Goal: Task Accomplishment & Management: Manage account settings

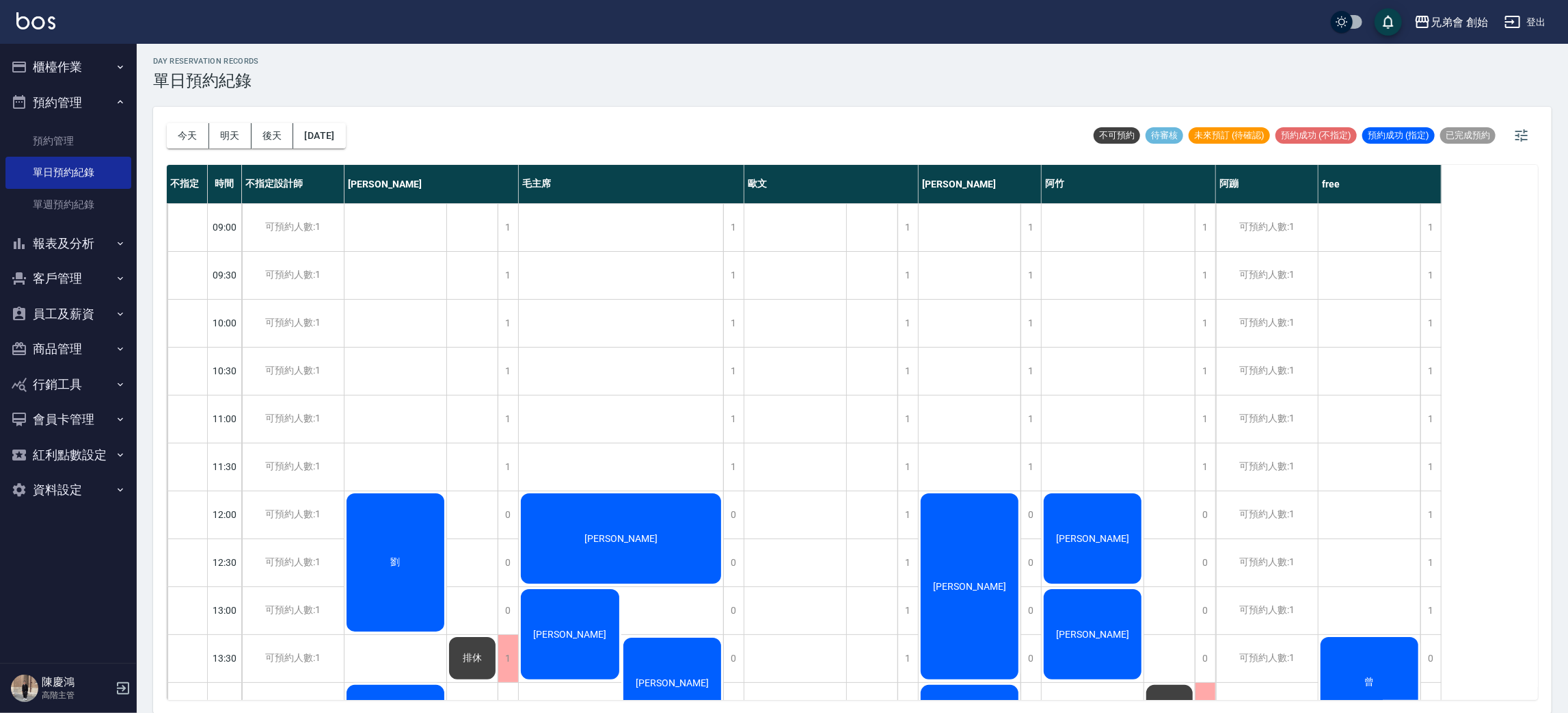
scroll to position [193, 0]
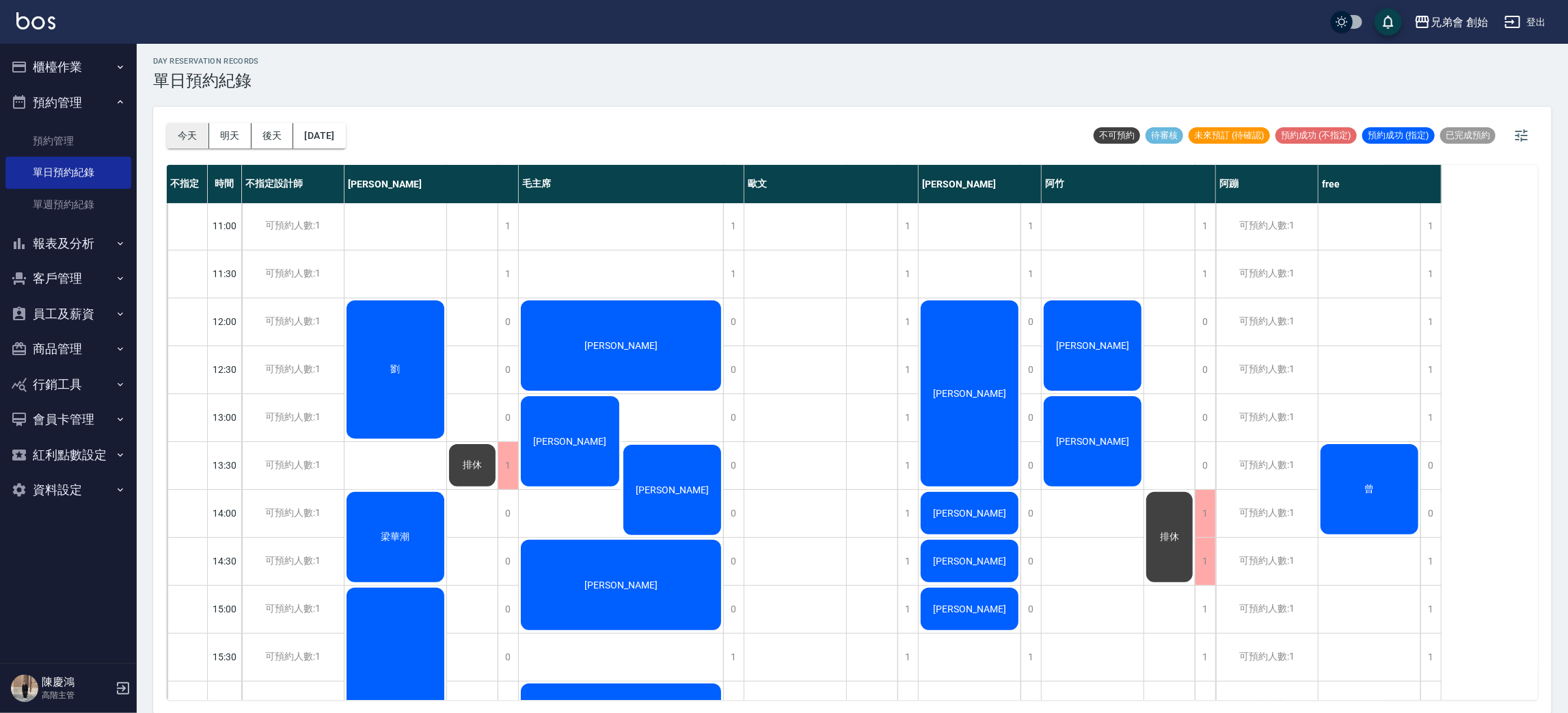
drag, startPoint x: 187, startPoint y: 119, endPoint x: 182, endPoint y: 125, distance: 7.8
click at [187, 119] on div "今天 明天 後天 2025/08/16" at bounding box center [257, 135] width 179 height 58
click at [176, 131] on button "今天" at bounding box center [188, 136] width 42 height 25
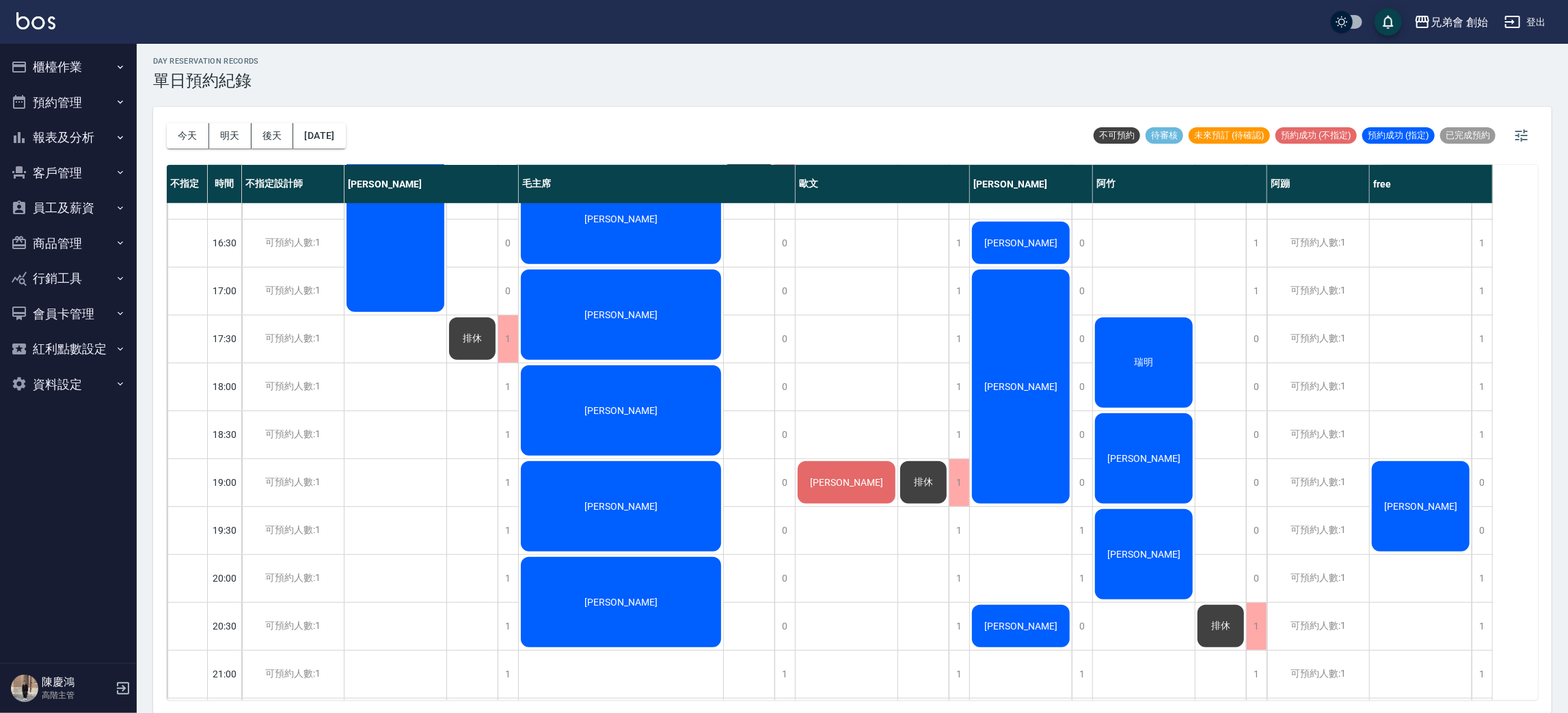
scroll to position [805, 0]
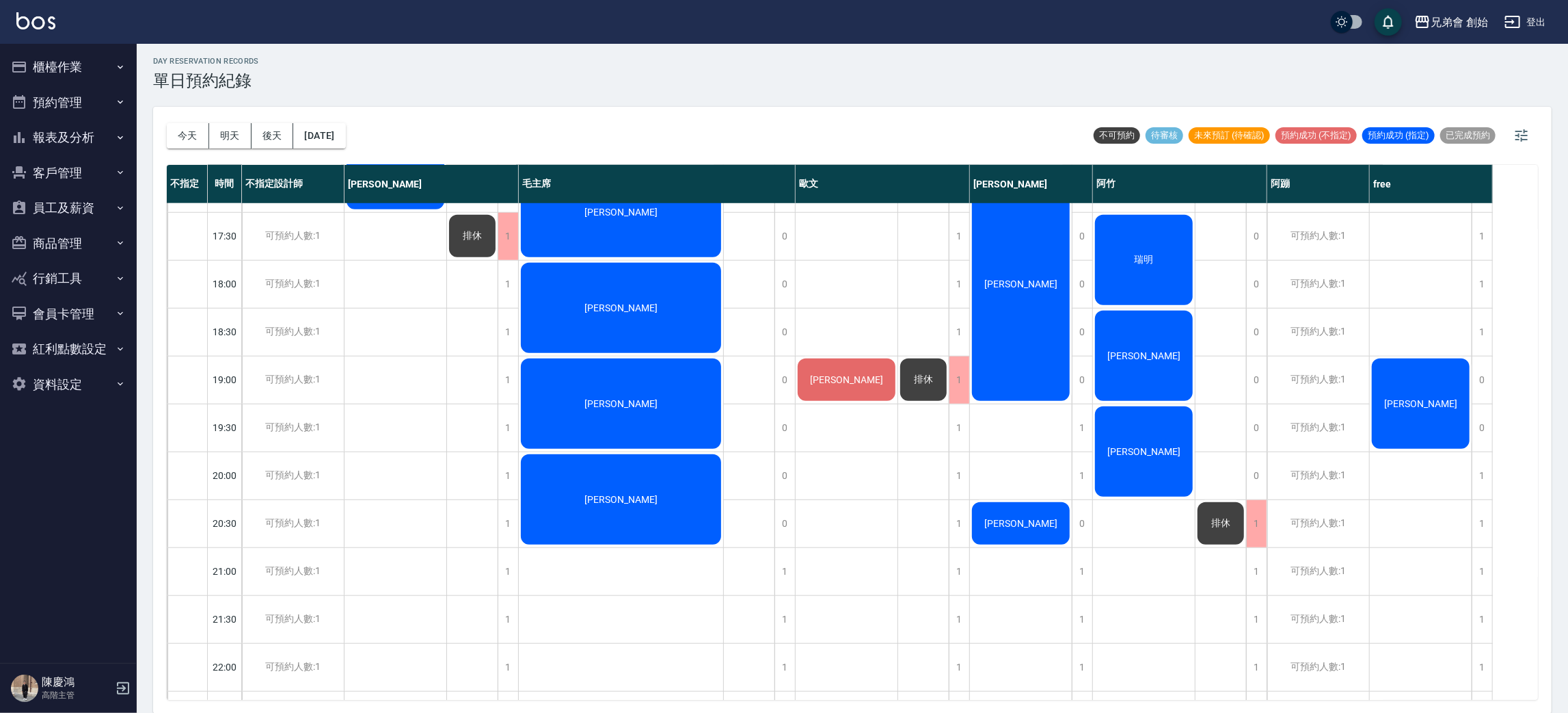
drag, startPoint x: 990, startPoint y: 163, endPoint x: 697, endPoint y: 42, distance: 317.0
click at [697, 42] on div "兄弟會 創始 登出" at bounding box center [784, 22] width 1568 height 44
drag, startPoint x: 694, startPoint y: 44, endPoint x: 1020, endPoint y: 117, distance: 334.1
click at [1020, 121] on div "今天 明天 後天 2025/08/16 不可預約 待審核 未來預訂 (待確認) 預約成功 (不指定) 預約成功 (指定) 已完成預約" at bounding box center [853, 135] width 1371 height 58
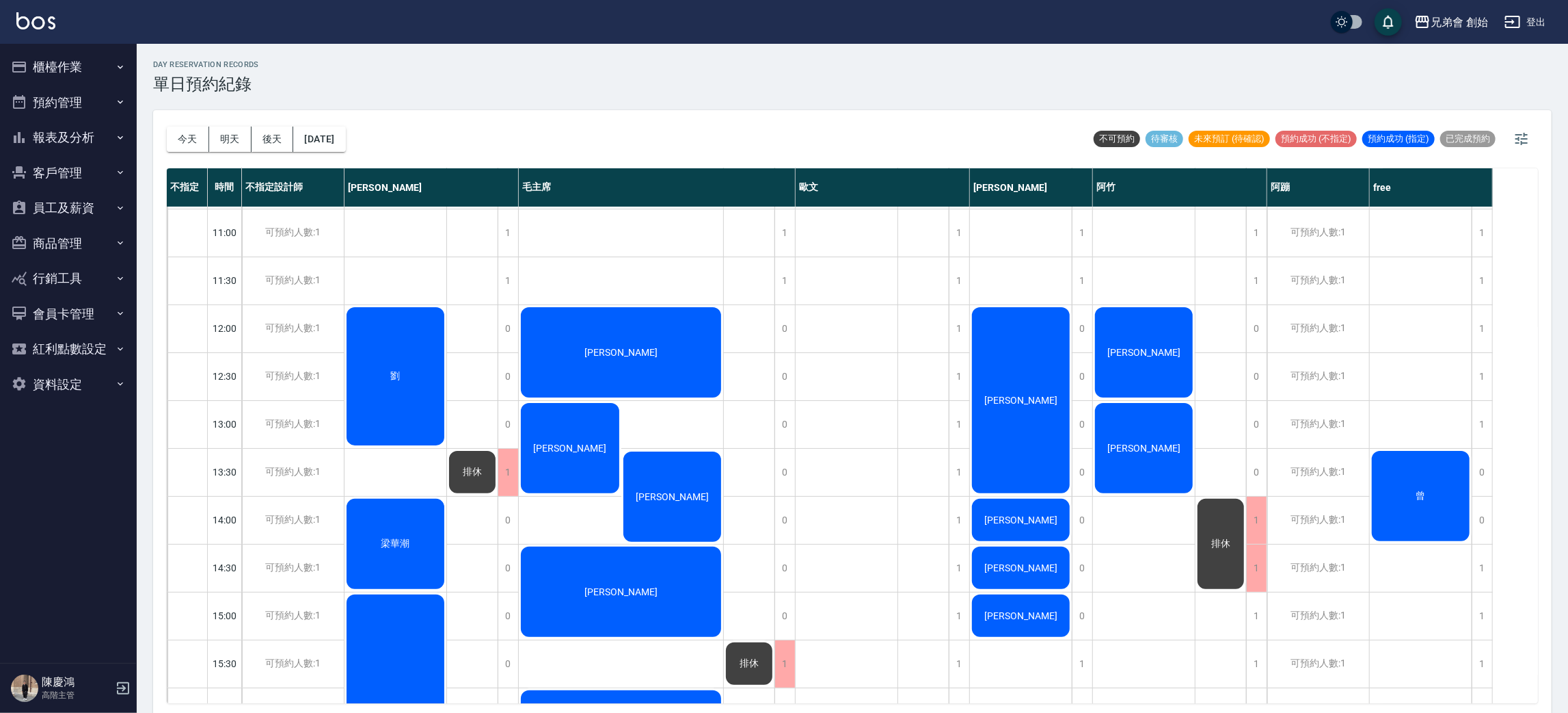
scroll to position [600, 0]
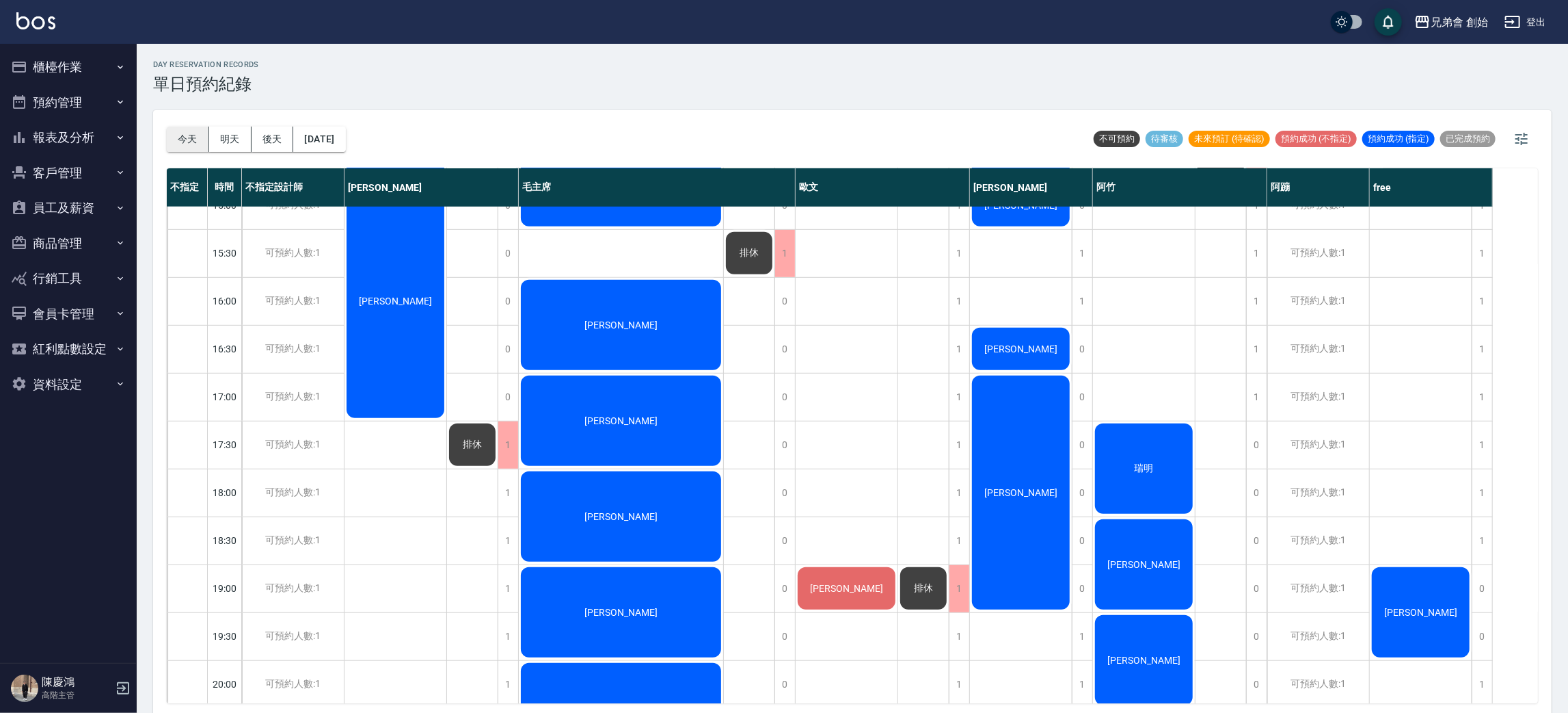
click at [204, 131] on button "今天" at bounding box center [188, 139] width 42 height 25
click at [240, 130] on button "明天" at bounding box center [231, 139] width 42 height 25
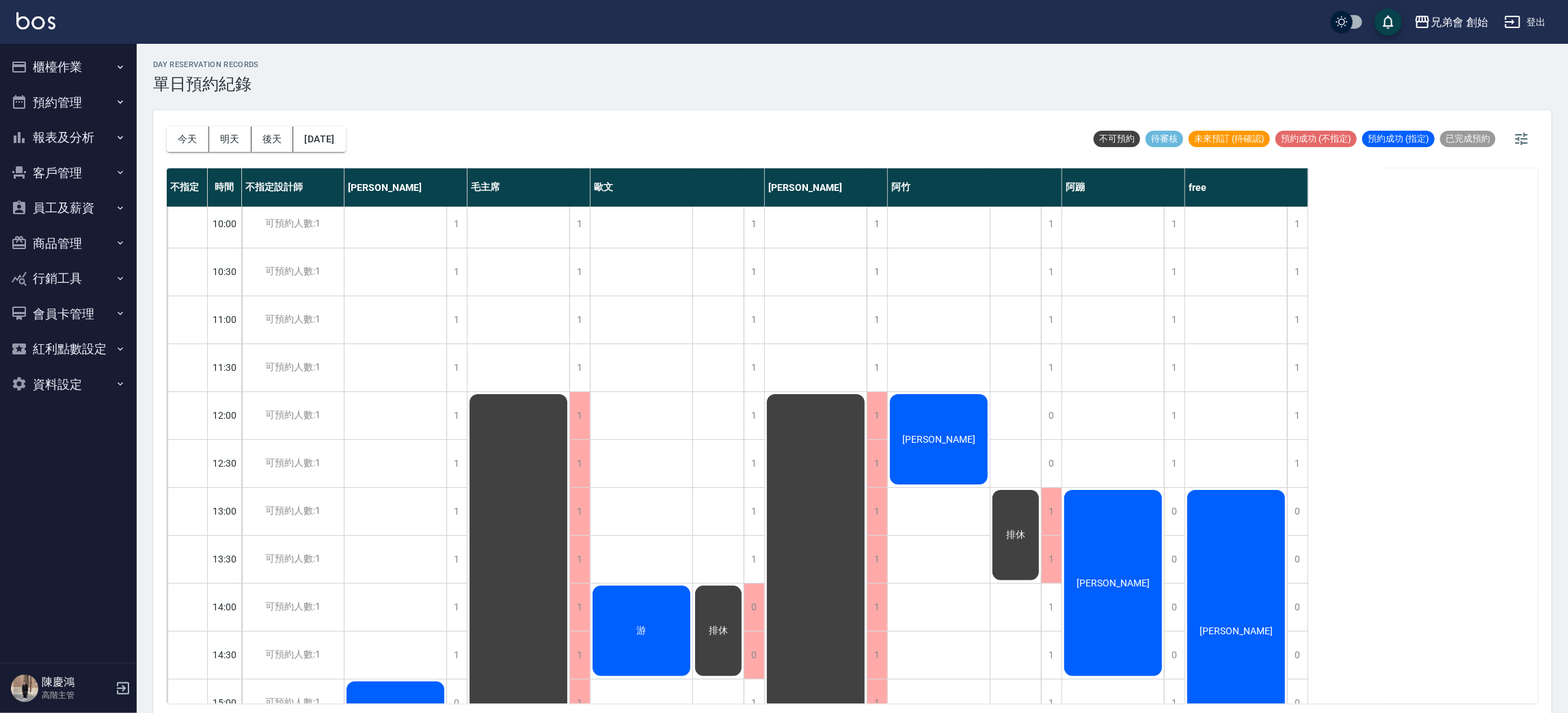
scroll to position [411, 0]
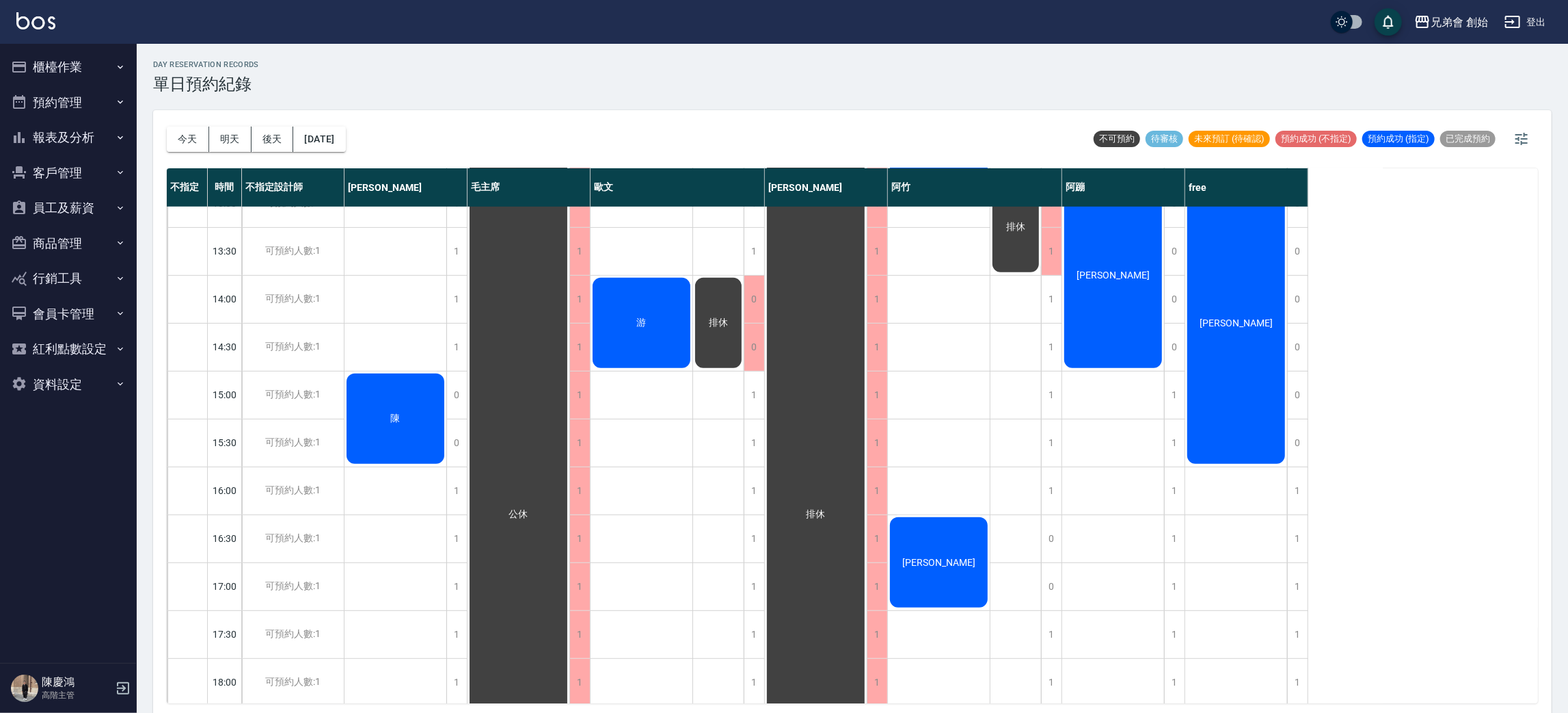
drag, startPoint x: 768, startPoint y: 135, endPoint x: 192, endPoint y: 129, distance: 576.0
click at [192, 129] on button "今天" at bounding box center [188, 139] width 42 height 25
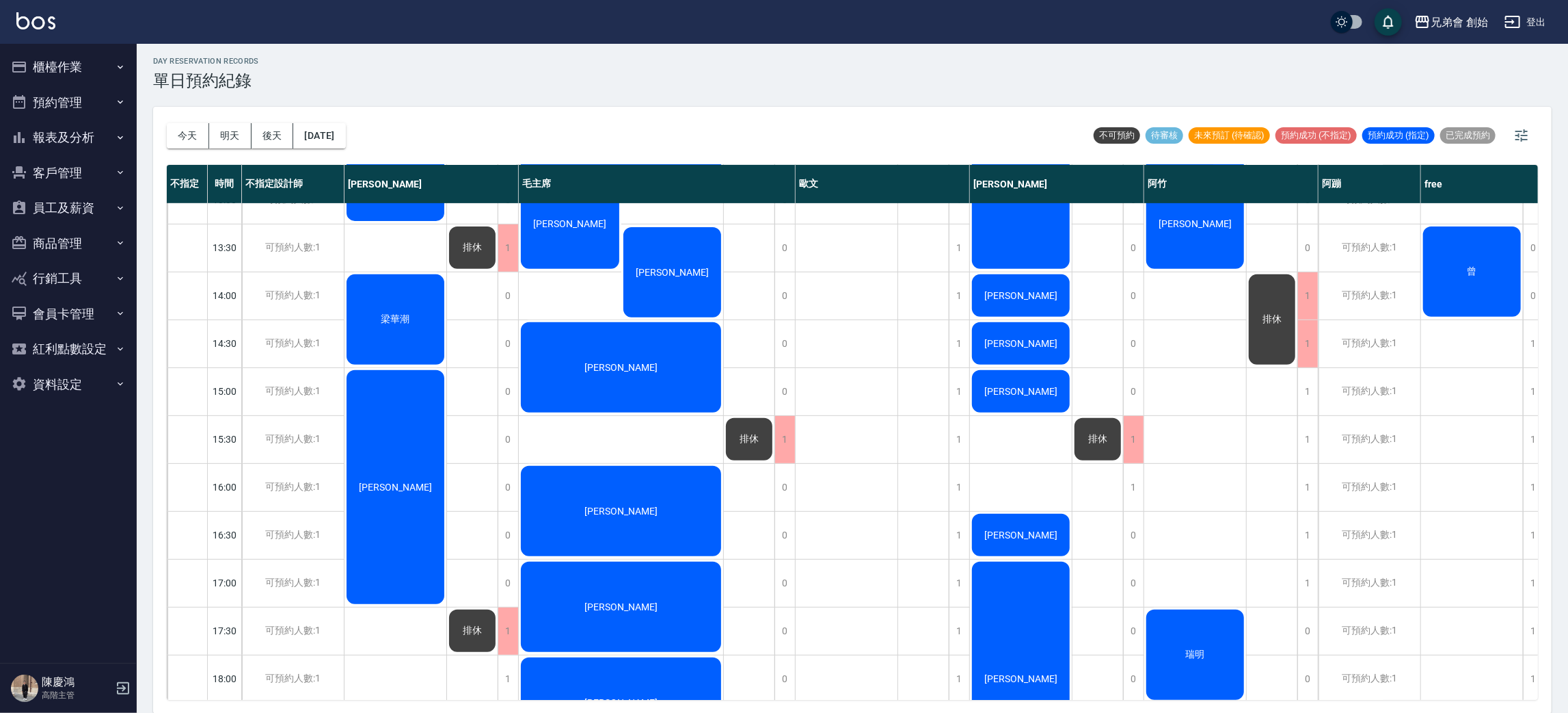
scroll to position [615, 0]
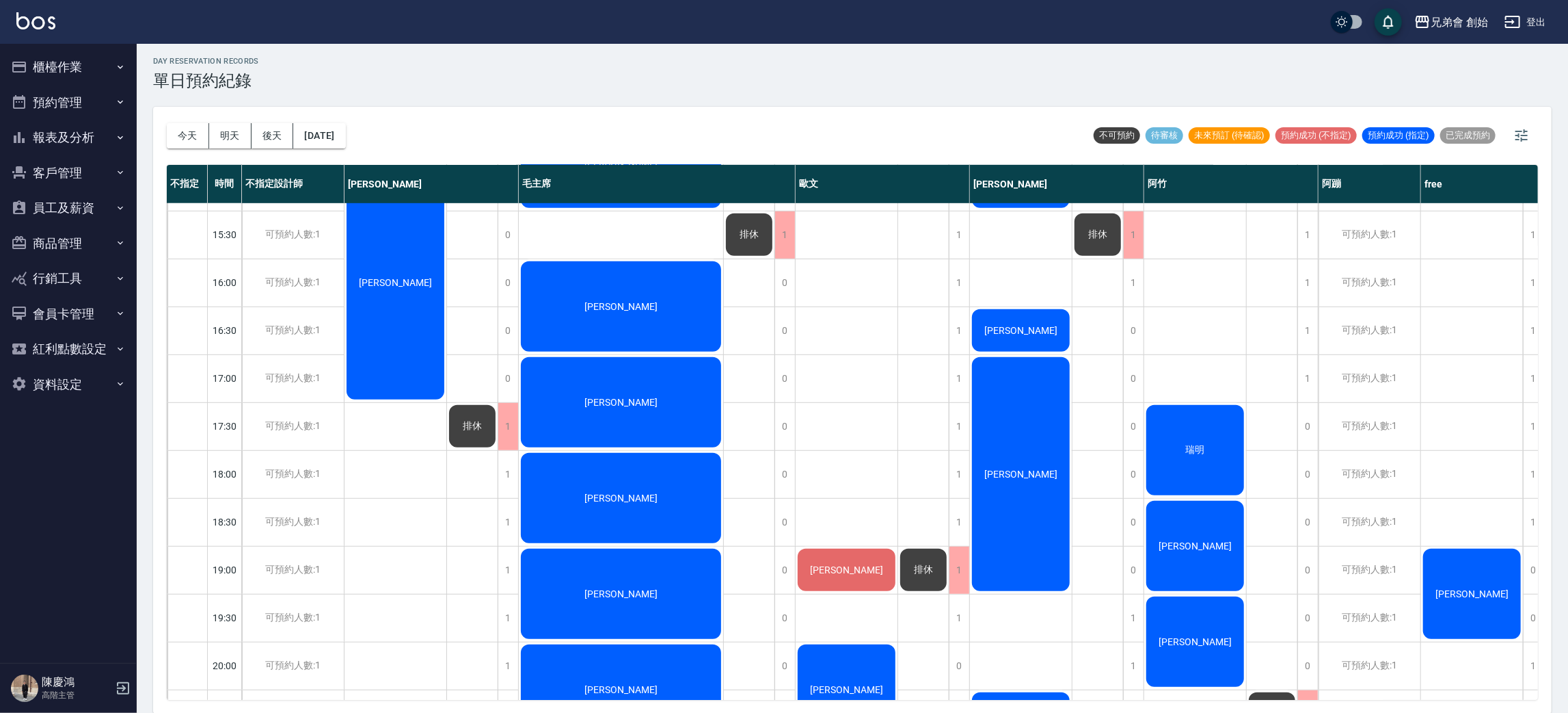
drag, startPoint x: 758, startPoint y: 171, endPoint x: 903, endPoint y: 92, distance: 165.1
click at [903, 92] on div "day Reservation records 單日預約紀錄 今天 明天 後天 2025/08/16 不可預約 待審核 未來預訂 (待確認) 預約成功 (不指…" at bounding box center [852, 377] width 1431 height 673
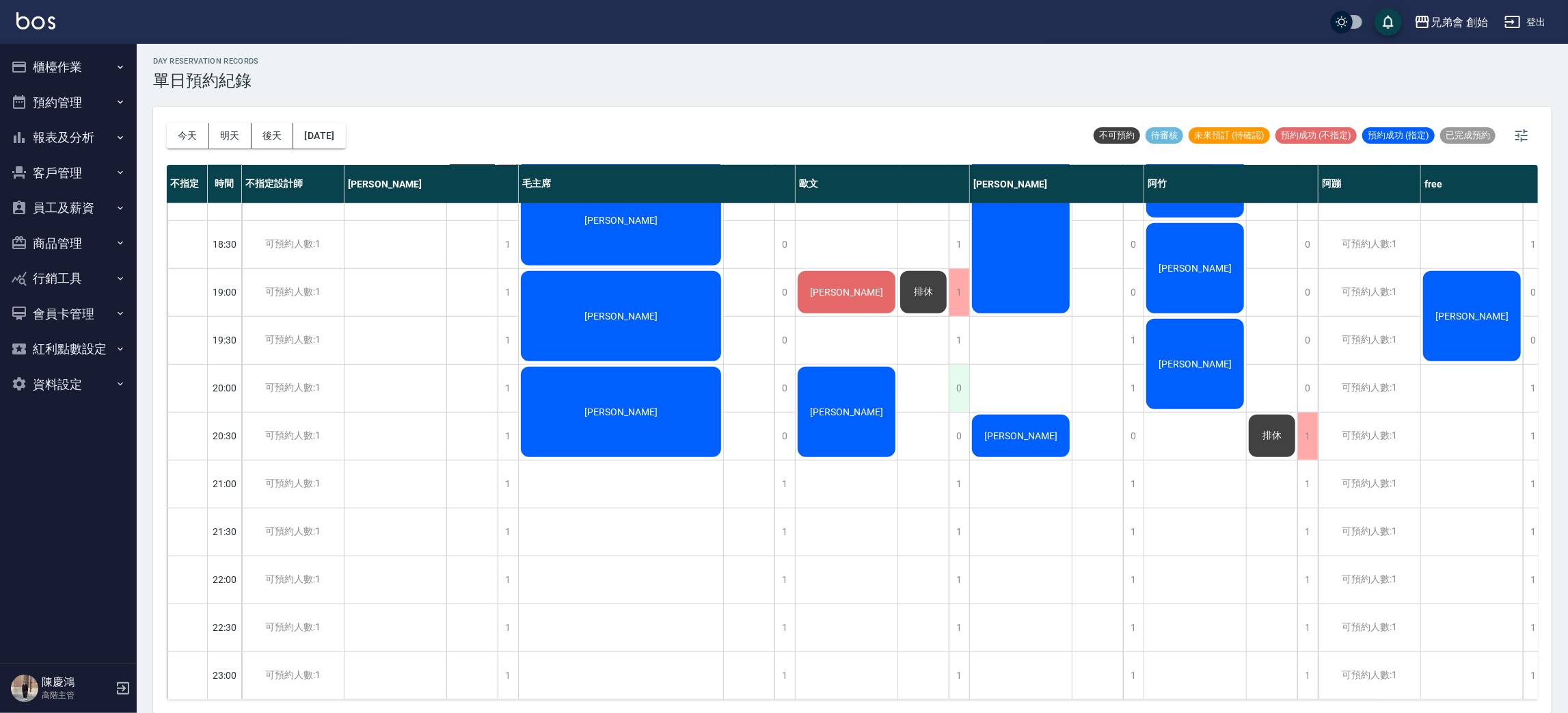
click at [958, 376] on div "0" at bounding box center [959, 388] width 20 height 47
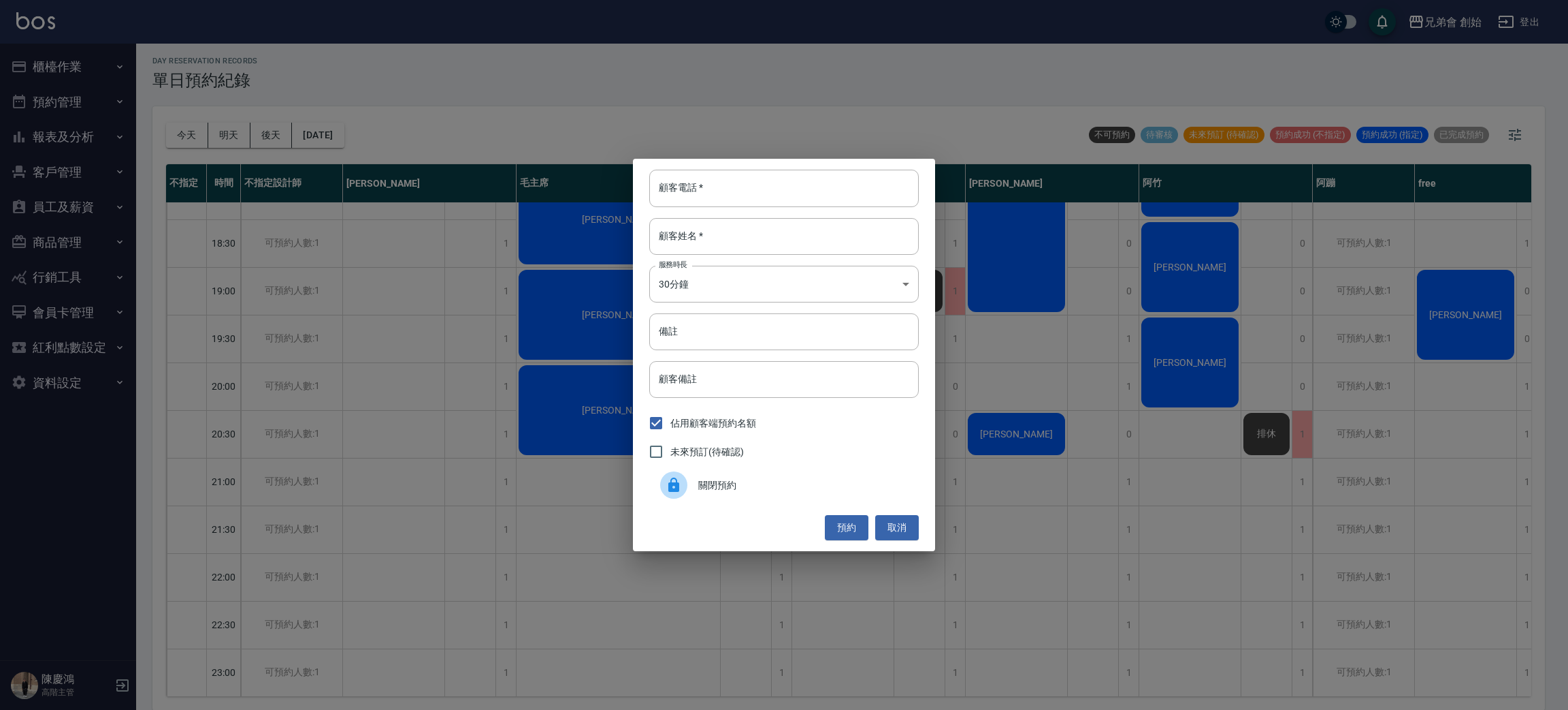
click at [844, 496] on div "關閉預約" at bounding box center [784, 485] width 270 height 38
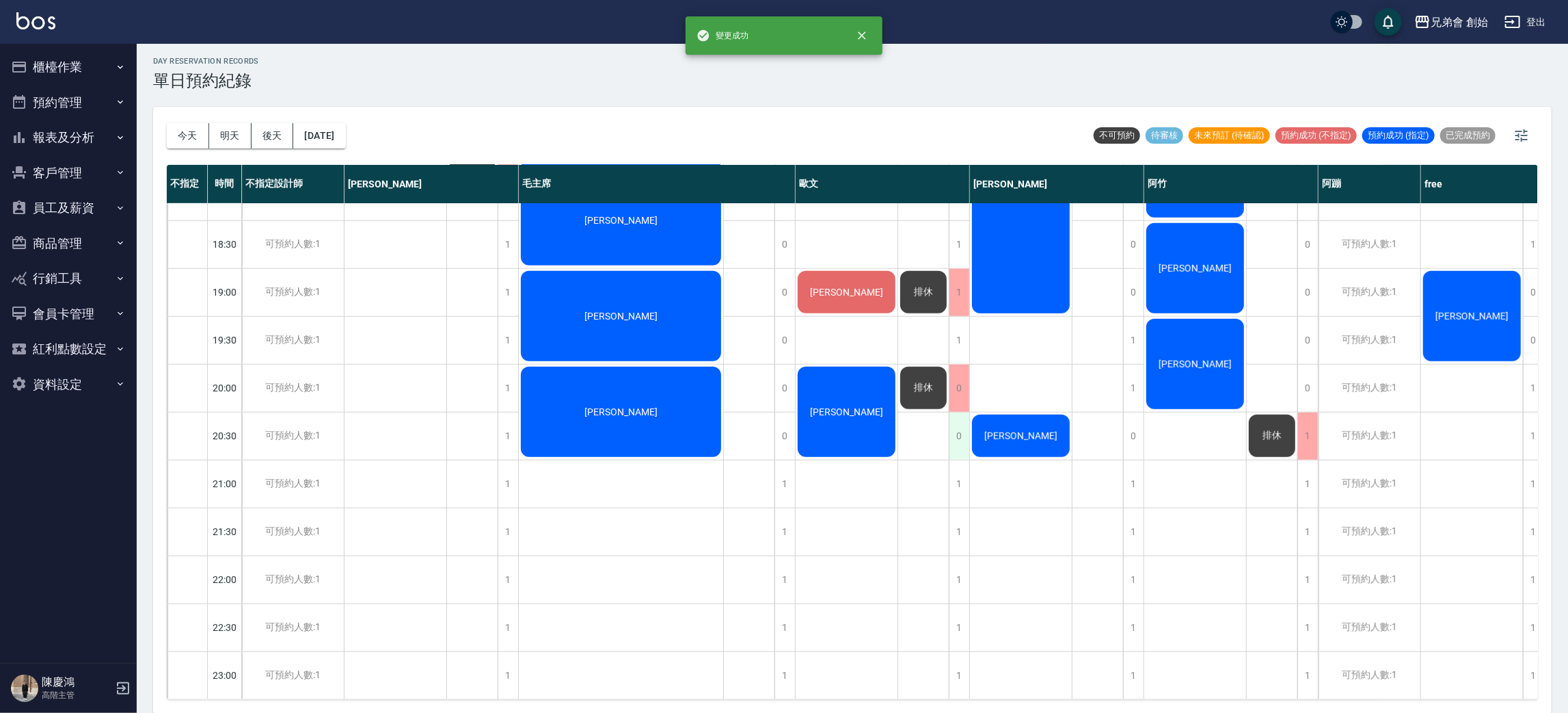
click at [955, 416] on div "0" at bounding box center [959, 436] width 20 height 47
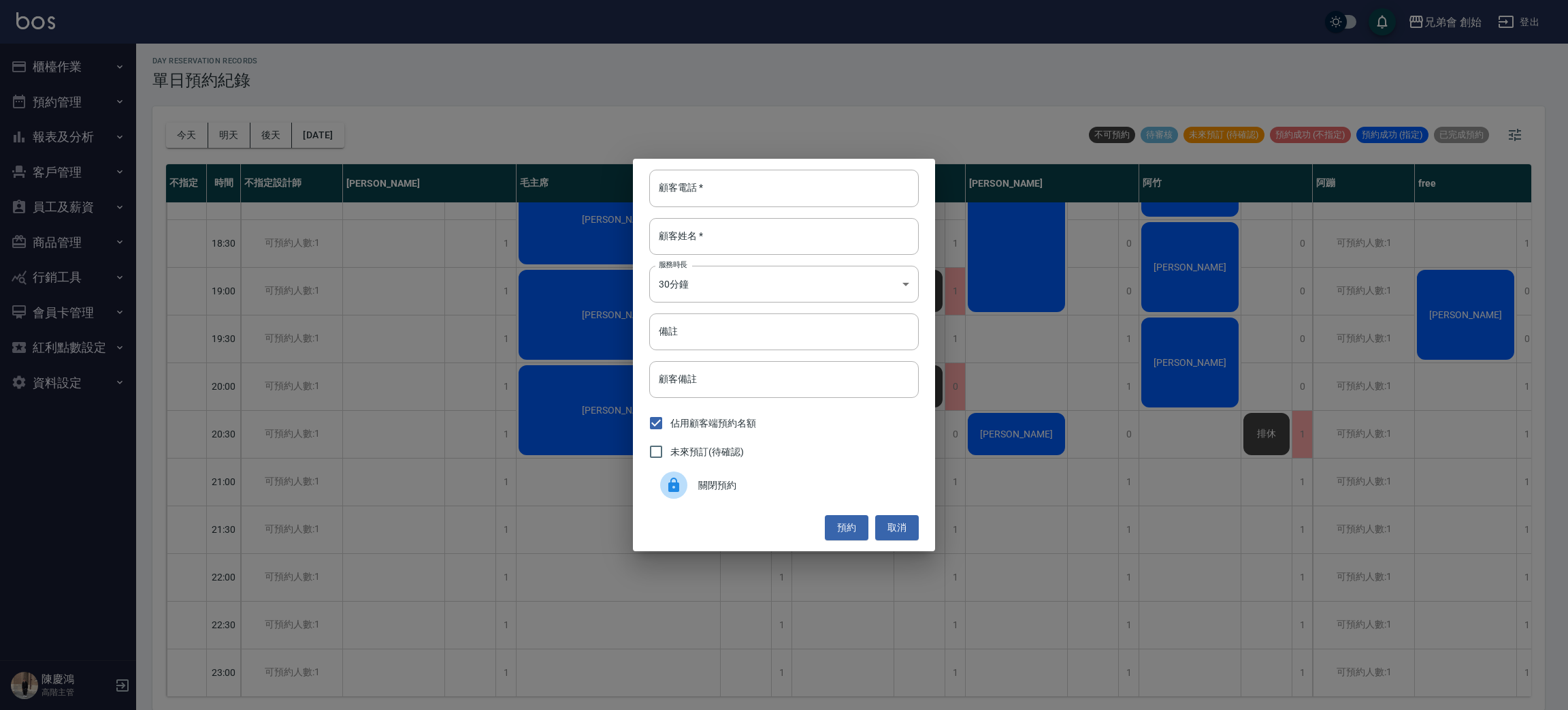
click at [805, 485] on span "關閉預約" at bounding box center [803, 485] width 209 height 14
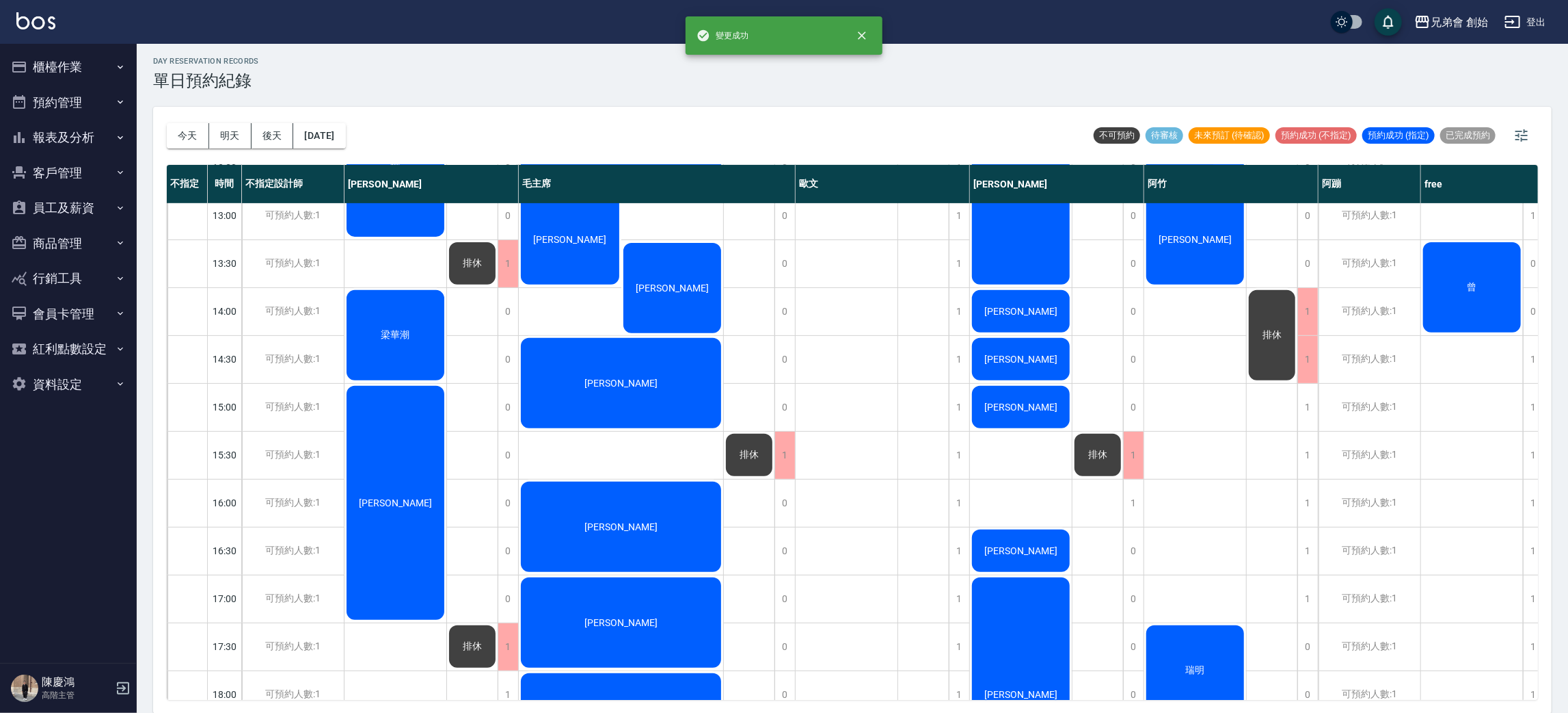
scroll to position [0, 0]
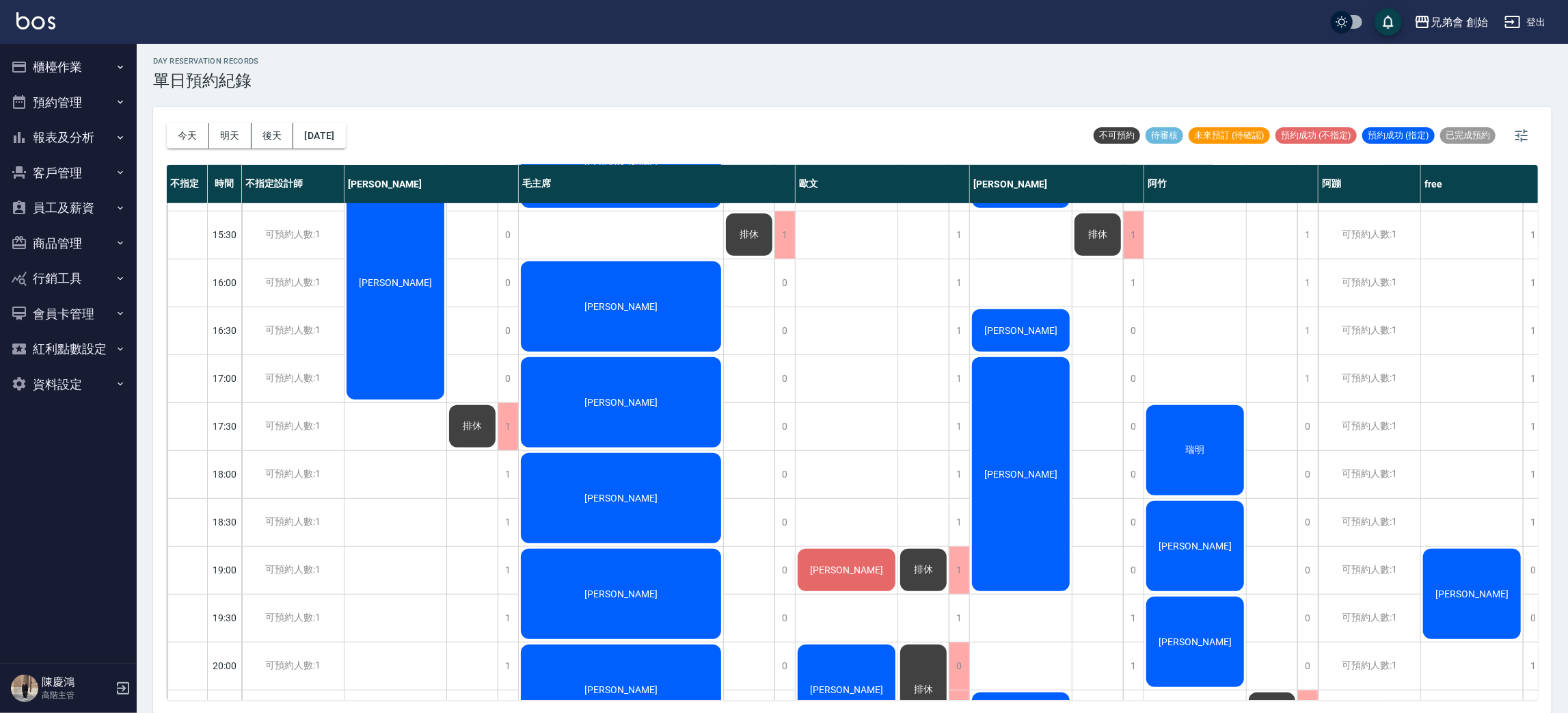
scroll to position [907, 0]
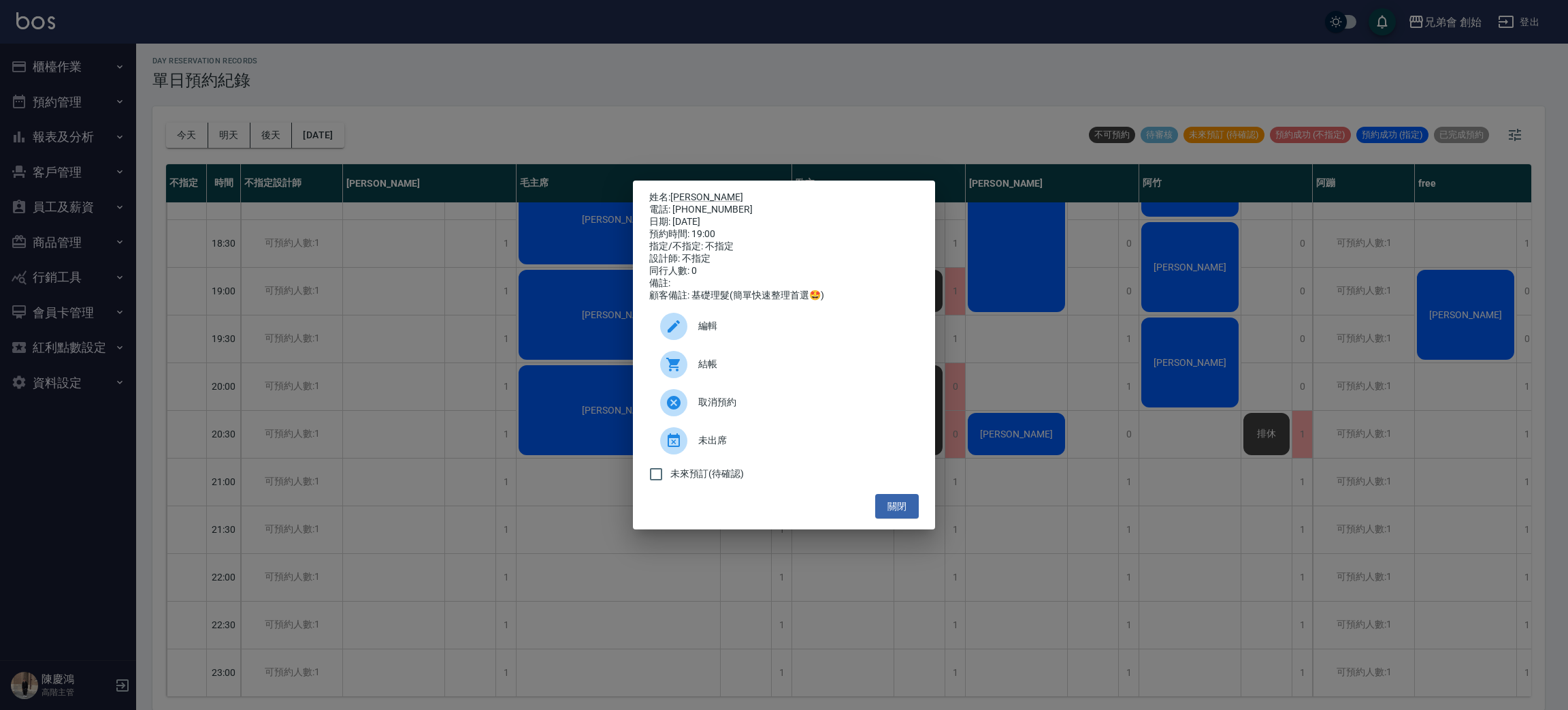
click at [759, 333] on span "編輯" at bounding box center [803, 326] width 209 height 14
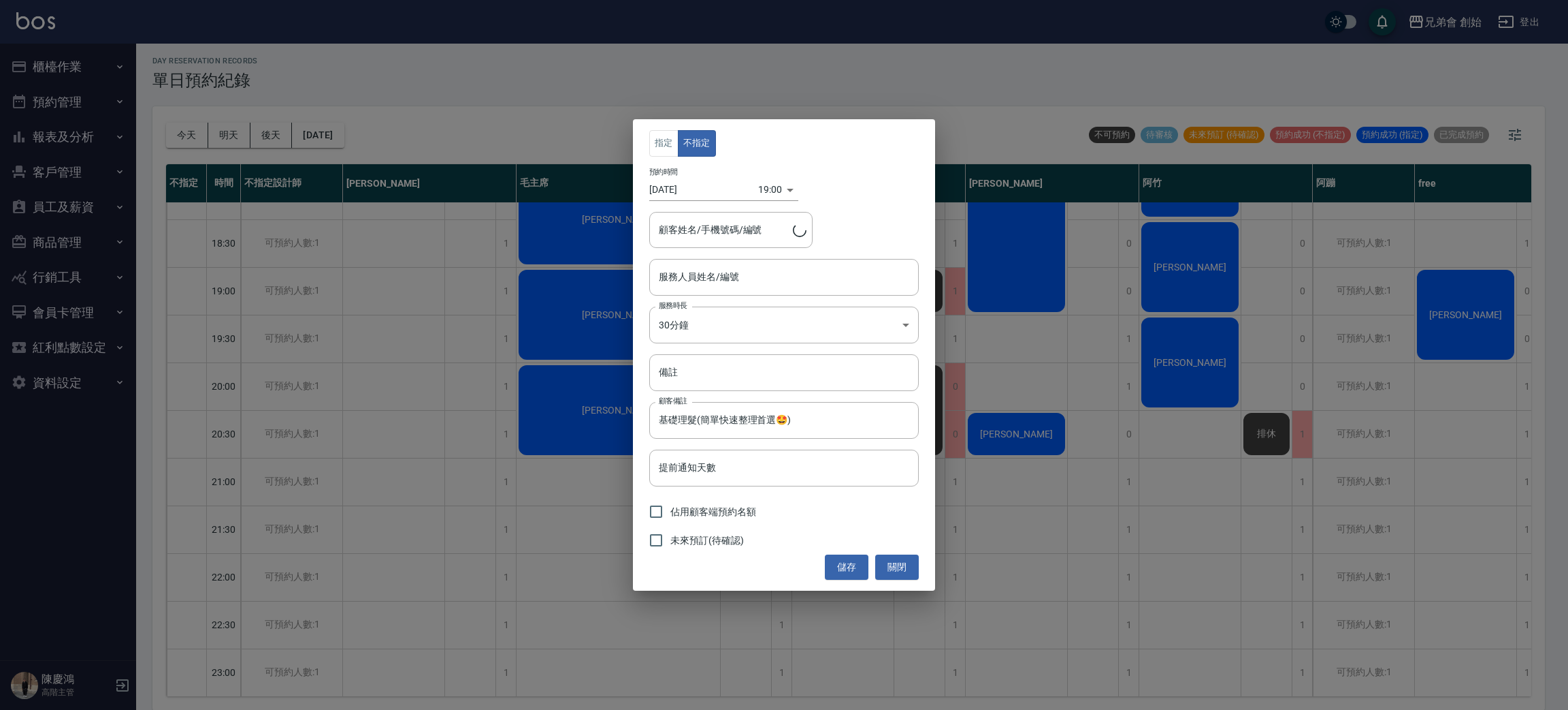
type input "洪家凱/0905011763/"
type input "歐文(無代號)"
click at [668, 143] on button "指定" at bounding box center [663, 144] width 29 height 27
click at [855, 559] on button "儲存" at bounding box center [847, 567] width 44 height 25
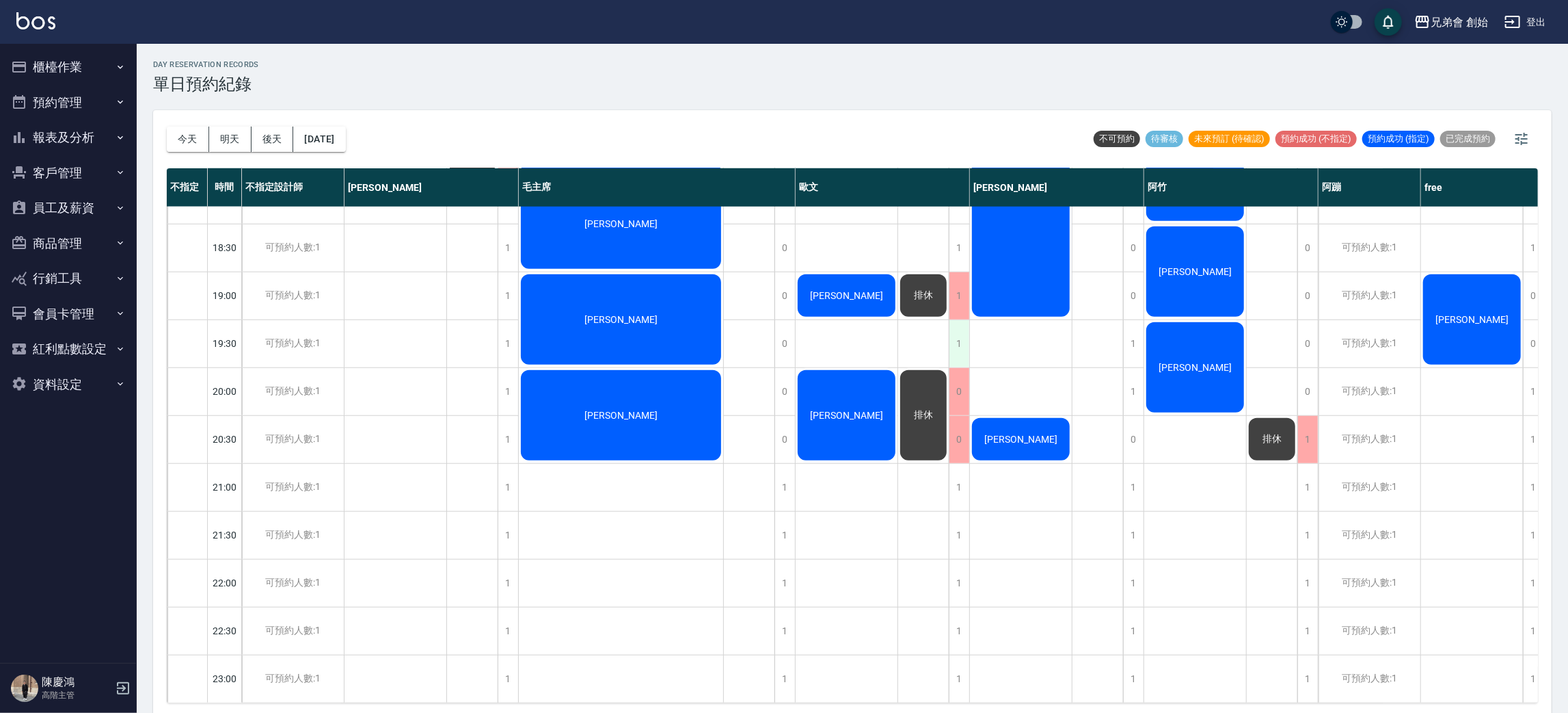
click at [959, 322] on div "1" at bounding box center [959, 344] width 20 height 47
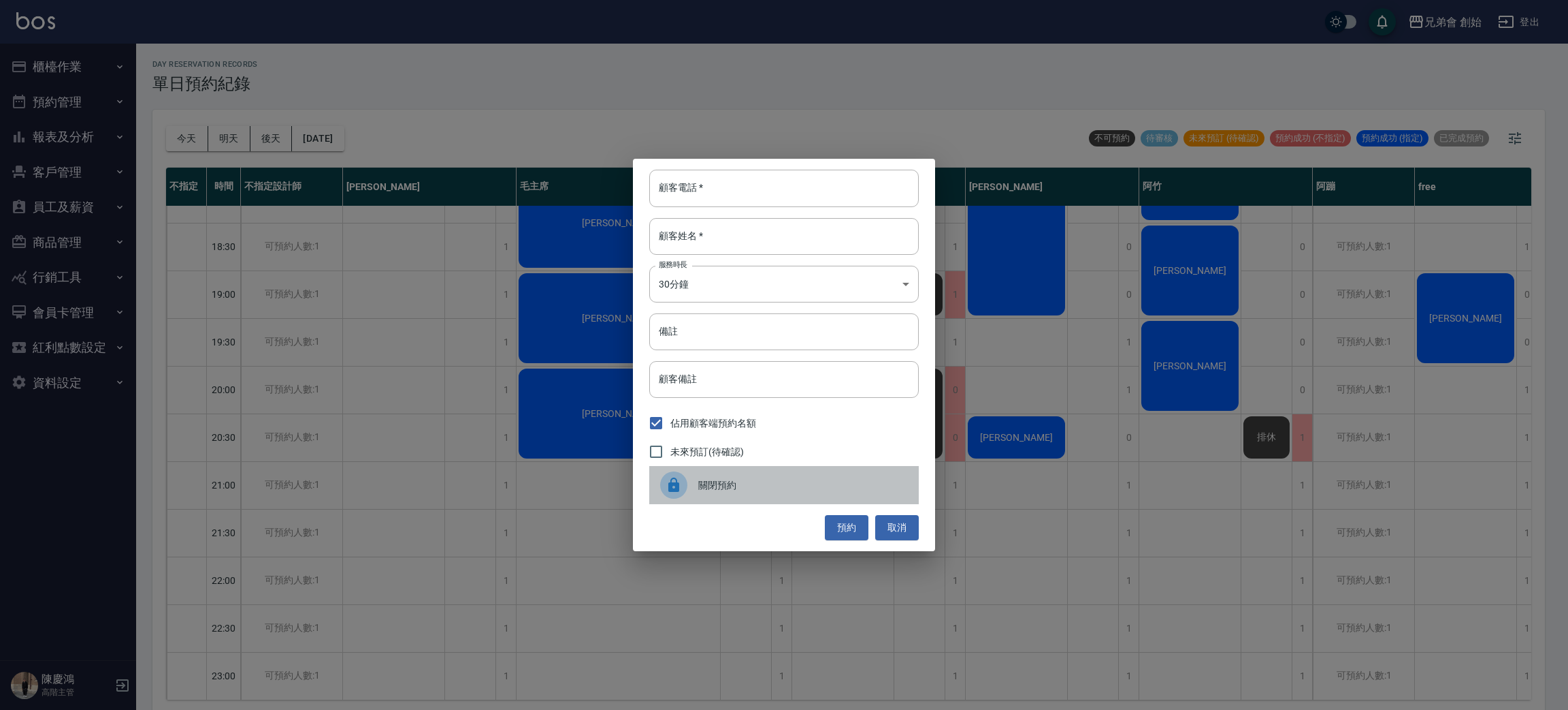
click at [759, 485] on span "關閉預約" at bounding box center [803, 485] width 209 height 14
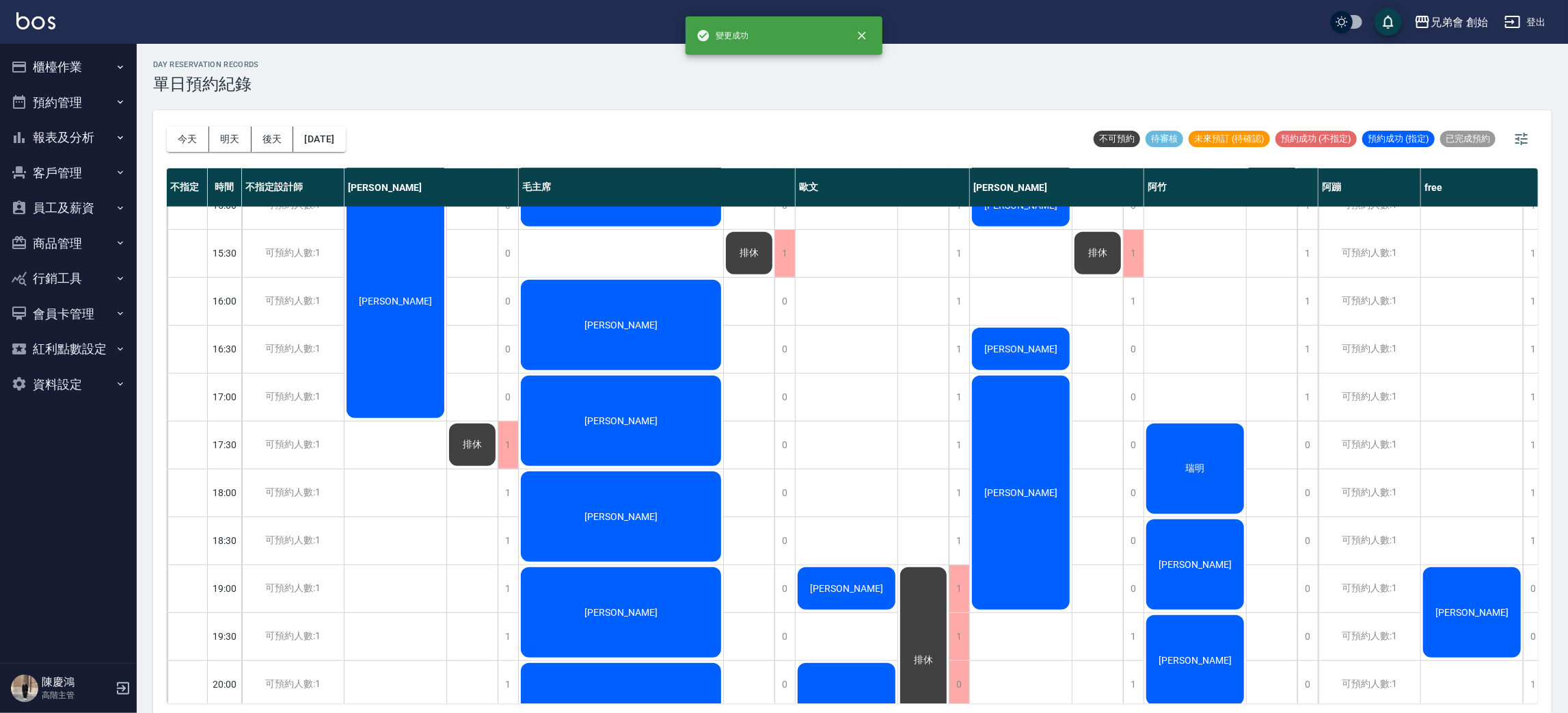
scroll to position [498, 0]
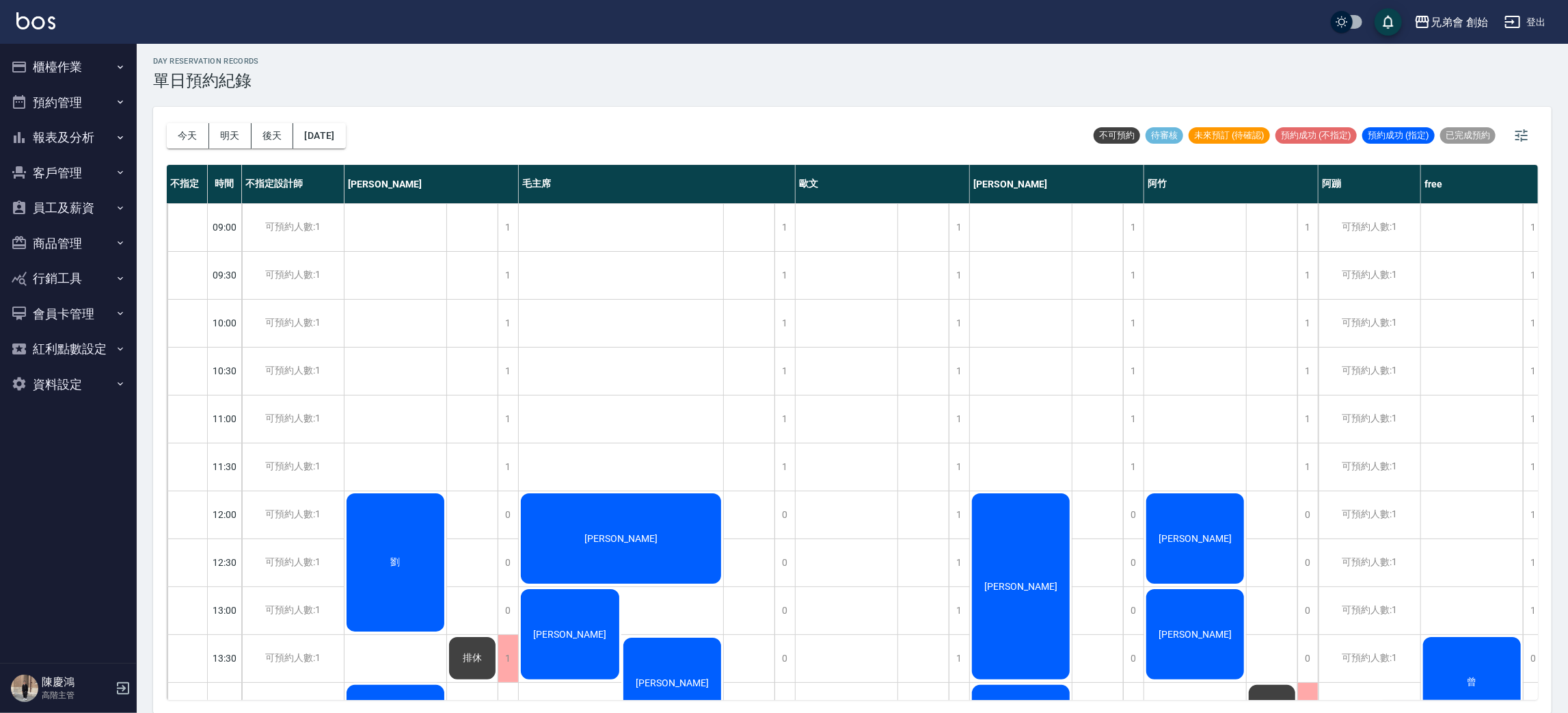
scroll to position [205, 0]
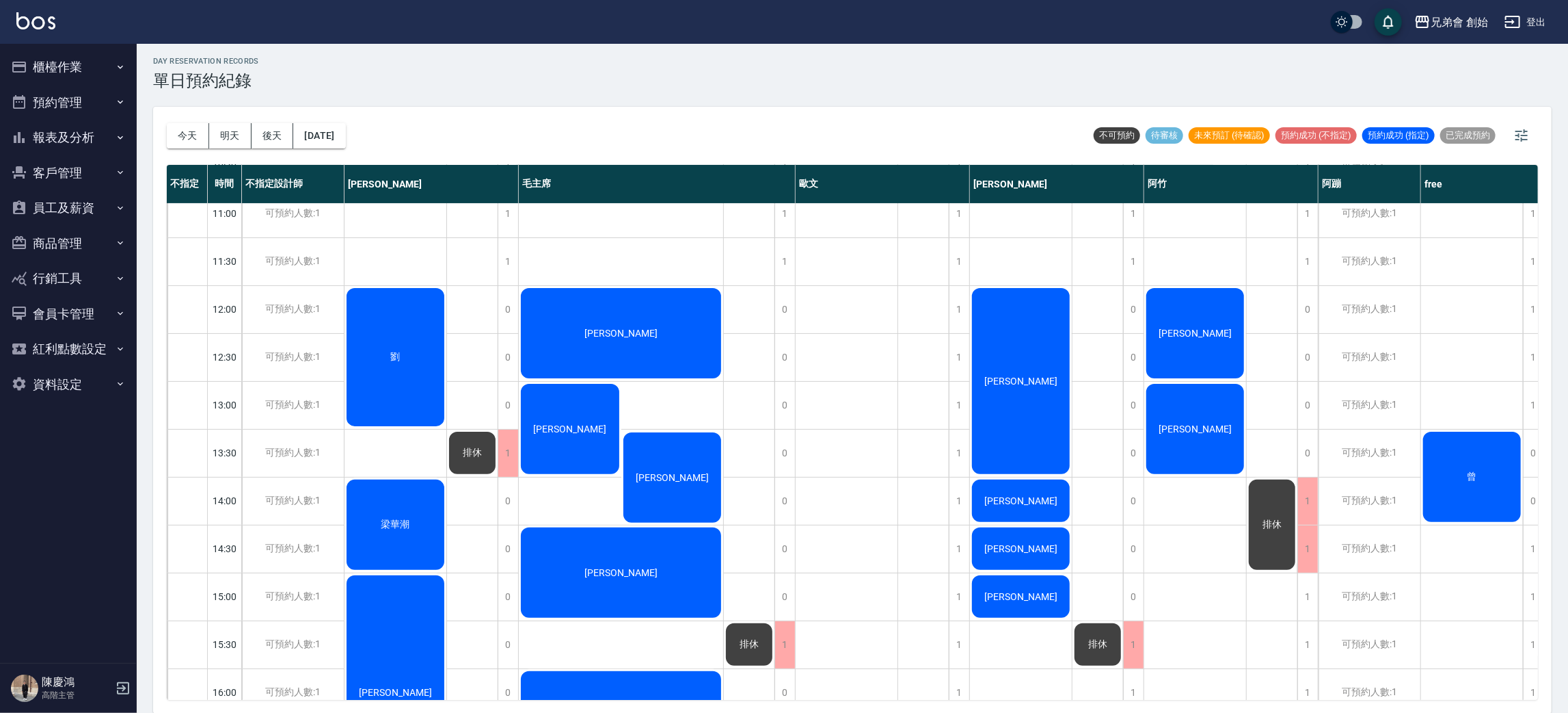
click at [404, 351] on span "[PERSON_NAME]" at bounding box center [396, 356] width 15 height 13
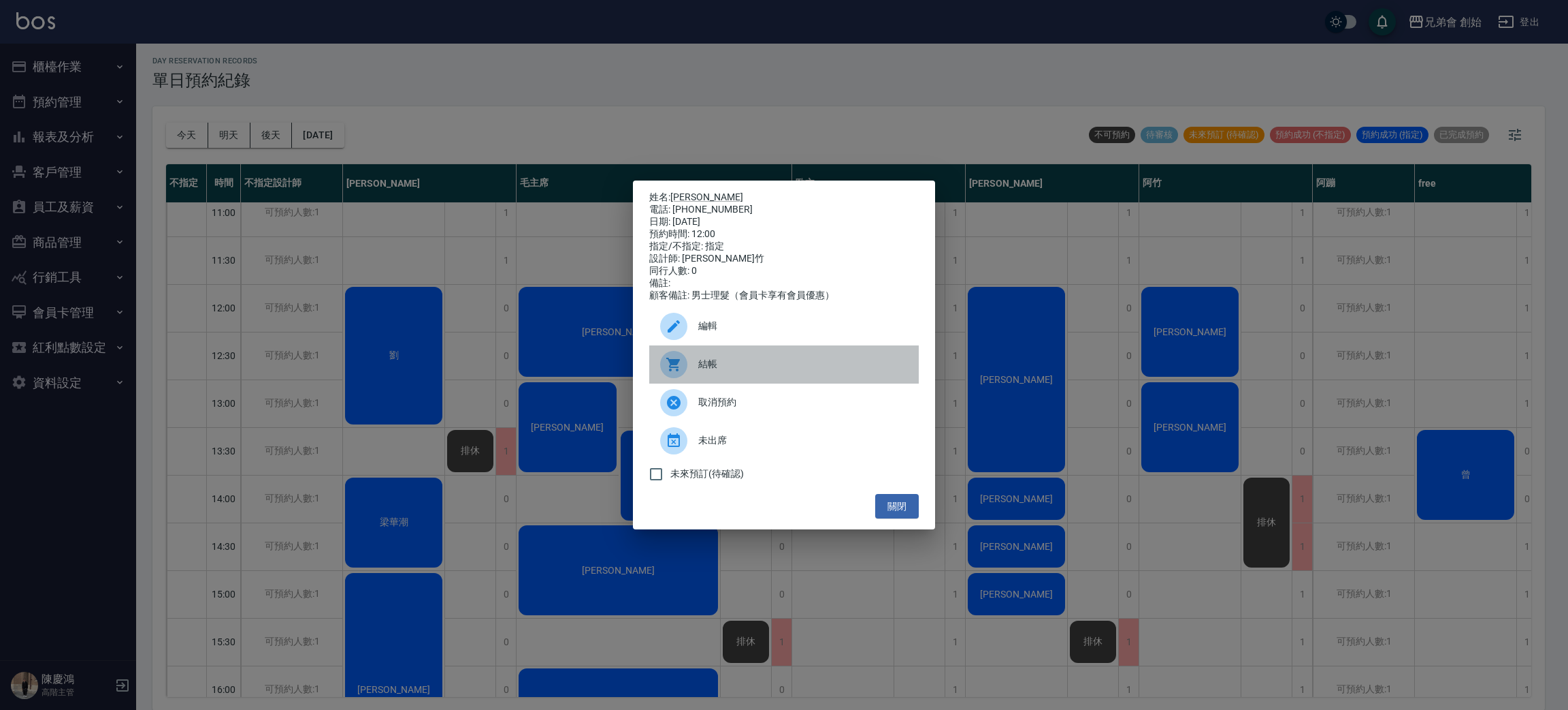
click at [782, 369] on span "結帳" at bounding box center [803, 363] width 209 height 14
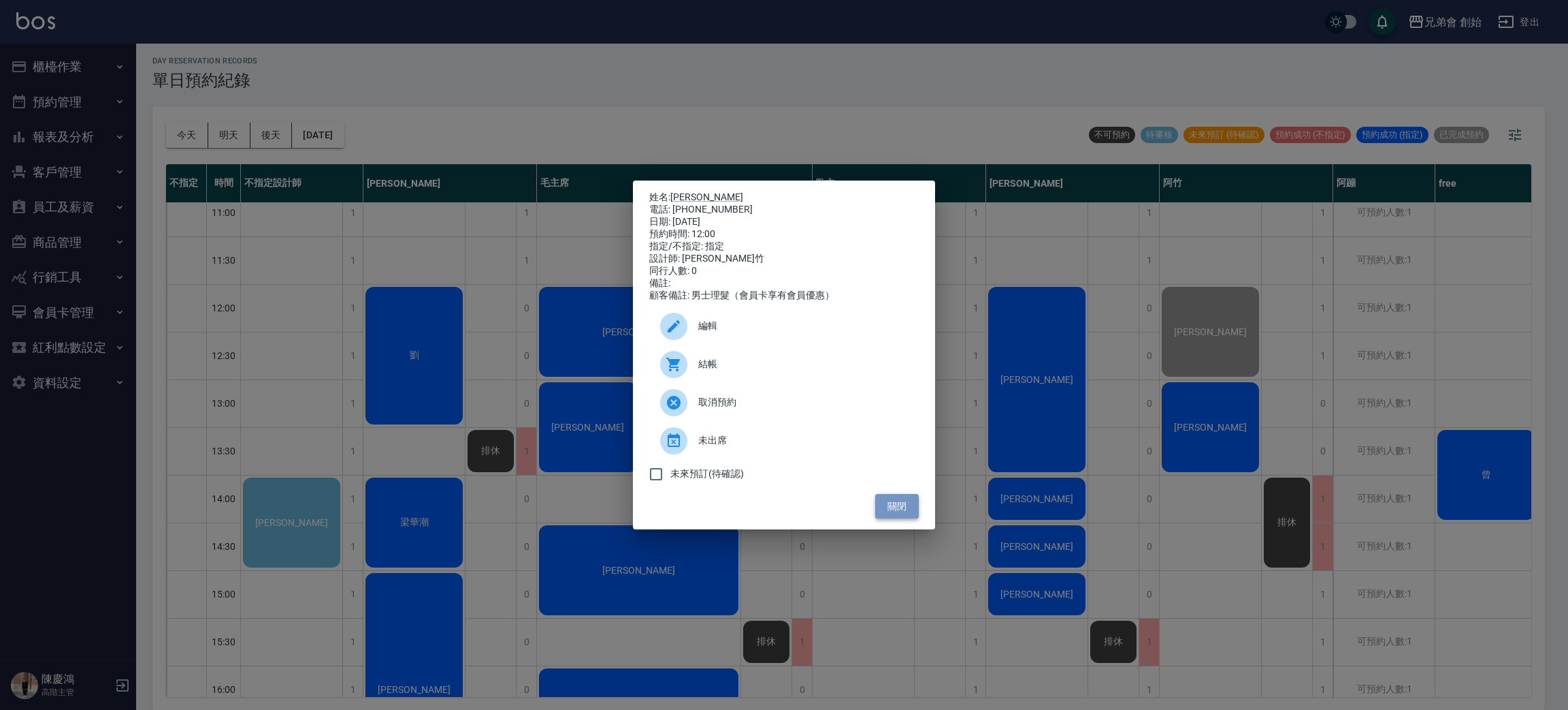
click at [892, 517] on button "關閉" at bounding box center [897, 506] width 44 height 25
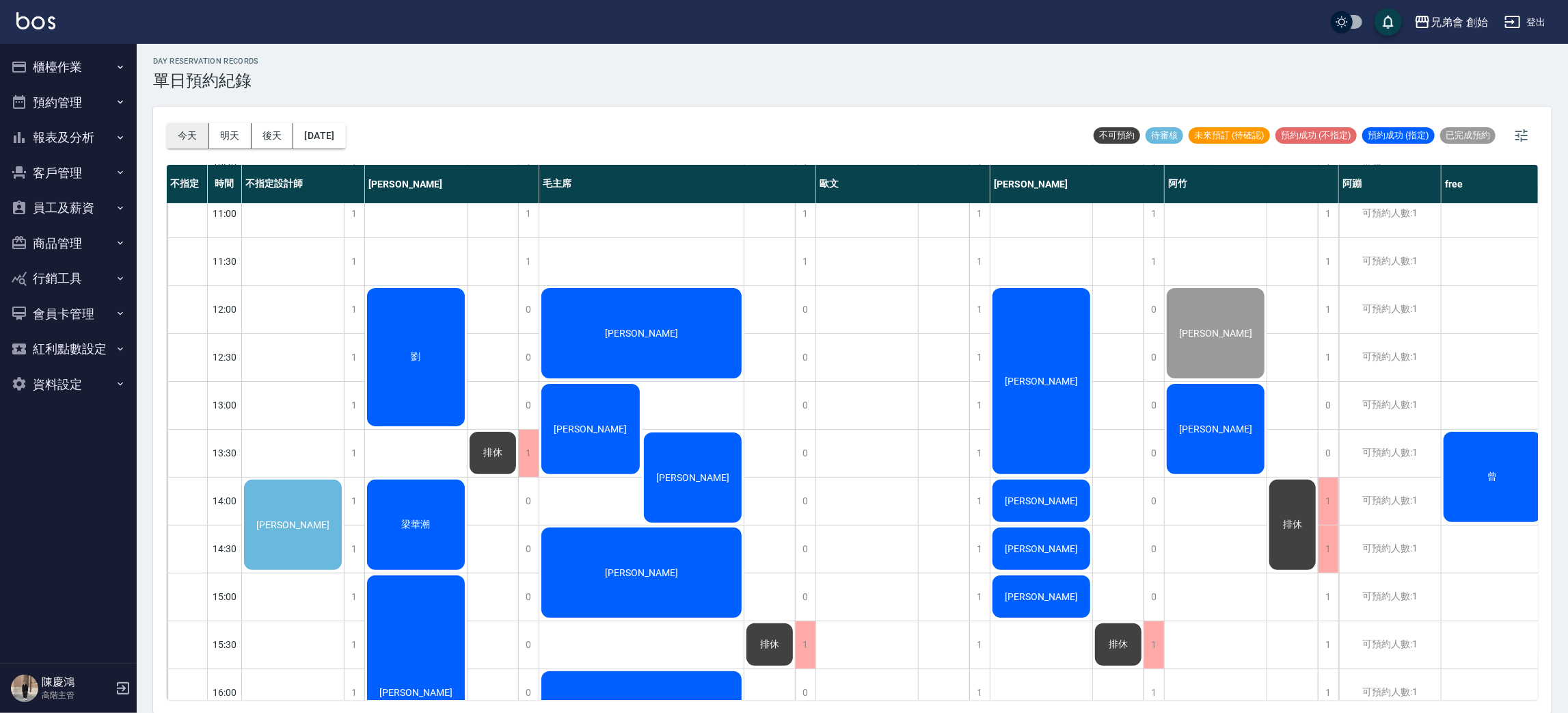
drag, startPoint x: 171, startPoint y: 133, endPoint x: 171, endPoint y: 124, distance: 9.0
click at [171, 128] on button "今天" at bounding box center [188, 136] width 42 height 25
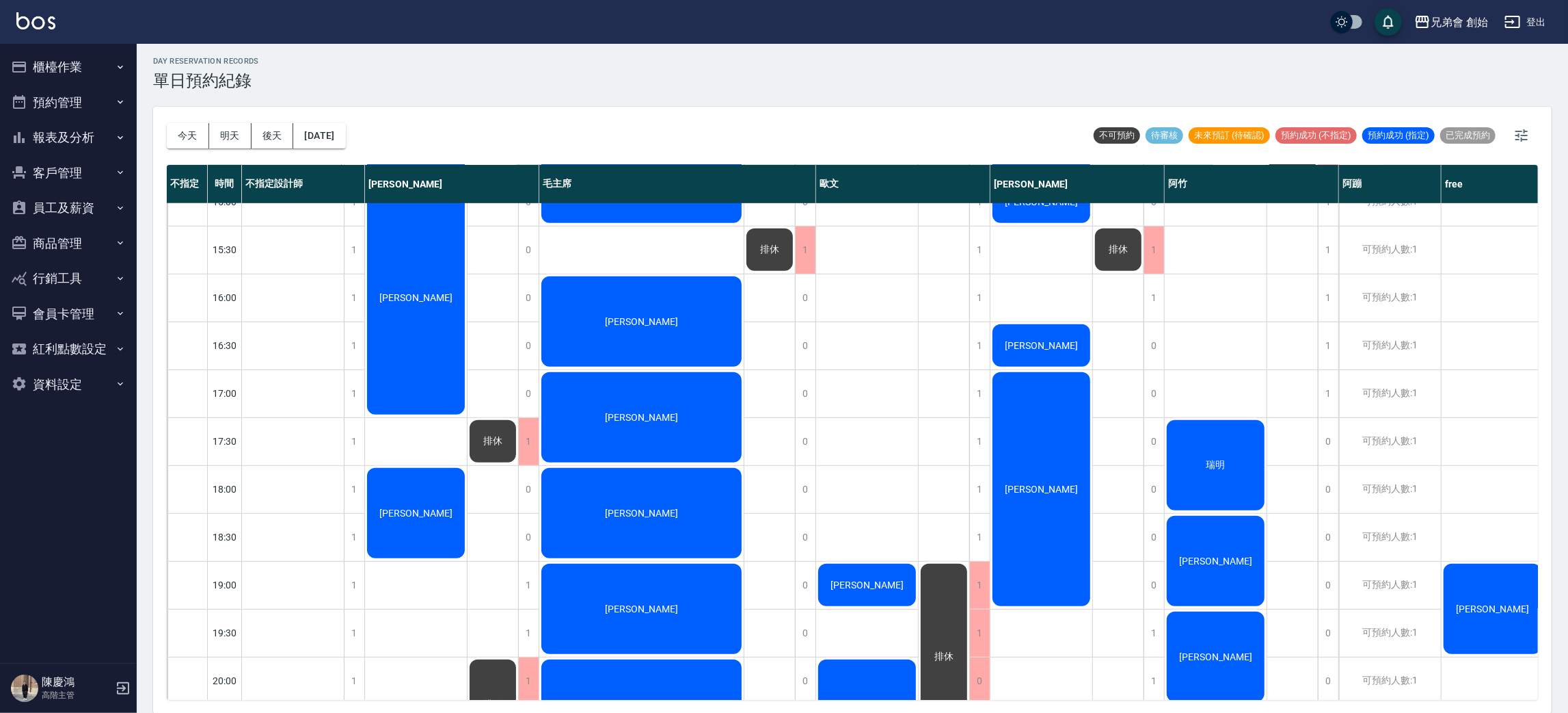
scroll to position [395, 0]
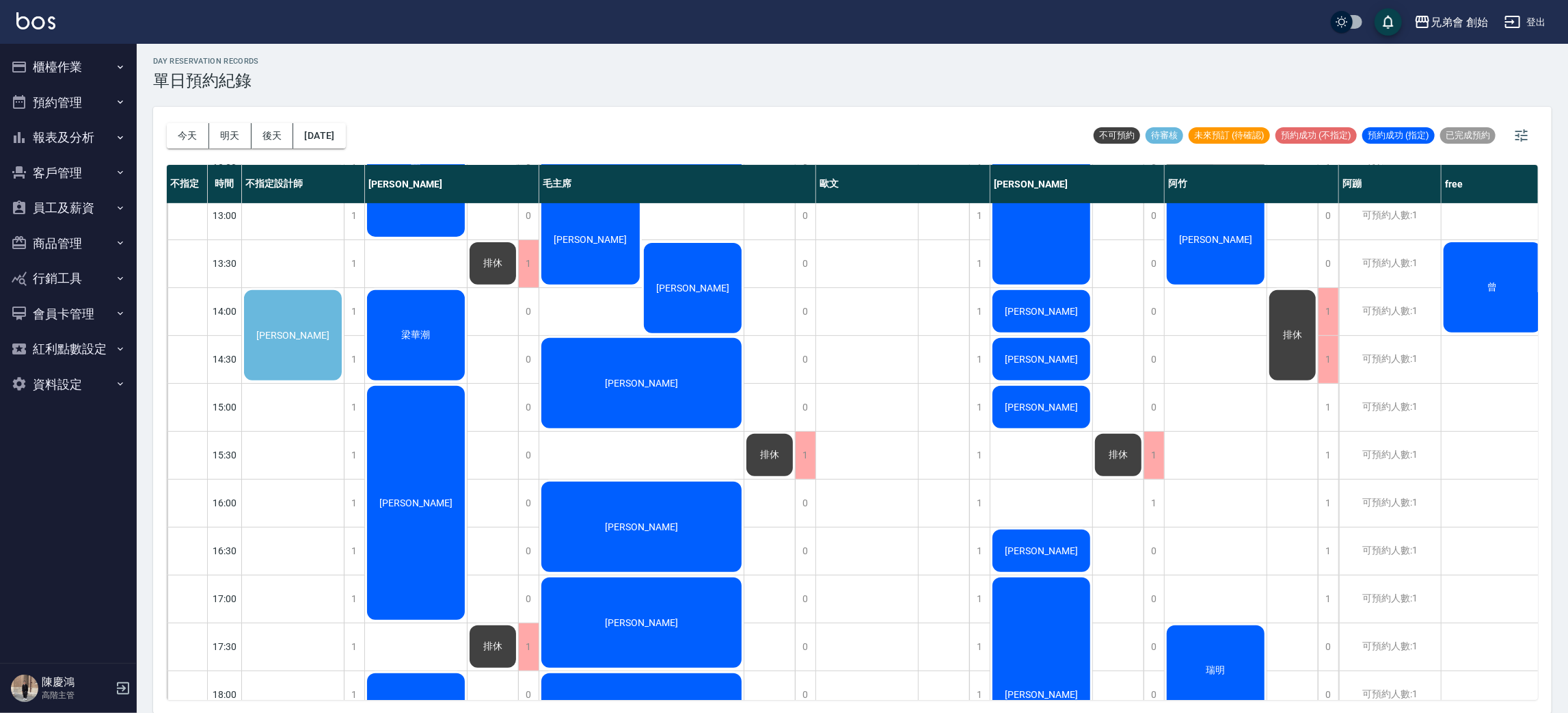
click at [279, 296] on div "[PERSON_NAME]" at bounding box center [293, 335] width 102 height 95
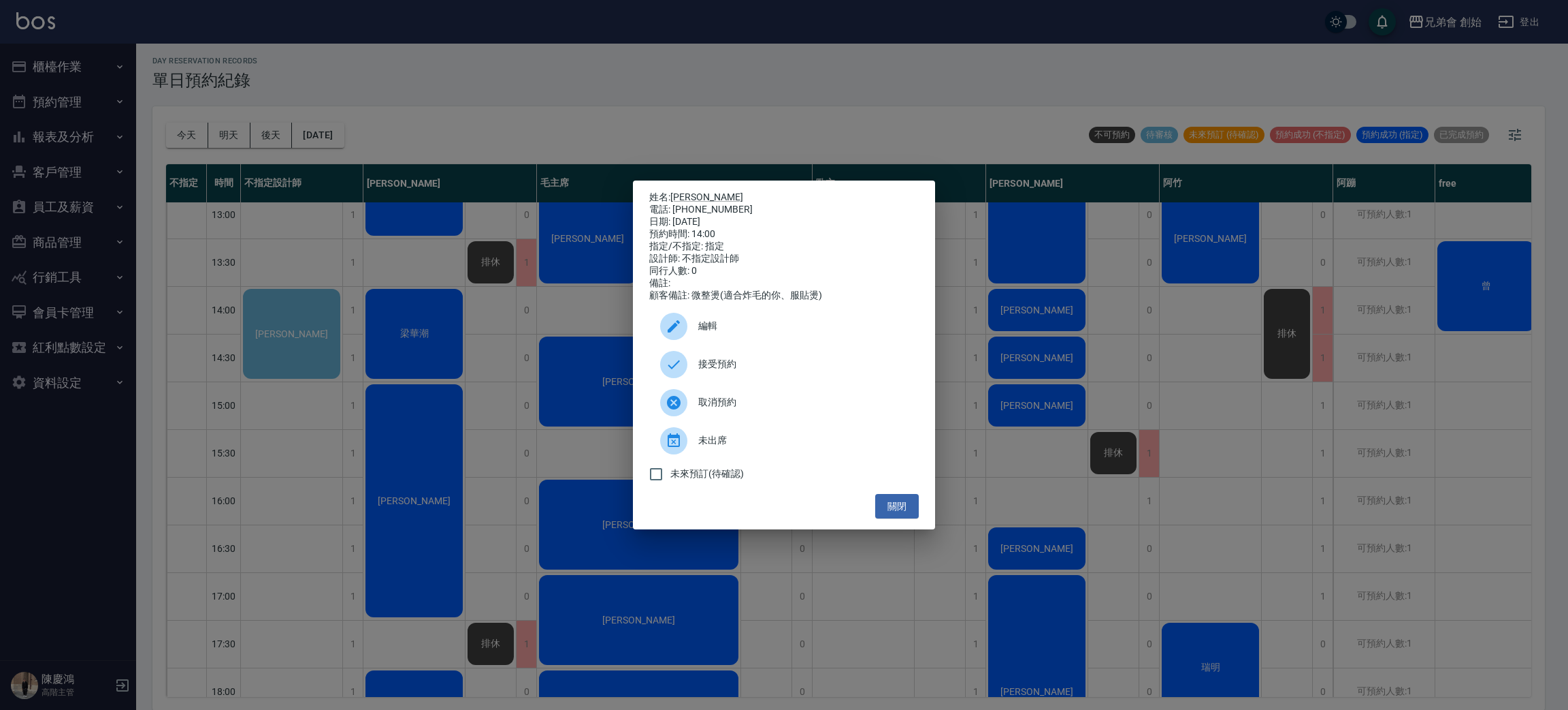
click at [750, 363] on span "接受預約" at bounding box center [803, 363] width 209 height 14
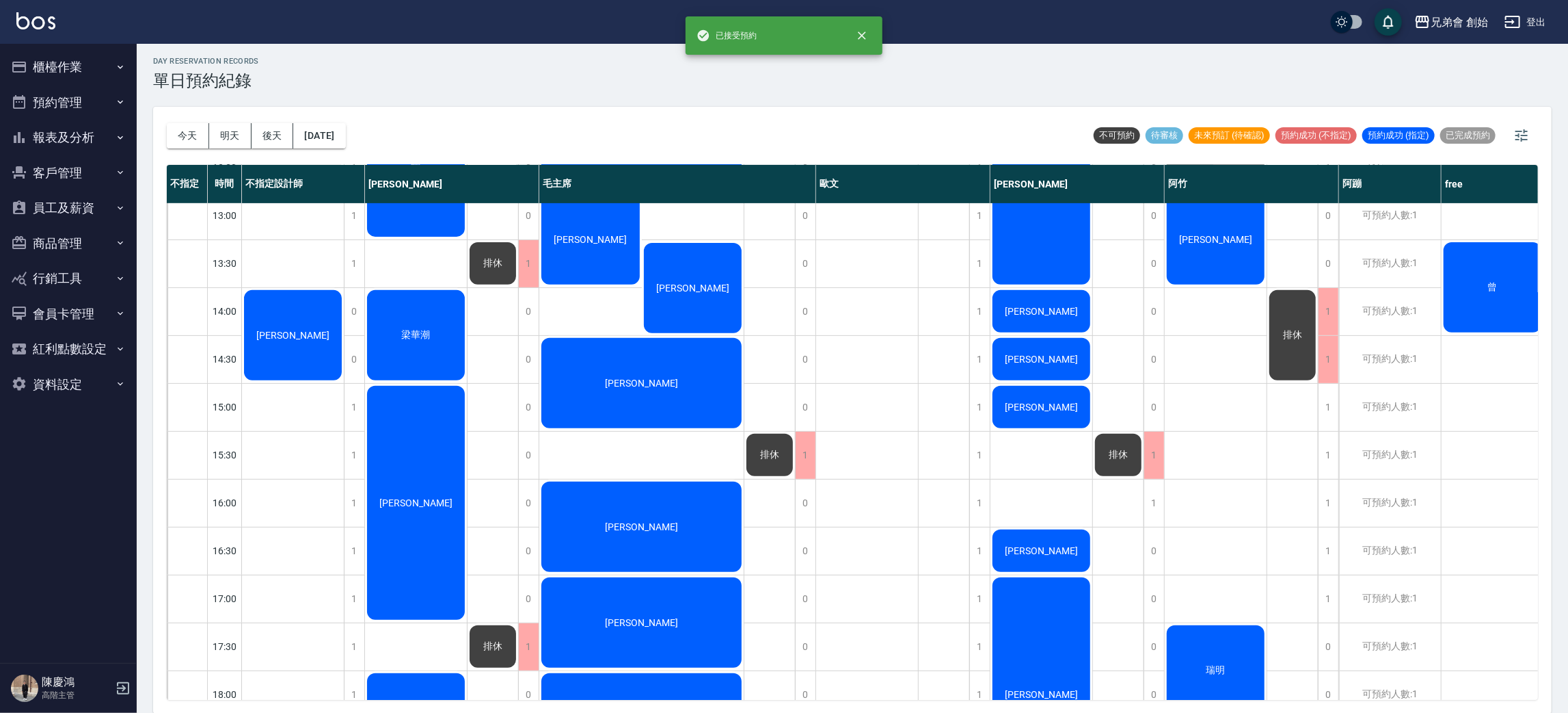
click at [280, 345] on div "[PERSON_NAME]" at bounding box center [293, 335] width 102 height 95
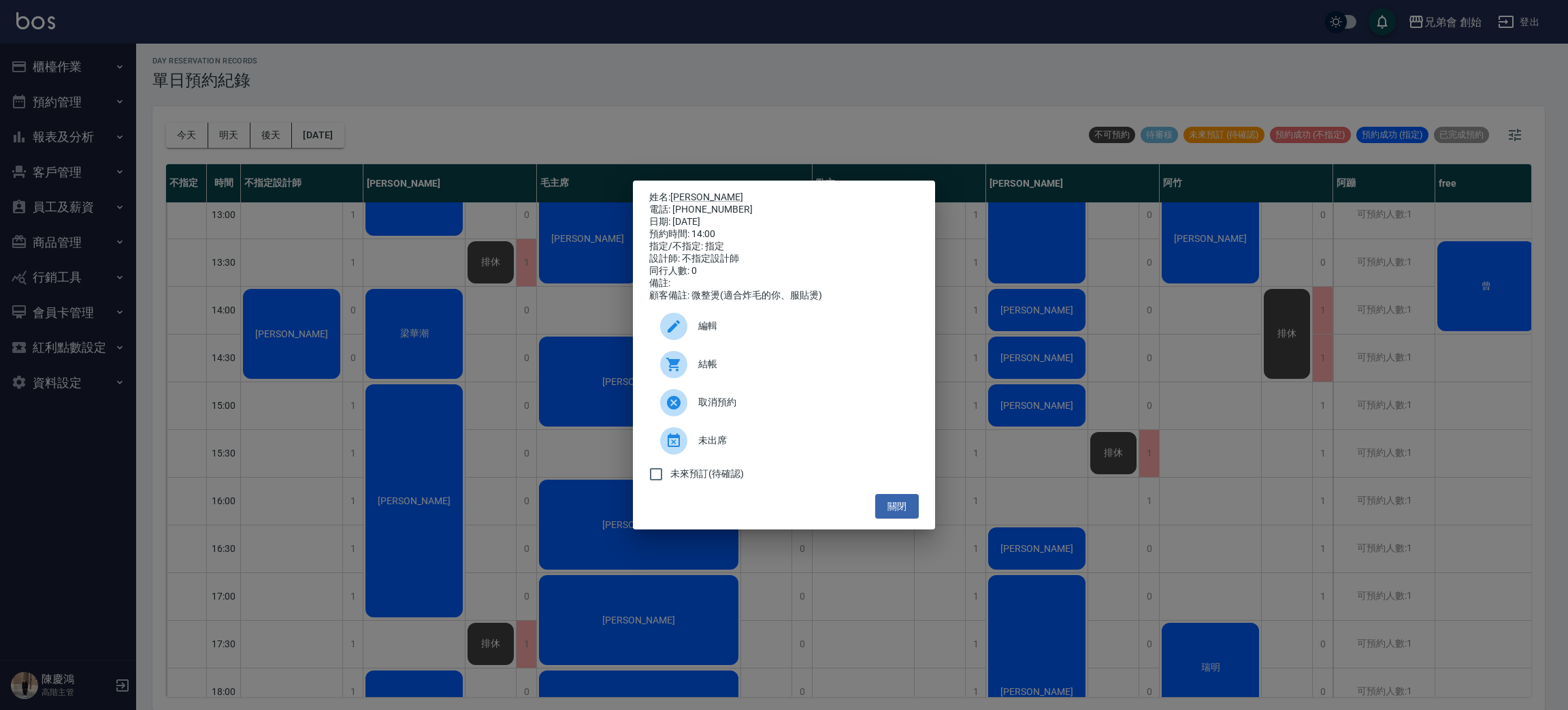
click at [754, 333] on span "編輯" at bounding box center [803, 326] width 209 height 14
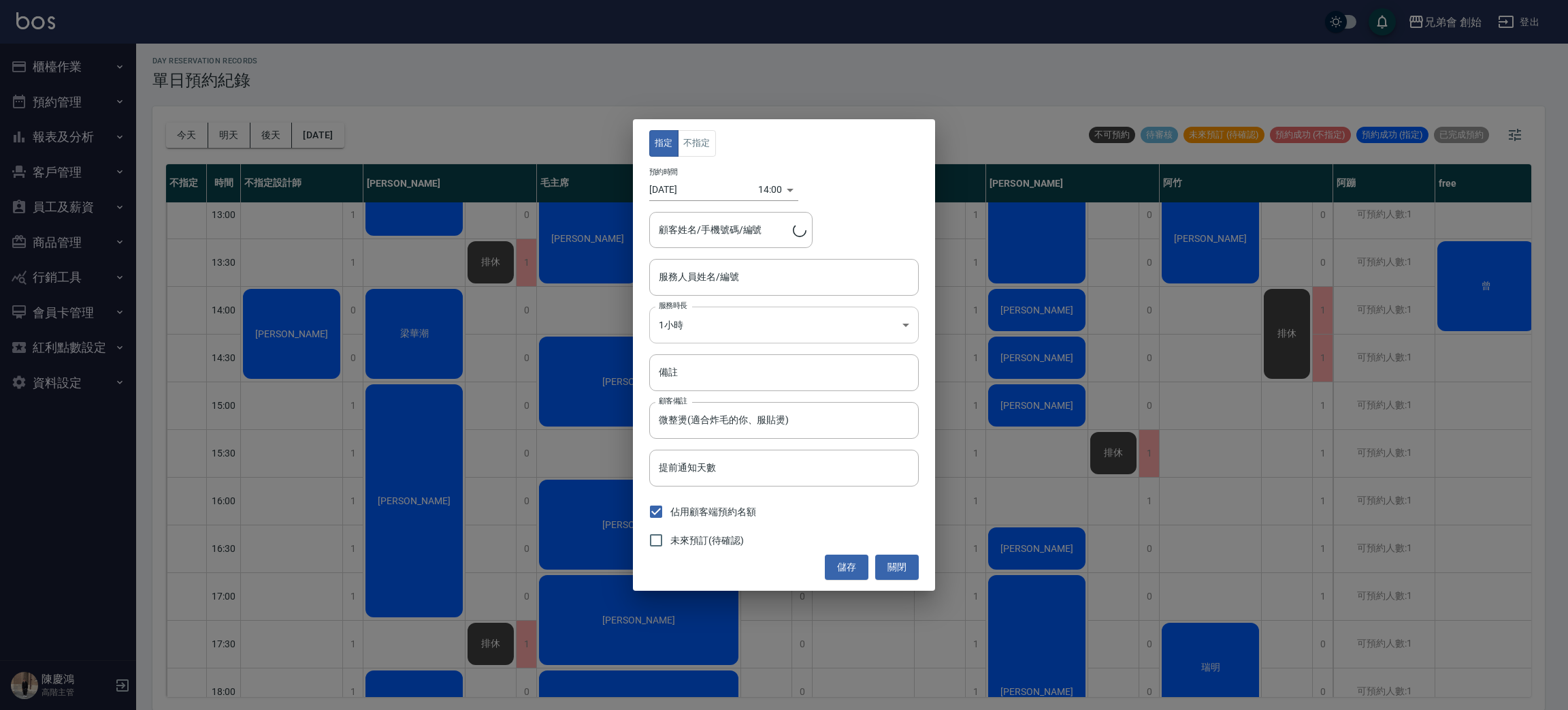
type input "林峻毅/0979288765"
click at [784, 272] on input "不指定設計師(無代號)" at bounding box center [774, 277] width 237 height 24
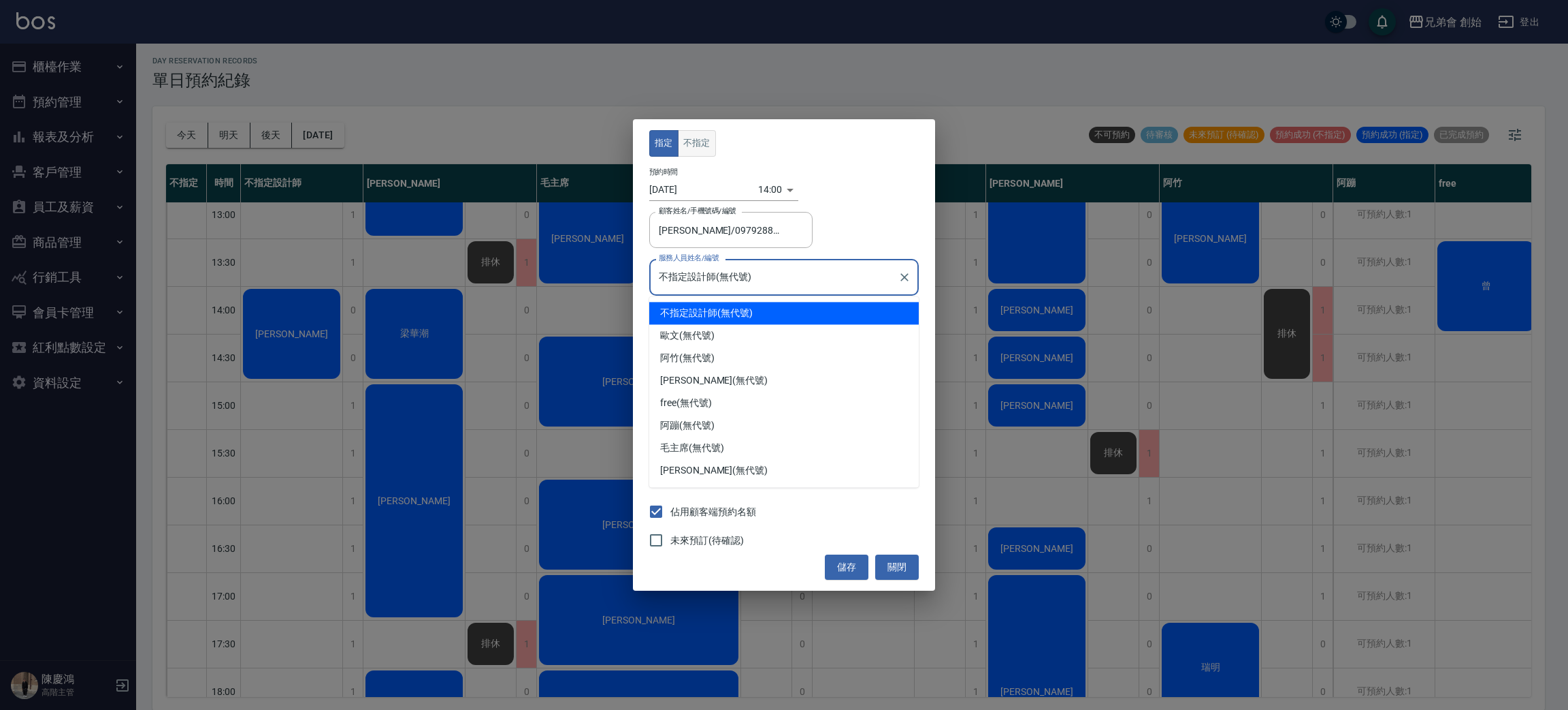
click at [705, 151] on button "不指定" at bounding box center [696, 144] width 38 height 27
click at [745, 286] on input "不指定設計師(無代號)" at bounding box center [774, 277] width 237 height 24
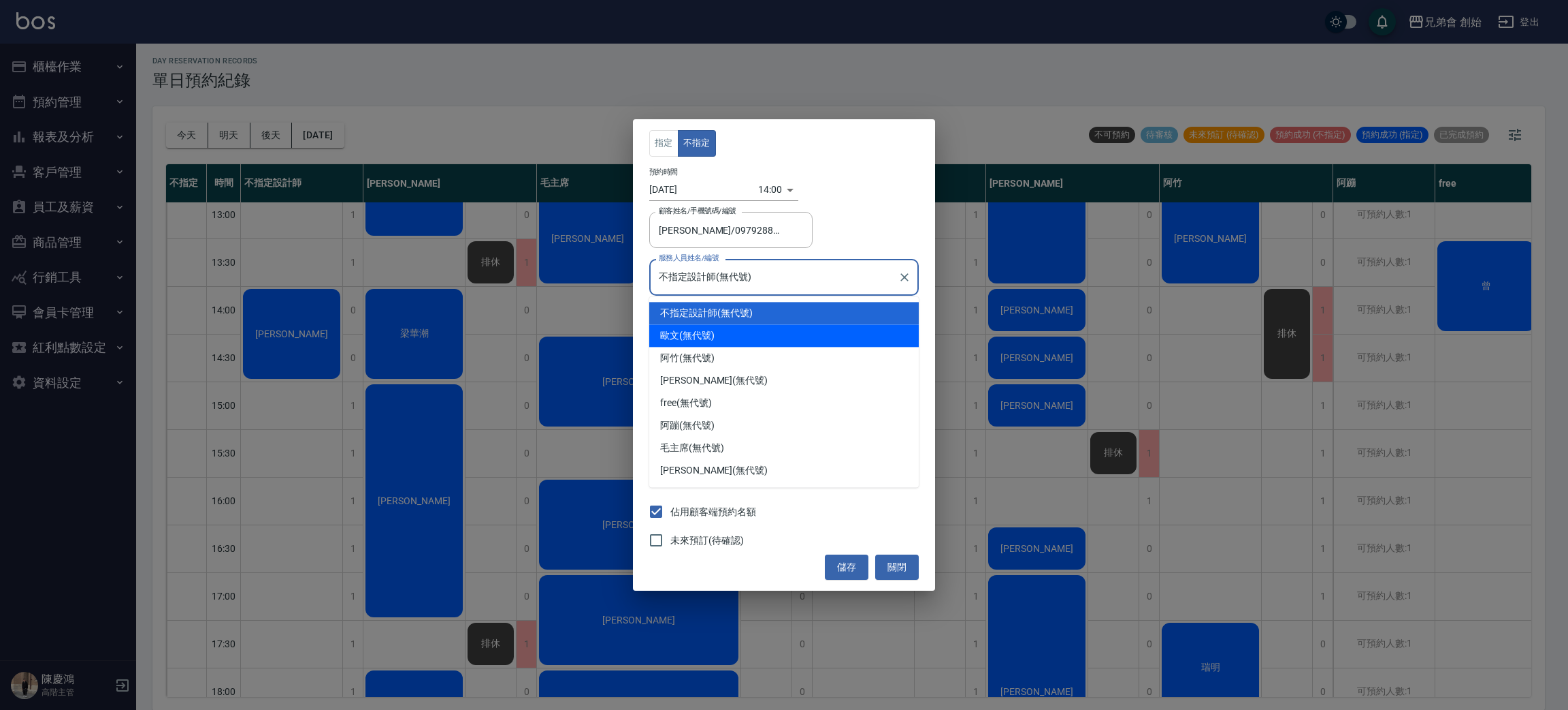
click at [733, 331] on div "歐文 (無代號)" at bounding box center [784, 335] width 270 height 23
type input "歐文(無代號)"
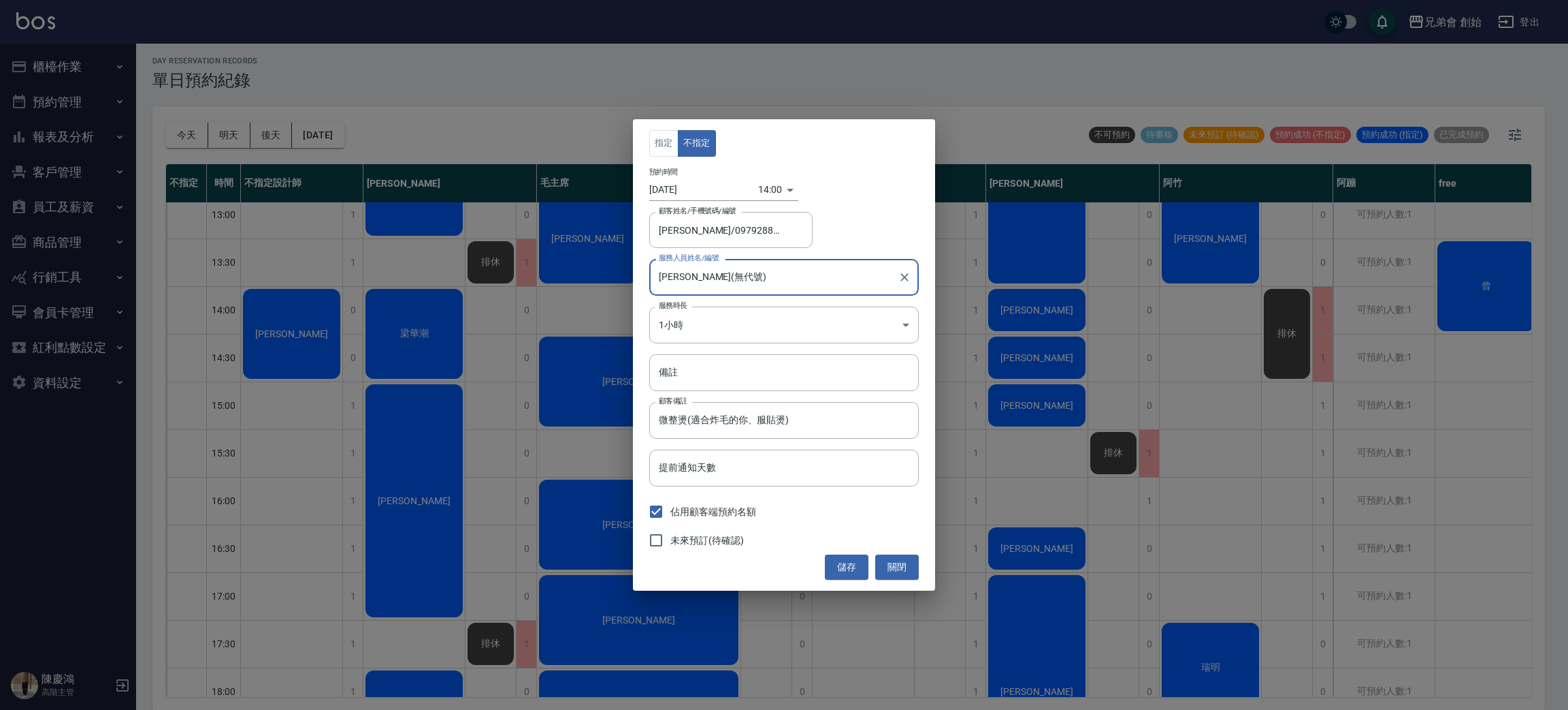
click at [836, 553] on div "未來預訂(待確認)" at bounding box center [784, 540] width 270 height 29
click at [847, 575] on button "儲存" at bounding box center [847, 567] width 44 height 25
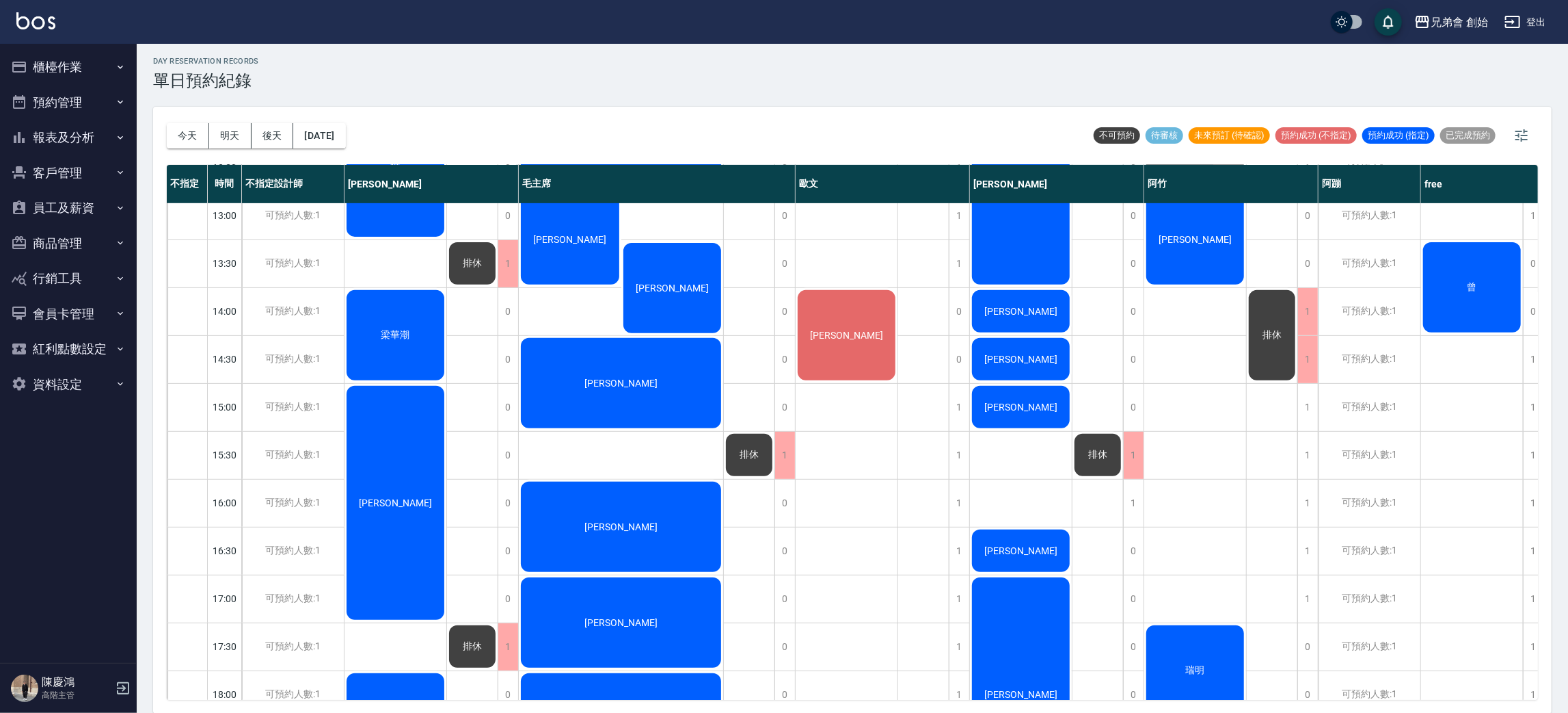
scroll to position [87, 0]
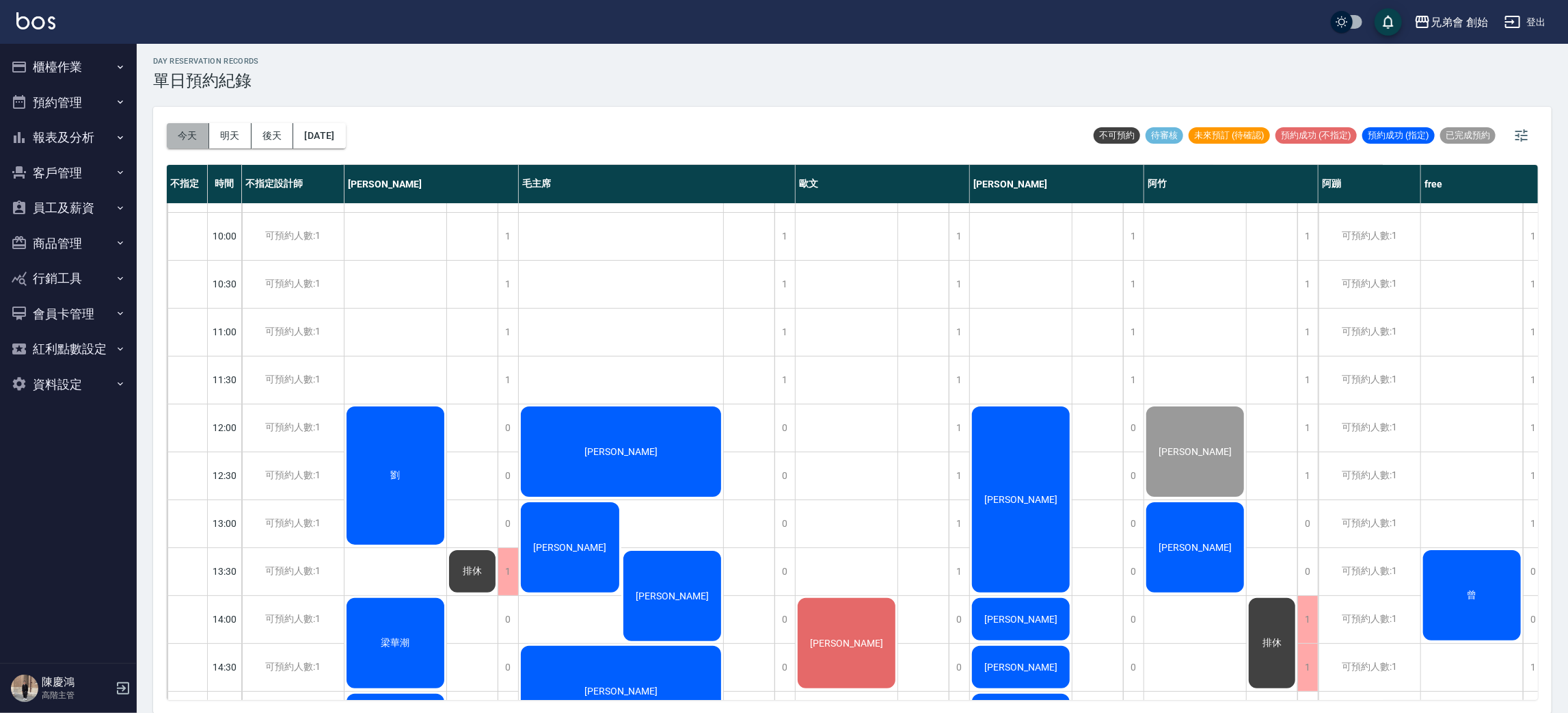
click at [182, 142] on button "今天" at bounding box center [188, 136] width 42 height 25
click at [236, 134] on button "明天" at bounding box center [231, 136] width 42 height 25
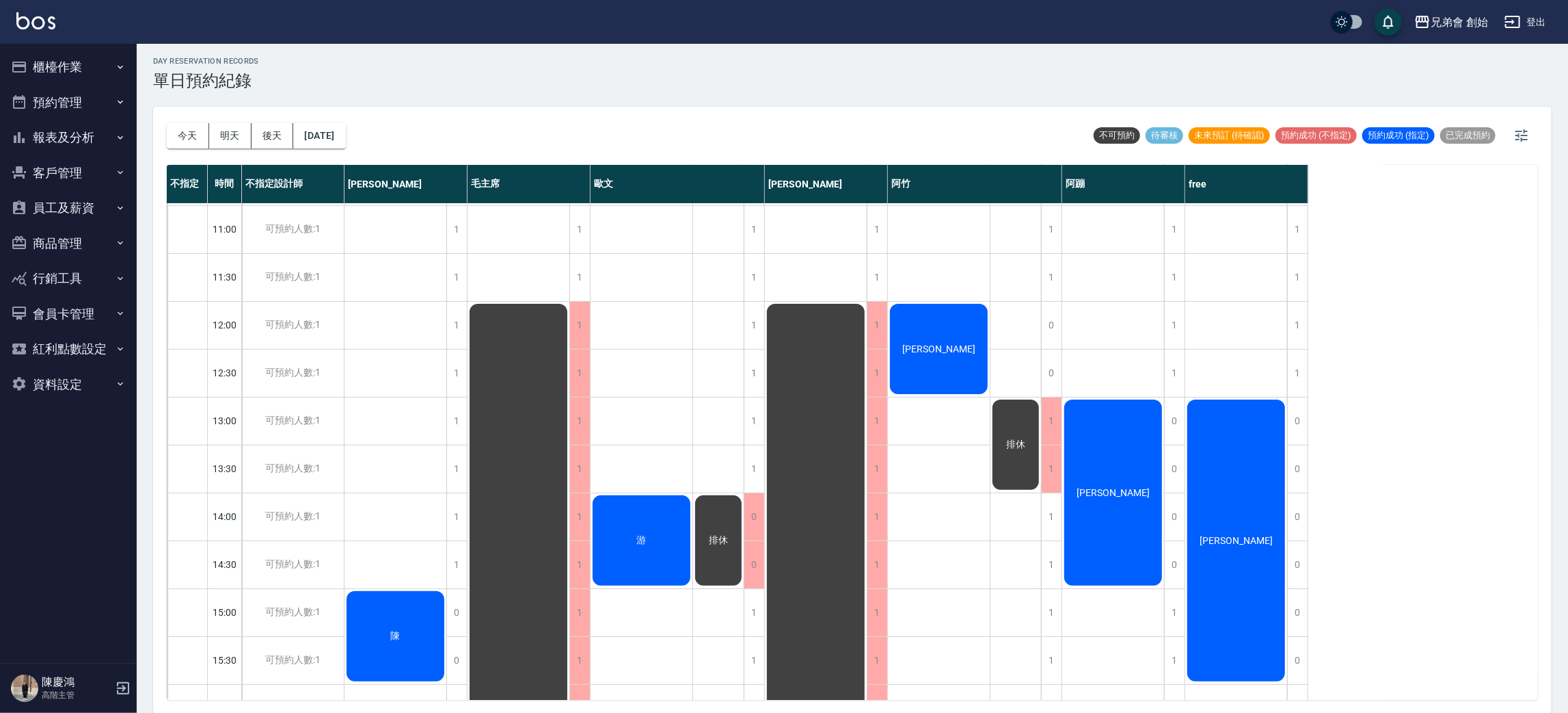
scroll to position [292, 0]
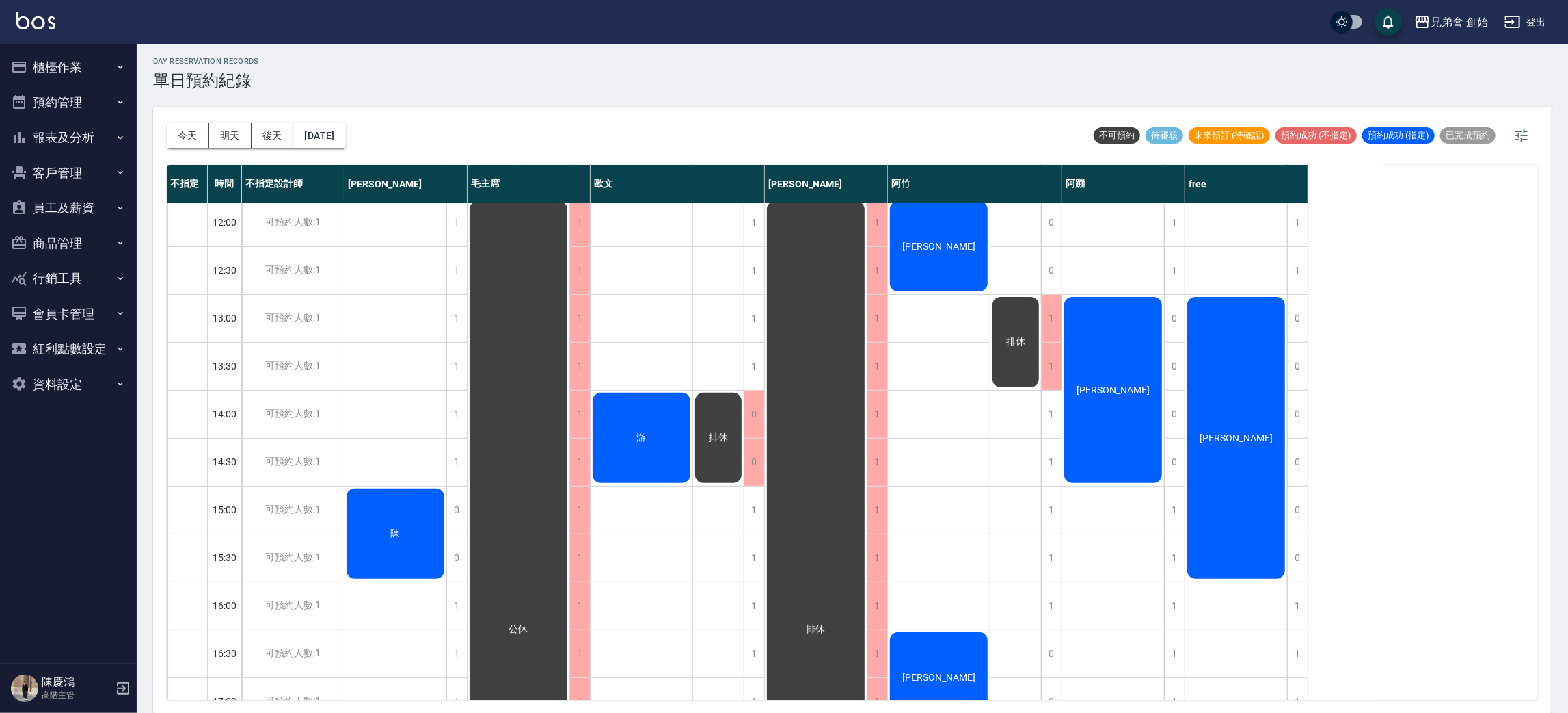
click at [257, 138] on button "後天" at bounding box center [273, 136] width 42 height 25
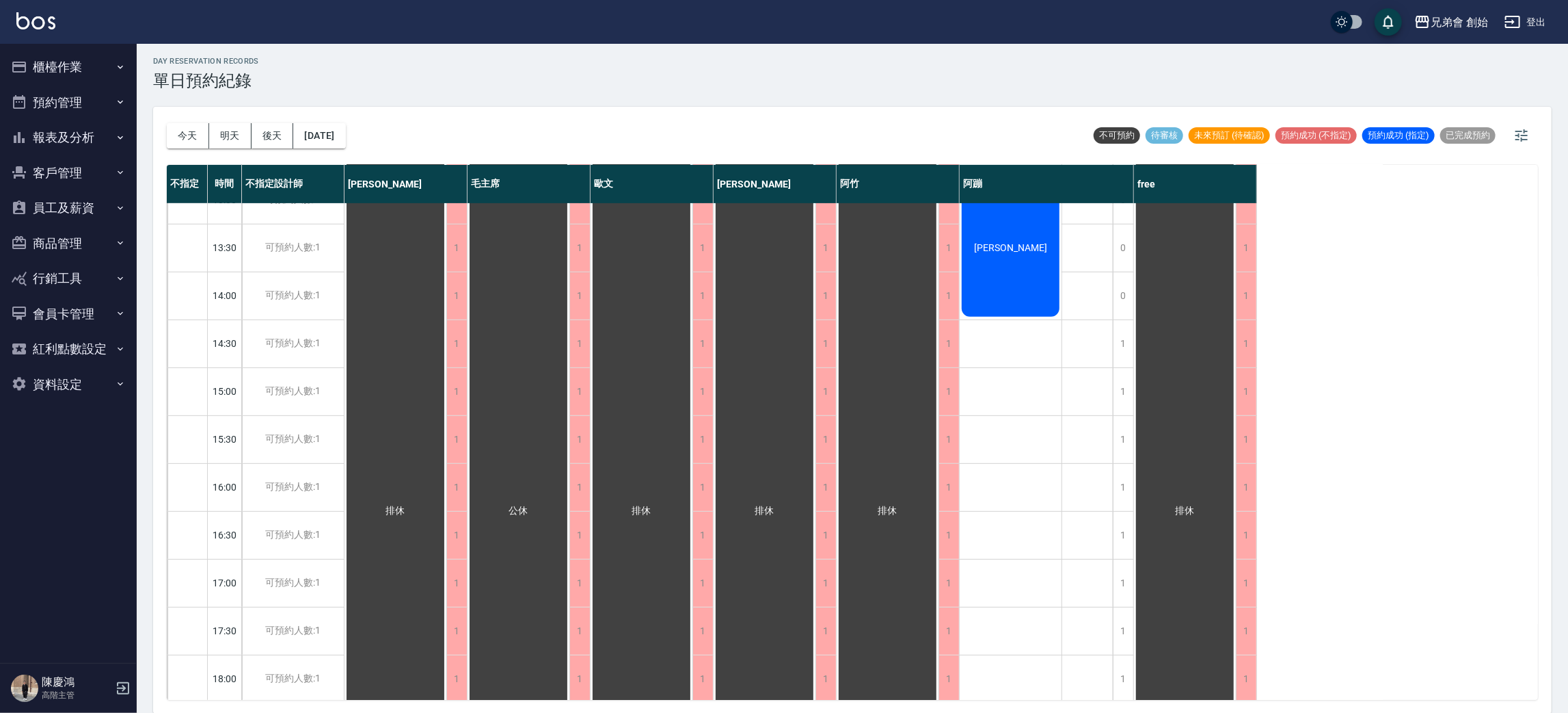
scroll to position [102, 0]
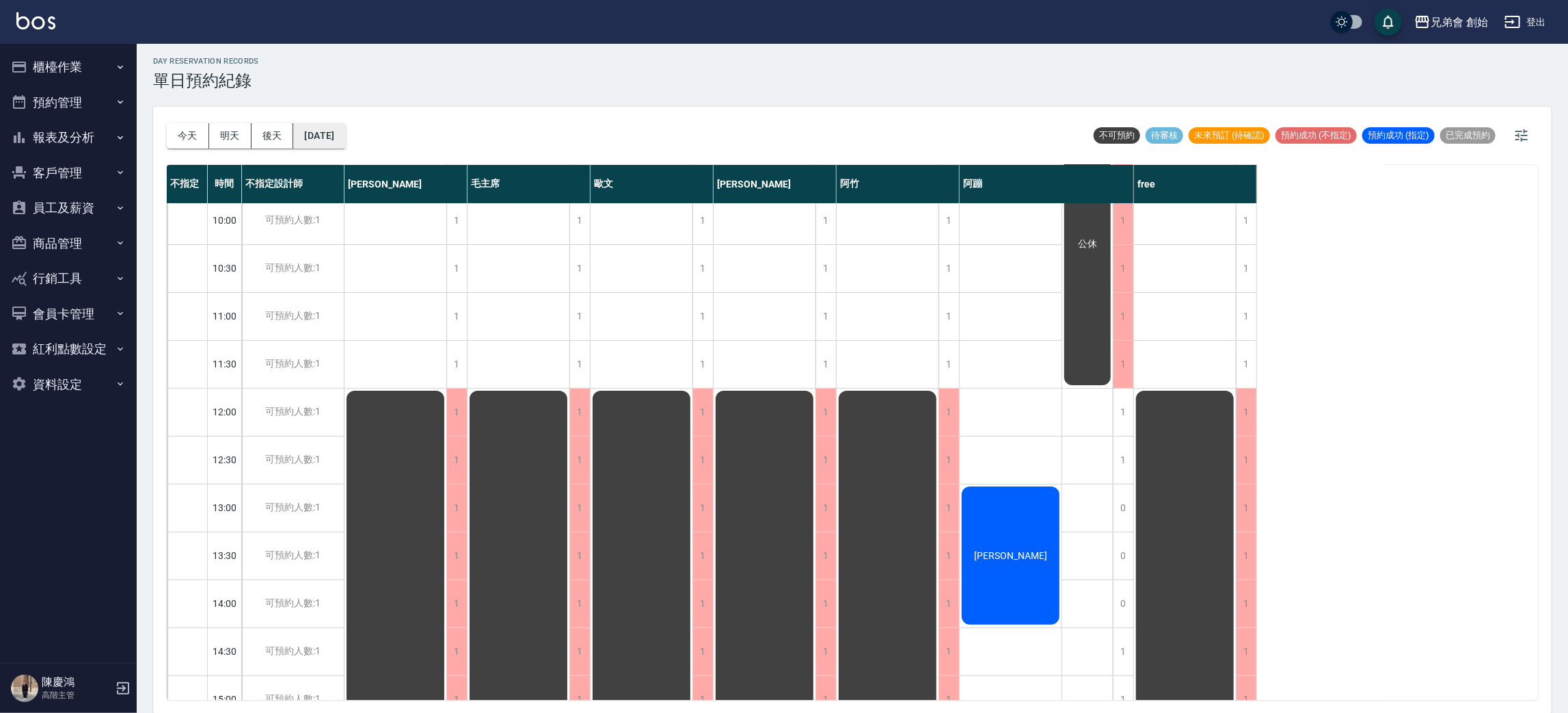
click at [345, 135] on button "2025/08/18" at bounding box center [319, 136] width 52 height 25
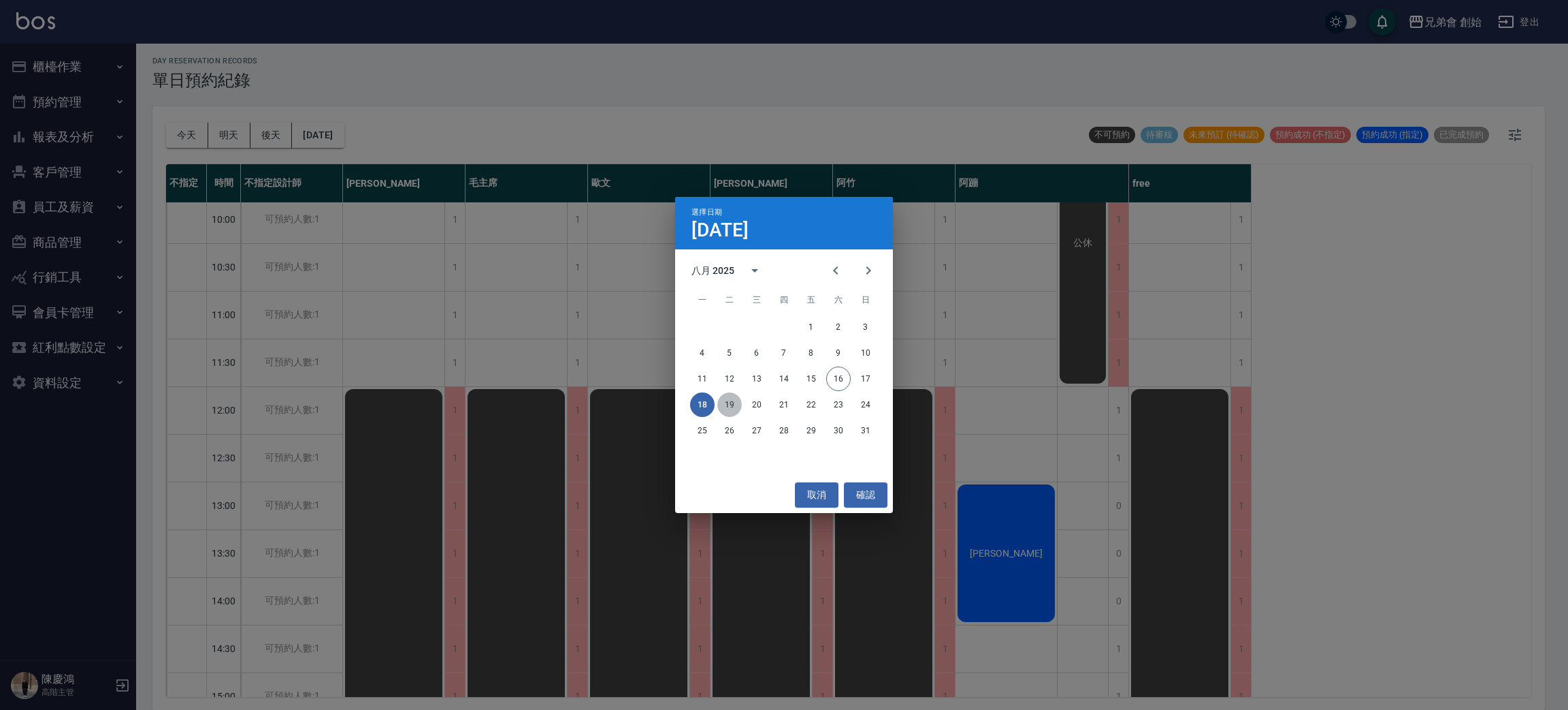
click at [741, 406] on button "19" at bounding box center [729, 404] width 24 height 24
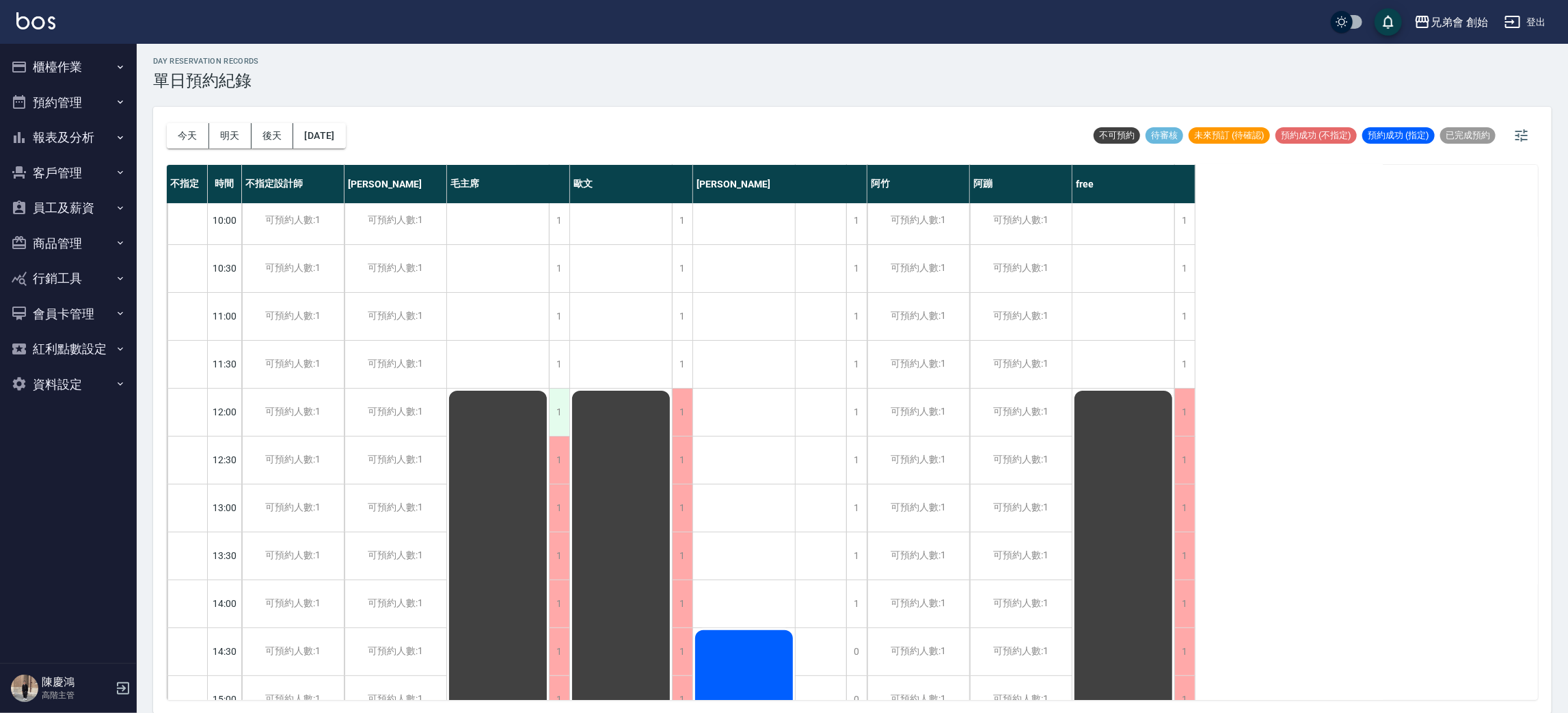
scroll to position [307, 0]
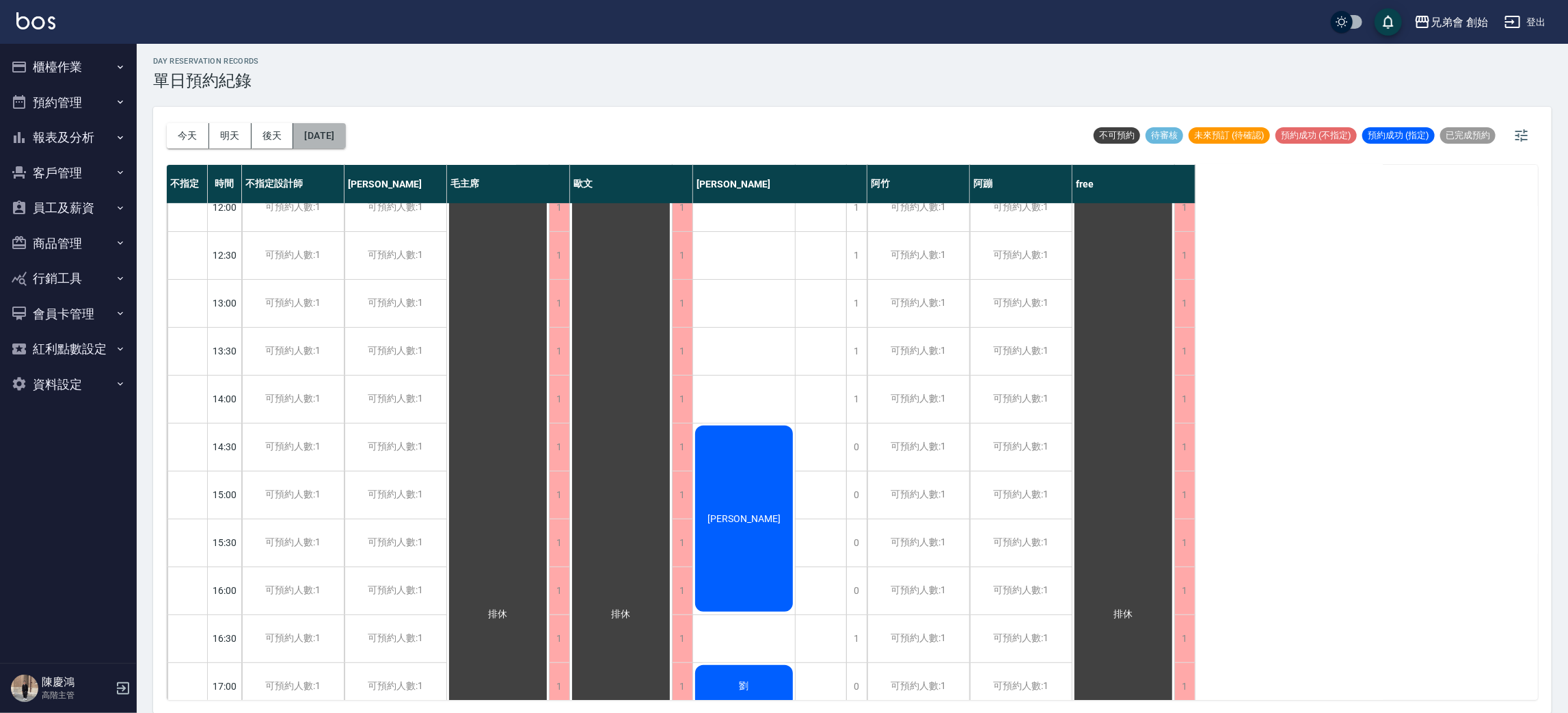
click at [343, 144] on button "2025/08/19" at bounding box center [319, 136] width 52 height 25
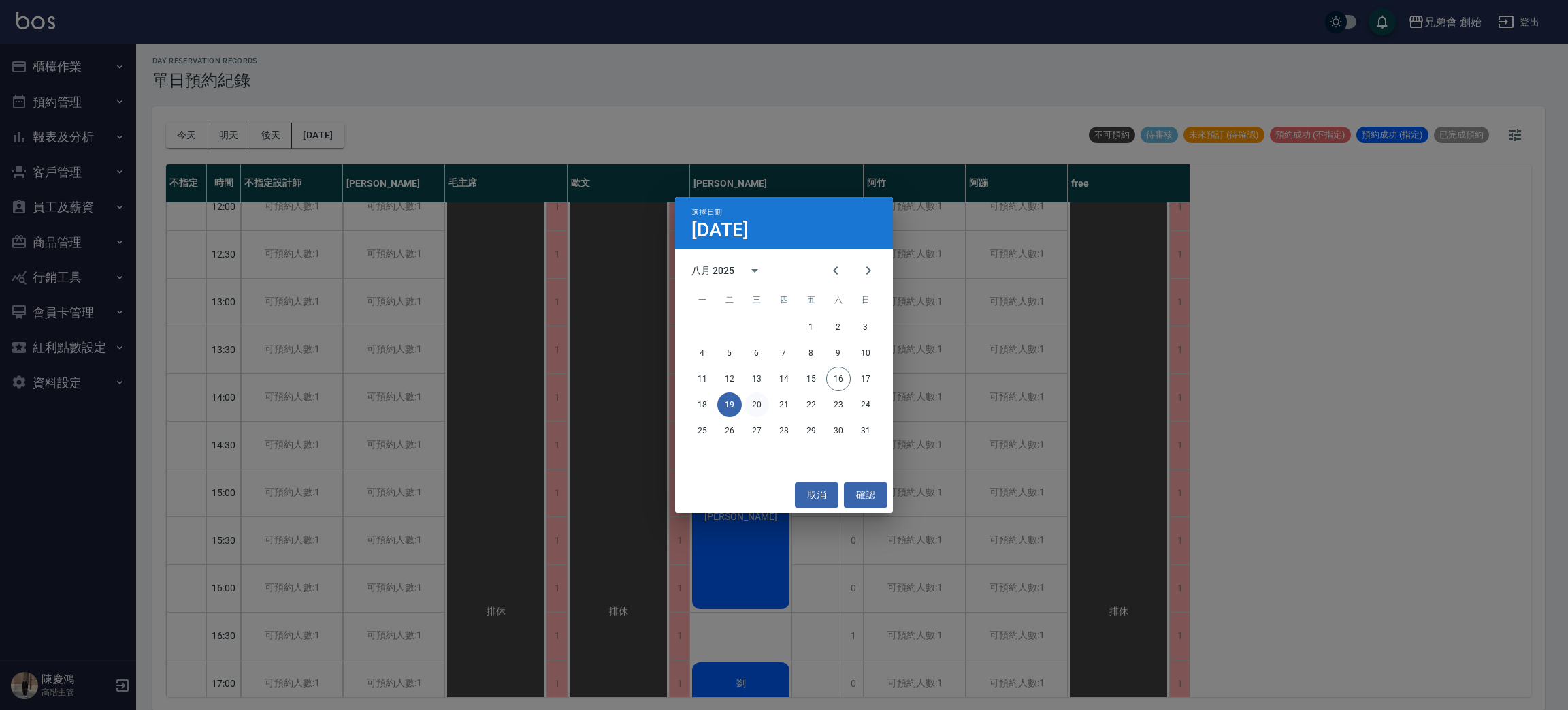
click at [748, 409] on button "20" at bounding box center [757, 404] width 24 height 24
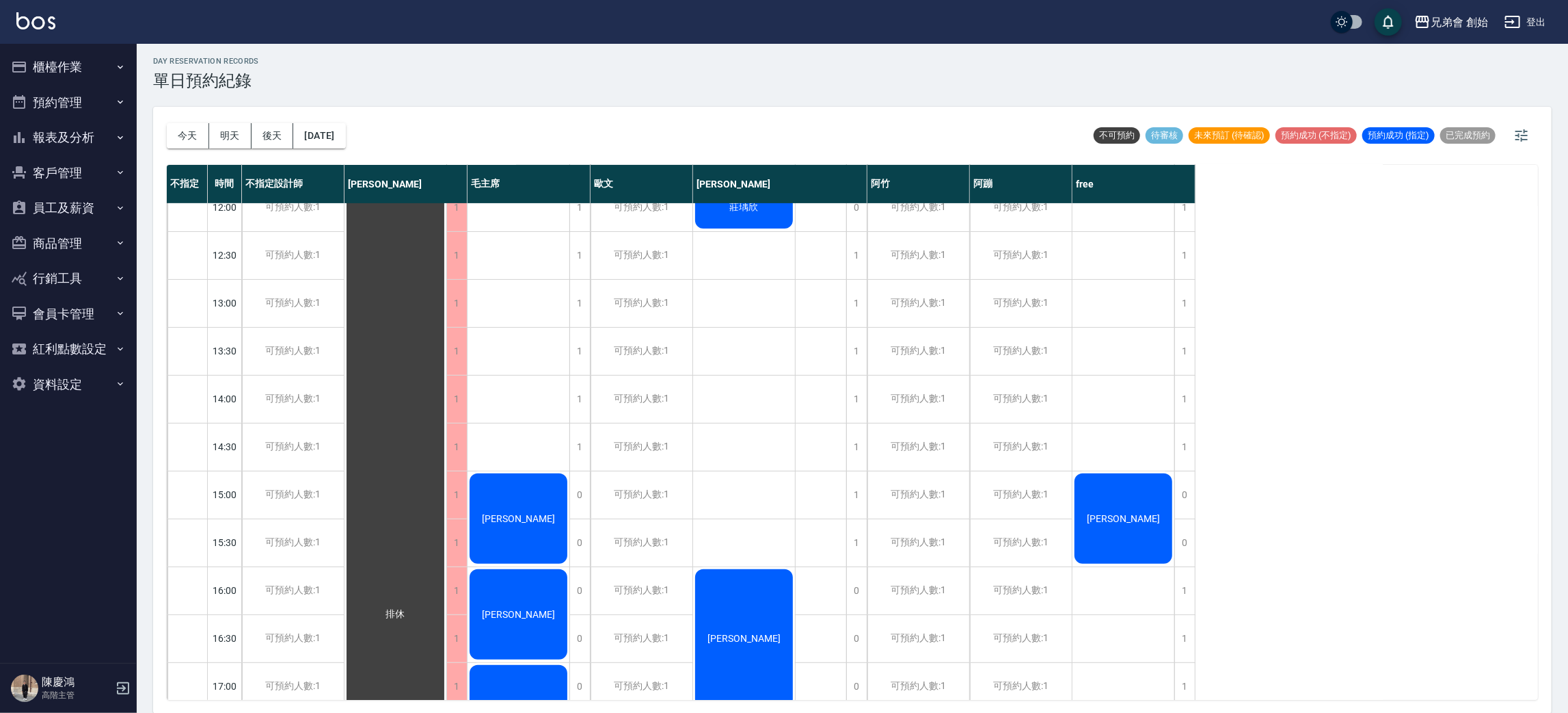
scroll to position [102, 0]
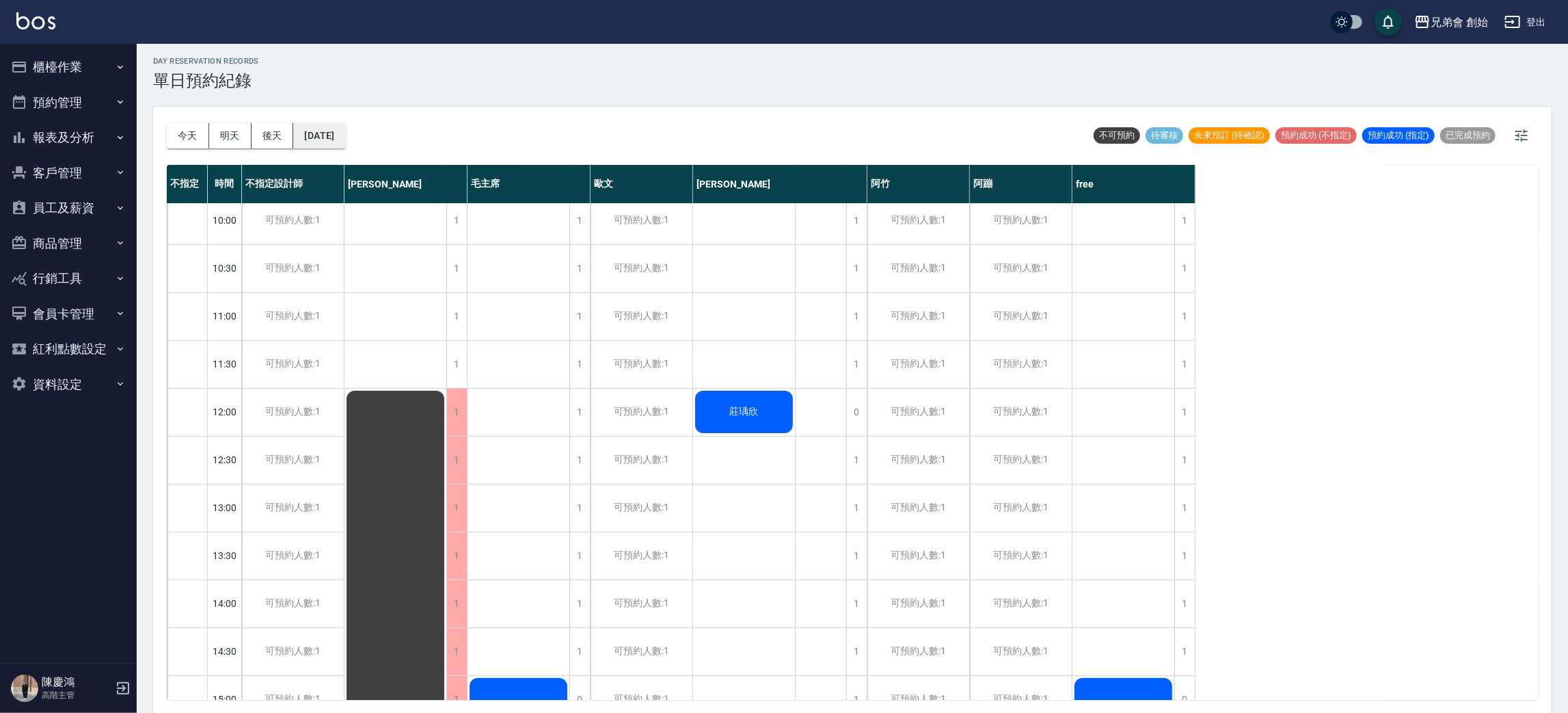
click at [323, 137] on button "2025/08/20" at bounding box center [319, 136] width 52 height 25
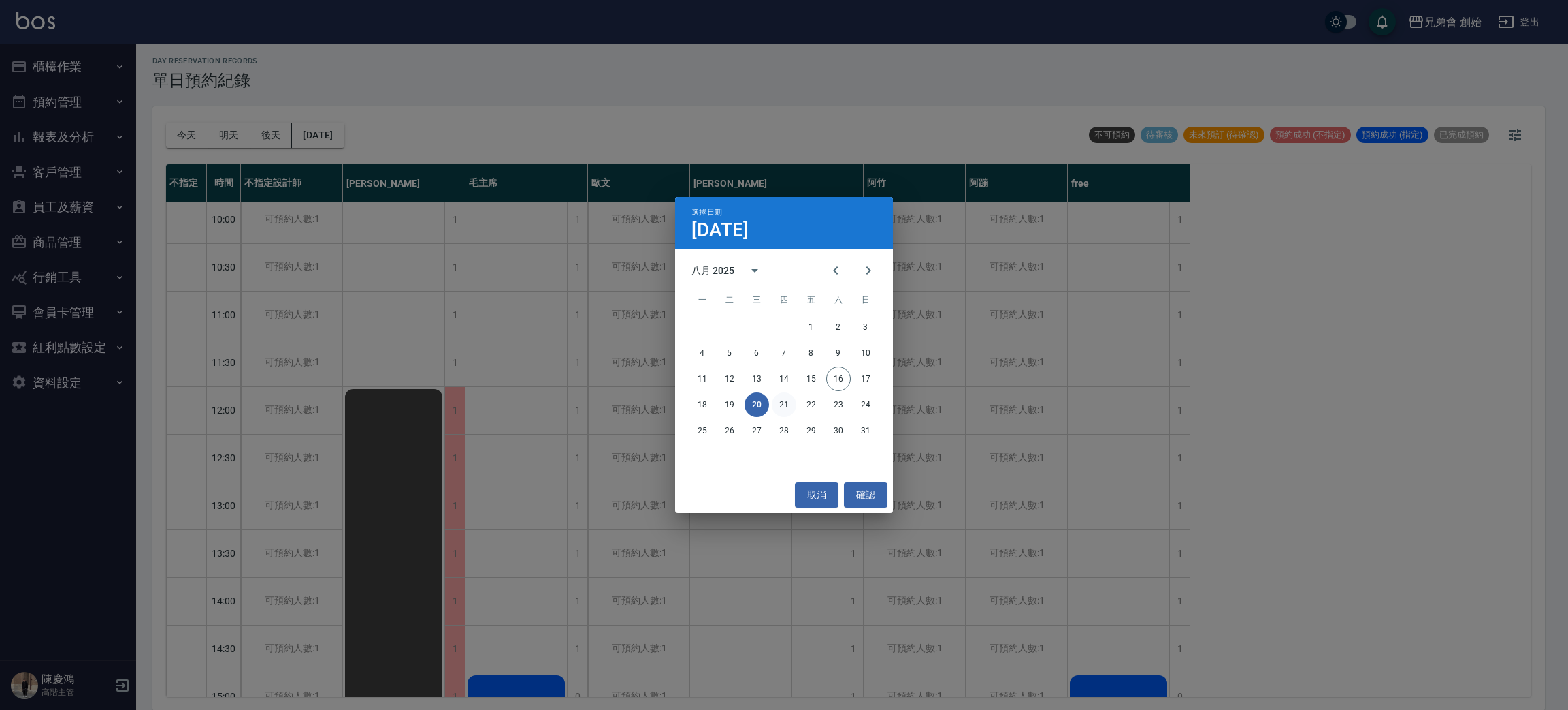
click at [786, 410] on button "21" at bounding box center [784, 404] width 24 height 24
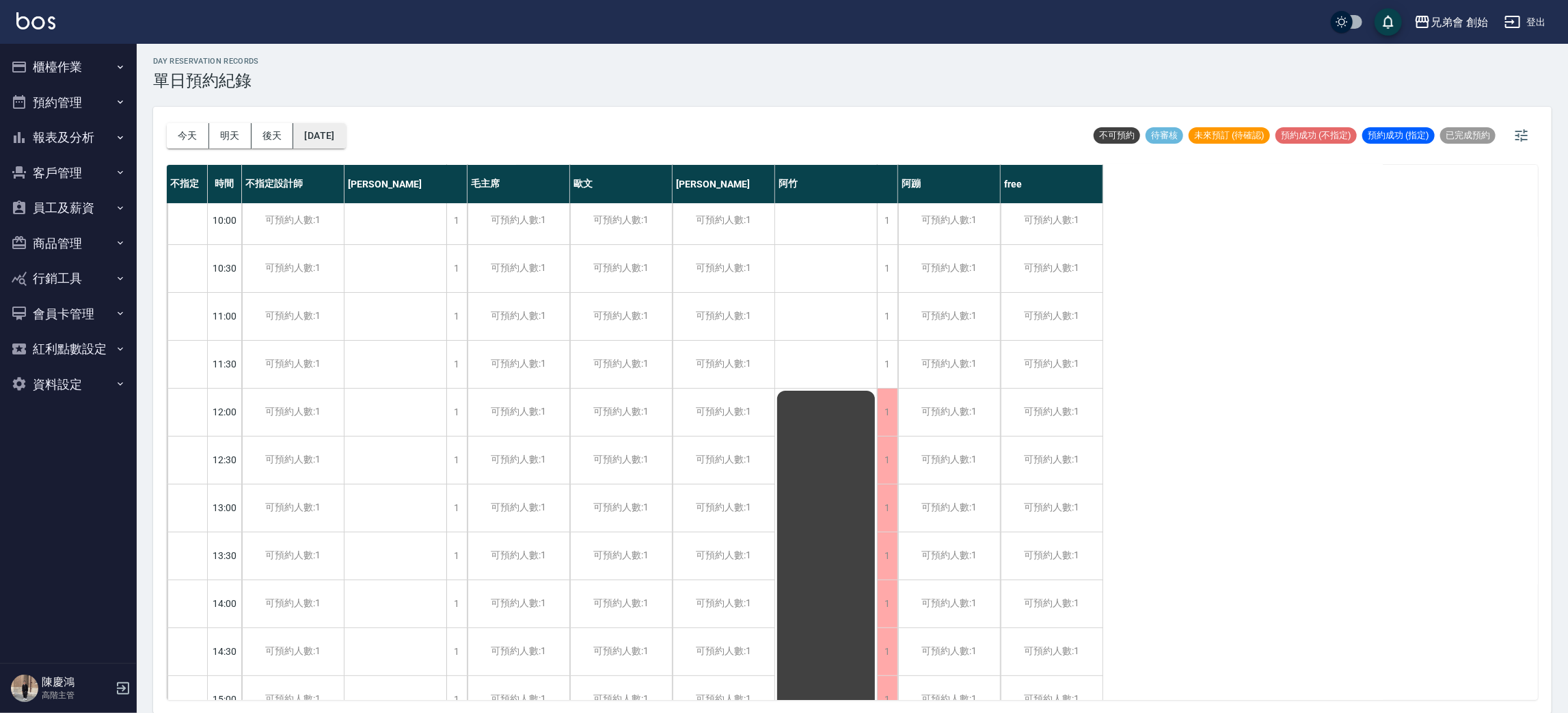
click at [345, 139] on button "2025/08/21" at bounding box center [319, 136] width 52 height 25
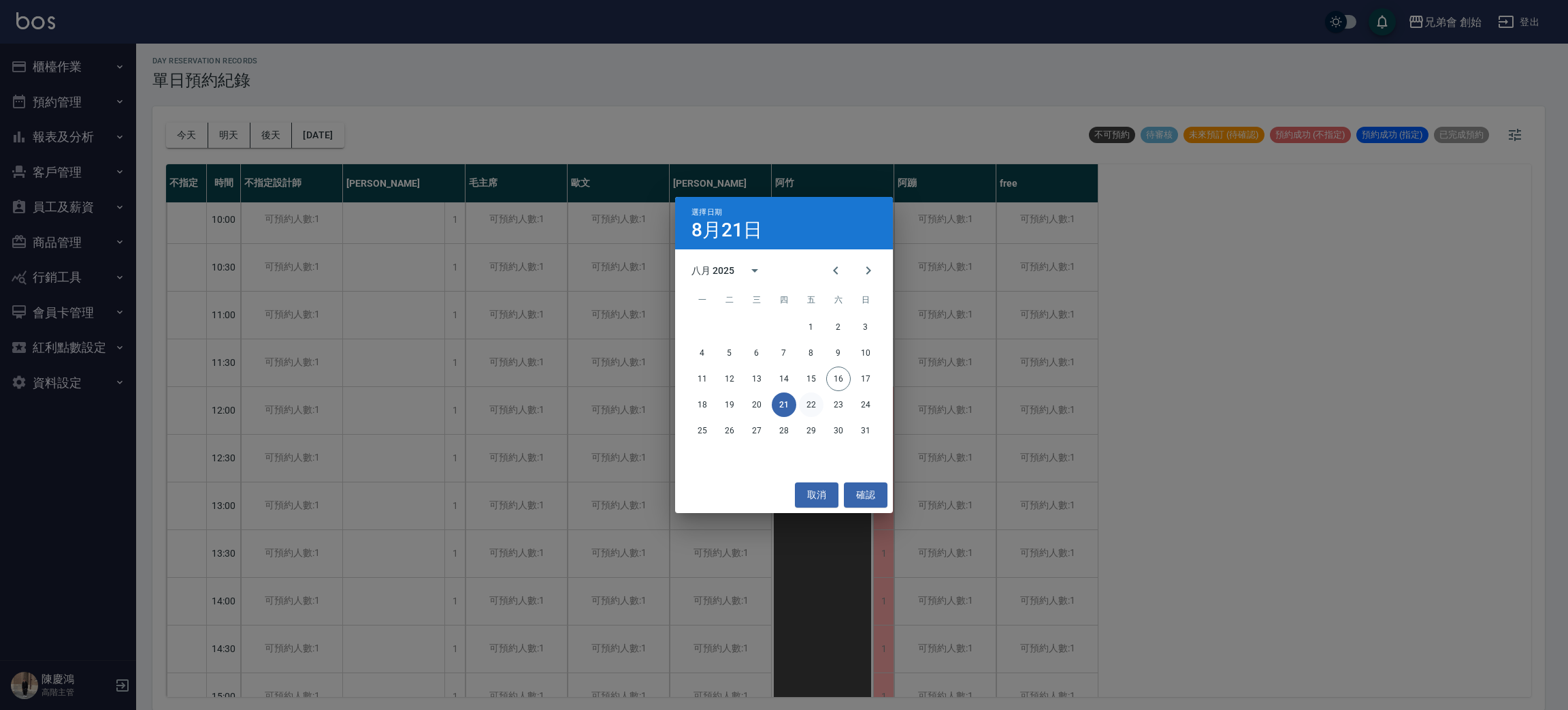
click at [810, 408] on button "22" at bounding box center [810, 404] width 24 height 24
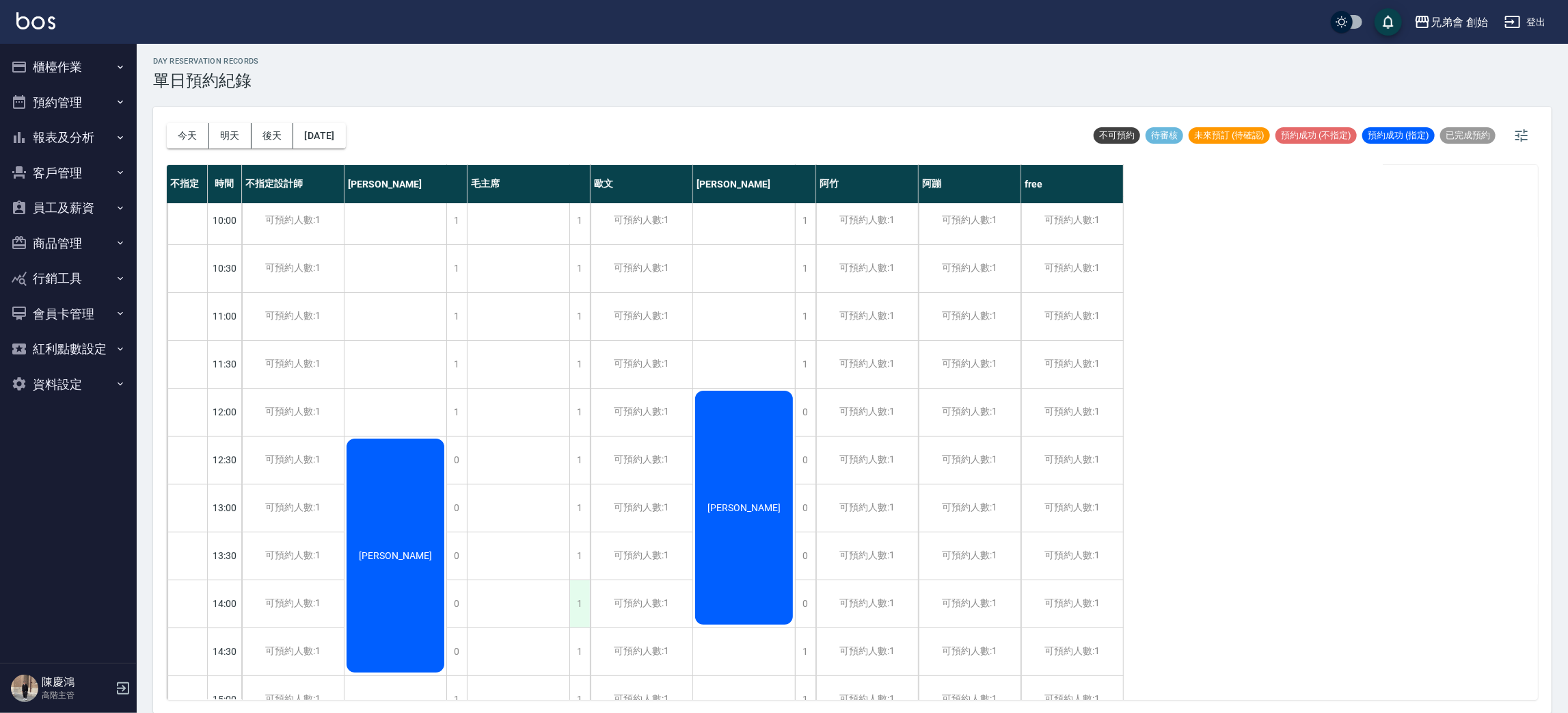
scroll to position [512, 0]
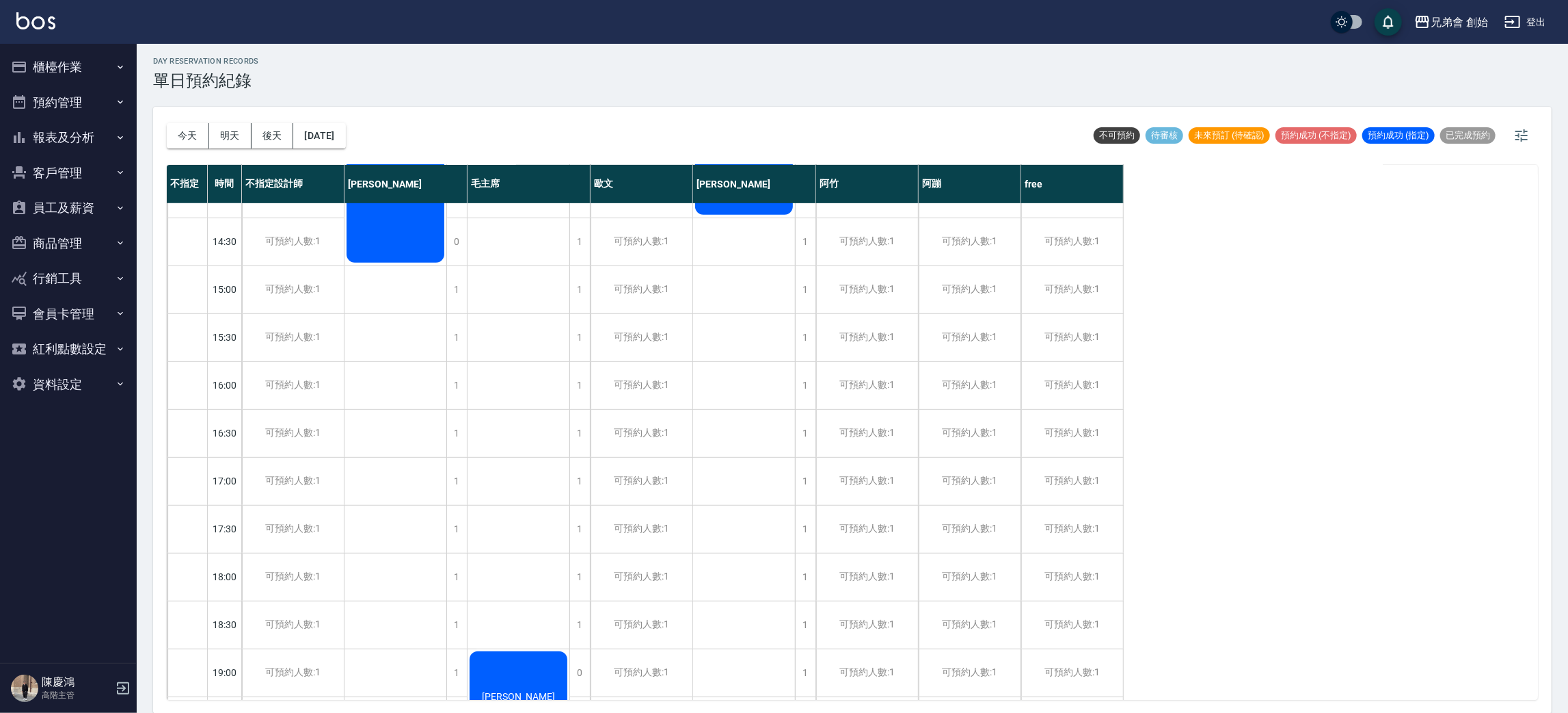
click at [377, 137] on div "今天 明天 後天 2025/08/22 不可預約 待審核 未來預訂 (待確認) 預約成功 (不指定) 預約成功 (指定) 已完成預約" at bounding box center [853, 135] width 1371 height 58
click at [345, 134] on button "2025/08/22" at bounding box center [319, 136] width 52 height 25
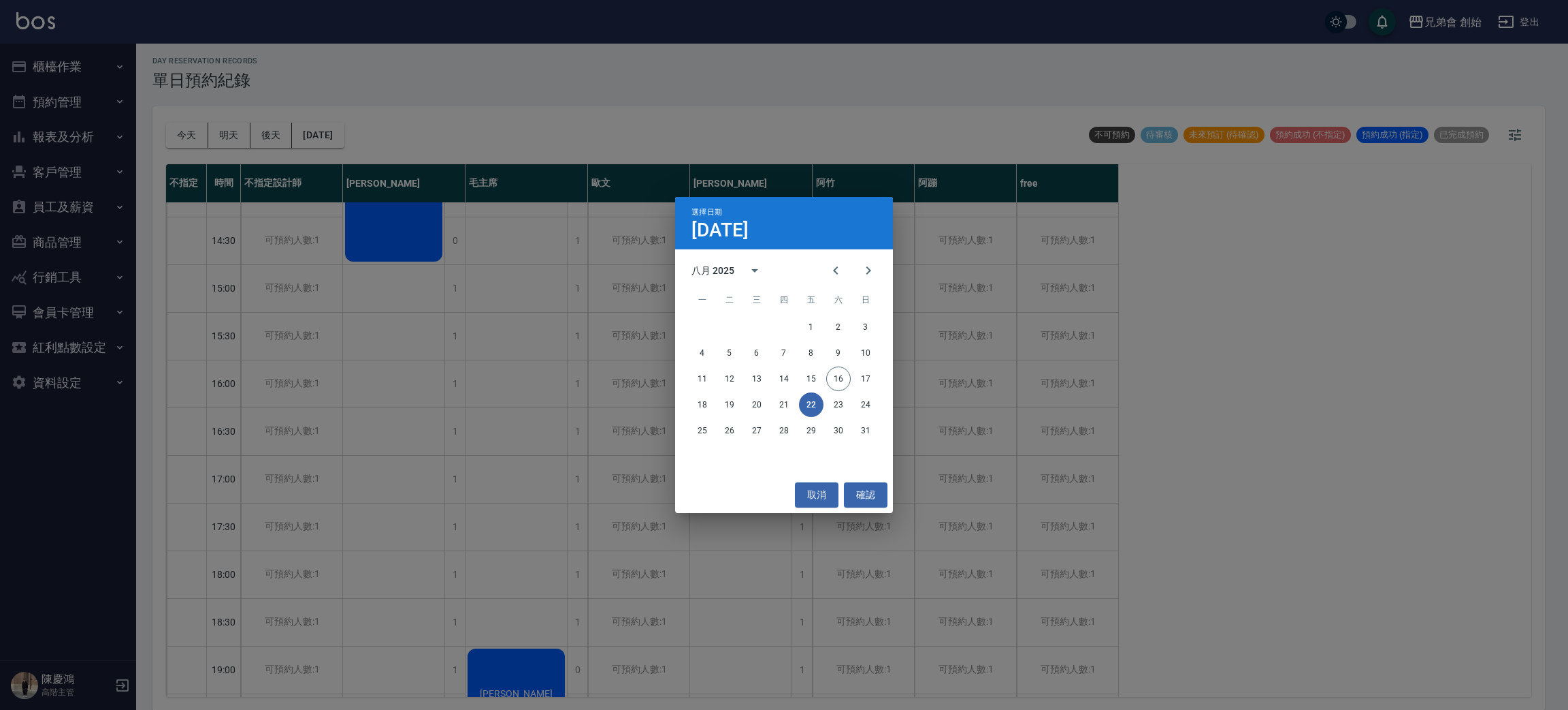
click at [368, 138] on div "選擇日期 8月22日 八月 2025 一 二 三 四 五 六 日 1 2 3 4 5 6 7 8 9 10 11 12 13 14 15 16 17 18 1…" at bounding box center [784, 355] width 1568 height 710
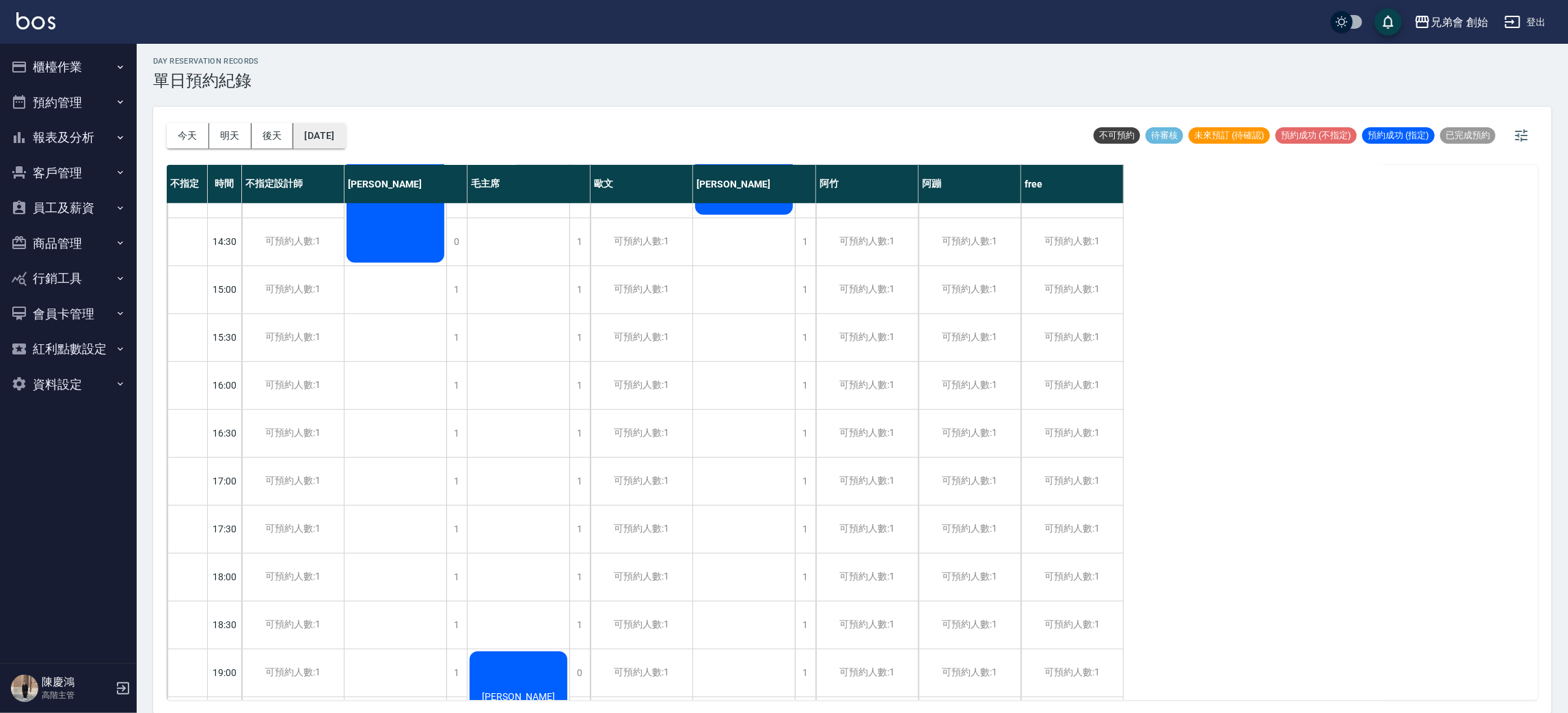
click at [345, 142] on button "2025/08/22" at bounding box center [319, 136] width 52 height 25
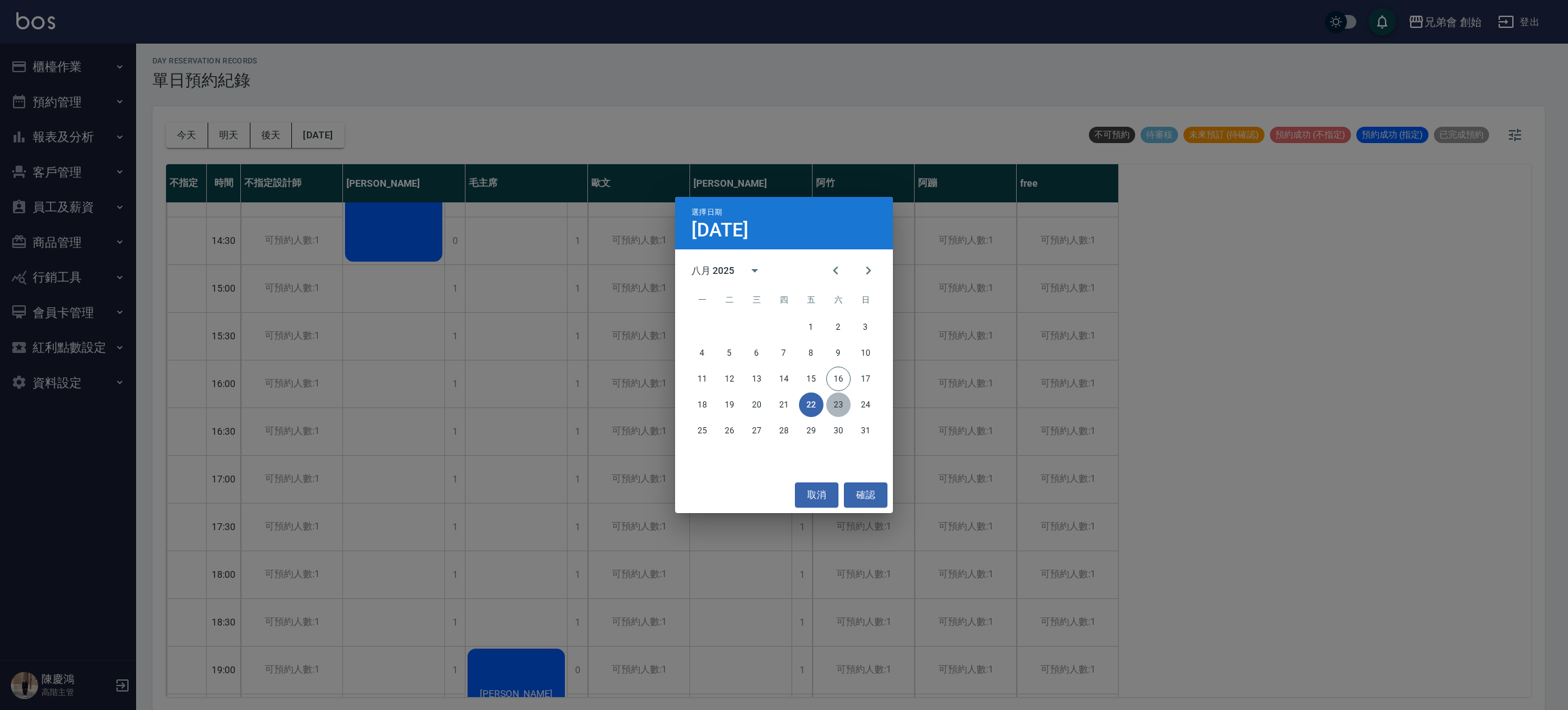
click at [838, 413] on button "23" at bounding box center [838, 404] width 24 height 24
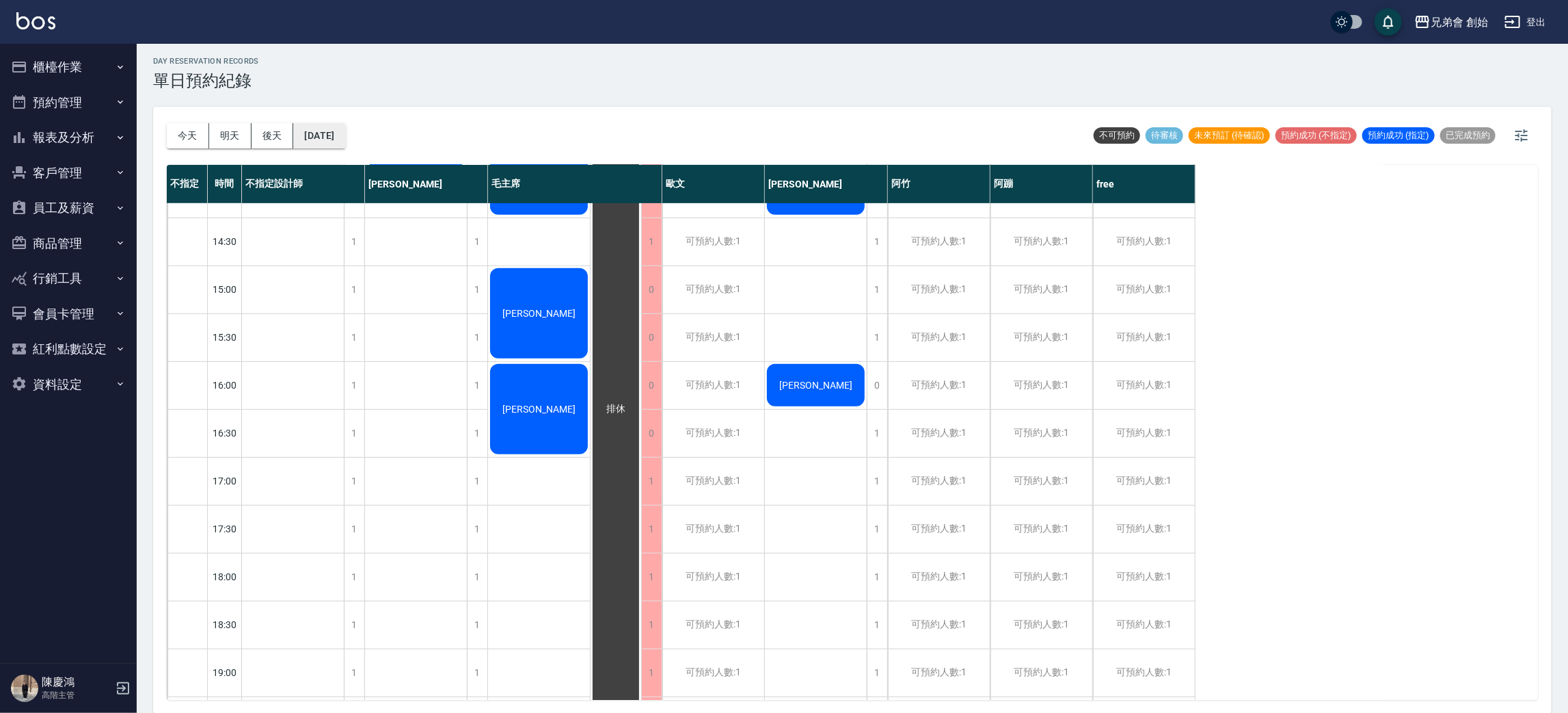
click at [345, 137] on button "2025/08/23" at bounding box center [319, 136] width 52 height 25
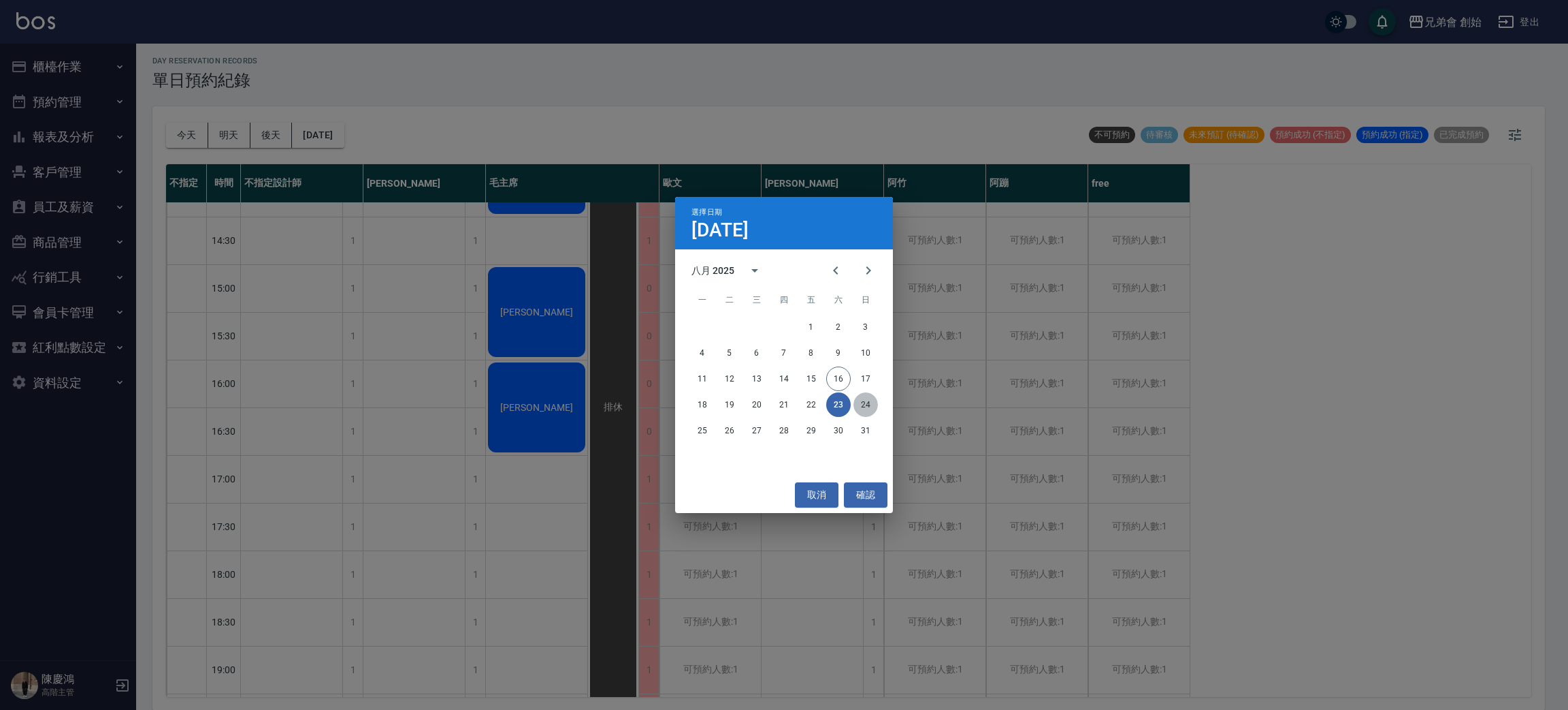
click at [863, 400] on button "24" at bounding box center [865, 404] width 24 height 24
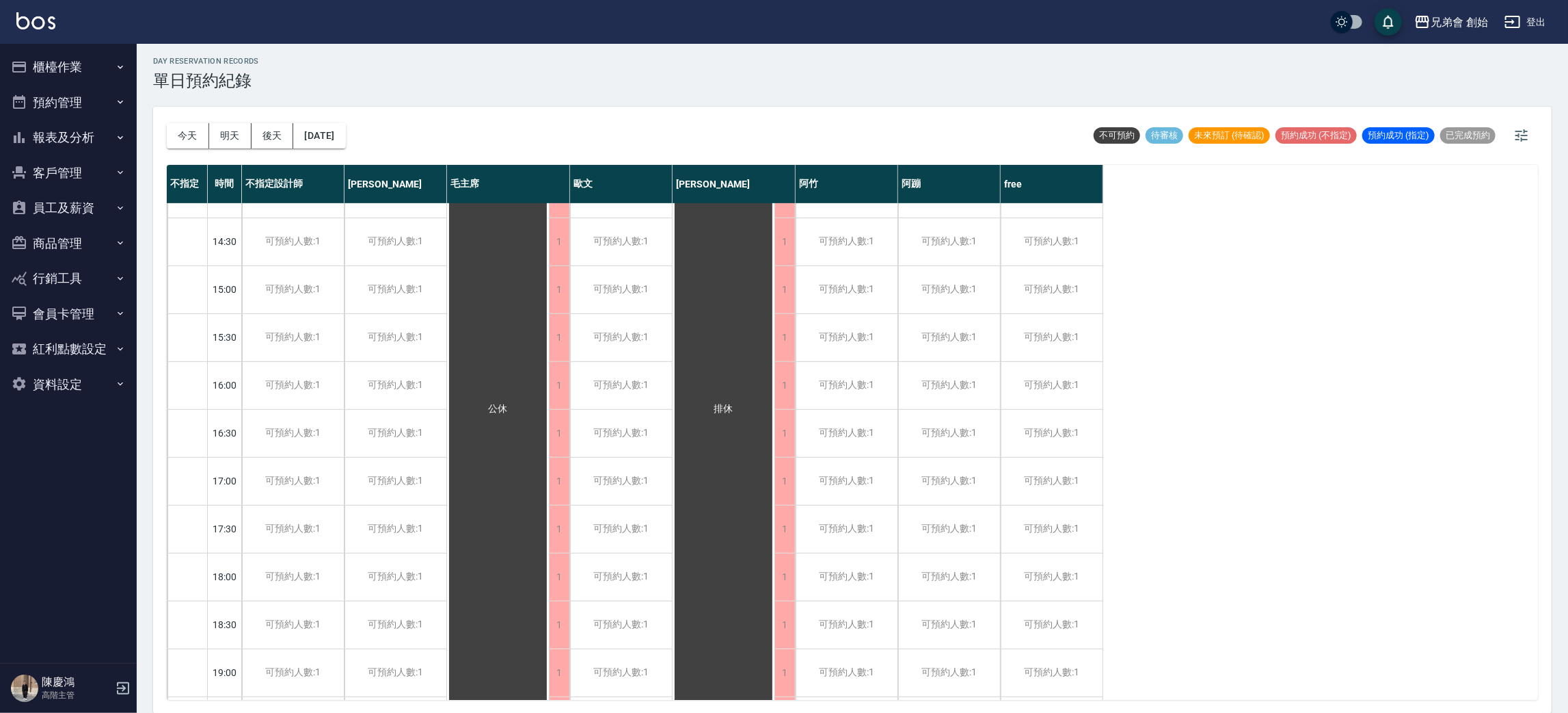
drag, startPoint x: 862, startPoint y: 391, endPoint x: 575, endPoint y: 114, distance: 398.9
click at [575, 114] on div "今天 明天 後天 2025/08/24 不可預約 待審核 未來預訂 (待確認) 預約成功 (不指定) 預約成功 (指定) 已完成預約" at bounding box center [853, 135] width 1371 height 58
click at [335, 134] on button "2025/08/24" at bounding box center [319, 136] width 52 height 25
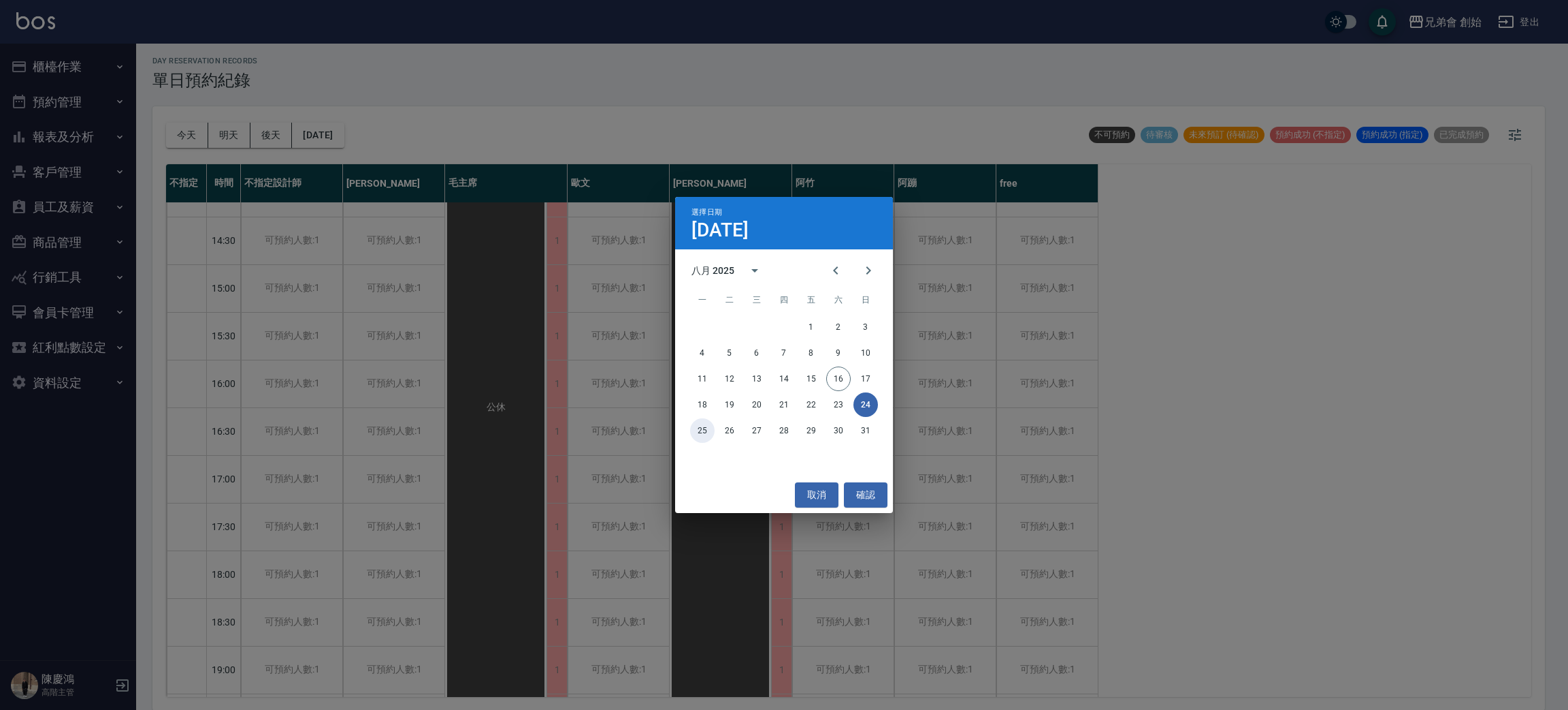
click at [712, 425] on button "25" at bounding box center [702, 430] width 24 height 24
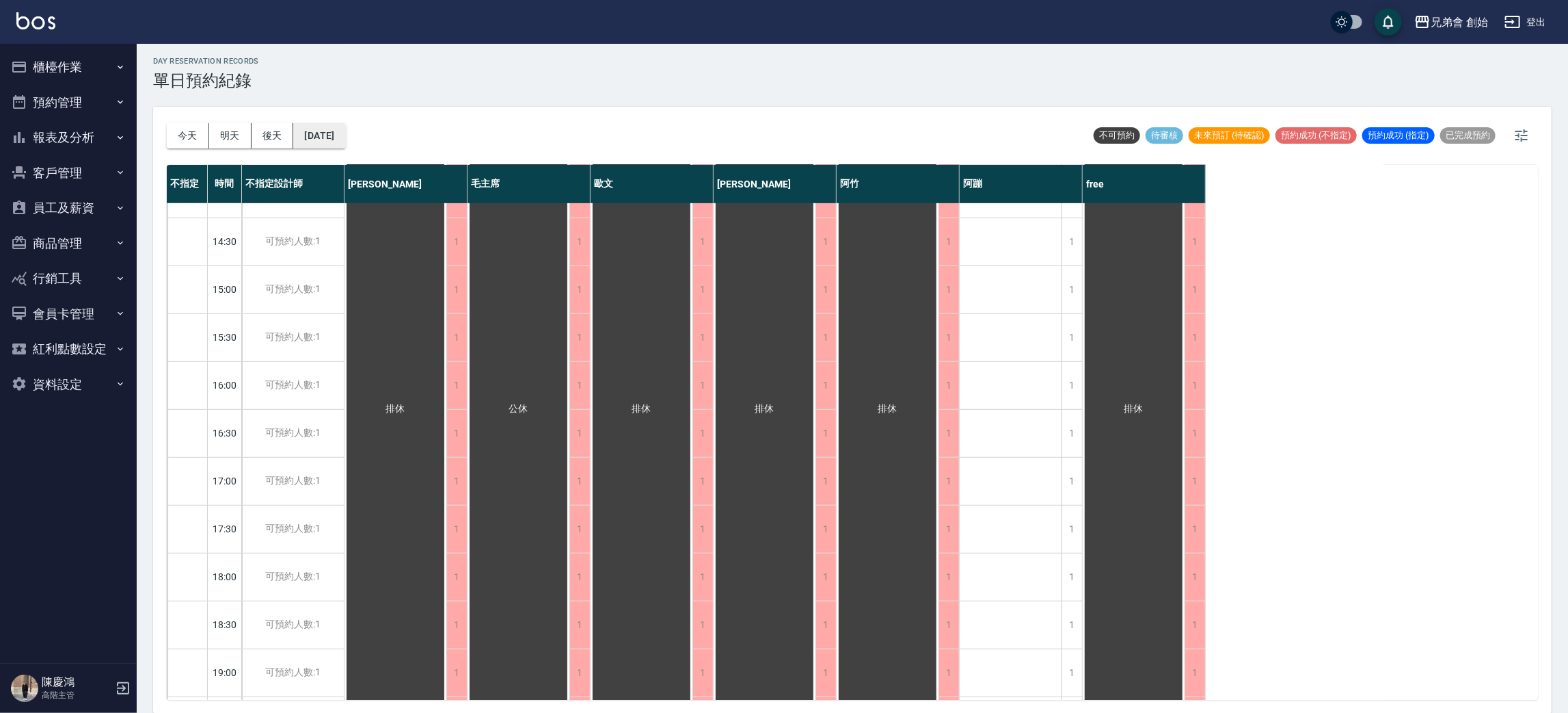
click at [345, 128] on button "2025/08/25" at bounding box center [319, 136] width 52 height 25
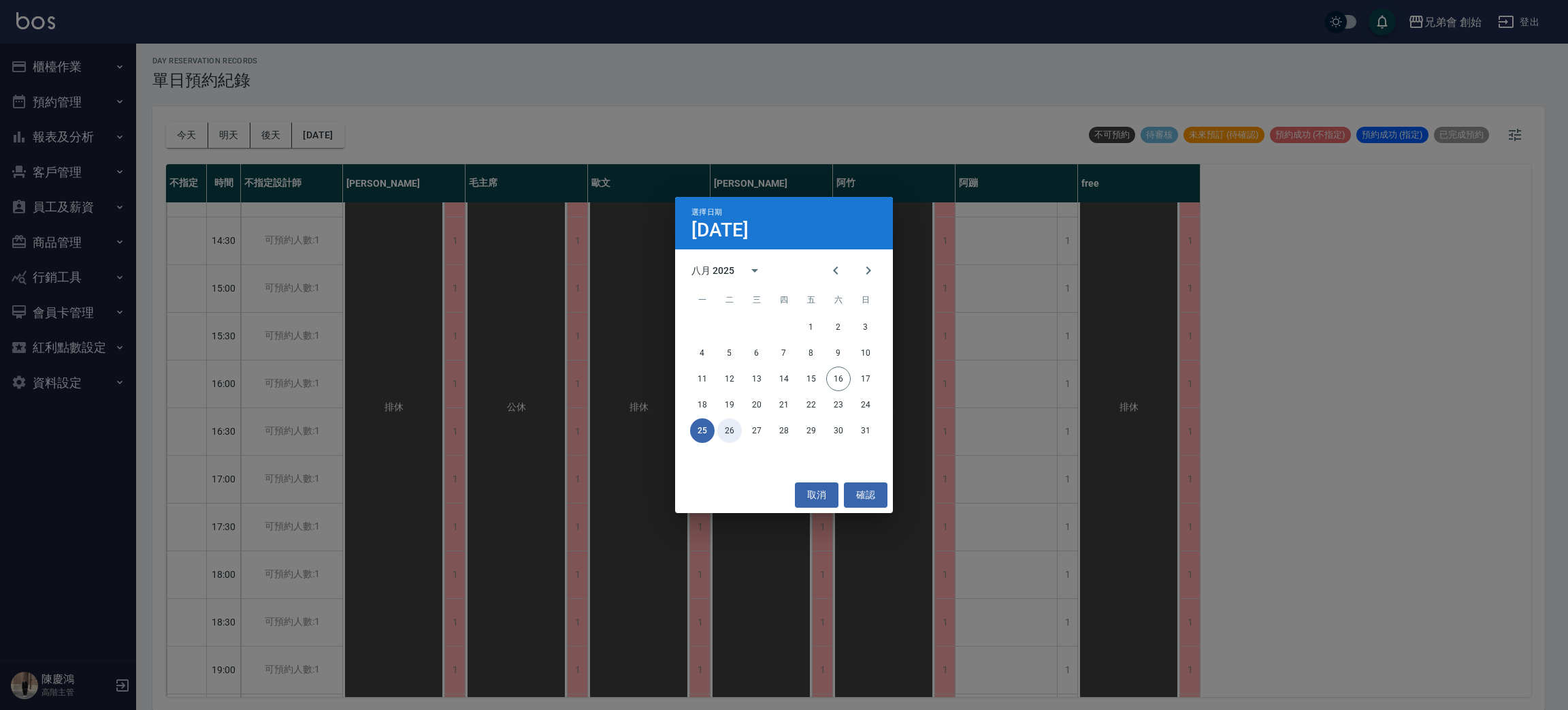
click at [717, 431] on button "26" at bounding box center [729, 430] width 24 height 24
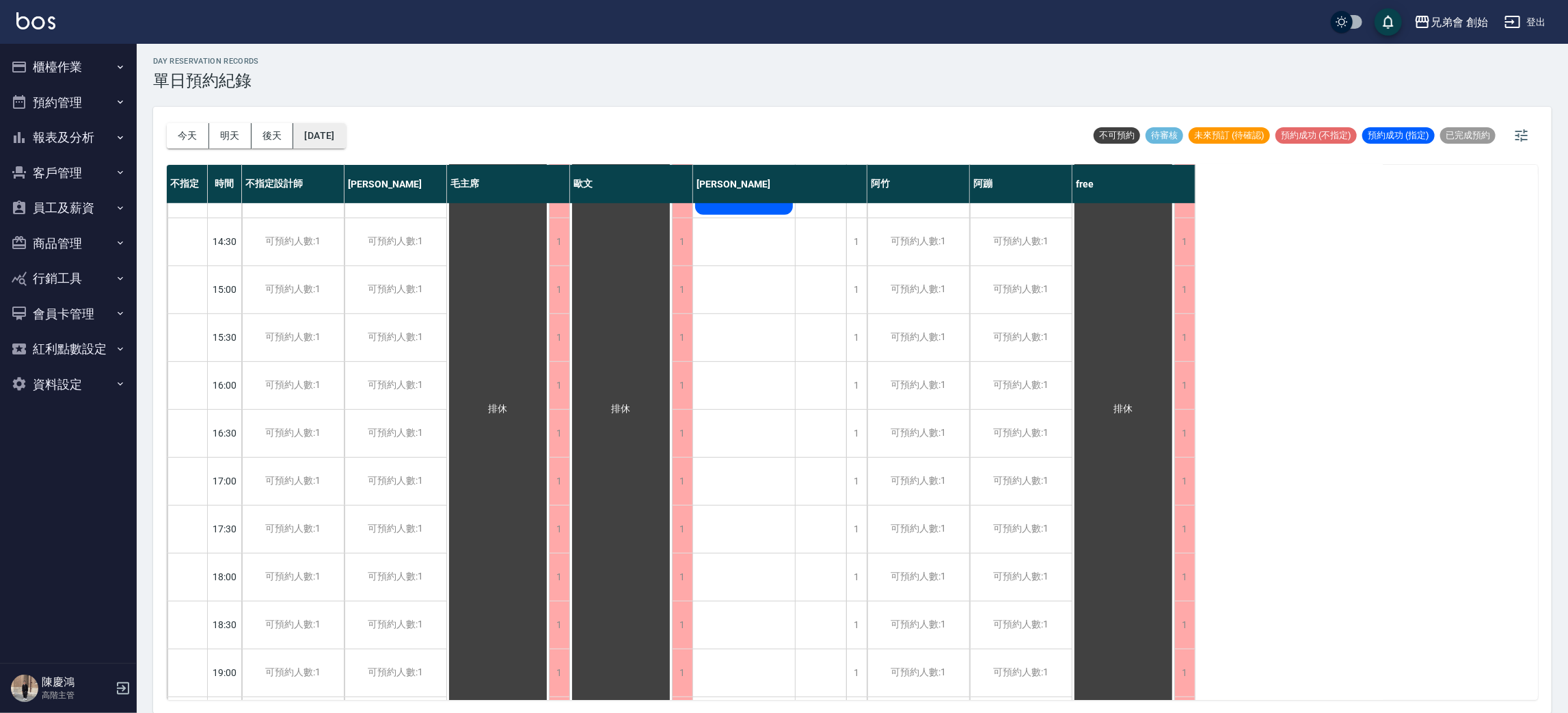
click at [345, 138] on button "2025/08/26" at bounding box center [319, 136] width 52 height 25
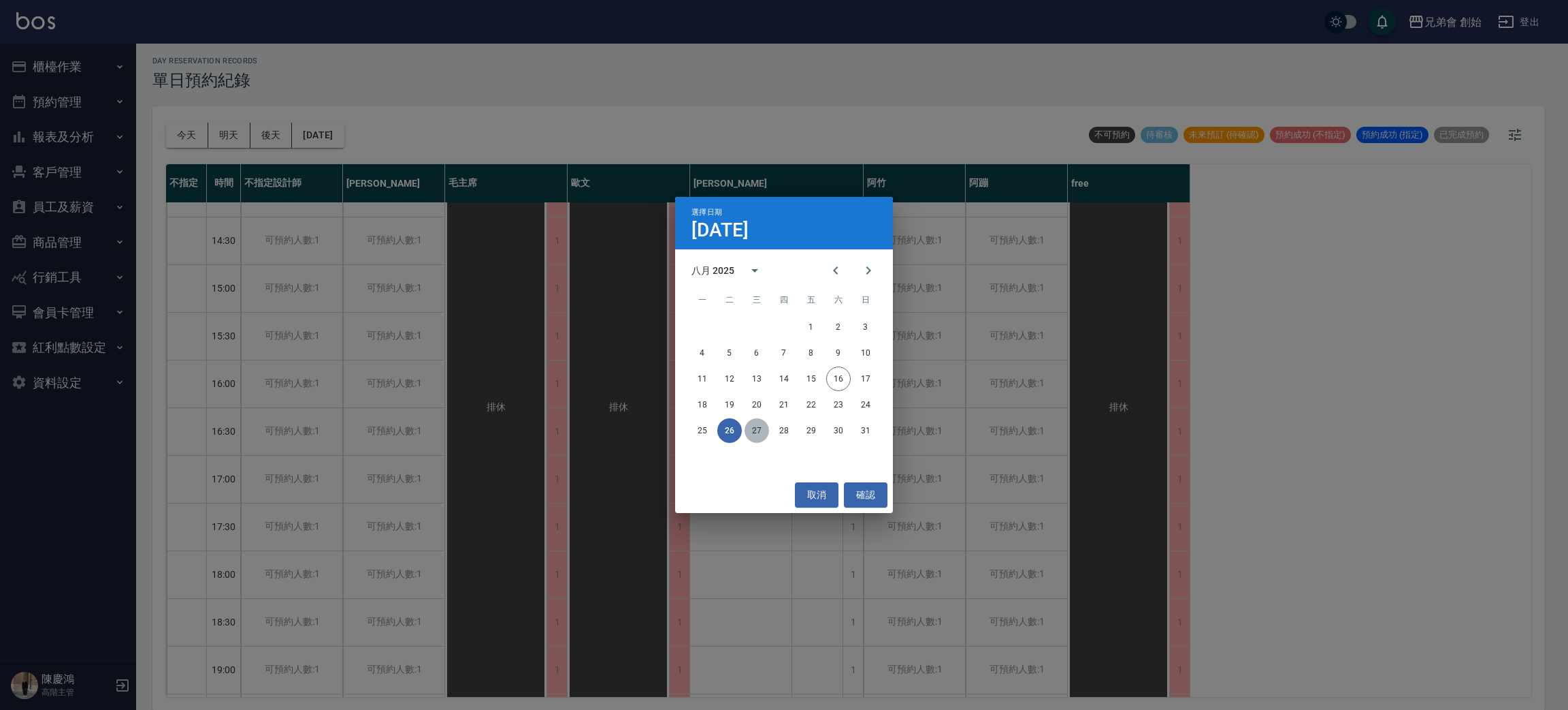
drag, startPoint x: 748, startPoint y: 431, endPoint x: 709, endPoint y: 378, distance: 65.8
click at [752, 431] on button "27" at bounding box center [757, 430] width 24 height 24
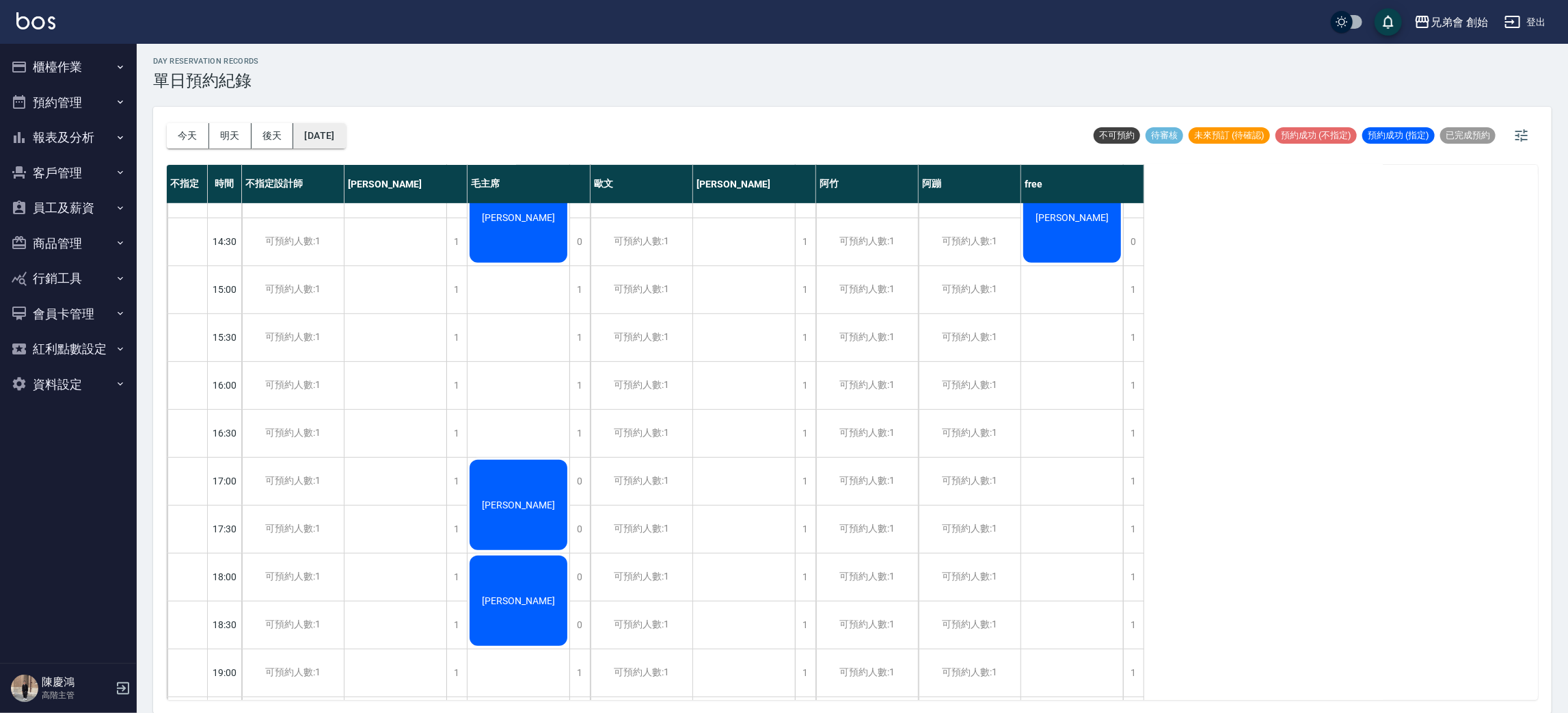
click at [345, 138] on button "2025/08/27" at bounding box center [319, 136] width 52 height 25
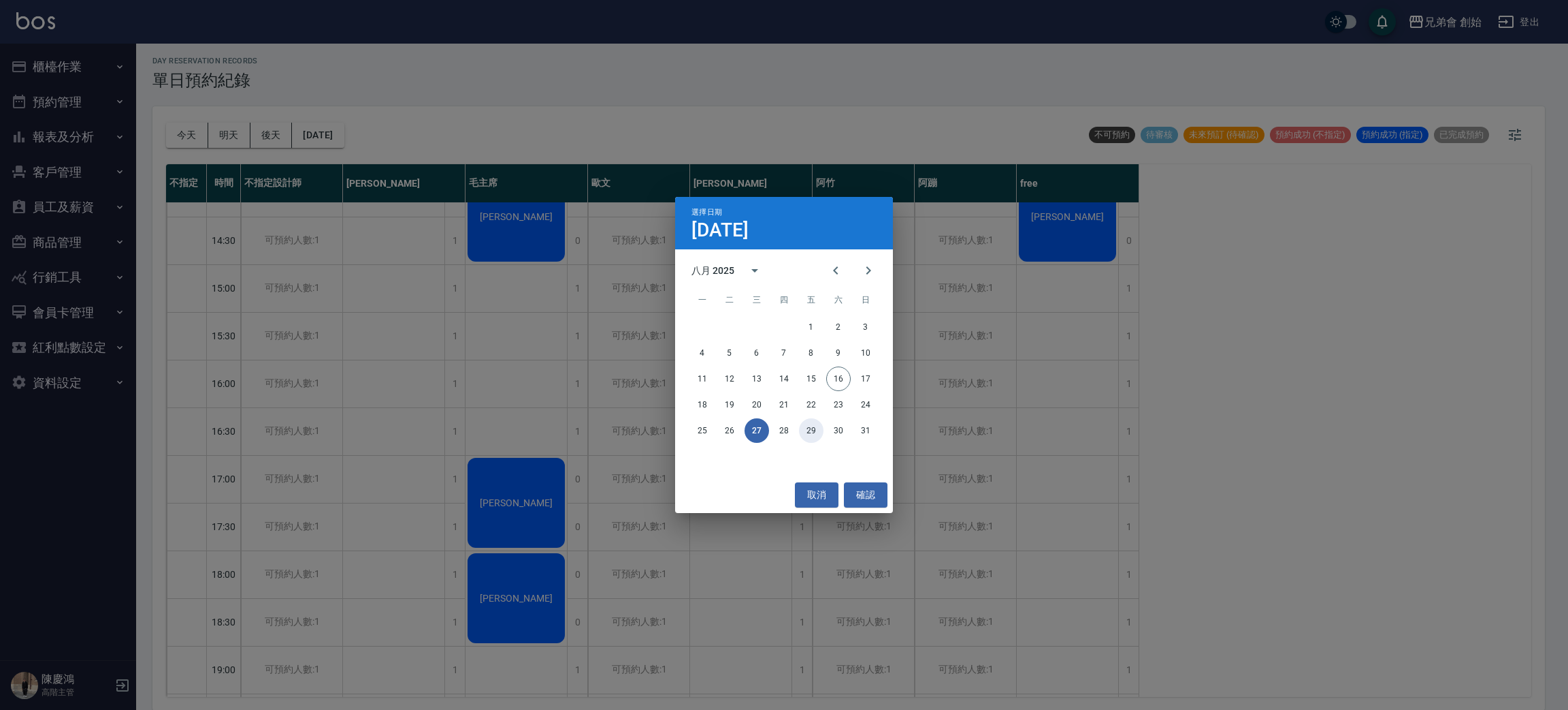
drag, startPoint x: 806, startPoint y: 433, endPoint x: 807, endPoint y: 427, distance: 6.1
click at [807, 433] on button "29" at bounding box center [810, 430] width 24 height 24
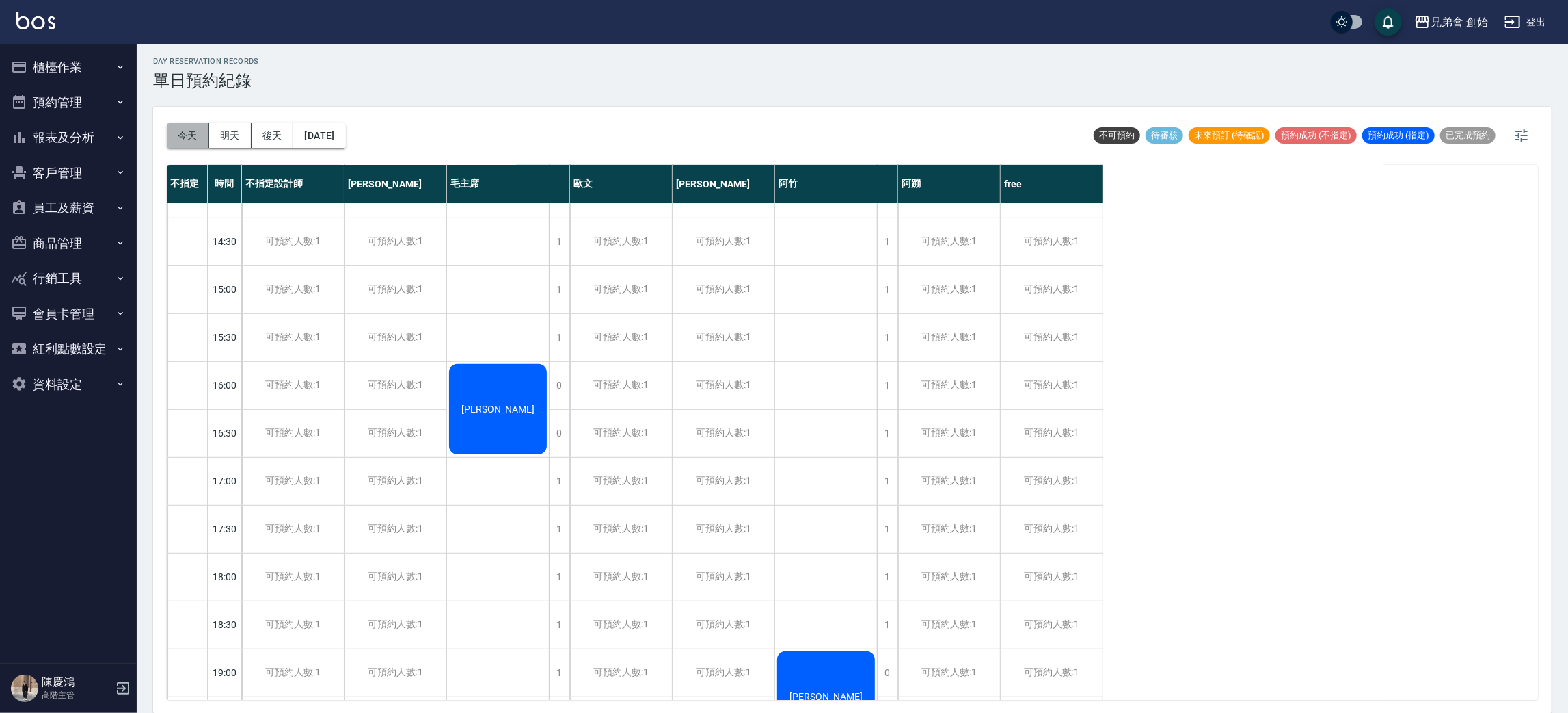
click at [202, 142] on button "今天" at bounding box center [188, 136] width 42 height 25
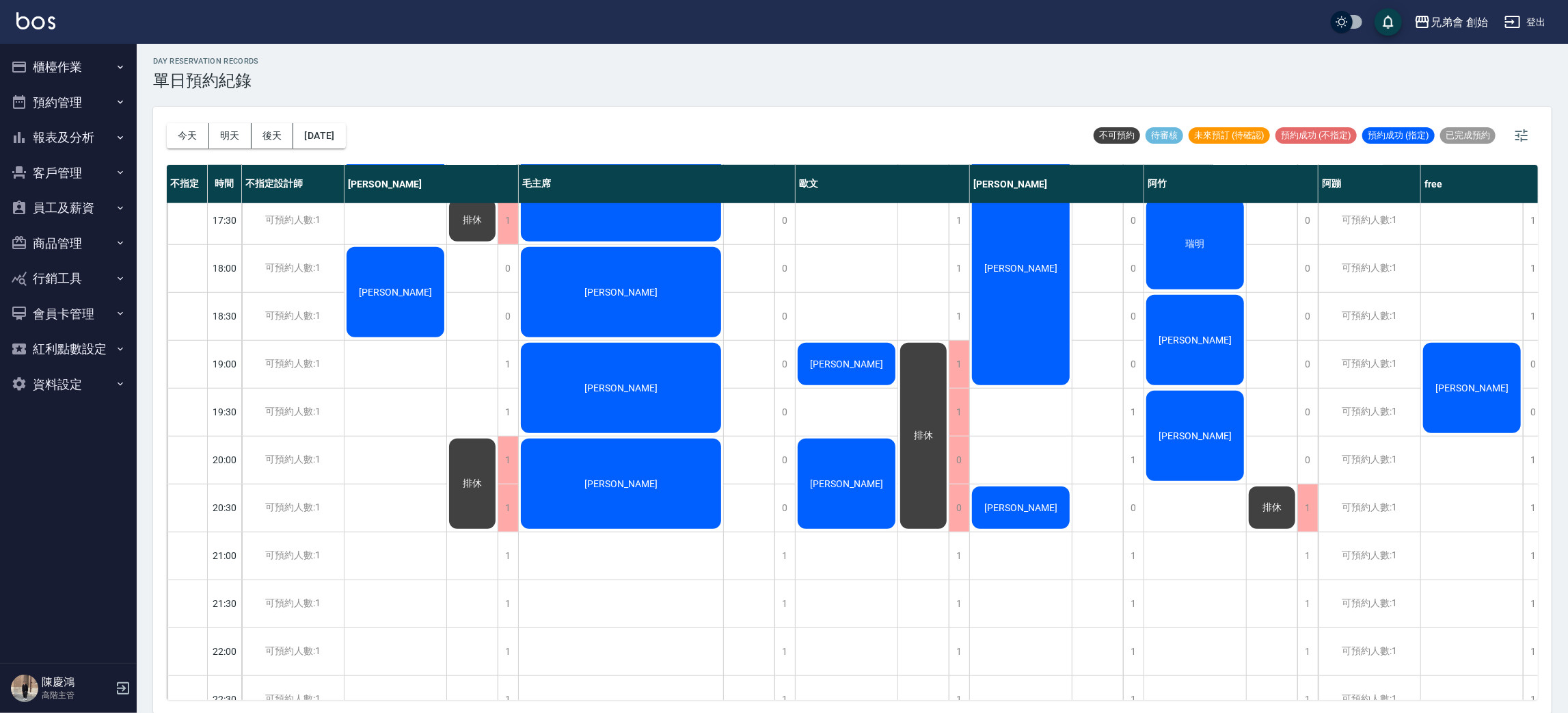
scroll to position [615, 0]
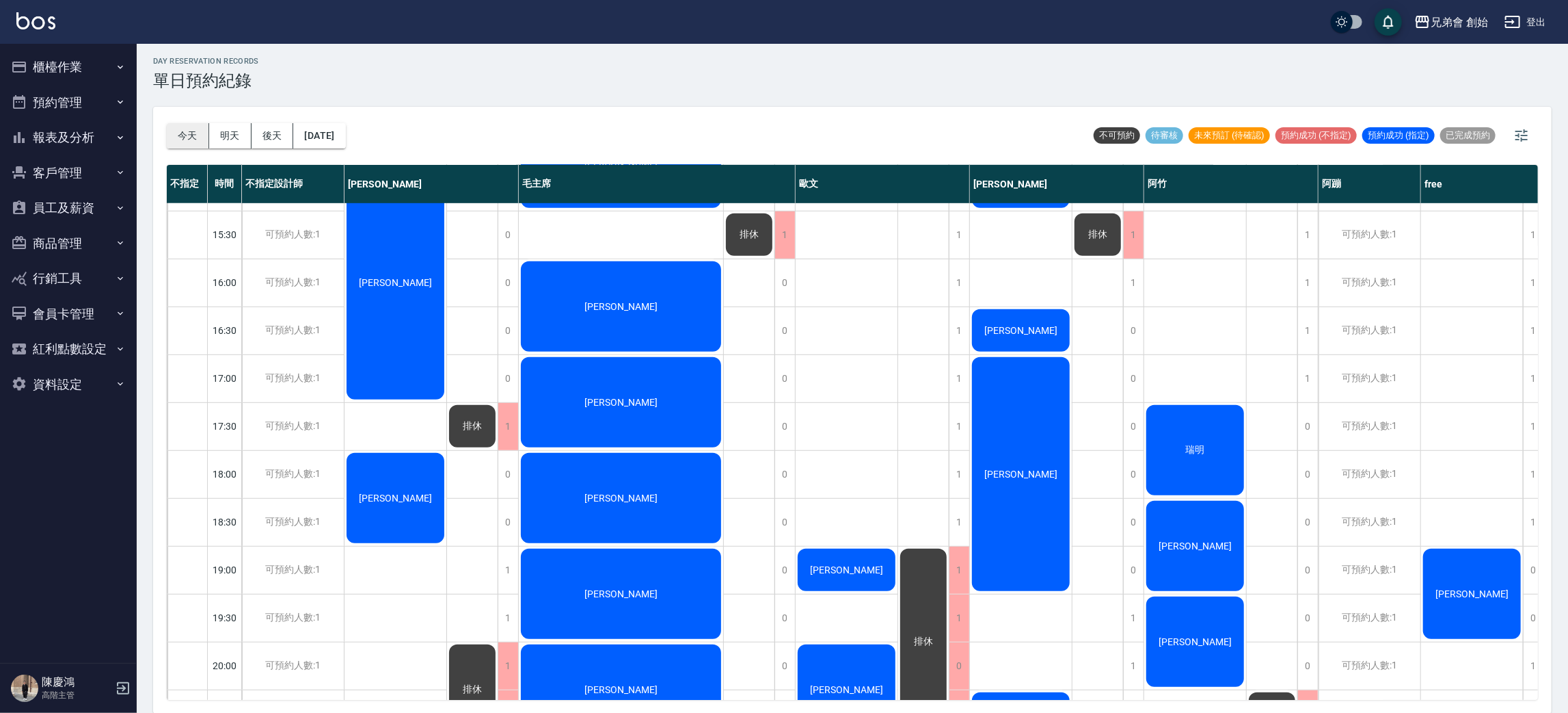
click at [175, 135] on button "今天" at bounding box center [188, 136] width 42 height 25
click at [70, 104] on button "預約管理" at bounding box center [68, 102] width 126 height 35
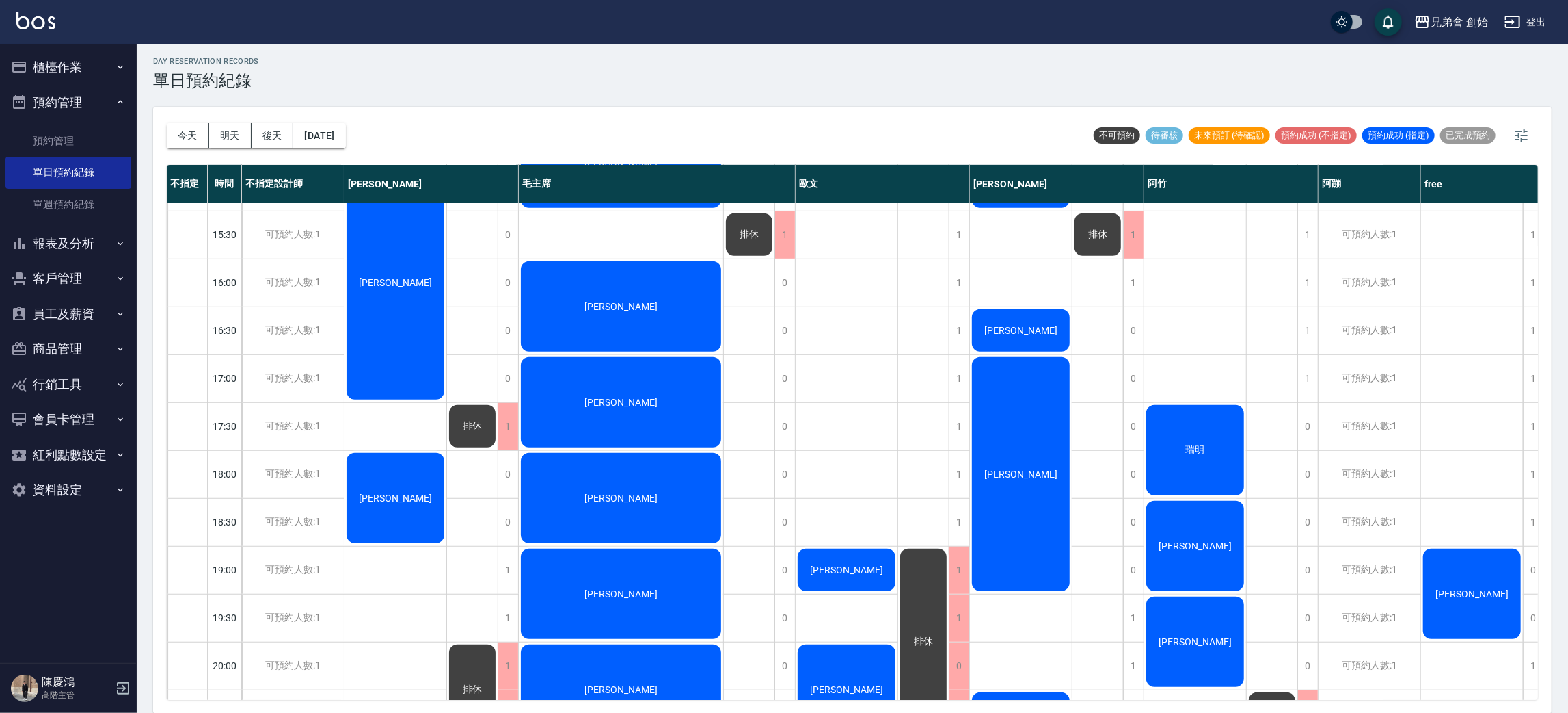
click at [85, 102] on button "預約管理" at bounding box center [68, 102] width 126 height 35
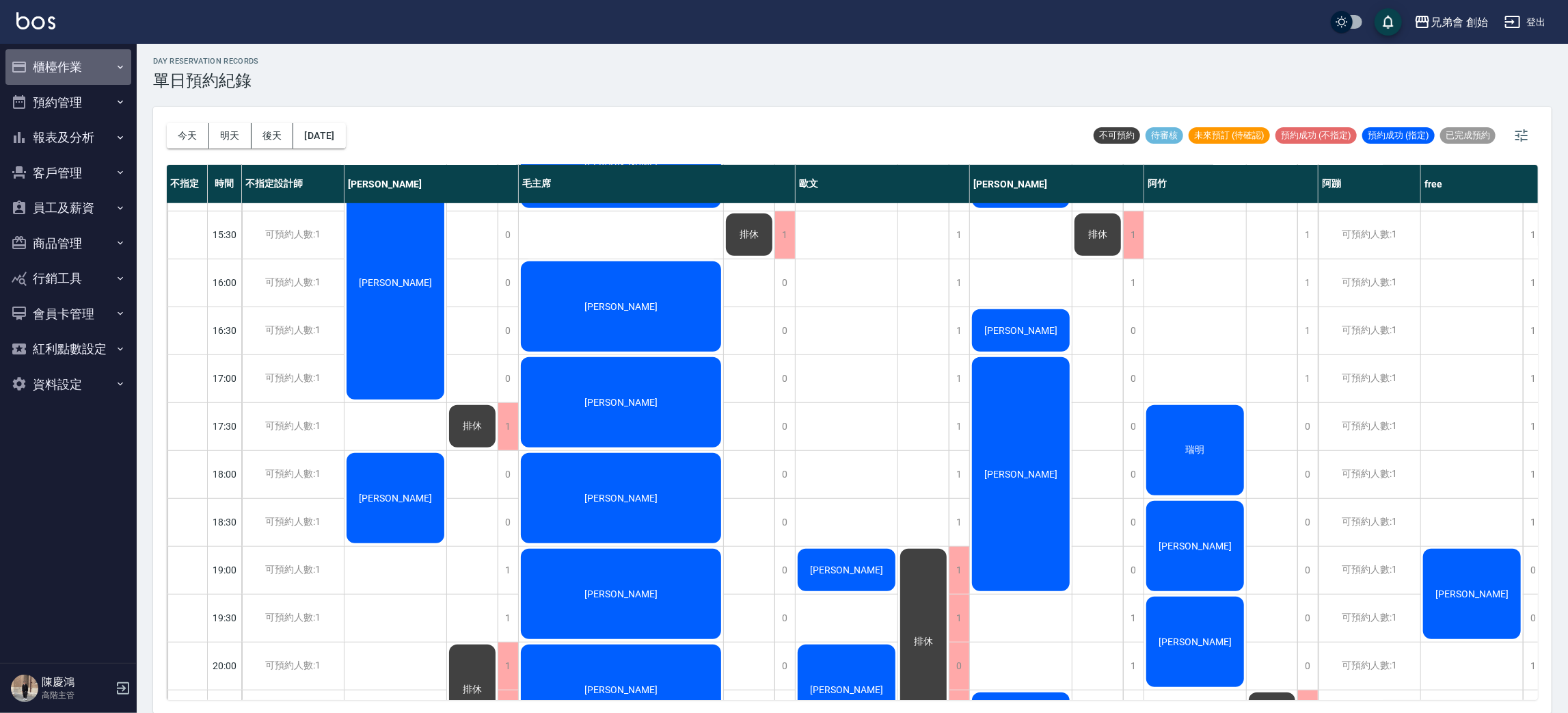
click at [113, 66] on button "櫃檯作業" at bounding box center [68, 67] width 126 height 35
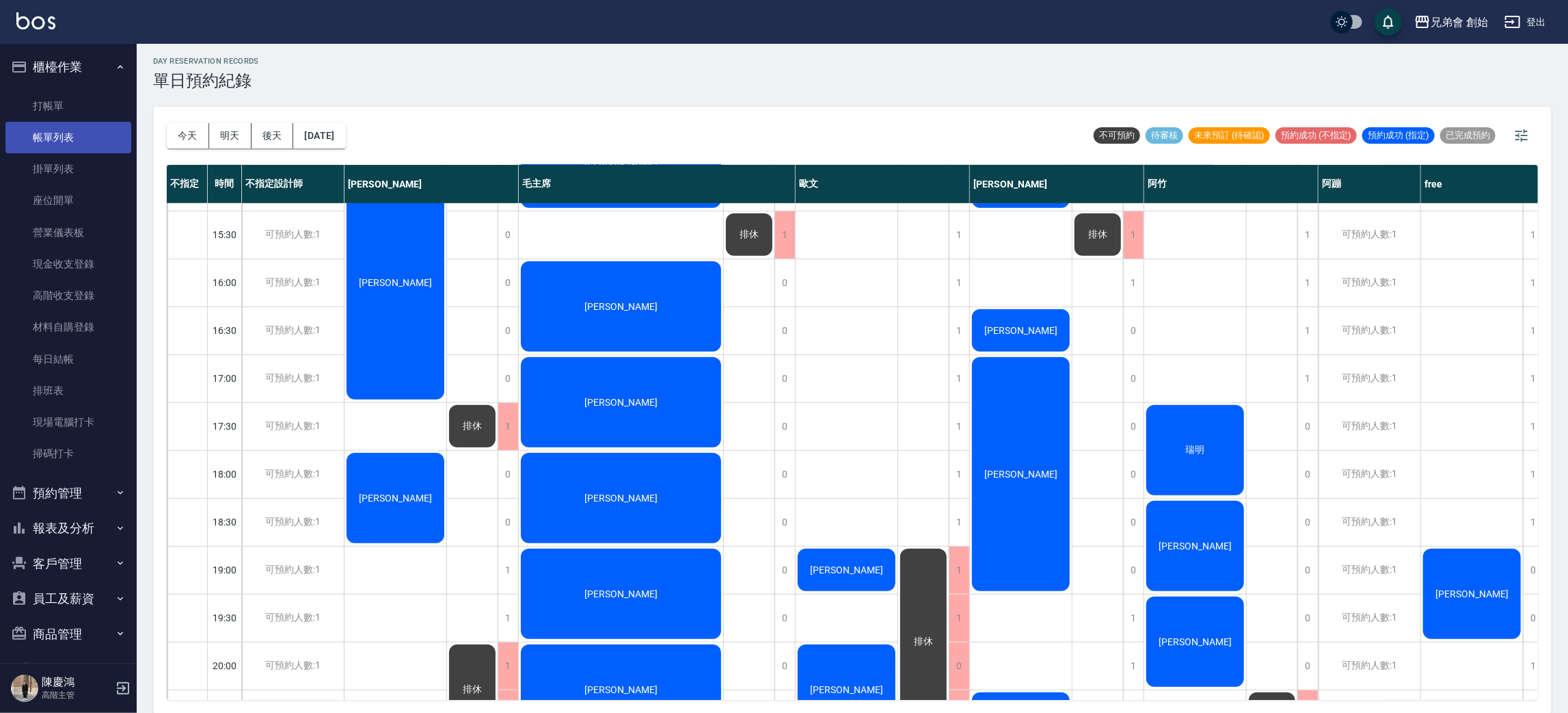
click at [77, 133] on link "帳單列表" at bounding box center [68, 137] width 126 height 31
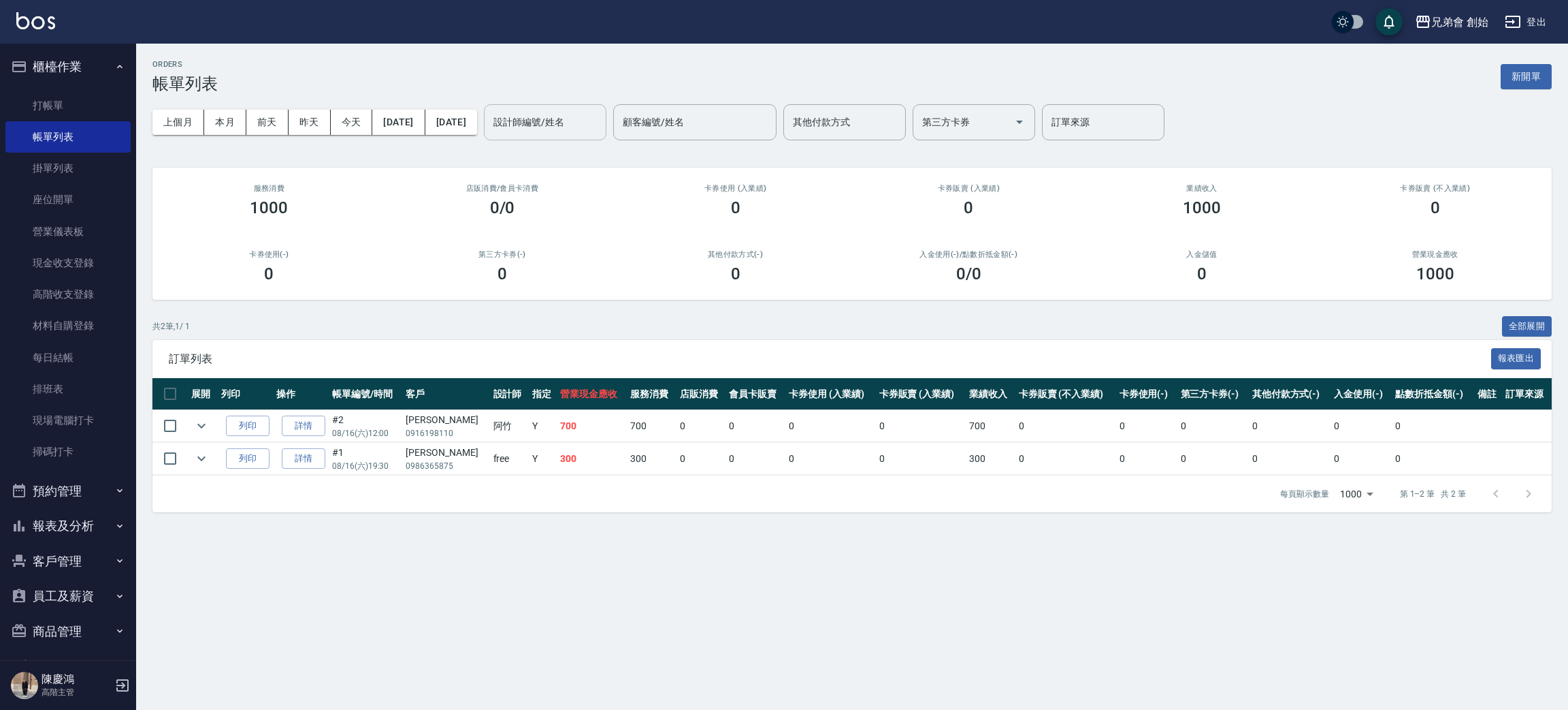
click at [581, 129] on input "設計師編號/姓名" at bounding box center [545, 122] width 110 height 24
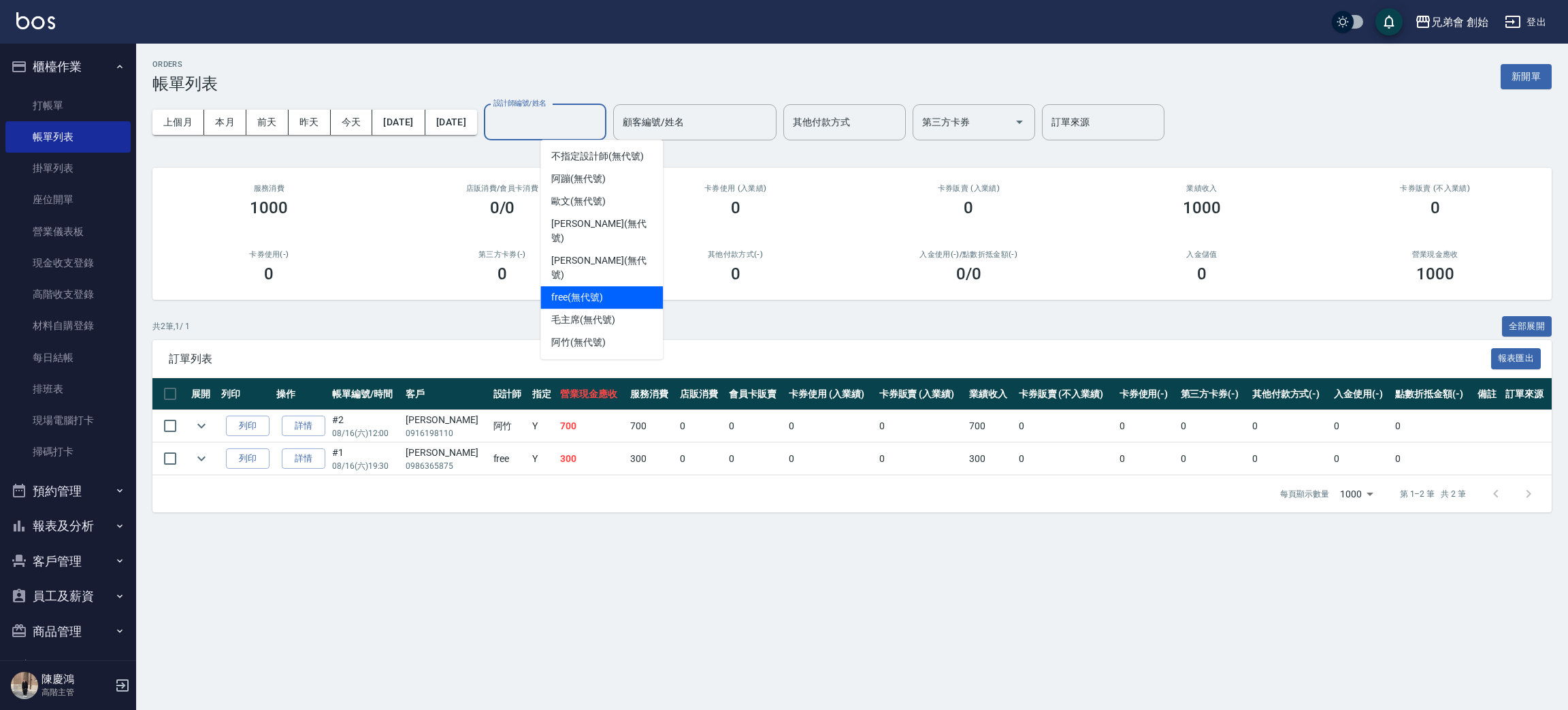
click at [599, 290] on span "free (無代號)" at bounding box center [578, 297] width 52 height 14
type input "free(無代號)"
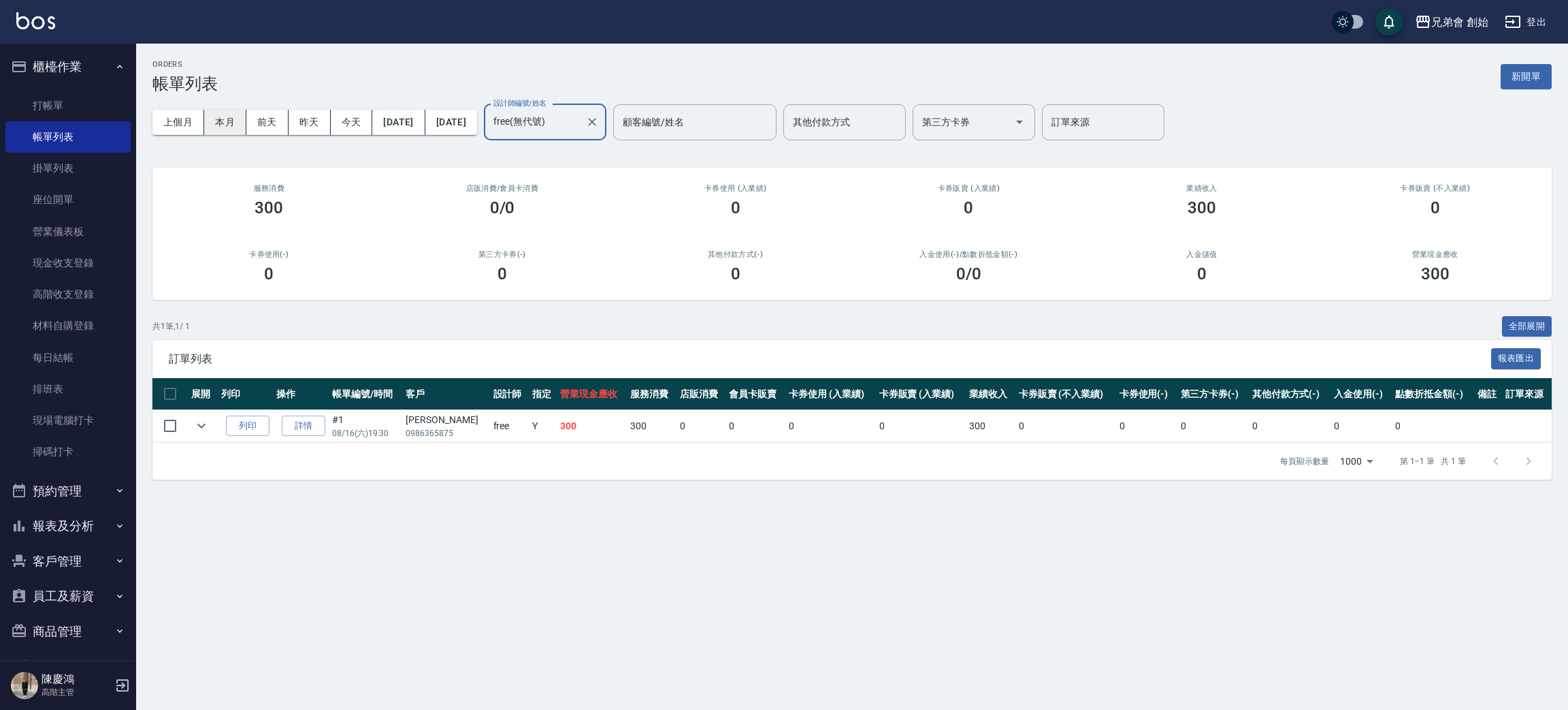
click at [216, 129] on button "本月" at bounding box center [225, 122] width 42 height 25
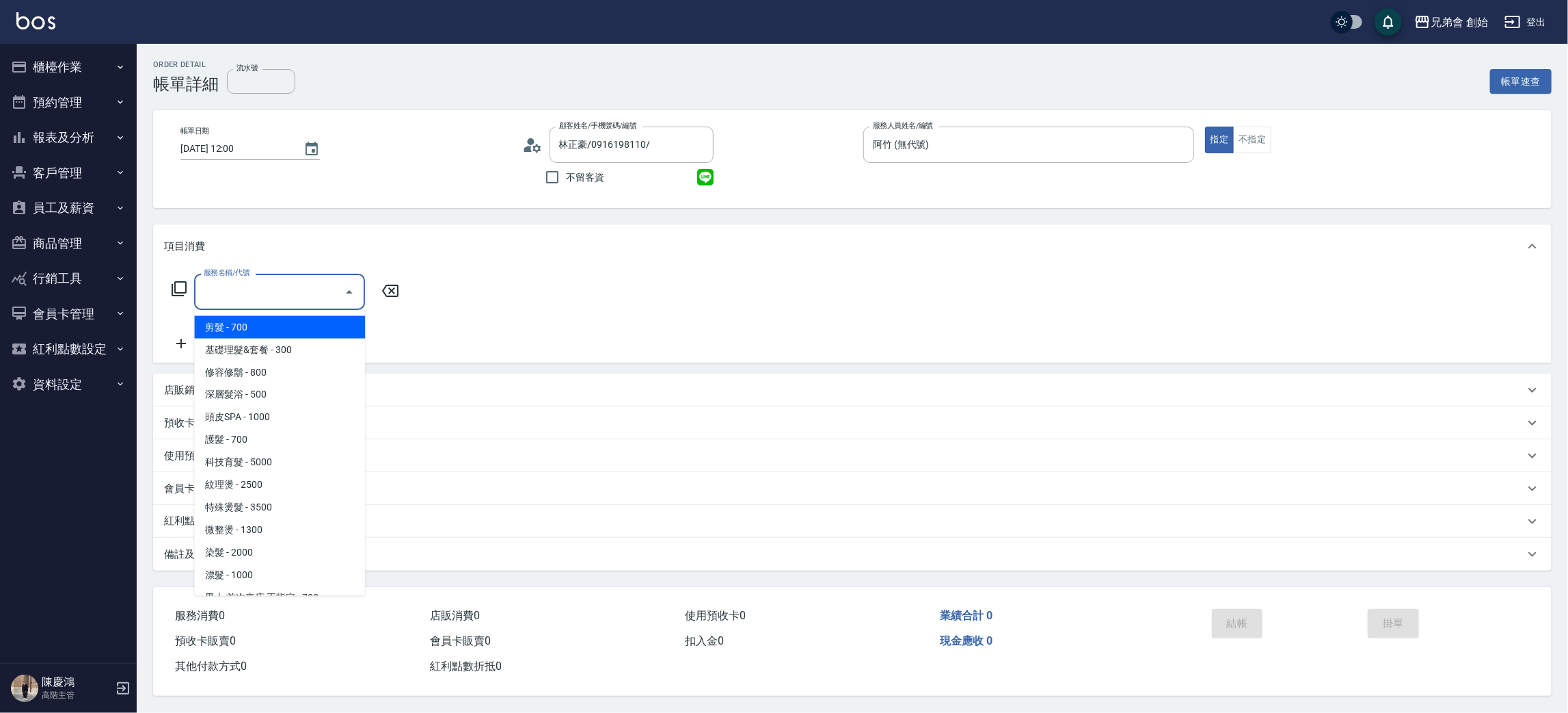
click at [288, 328] on span "剪髮 - 700" at bounding box center [279, 327] width 171 height 23
type input "剪髮(A01)"
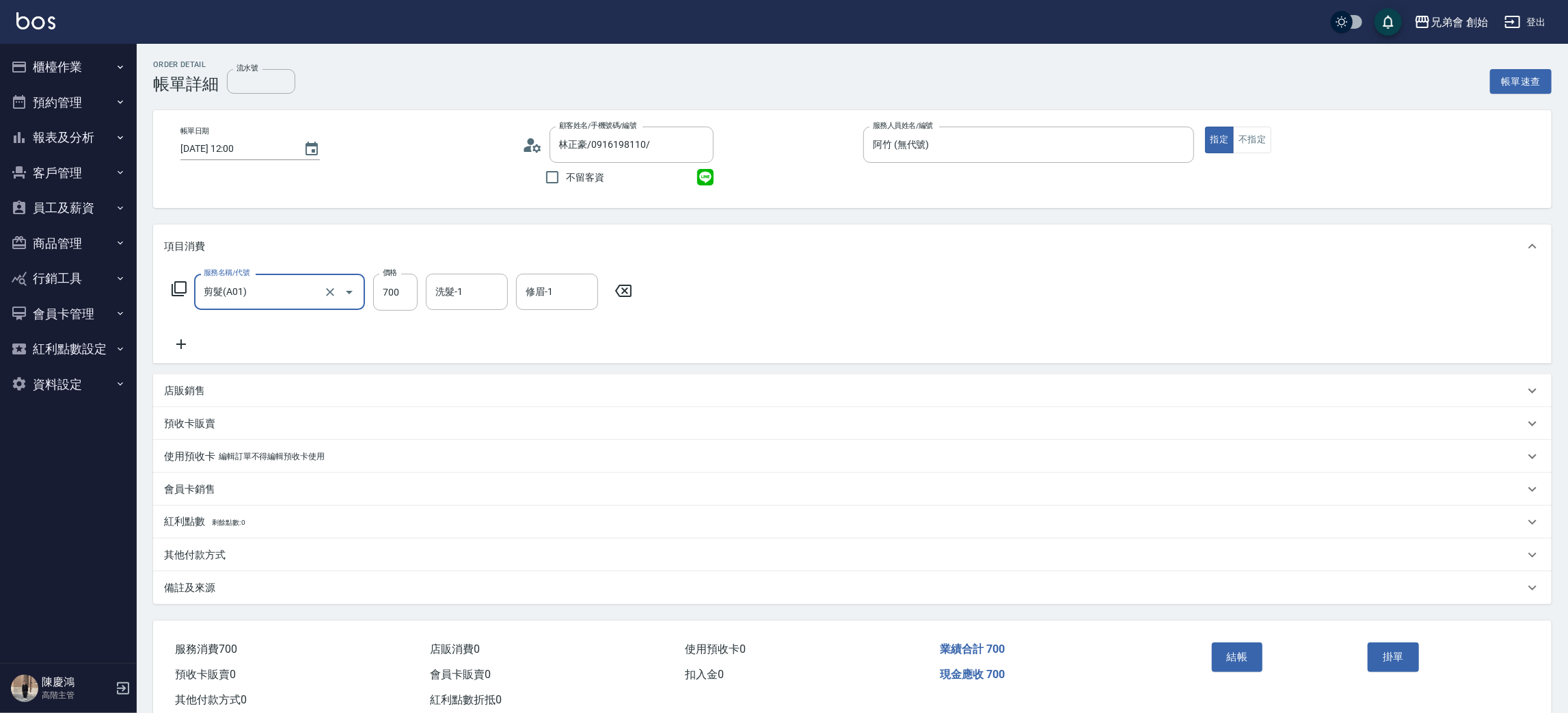
scroll to position [35, 0]
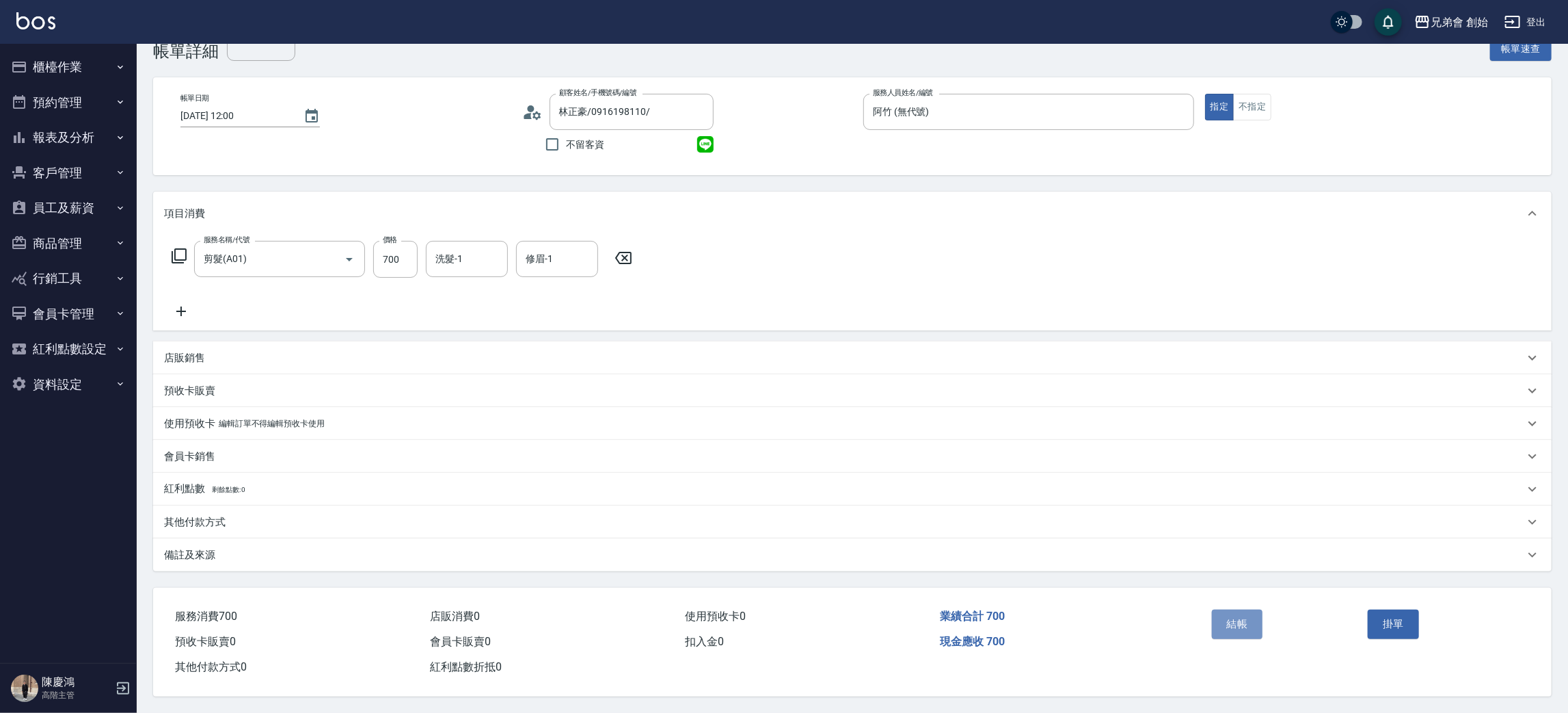
drag, startPoint x: 1240, startPoint y: 634, endPoint x: 1222, endPoint y: 611, distance: 29.2
click at [1237, 631] on button "結帳" at bounding box center [1237, 623] width 52 height 29
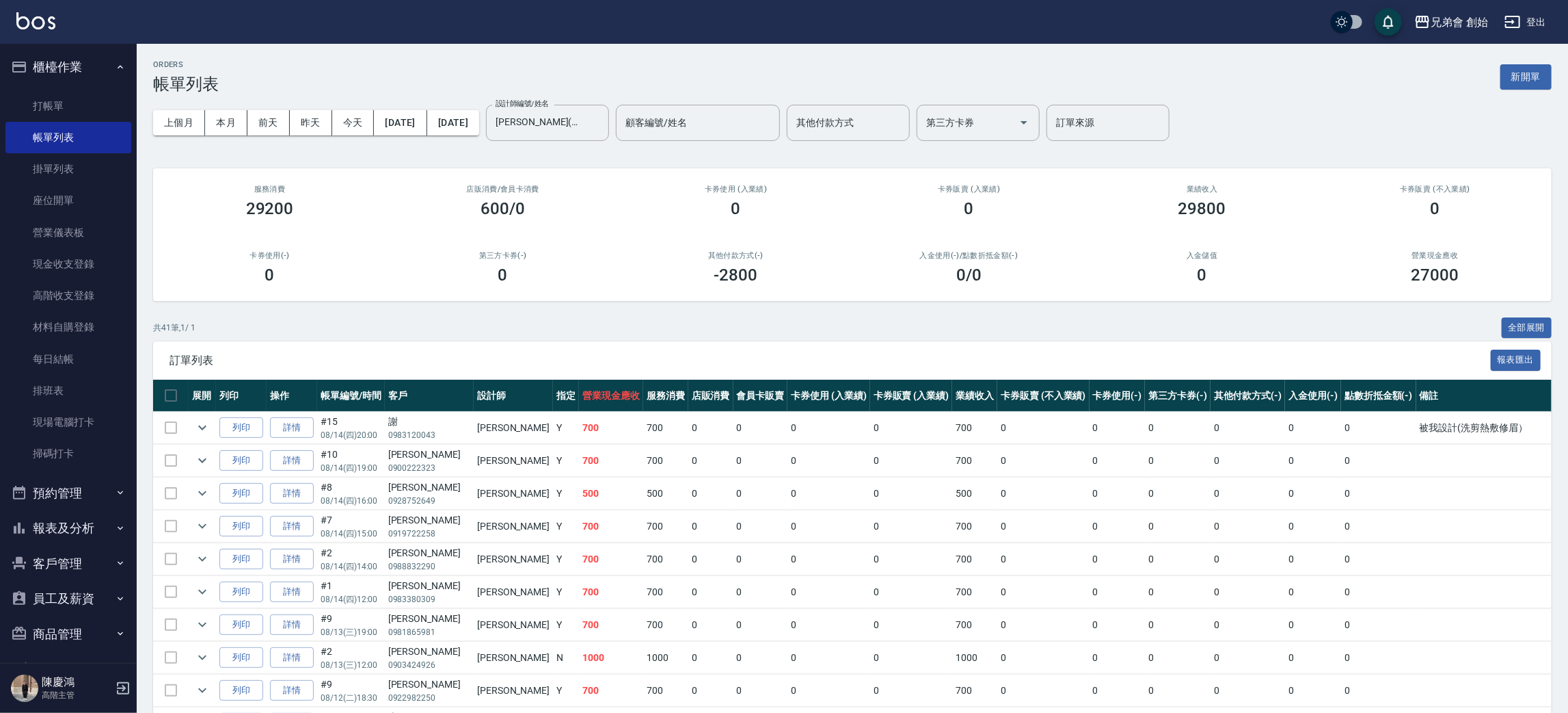
click at [67, 56] on button "櫃檯作業" at bounding box center [68, 67] width 126 height 35
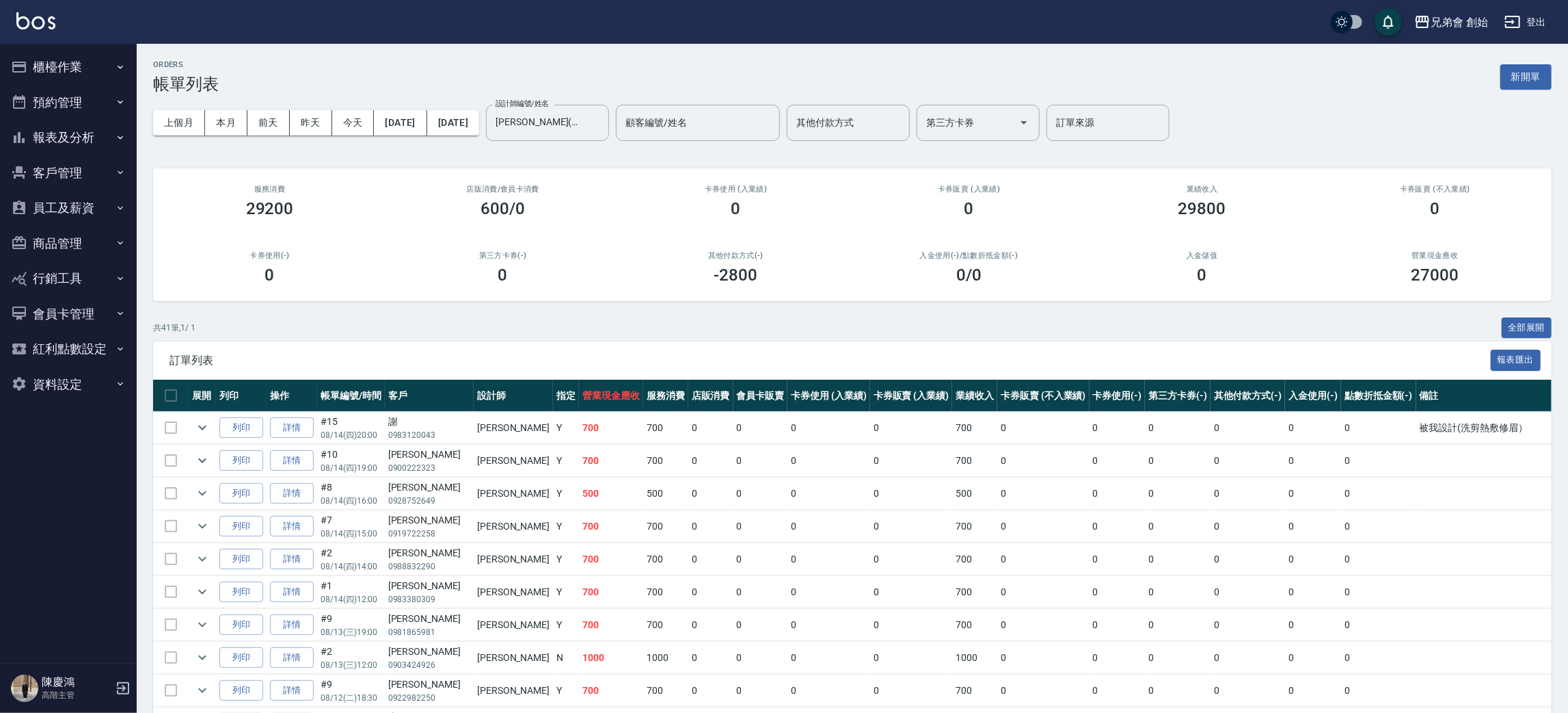
click at [88, 104] on button "預約管理" at bounding box center [68, 102] width 126 height 35
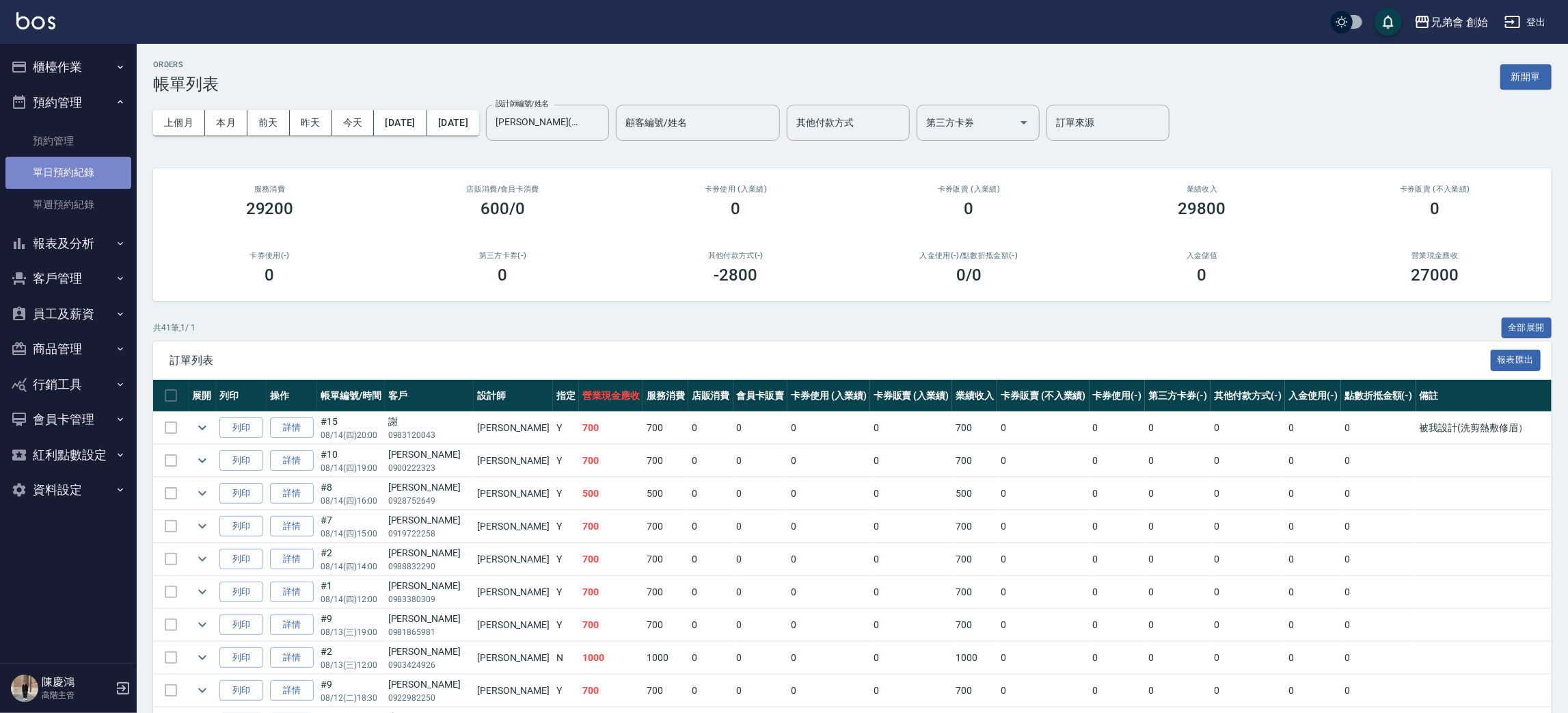
click at [88, 171] on link "單日預約紀錄" at bounding box center [68, 171] width 126 height 31
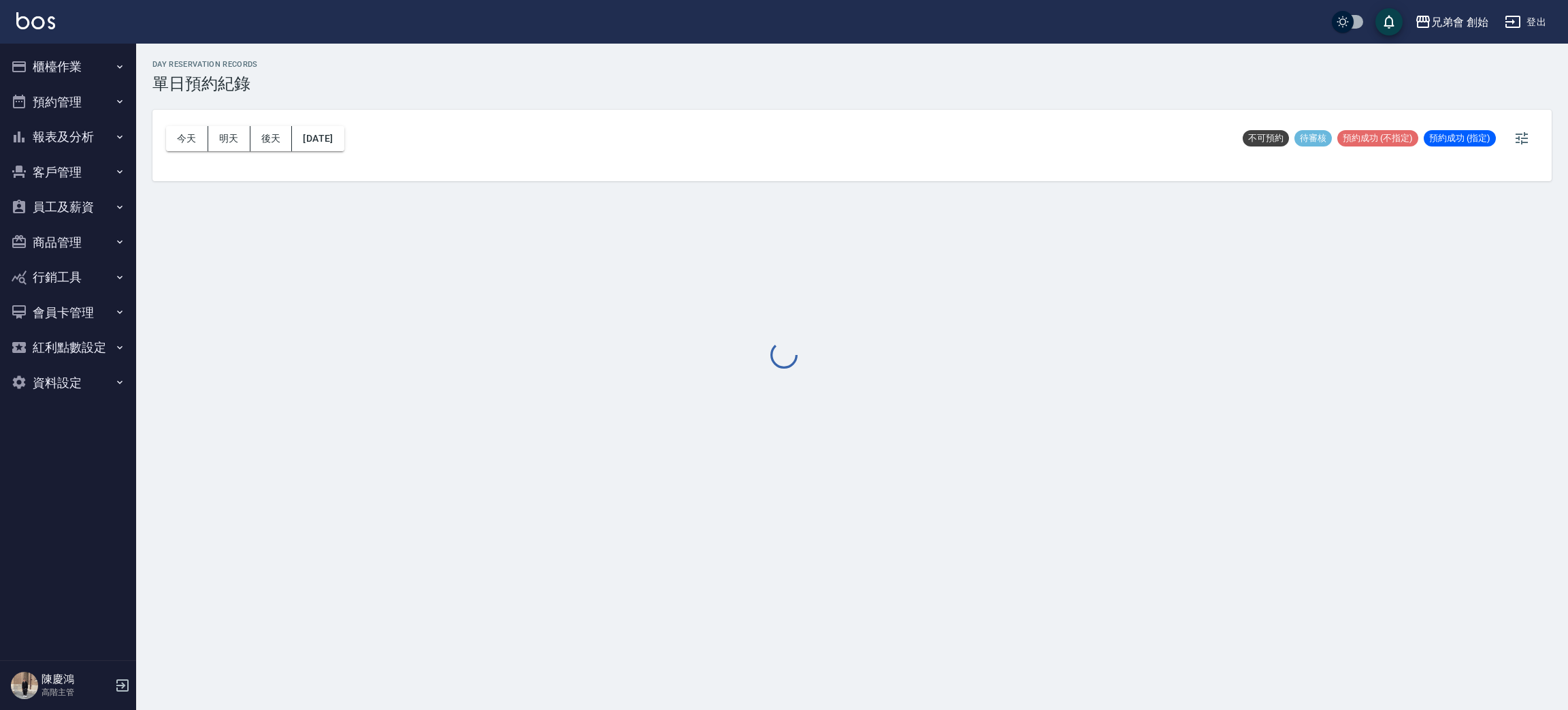
click at [191, 132] on div at bounding box center [784, 355] width 1568 height 710
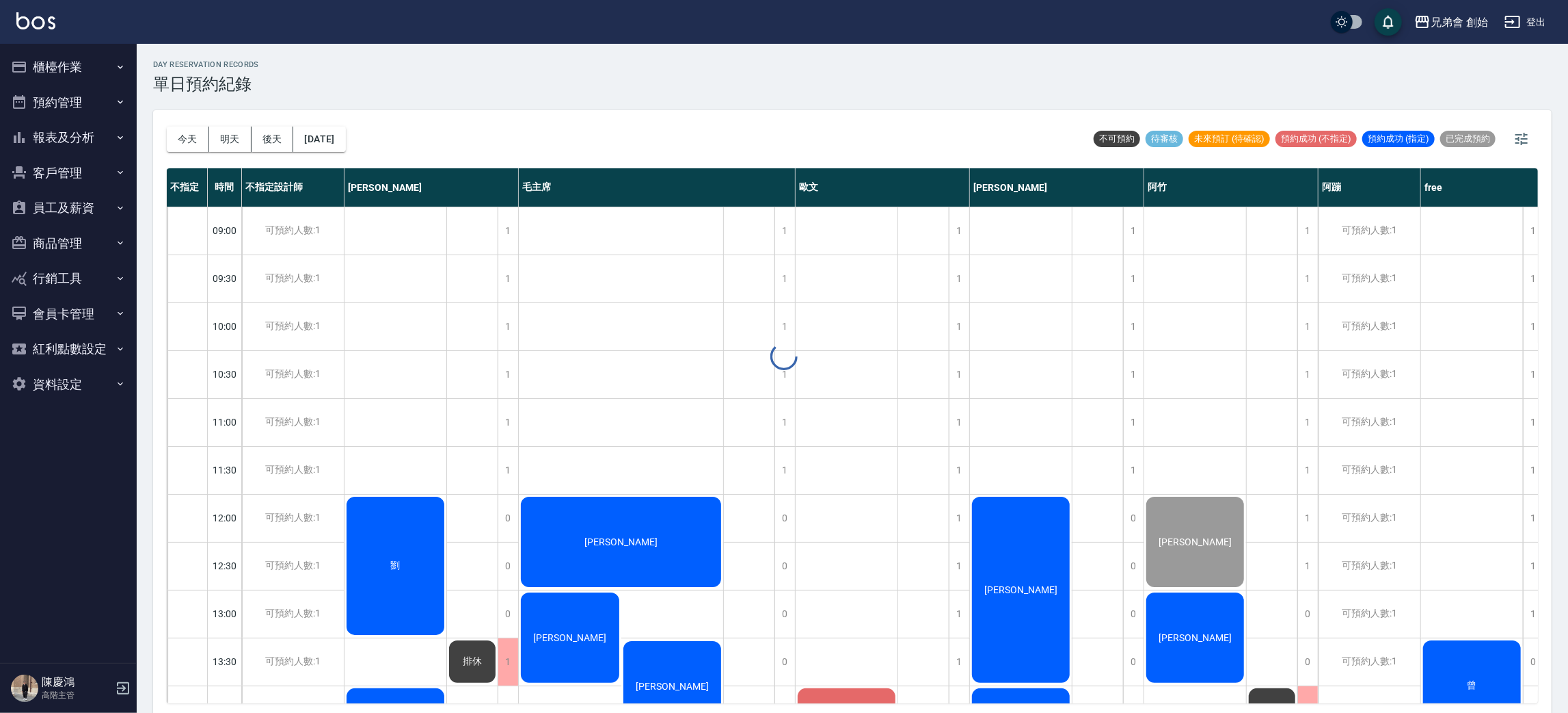
click at [192, 133] on button "今天" at bounding box center [188, 139] width 42 height 25
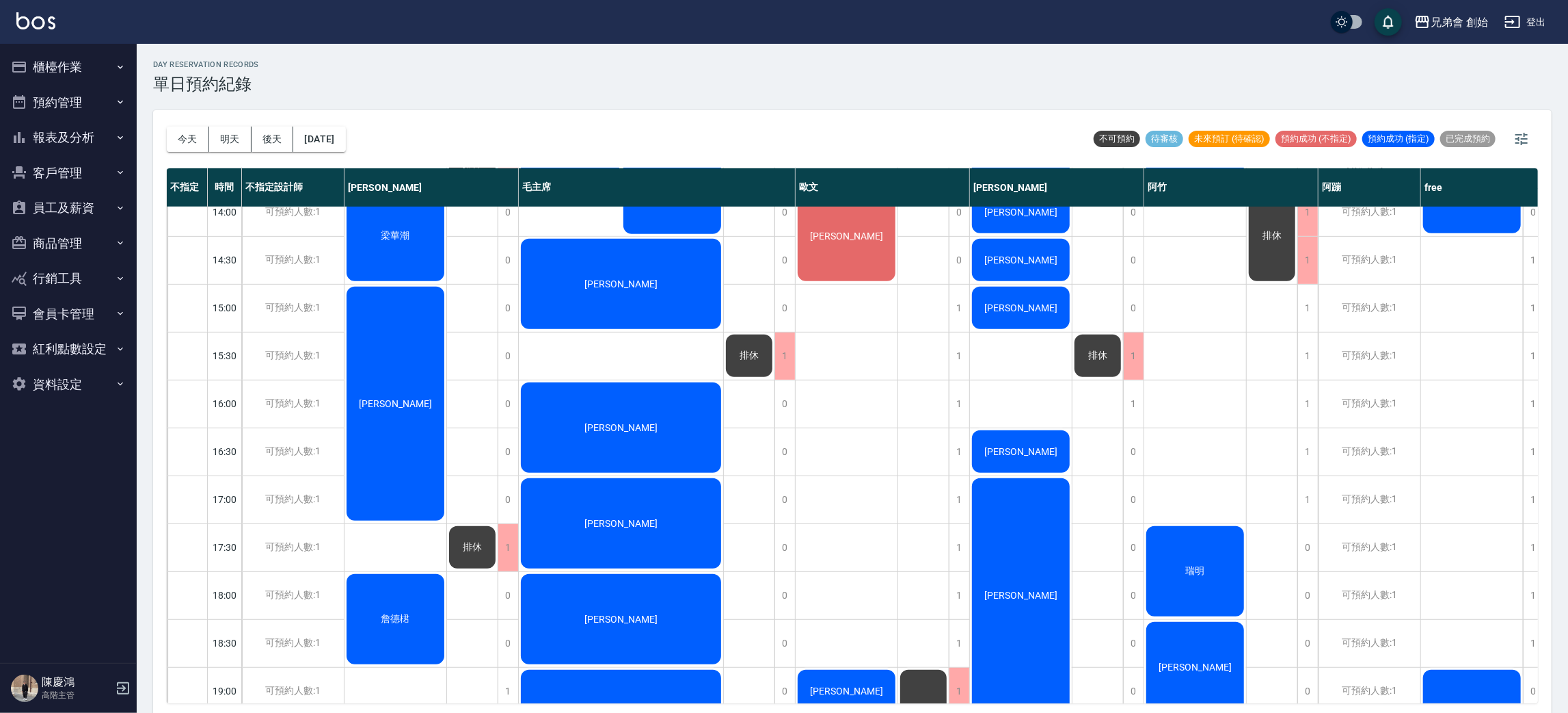
scroll to position [395, 0]
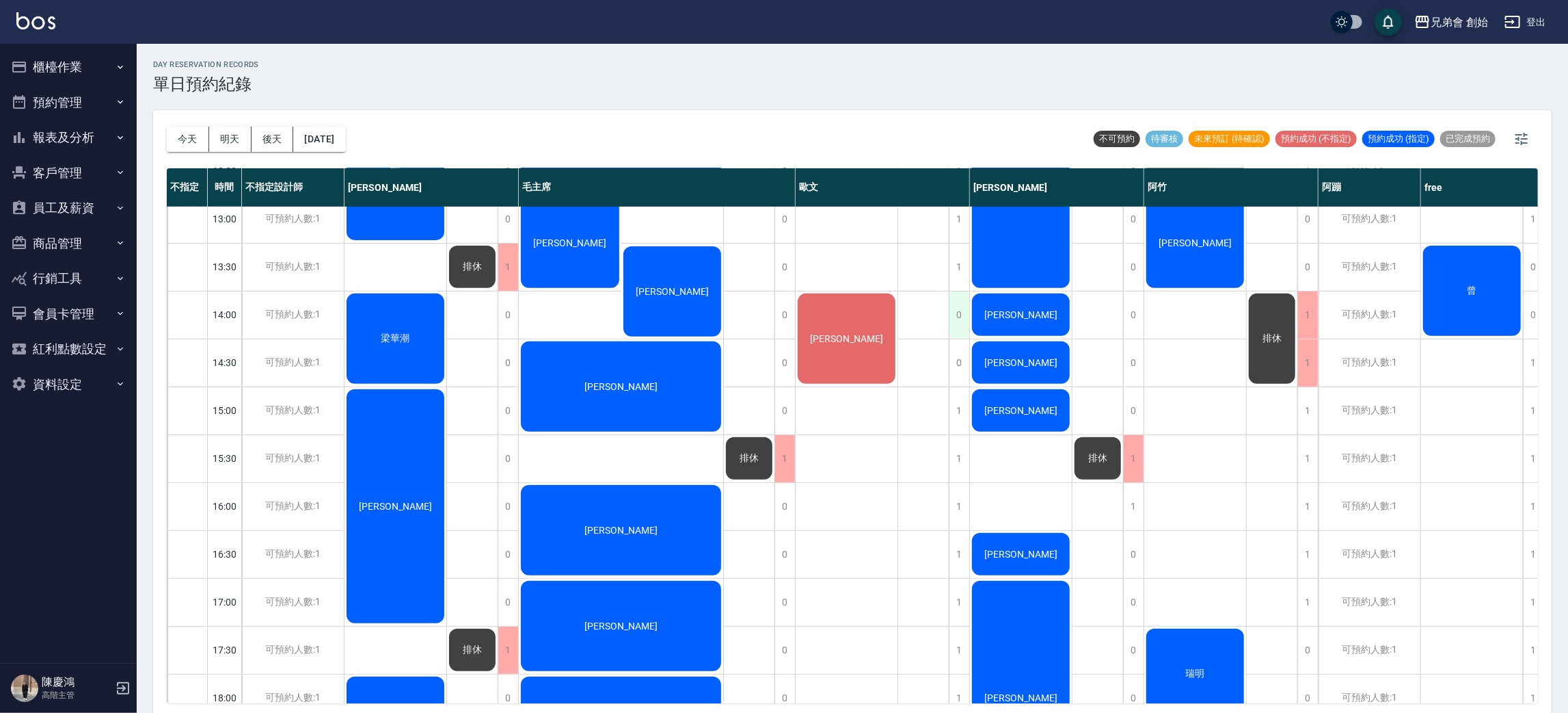
click at [952, 318] on div "0" at bounding box center [959, 315] width 20 height 47
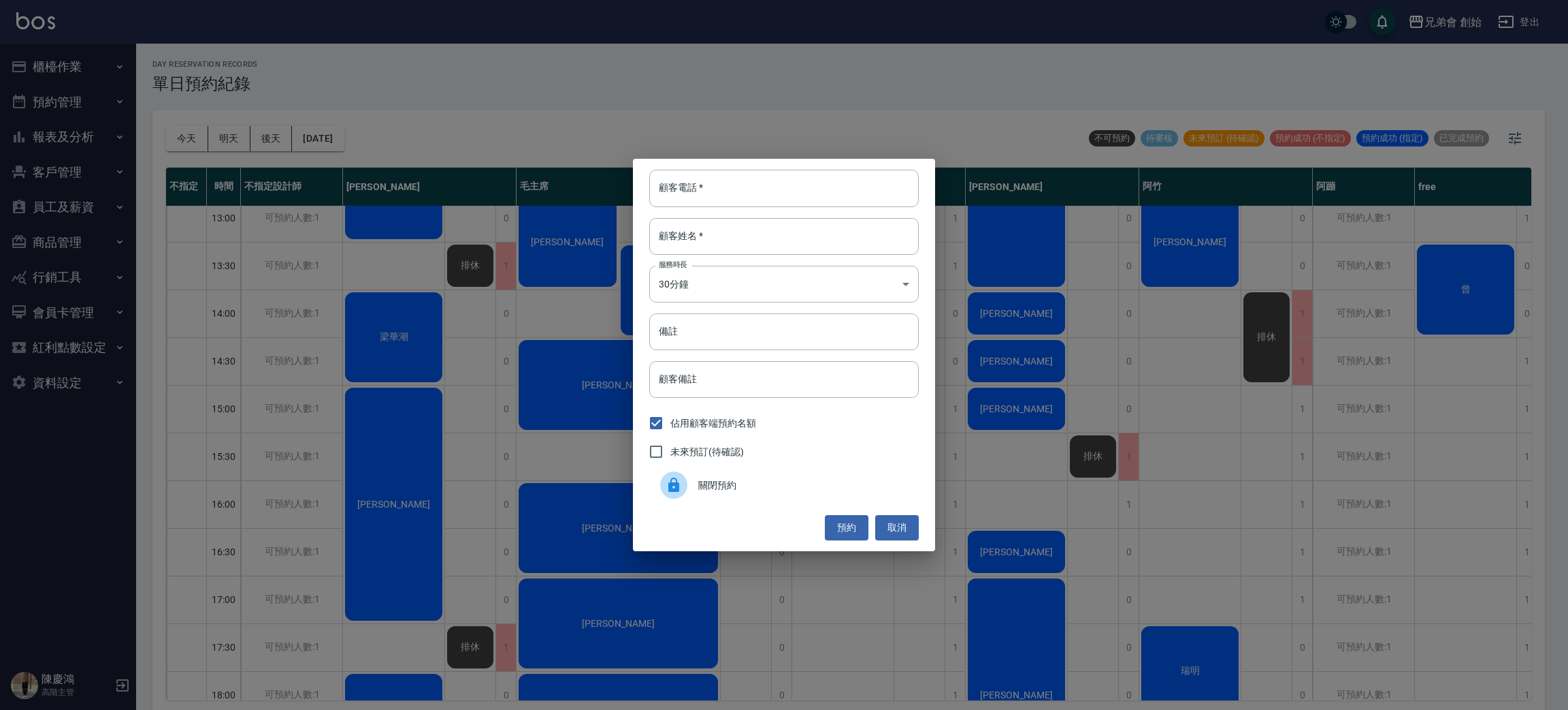
click at [777, 481] on span "關閉預約" at bounding box center [803, 485] width 209 height 14
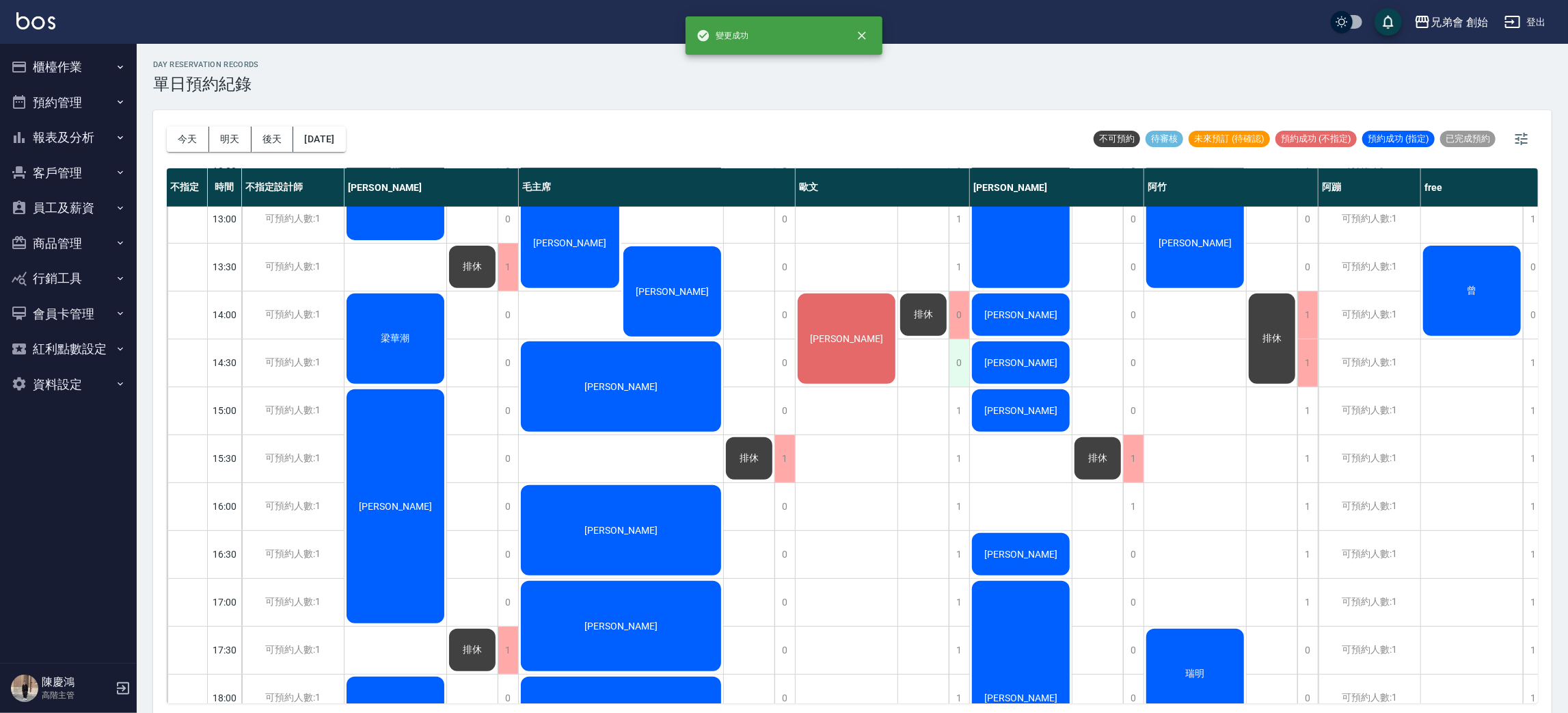
click at [962, 369] on div "0" at bounding box center [959, 363] width 20 height 47
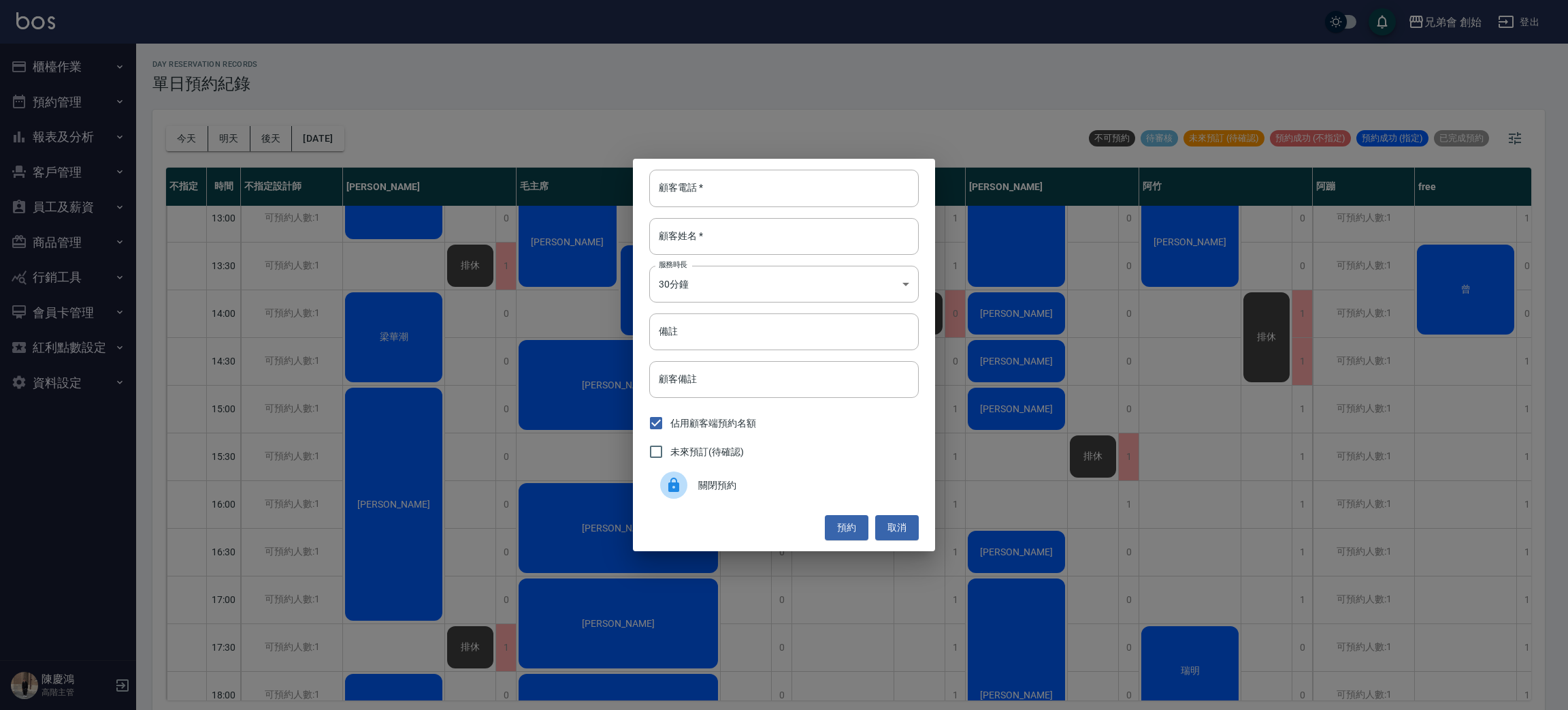
click at [778, 480] on span "關閉預約" at bounding box center [803, 485] width 209 height 14
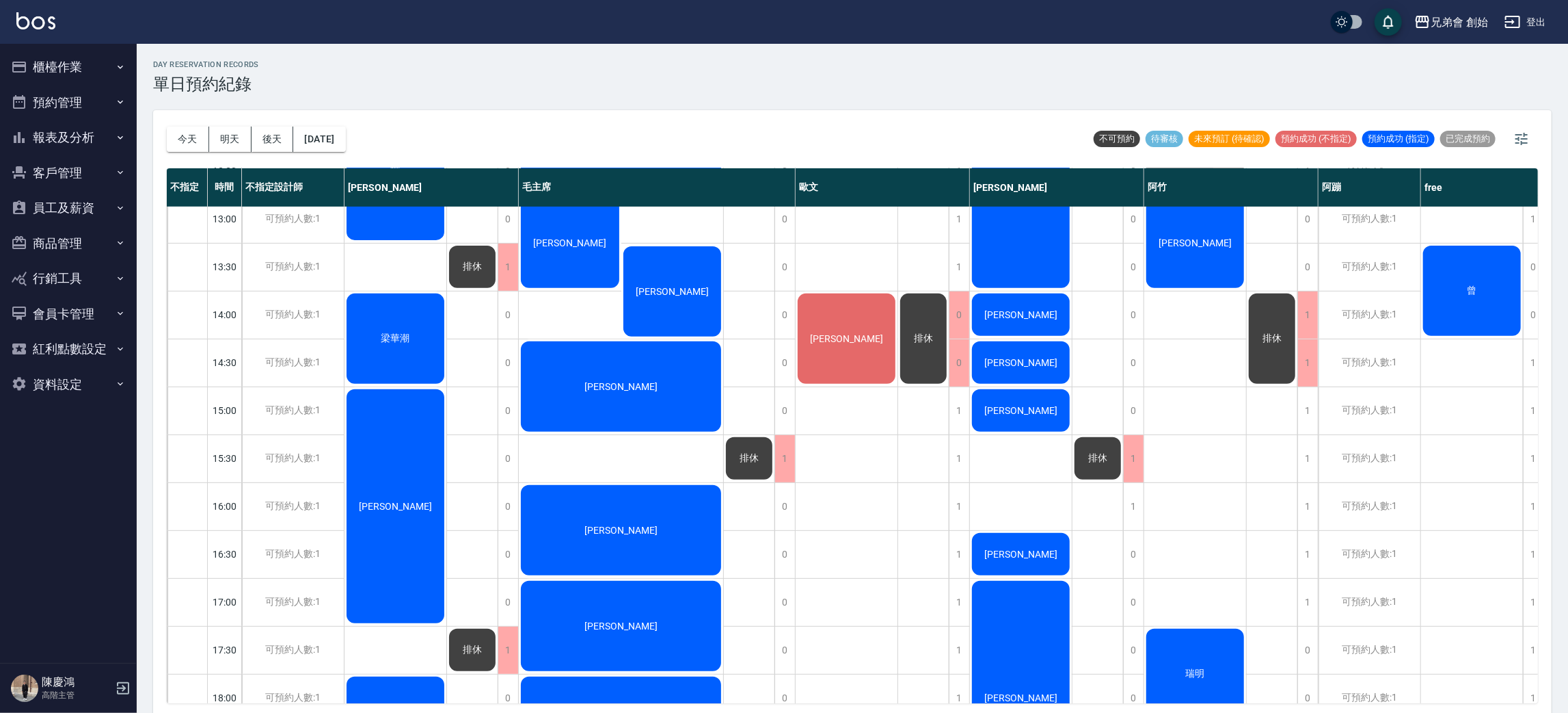
scroll to position [292, 0]
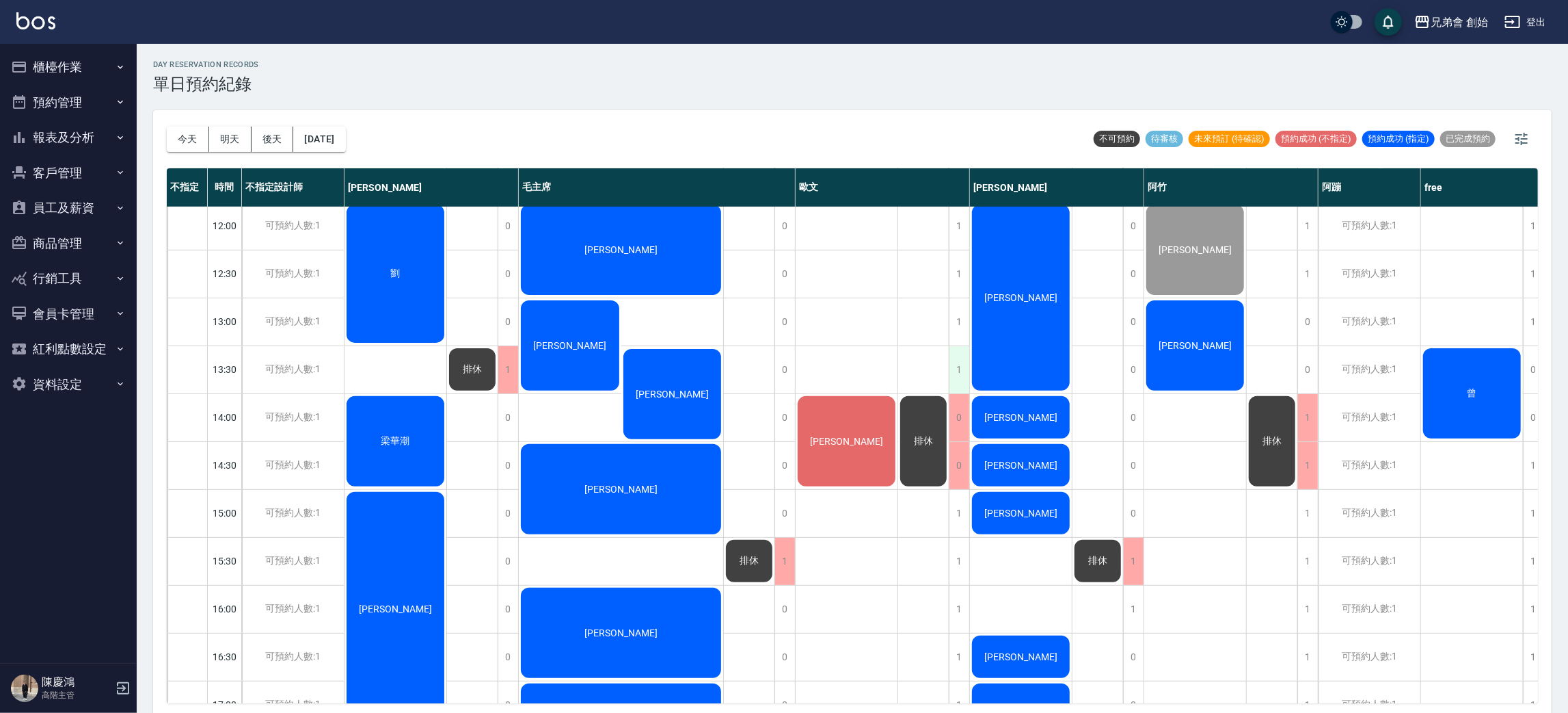
click at [952, 364] on div "1" at bounding box center [959, 370] width 20 height 47
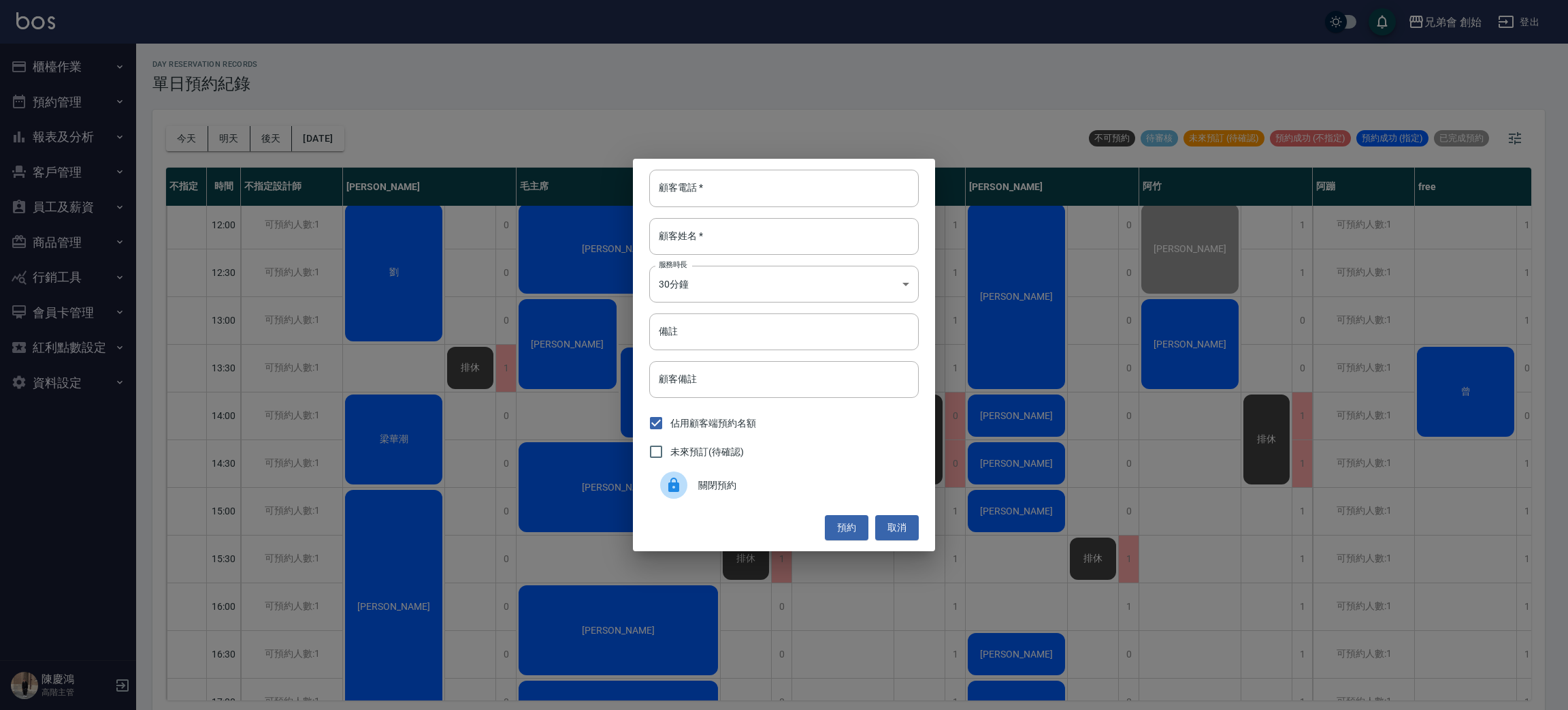
click at [716, 494] on div "關閉預約" at bounding box center [784, 485] width 270 height 38
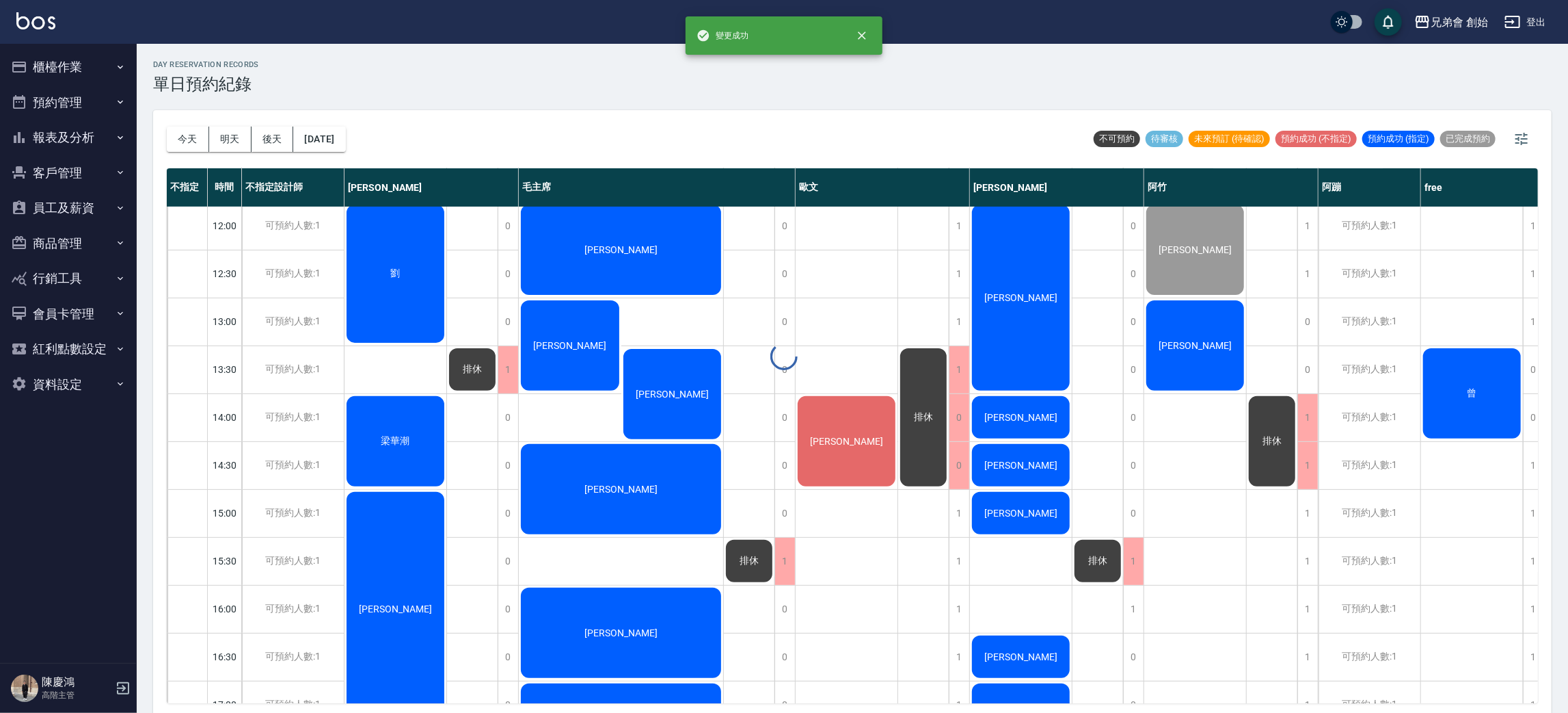
click at [964, 318] on div "1" at bounding box center [959, 322] width 20 height 47
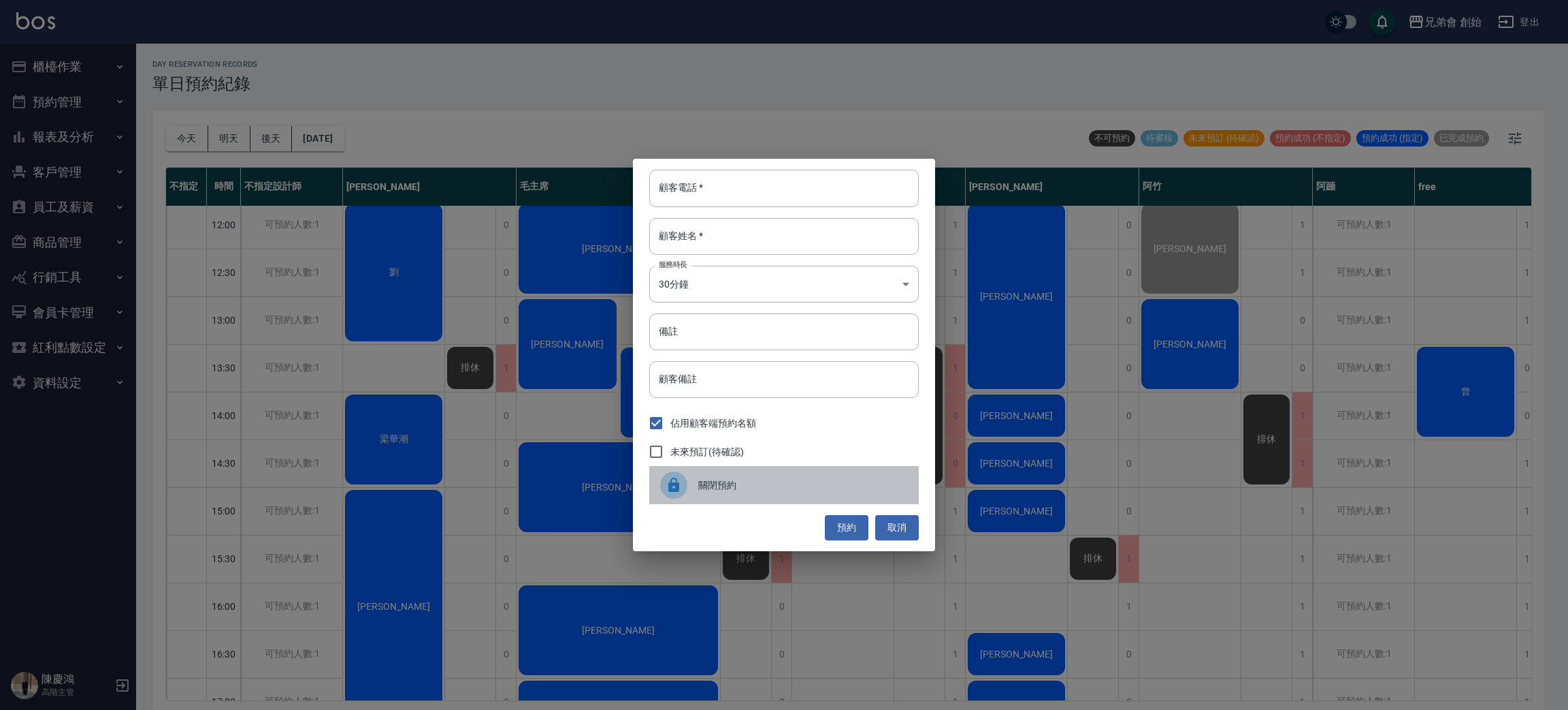
click at [754, 481] on span "關閉預約" at bounding box center [803, 485] width 209 height 14
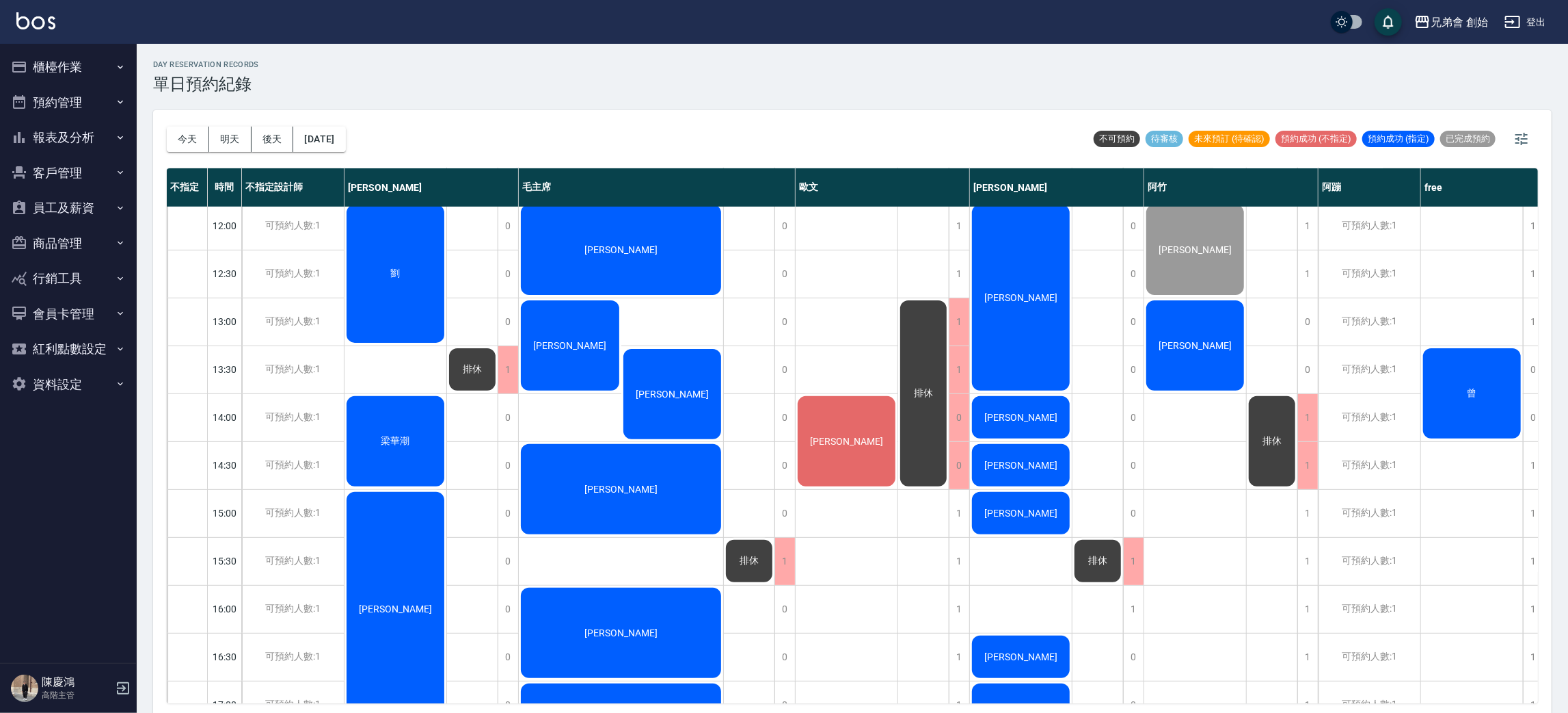
scroll to position [189, 0]
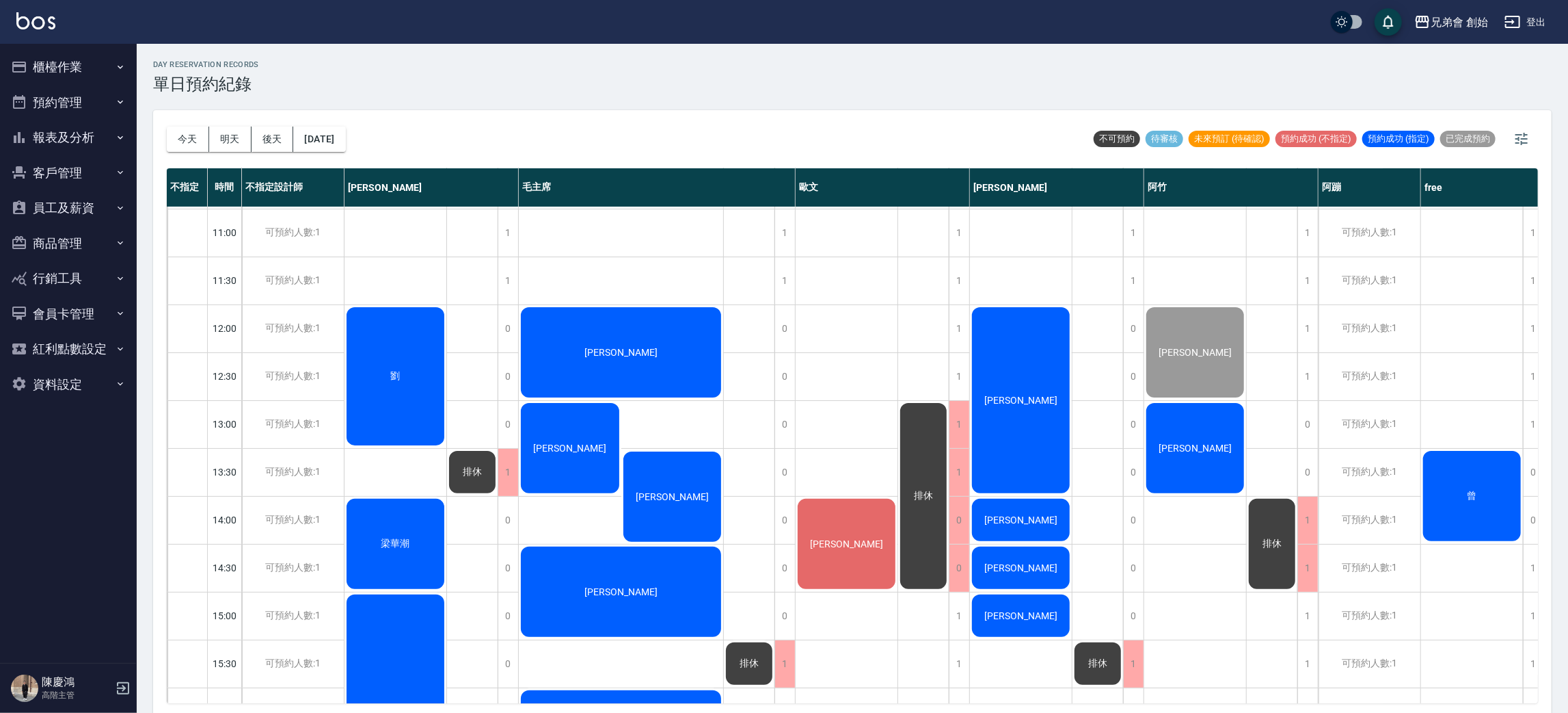
click at [404, 383] on div "劉" at bounding box center [395, 376] width 102 height 142
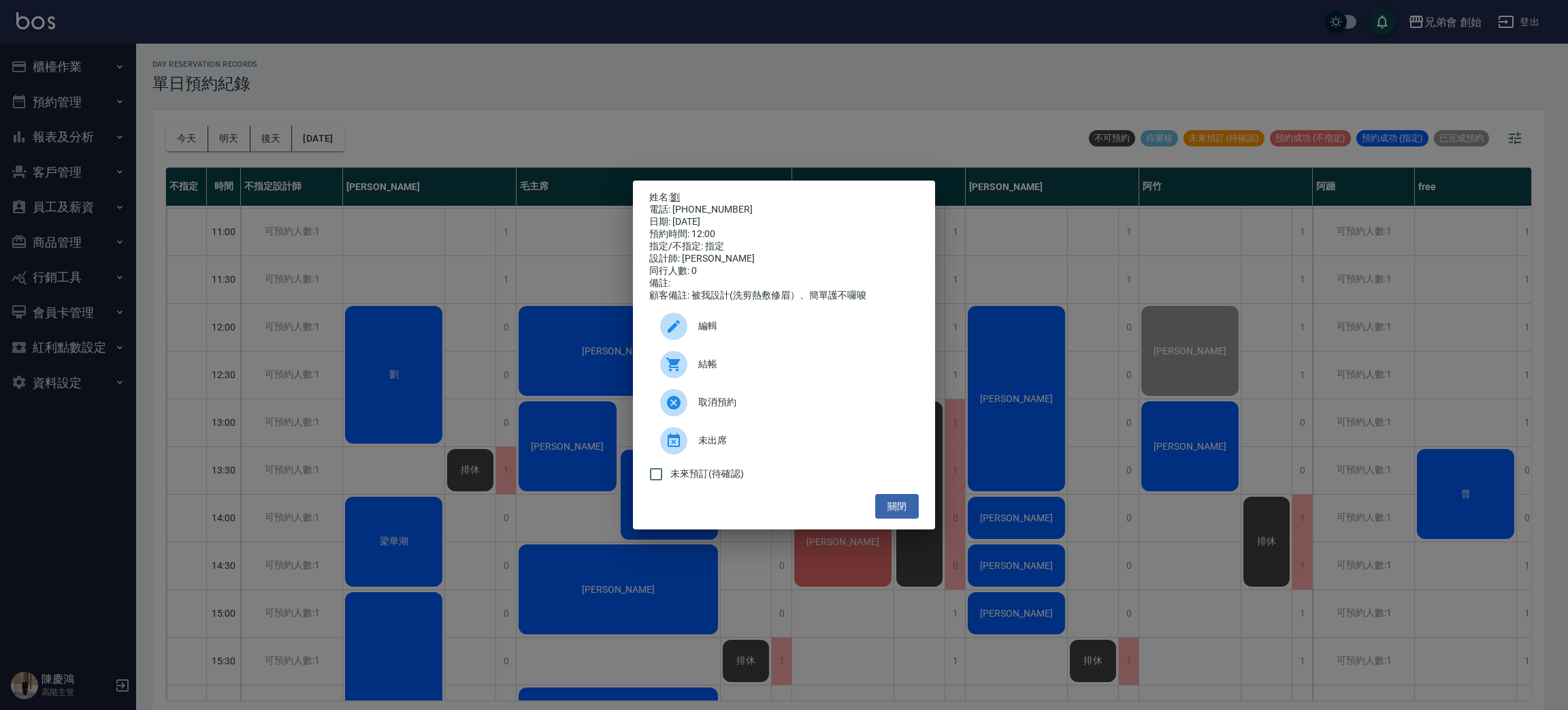
click at [677, 195] on link "劉" at bounding box center [674, 196] width 9 height 11
click at [722, 369] on span "結帳" at bounding box center [803, 363] width 209 height 14
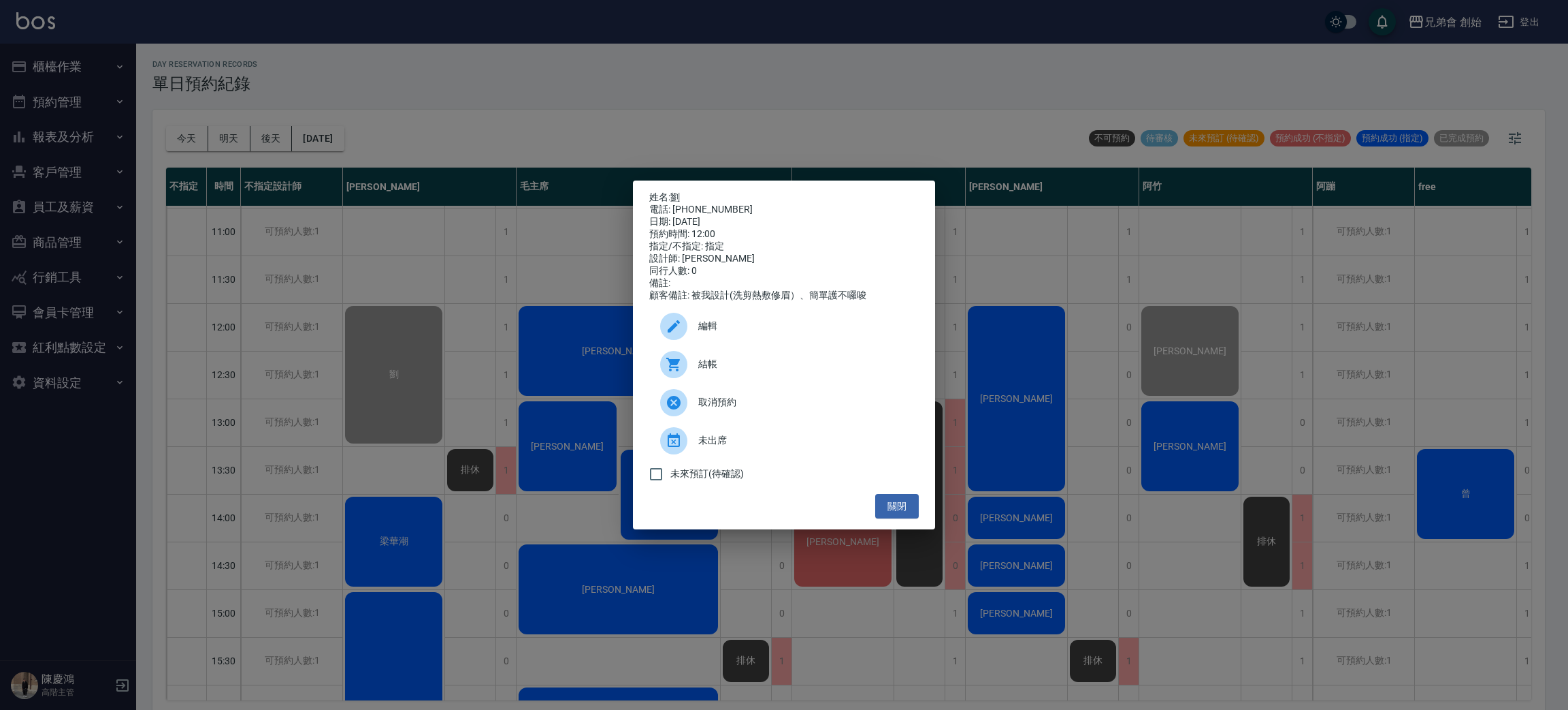
drag, startPoint x: 1199, startPoint y: 346, endPoint x: 1065, endPoint y: 365, distance: 135.3
click at [1065, 365] on div "姓名: 劉 電話: 0939323826 日期: 2025/08/16 預約時間: 12:00 指定/不指定: 指定 設計師: 威利 同行人數: 0 備註: …" at bounding box center [784, 355] width 1568 height 710
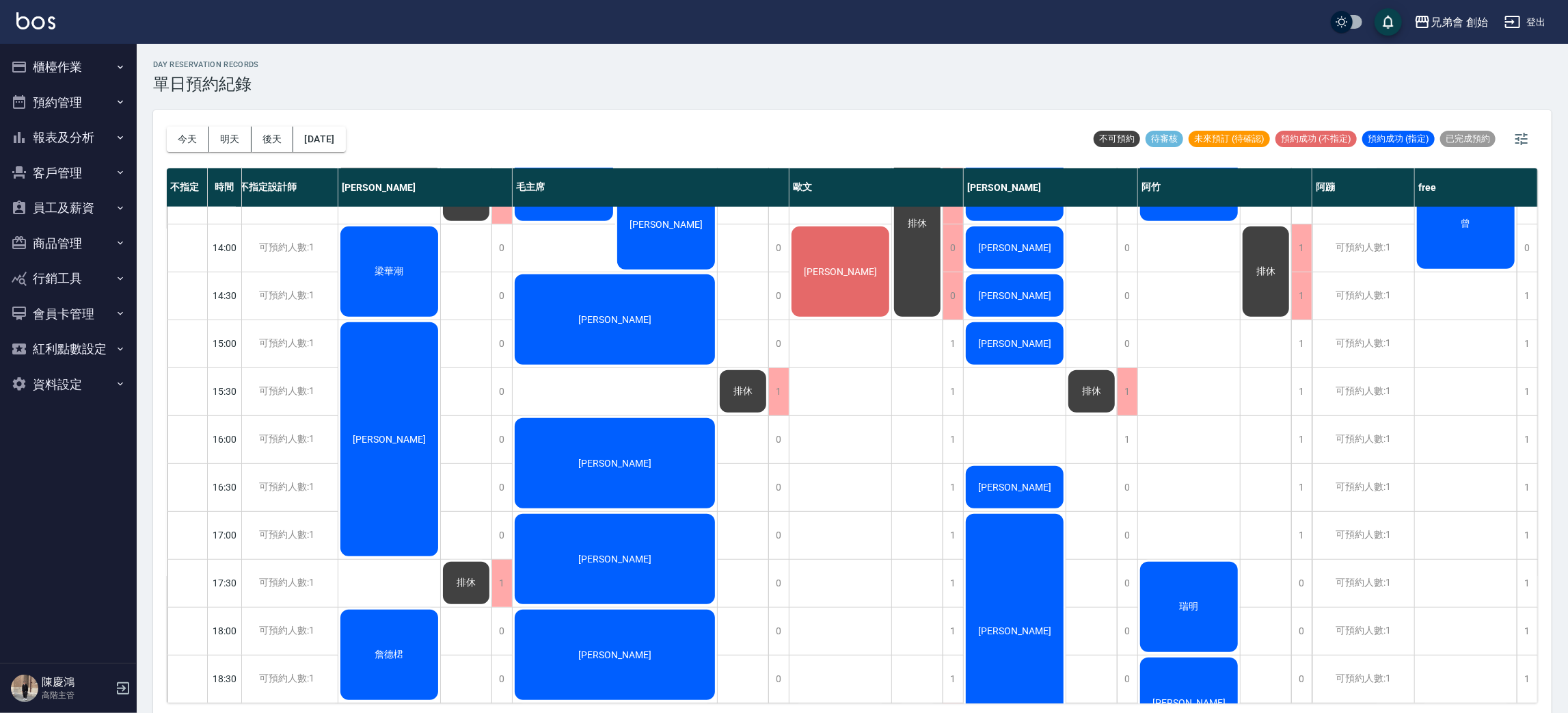
scroll to position [471, 13]
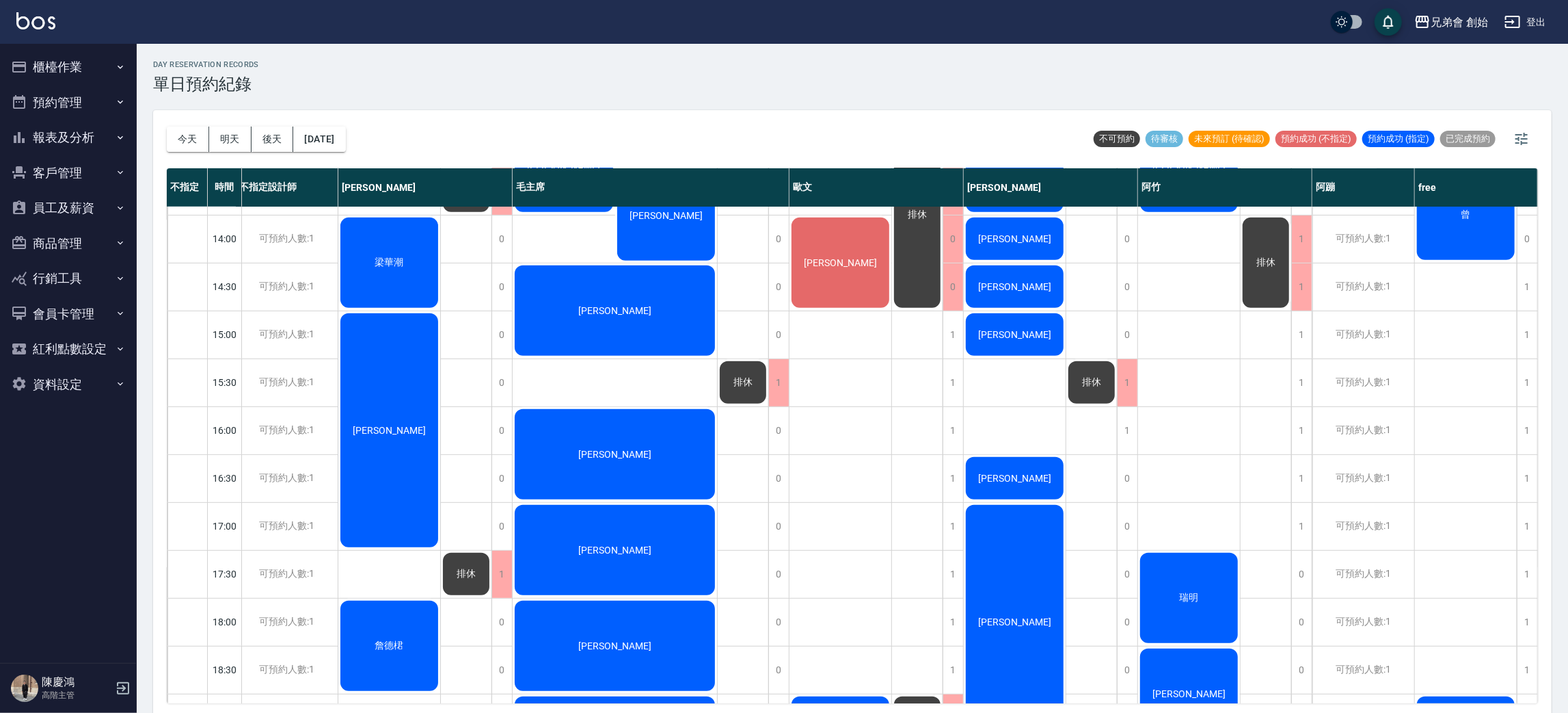
click at [393, 101] on span "梁華潮" at bounding box center [390, 95] width 15 height 13
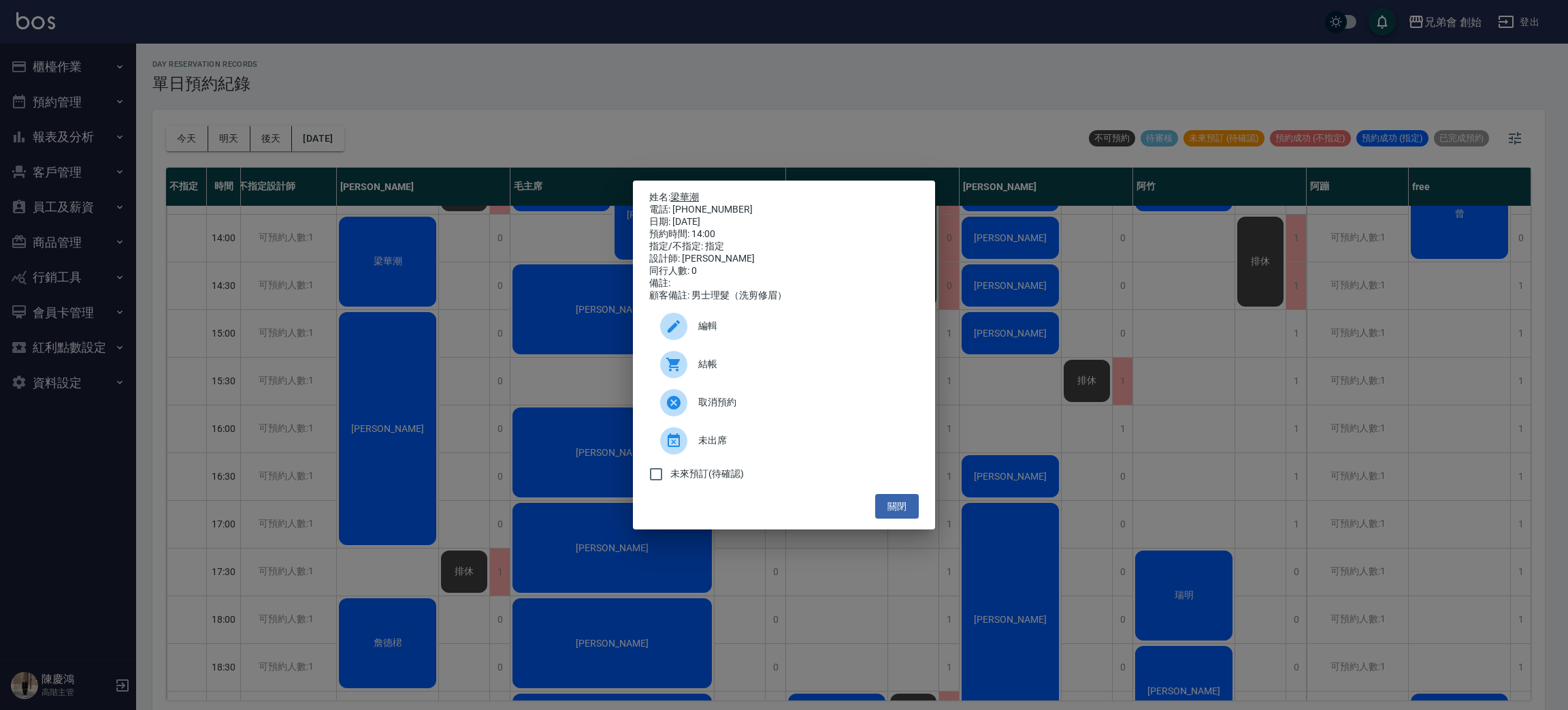
click at [678, 192] on link "梁華潮" at bounding box center [684, 196] width 29 height 11
click at [451, 76] on div "姓名: 梁華潮 電話: 0915875717 日期: 2025/08/16 預約時間: 14:00 指定/不指定: 指定 設計師: 威利 同行人數: 0 備註…" at bounding box center [784, 355] width 1568 height 710
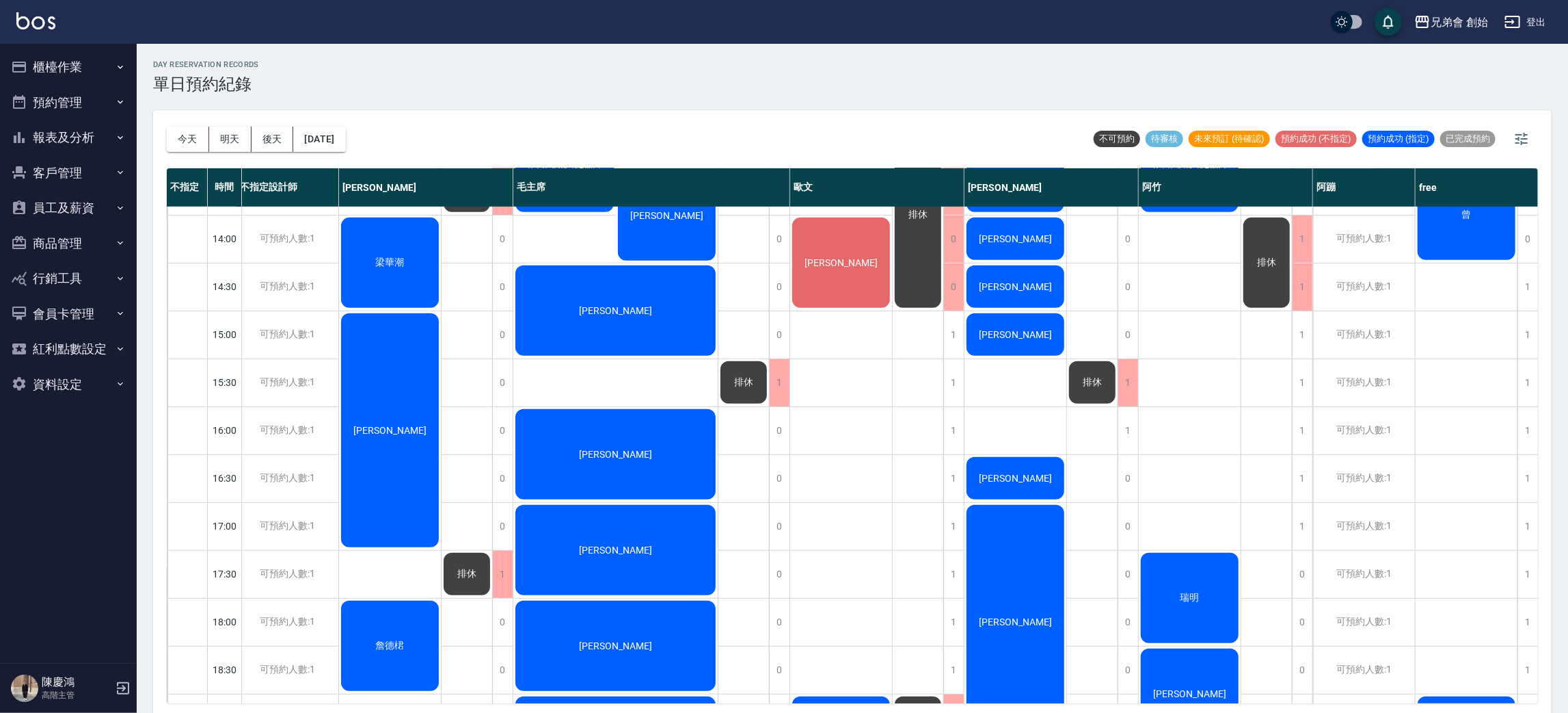
scroll to position [265, 5]
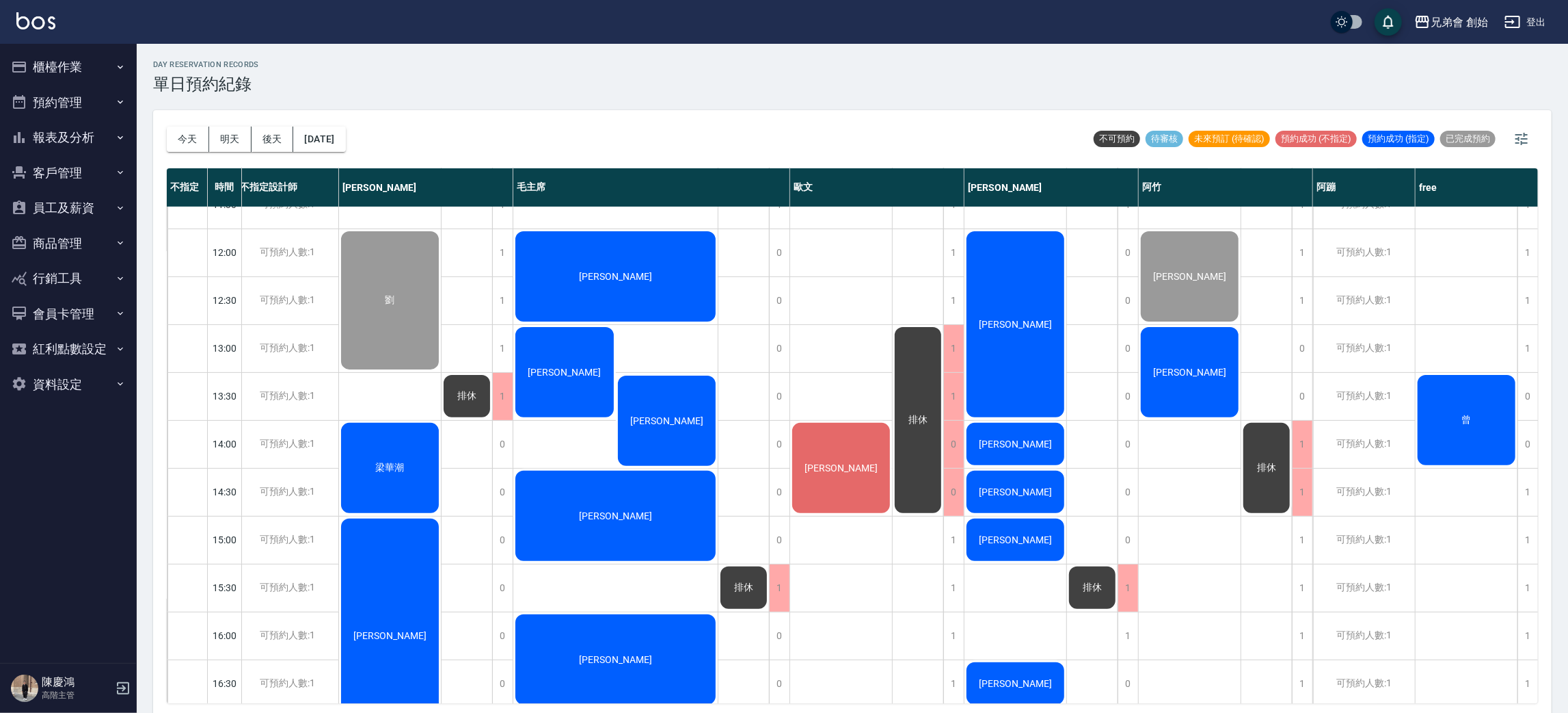
click at [394, 387] on div "劉 梁華潮 彭成瑞 詹德桾" at bounding box center [390, 634] width 102 height 1388
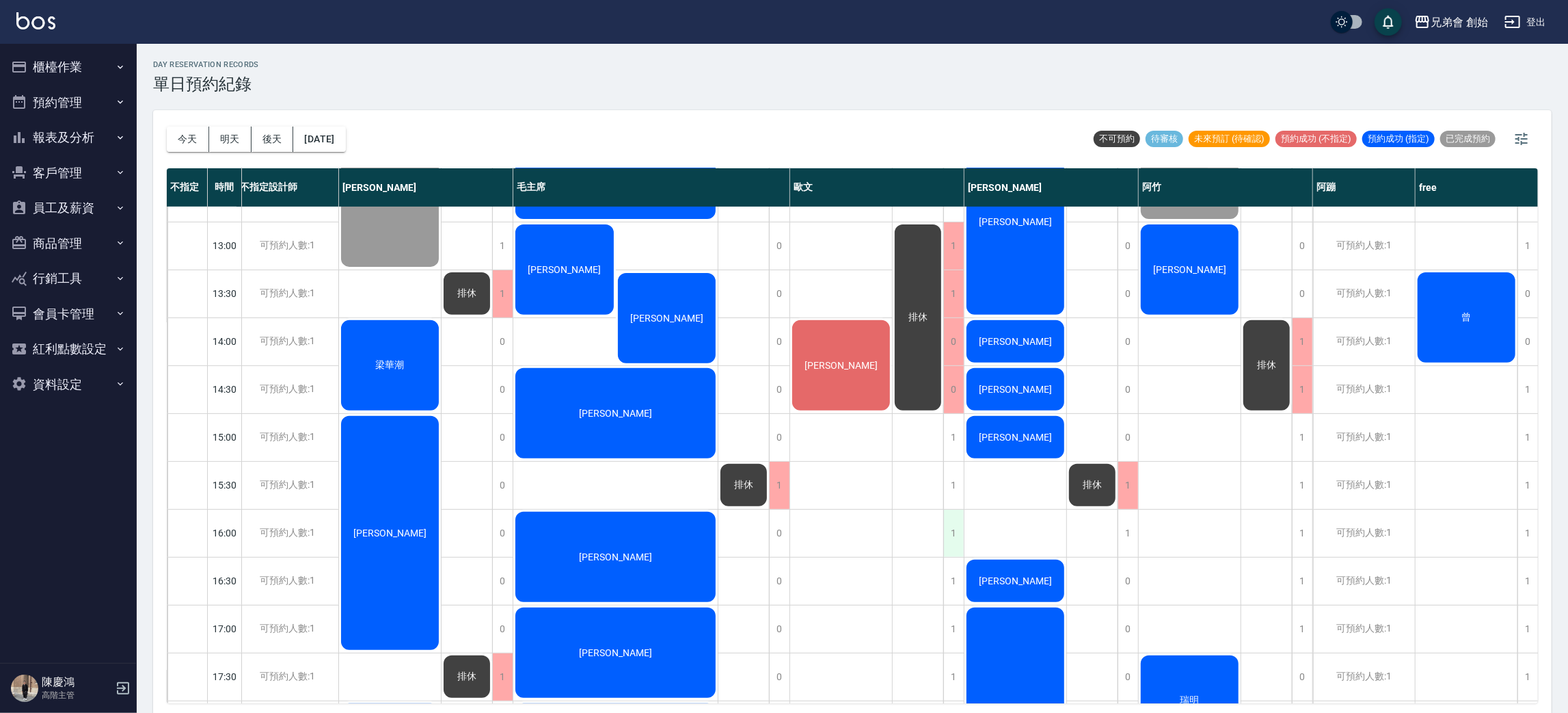
scroll to position [471, 5]
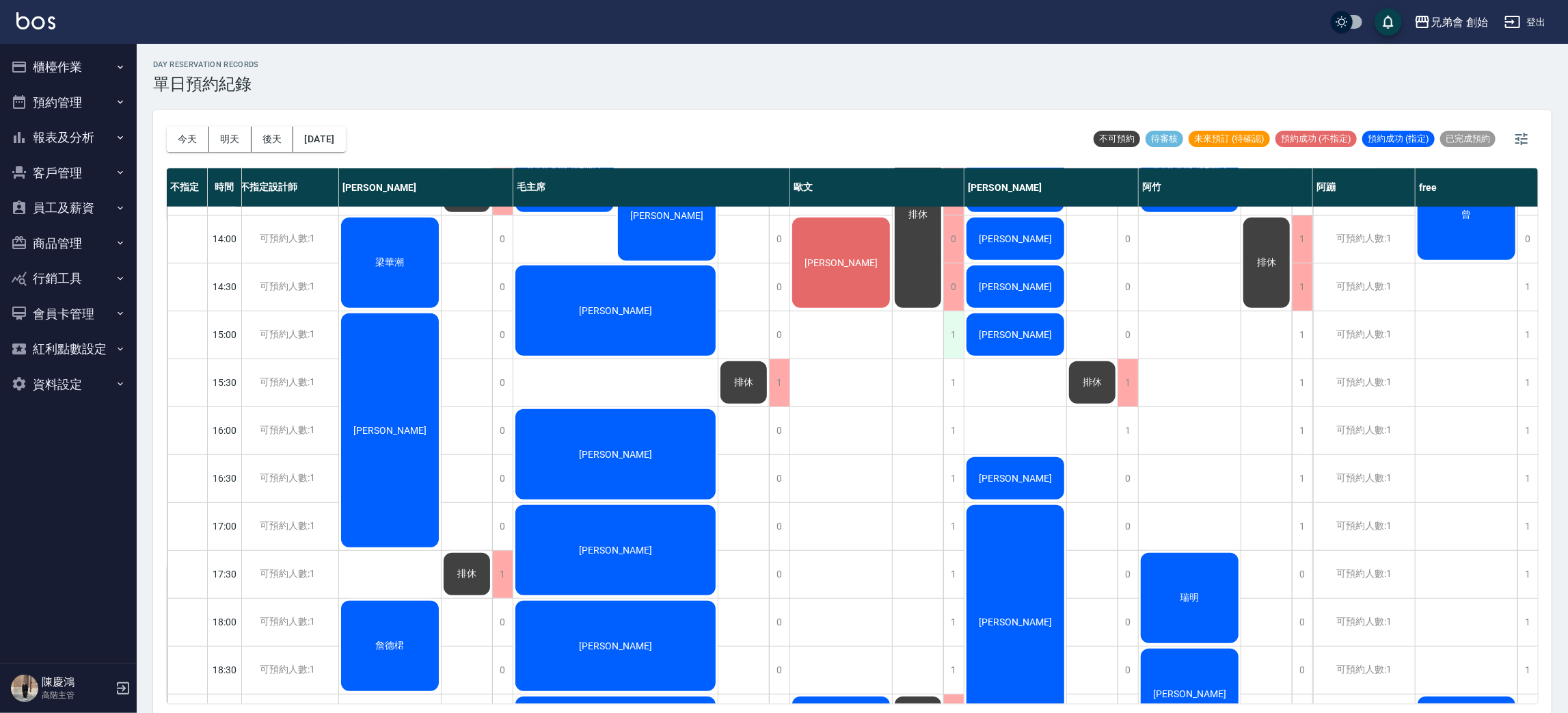
click at [950, 340] on div "1" at bounding box center [953, 335] width 20 height 47
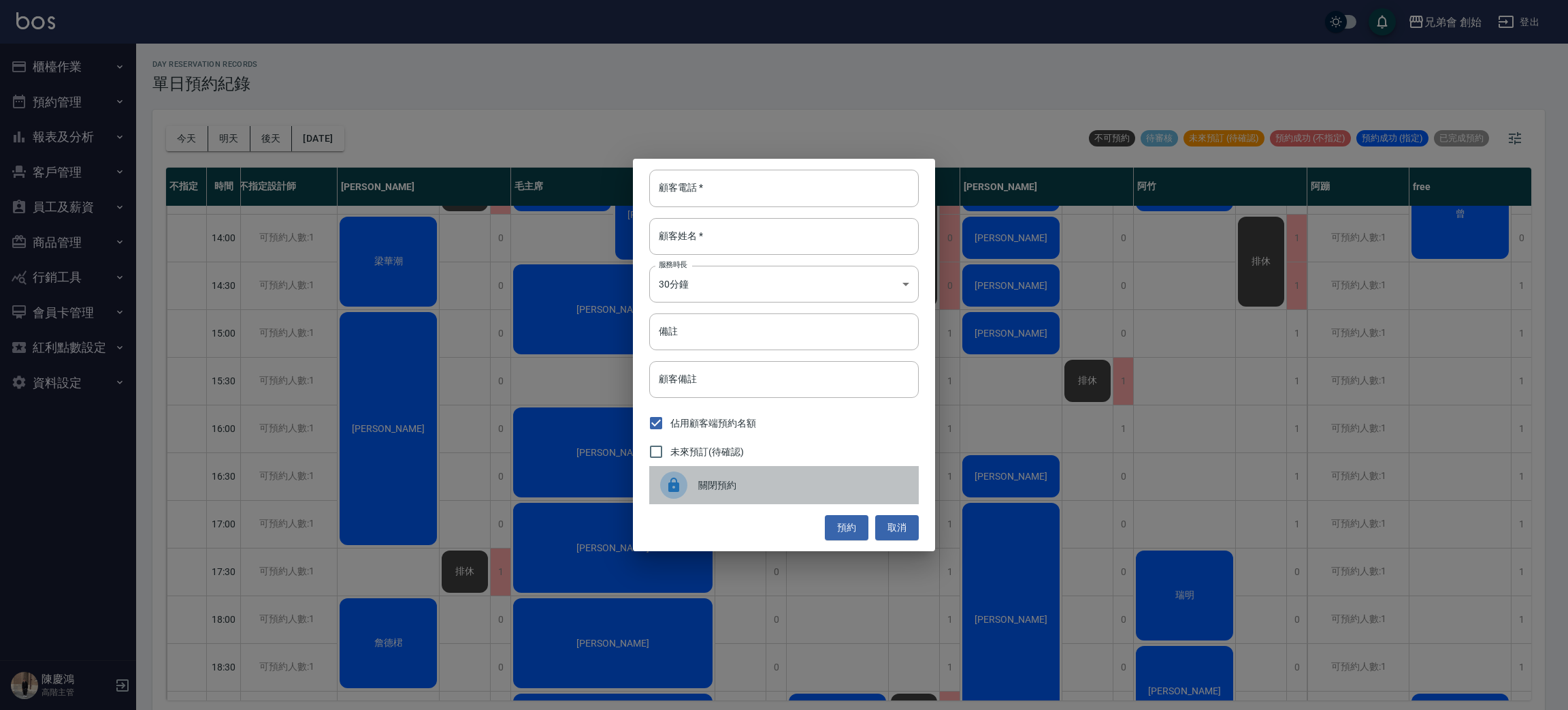
click at [725, 488] on span "關閉預約" at bounding box center [803, 485] width 209 height 14
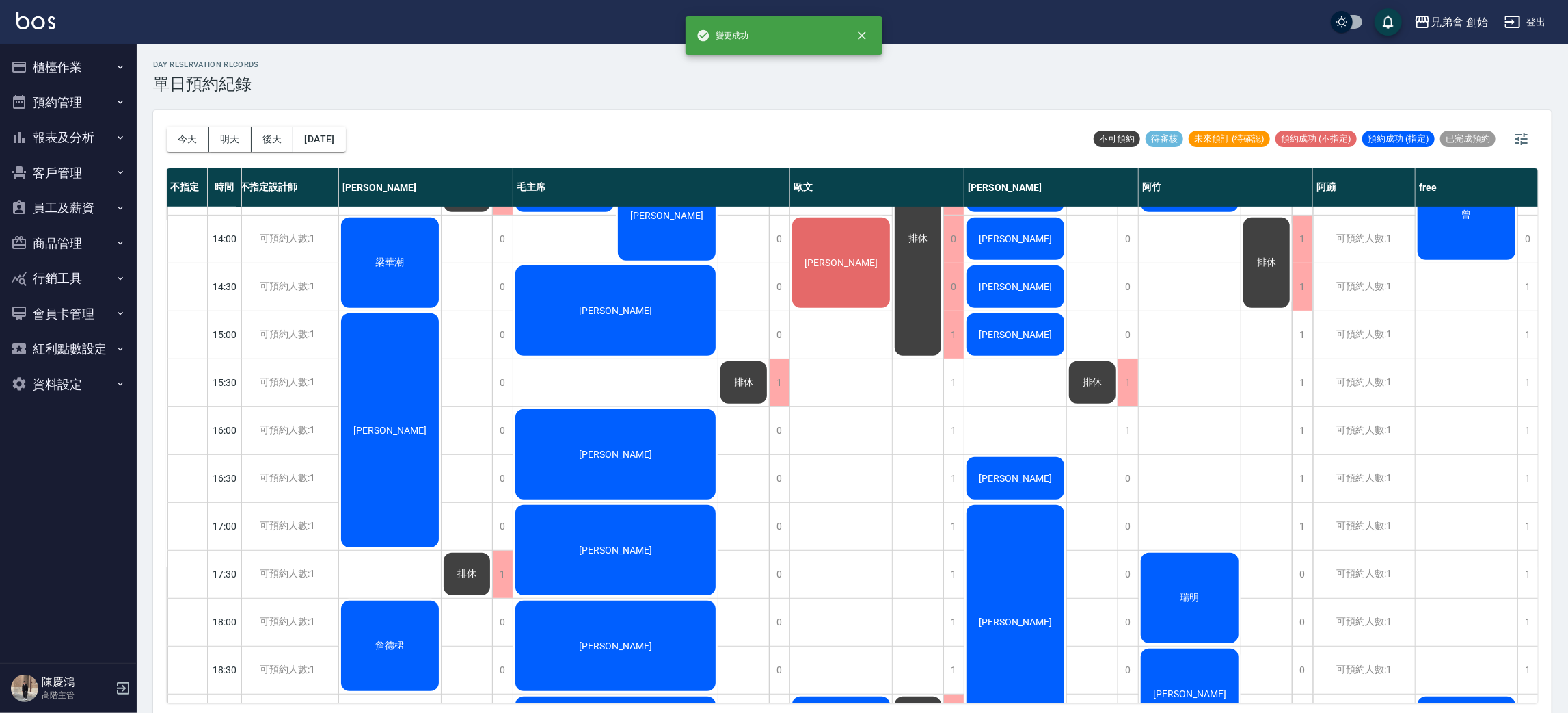
click at [441, 166] on div "排休" at bounding box center [390, 95] width 102 height 142
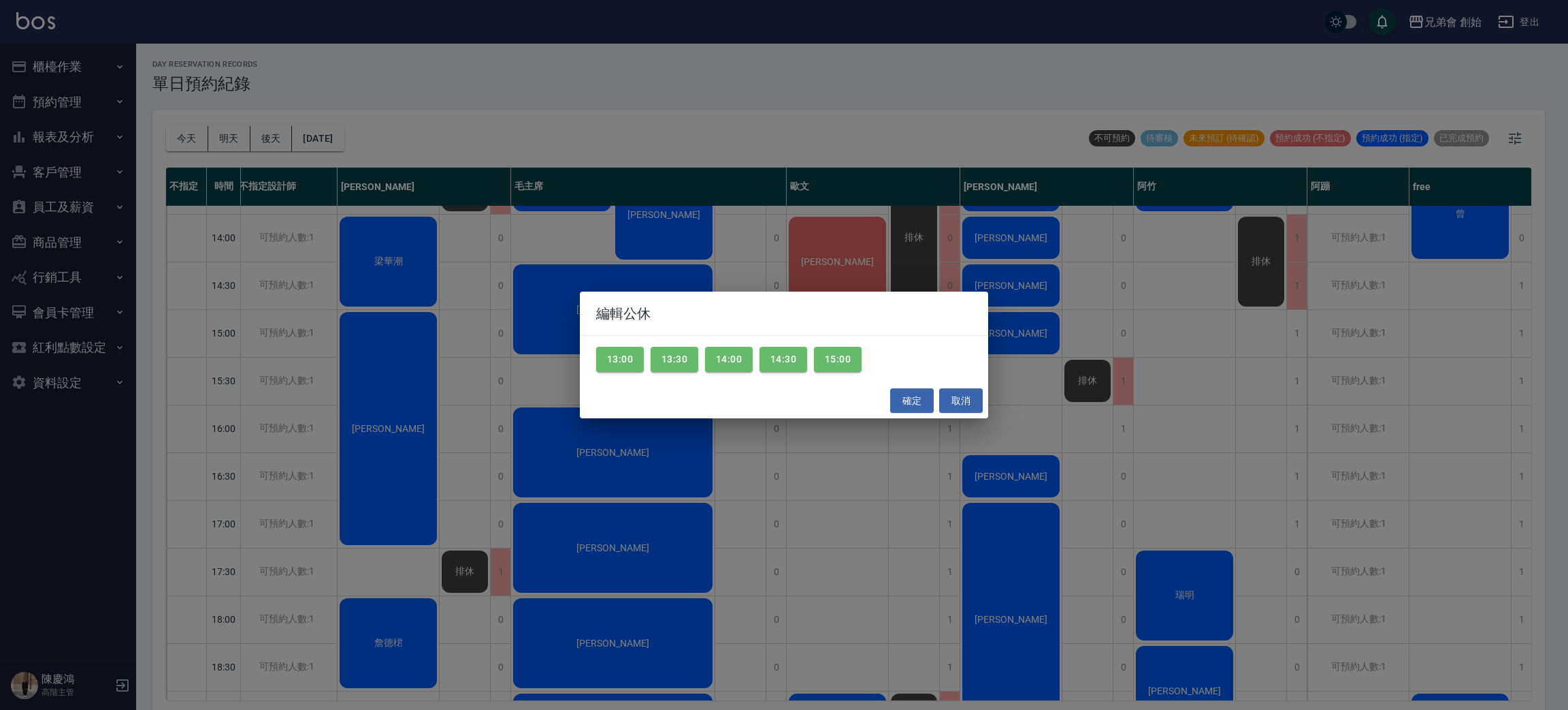
click at [748, 208] on div "編輯公休 13:00 13:30 14:00 14:30 15:00 確定 取消" at bounding box center [784, 355] width 1568 height 710
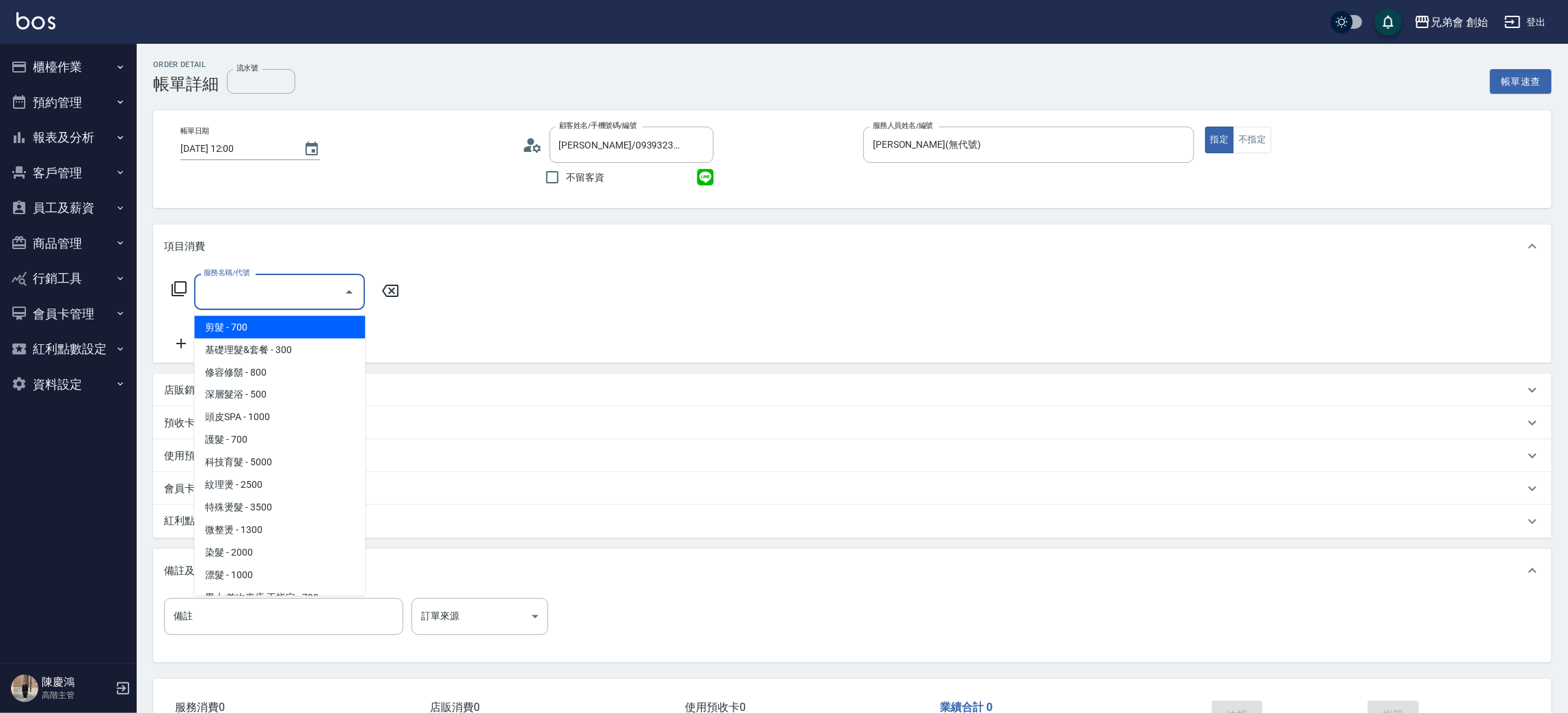
click at [269, 325] on span "剪髮 - 700" at bounding box center [279, 327] width 171 height 23
type input "剪髮(A01)"
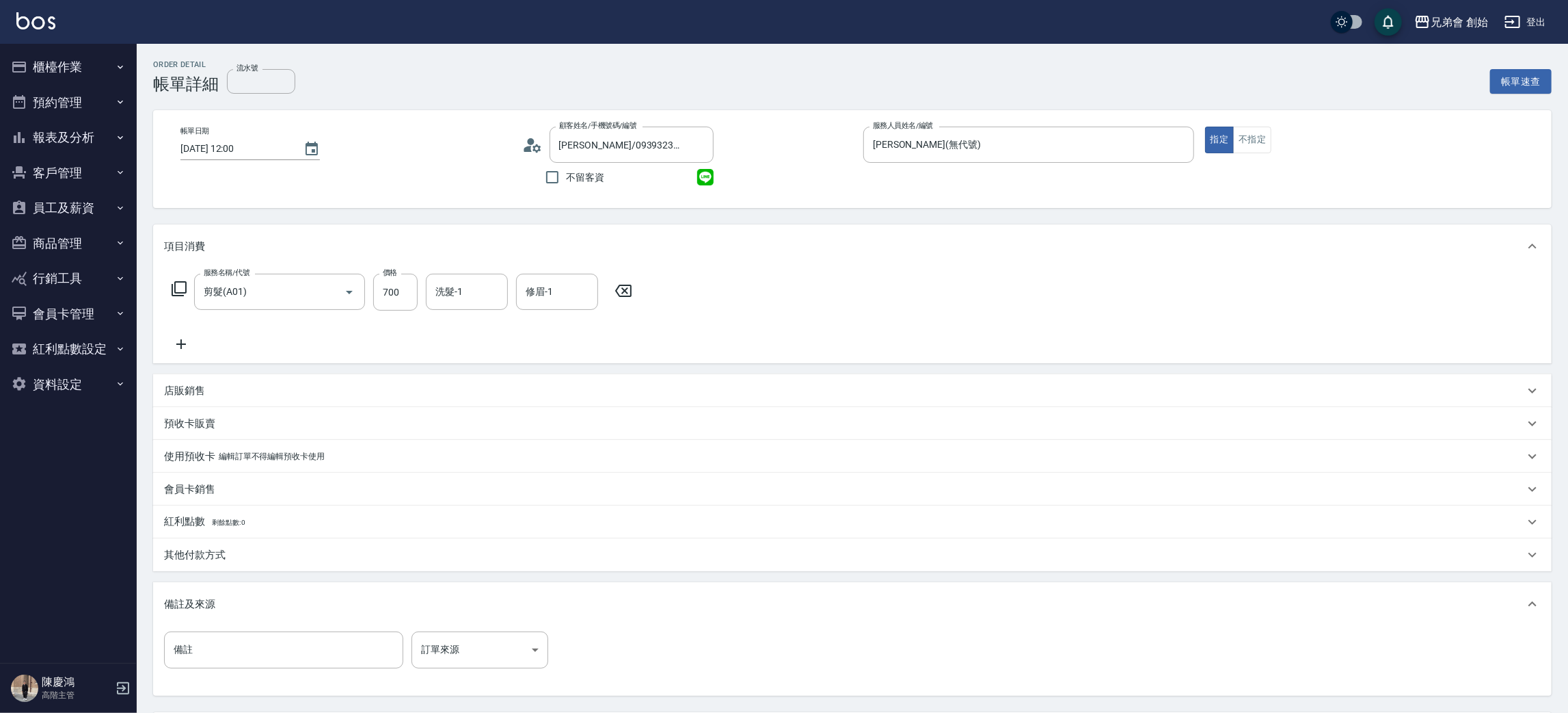
click at [189, 346] on icon at bounding box center [181, 343] width 34 height 16
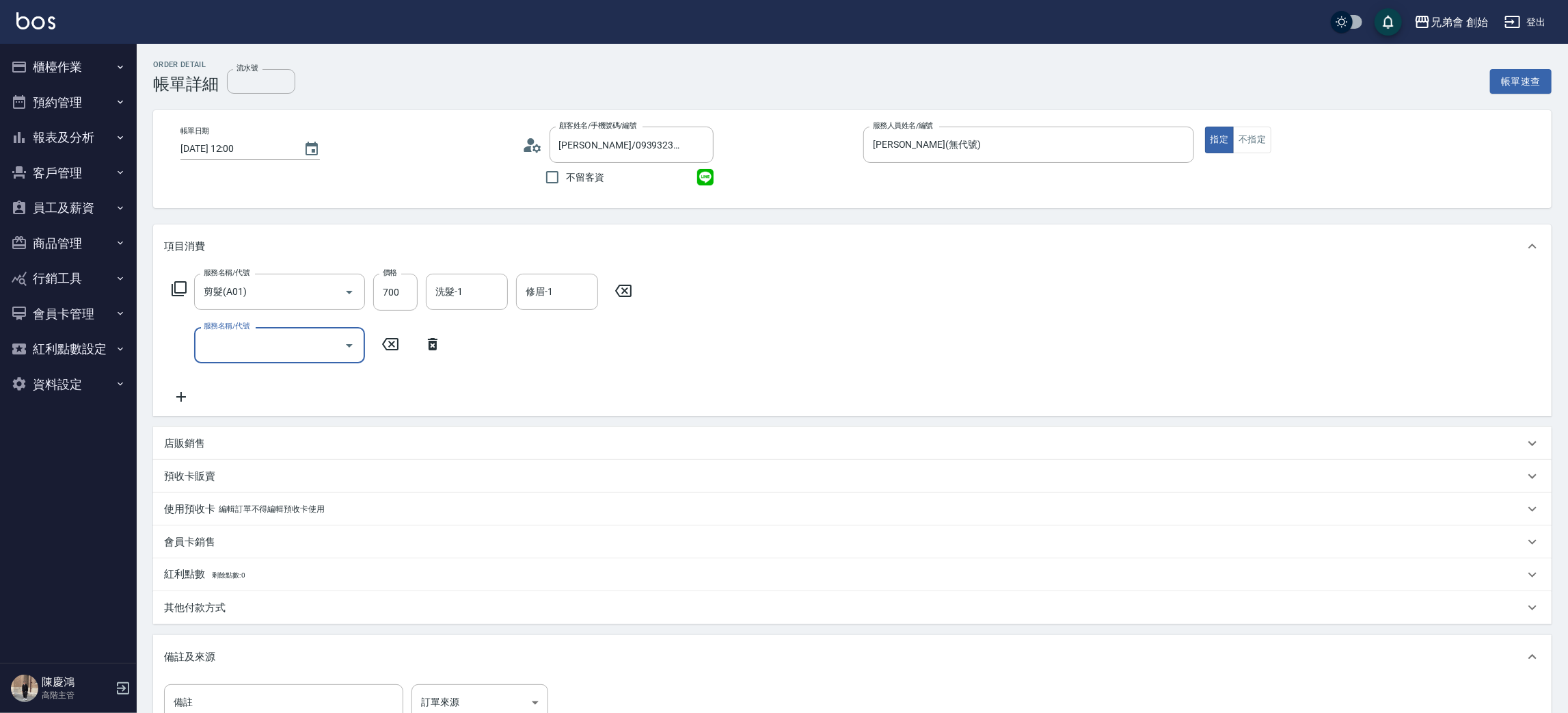
click at [258, 344] on input "服務名稱/代號" at bounding box center [269, 345] width 138 height 24
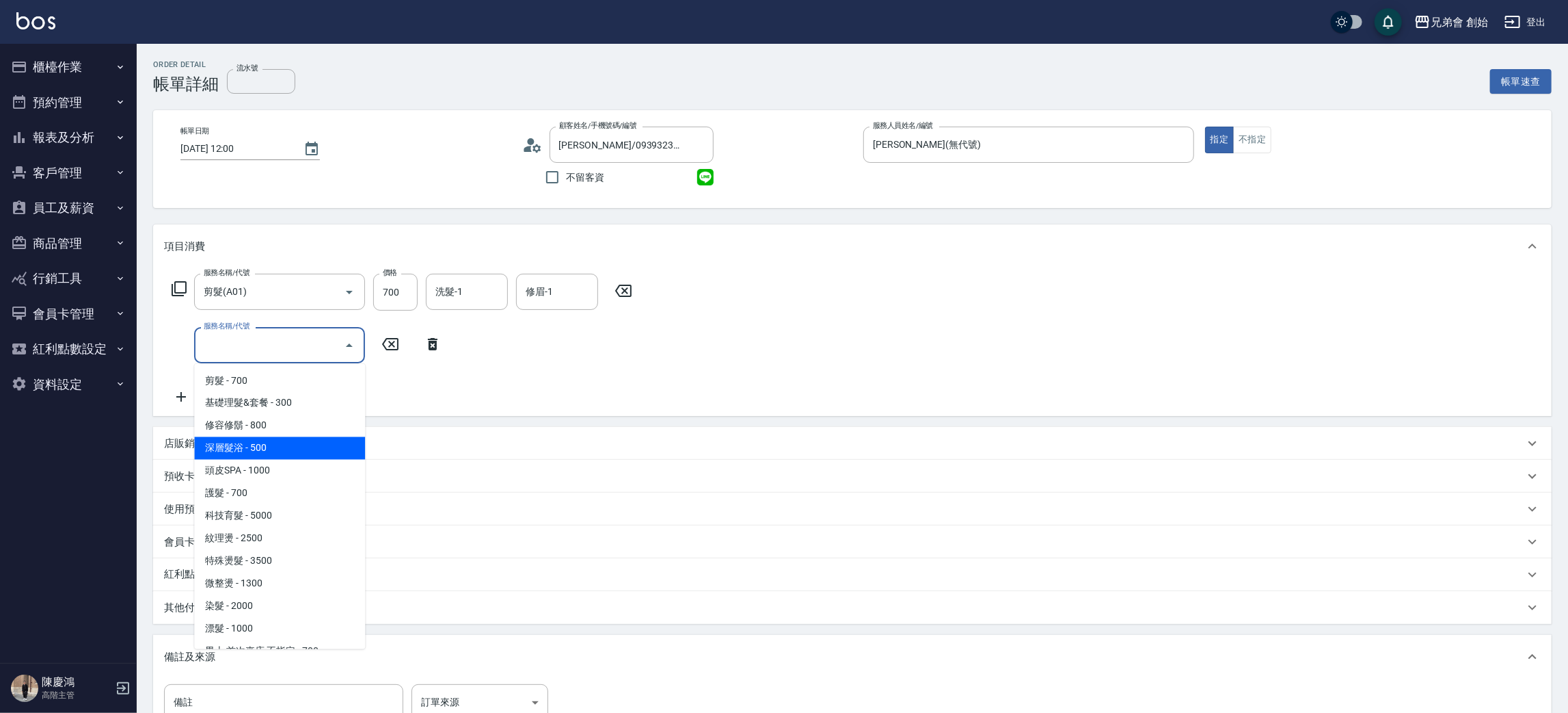
click at [289, 441] on span "深層髮浴 - 500" at bounding box center [279, 448] width 171 height 23
type input "深層髮浴(B01)"
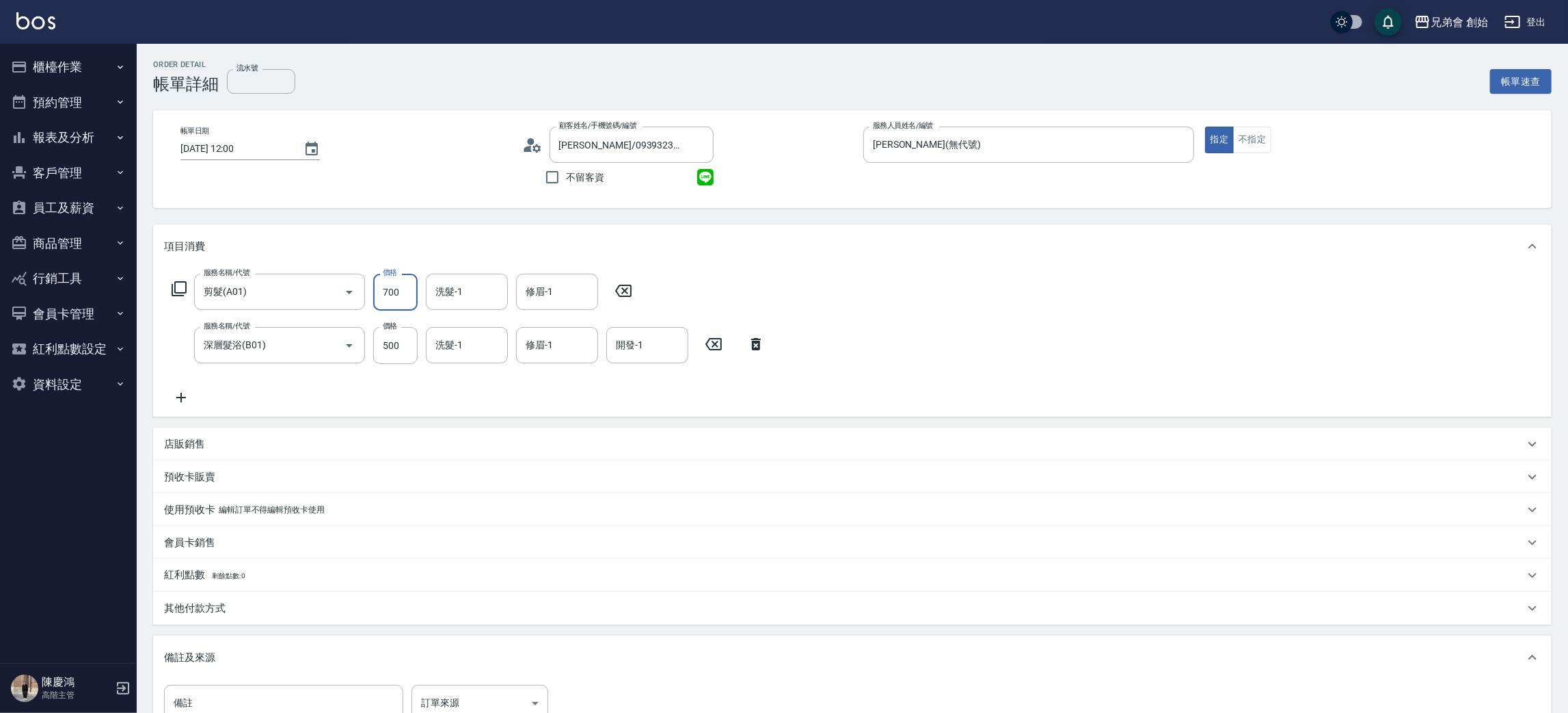
click at [390, 292] on input "700" at bounding box center [395, 292] width 45 height 37
type input "1000"
drag, startPoint x: 326, startPoint y: 380, endPoint x: 381, endPoint y: 349, distance: 63.1
click at [328, 378] on div "服務名稱/代號 剪髮(A01) 服務名稱/代號 價格 1000 價格 洗髮-1 洗髮-1 修眉-1 修眉-1 服務名稱/代號 深層髮浴(B01) 服務名稱/代…" at bounding box center [468, 340] width 609 height 132
click at [381, 348] on input "500" at bounding box center [395, 346] width 45 height 37
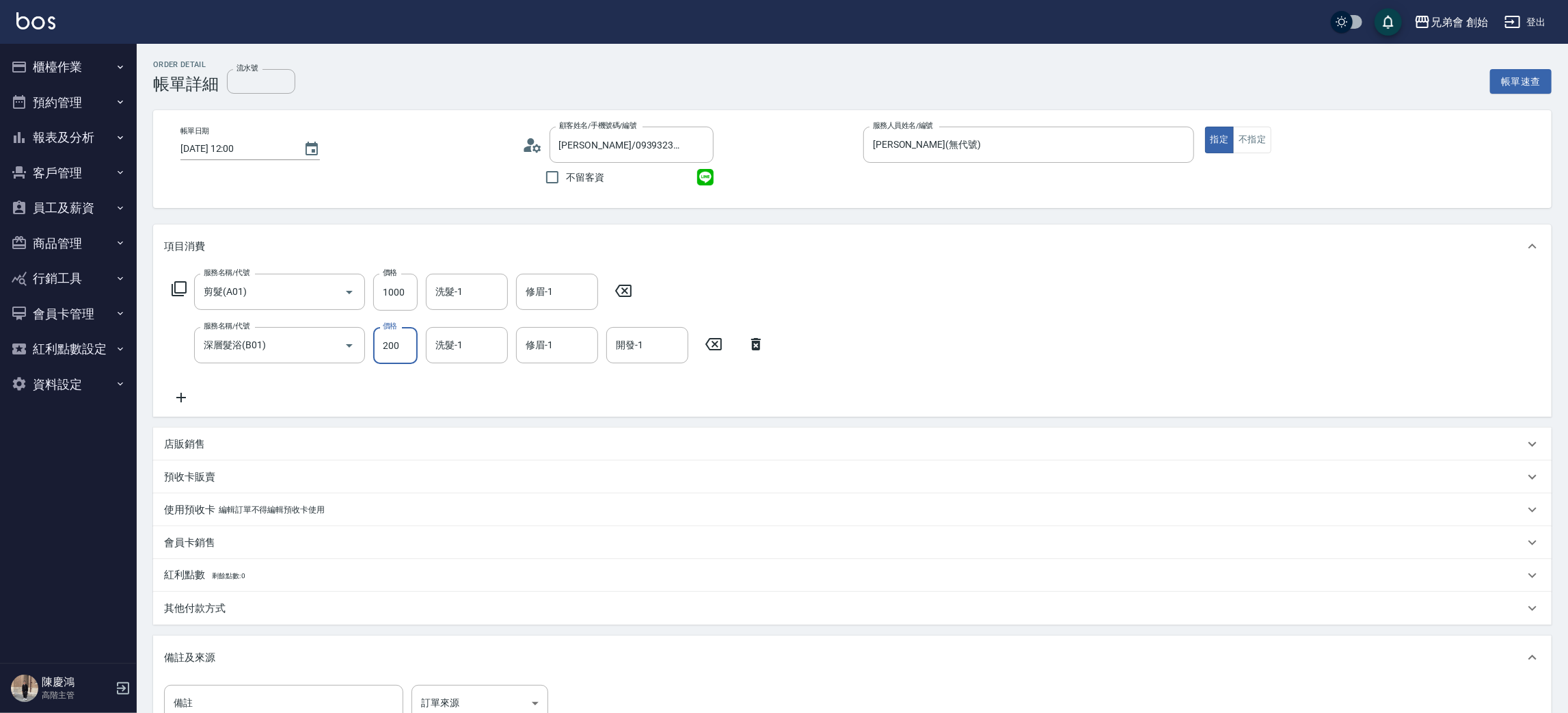
type input "200"
click at [1066, 336] on div "服務名稱/代號 剪髮(A01) 服務名稱/代號 價格 1000 價格 洗髮-1 洗髮-1 修眉-1 修眉-1 服務名稱/代號 深層髮浴(B01) 服務名稱/代…" at bounding box center [852, 342] width 1398 height 149
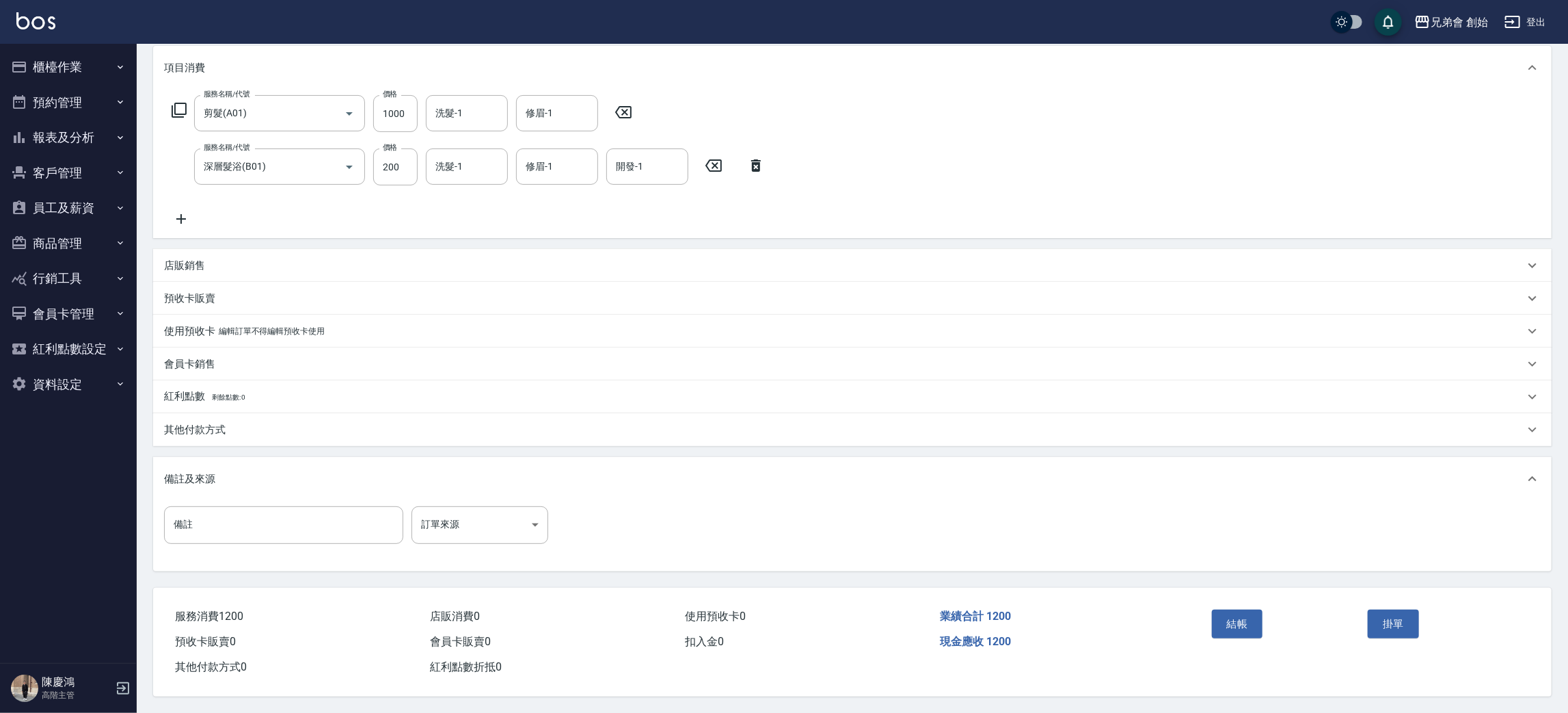
click at [1194, 621] on div "結帳 掛單" at bounding box center [1363, 633] width 346 height 92
click at [1231, 616] on button "結帳" at bounding box center [1237, 623] width 52 height 29
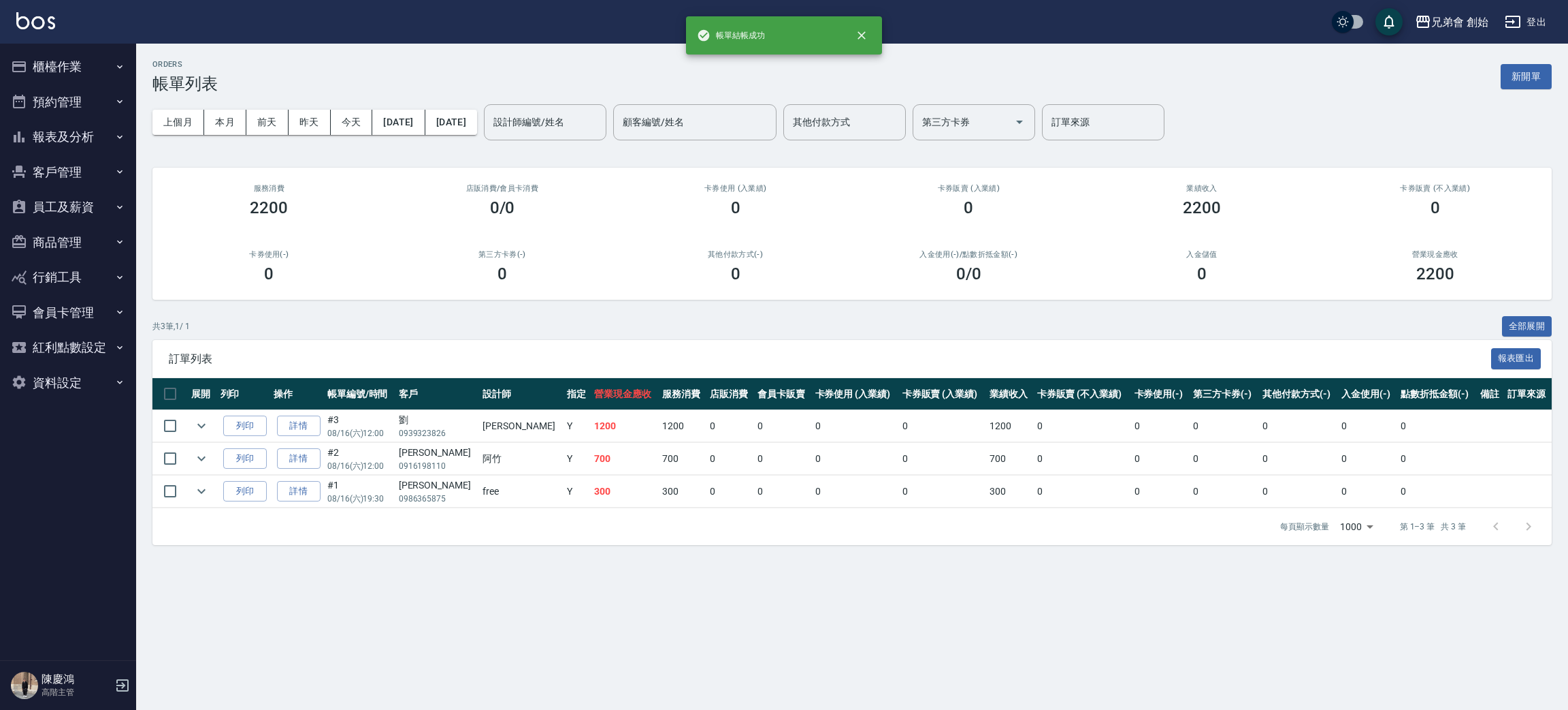
click at [334, 427] on p "08/16 (六) 12:00" at bounding box center [359, 433] width 65 height 13
click at [315, 427] on link "詳情" at bounding box center [298, 426] width 44 height 21
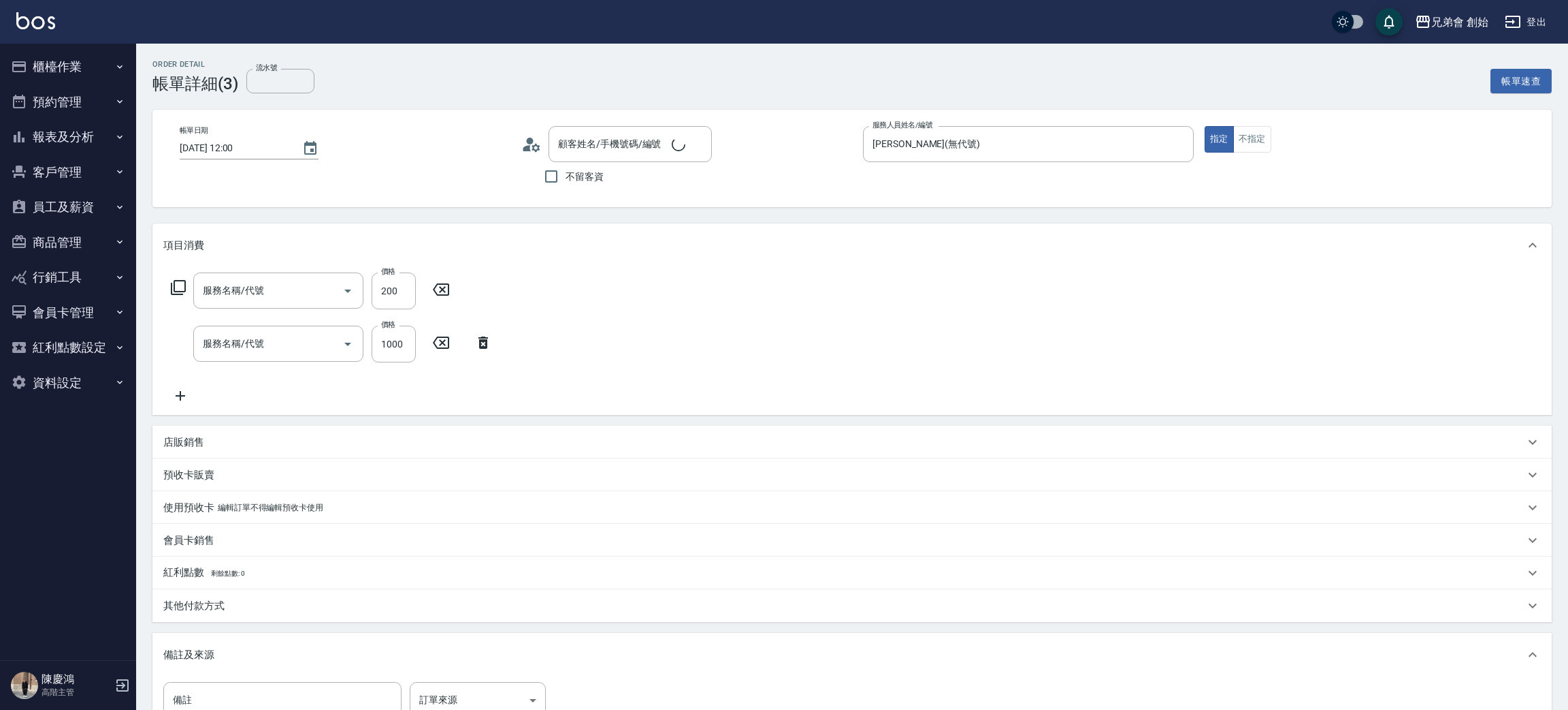
type input "[DATE] 12:00"
type input "[PERSON_NAME](無代號)"
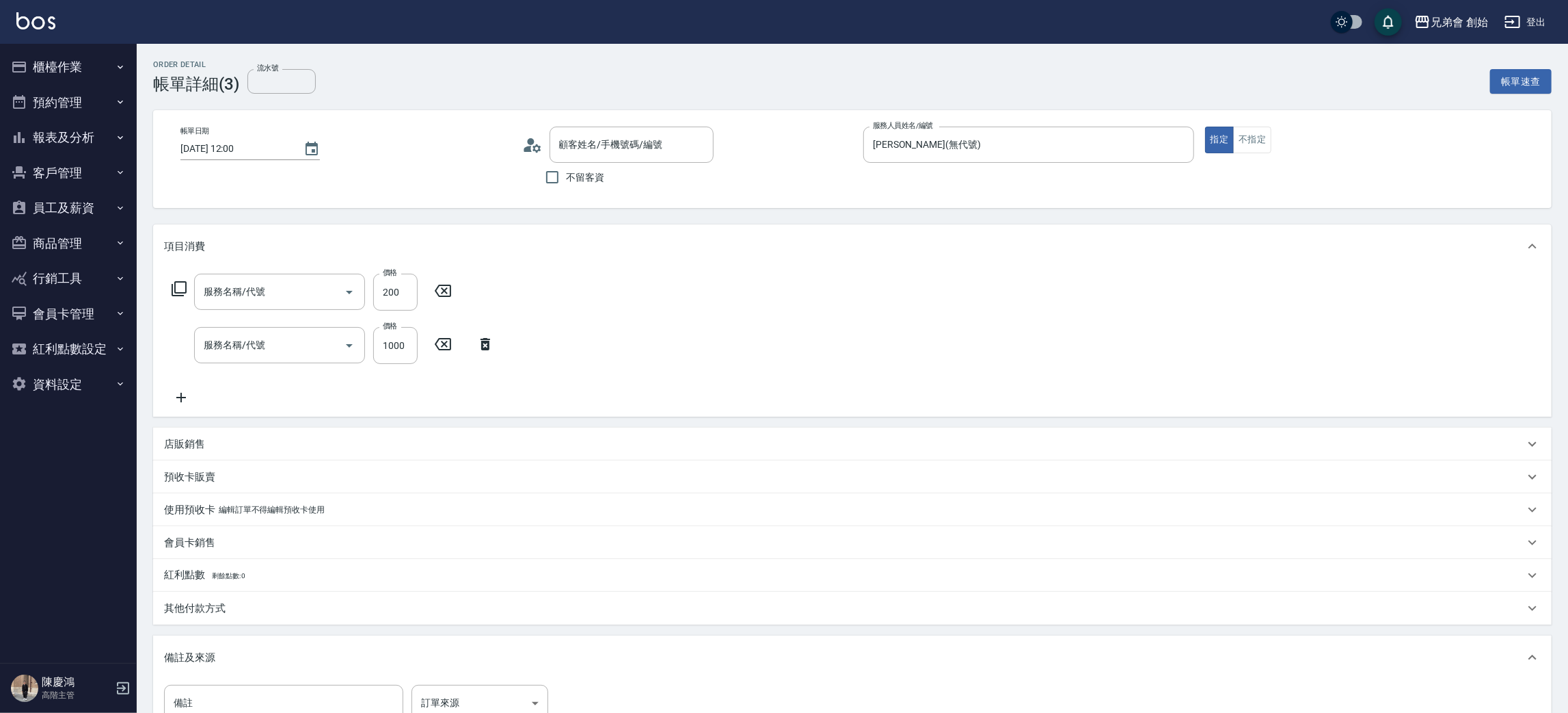
type input "[PERSON_NAME]/0939323826/"
type input "深層髮浴(B01)"
type input "剪髮(A01)"
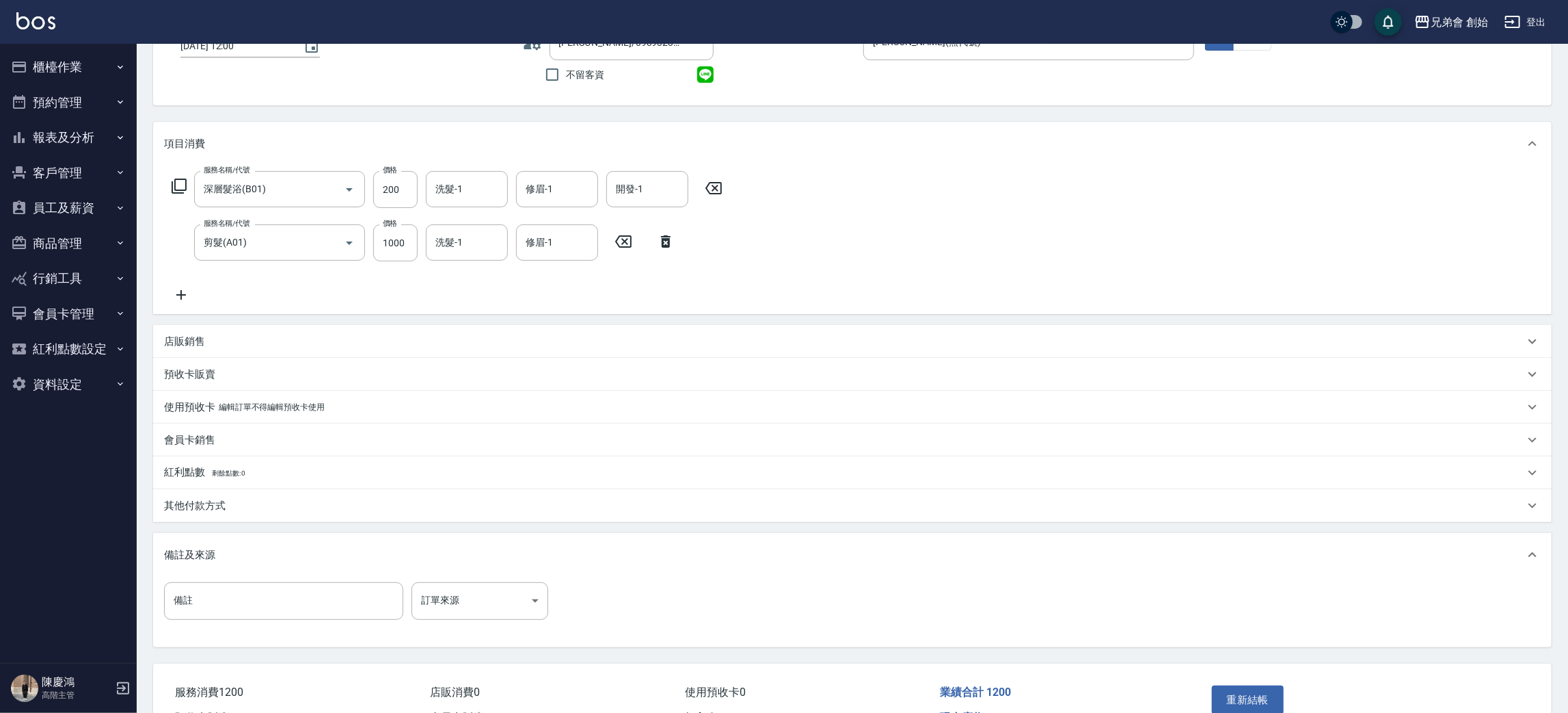
click at [231, 498] on div "其他付款方式" at bounding box center [844, 505] width 1360 height 14
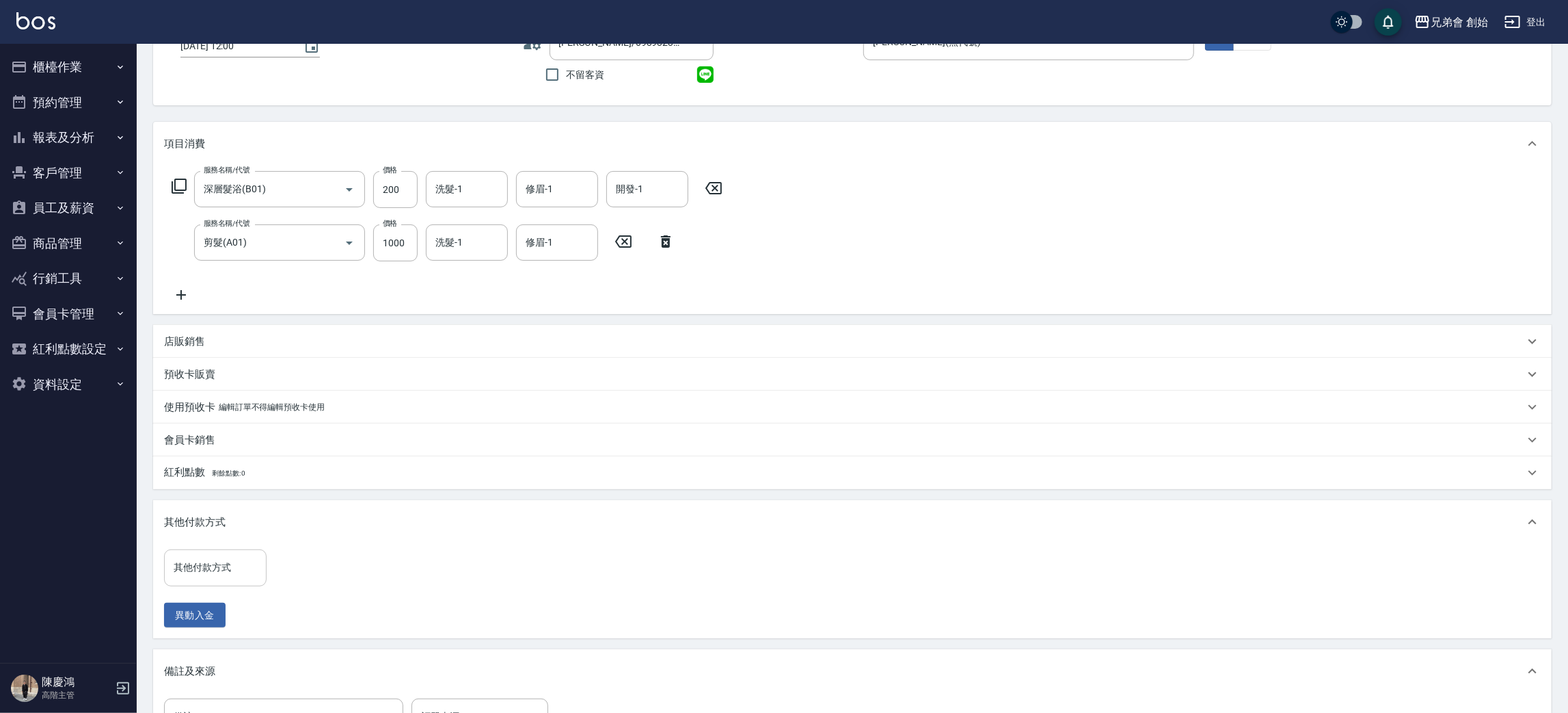
click at [213, 583] on div "其他付款方式" at bounding box center [214, 567] width 102 height 36
click at [210, 616] on span "轉帳" at bounding box center [214, 625] width 102 height 23
type input "轉帳"
click at [314, 569] on input "0" at bounding box center [325, 568] width 102 height 37
type input "1200"
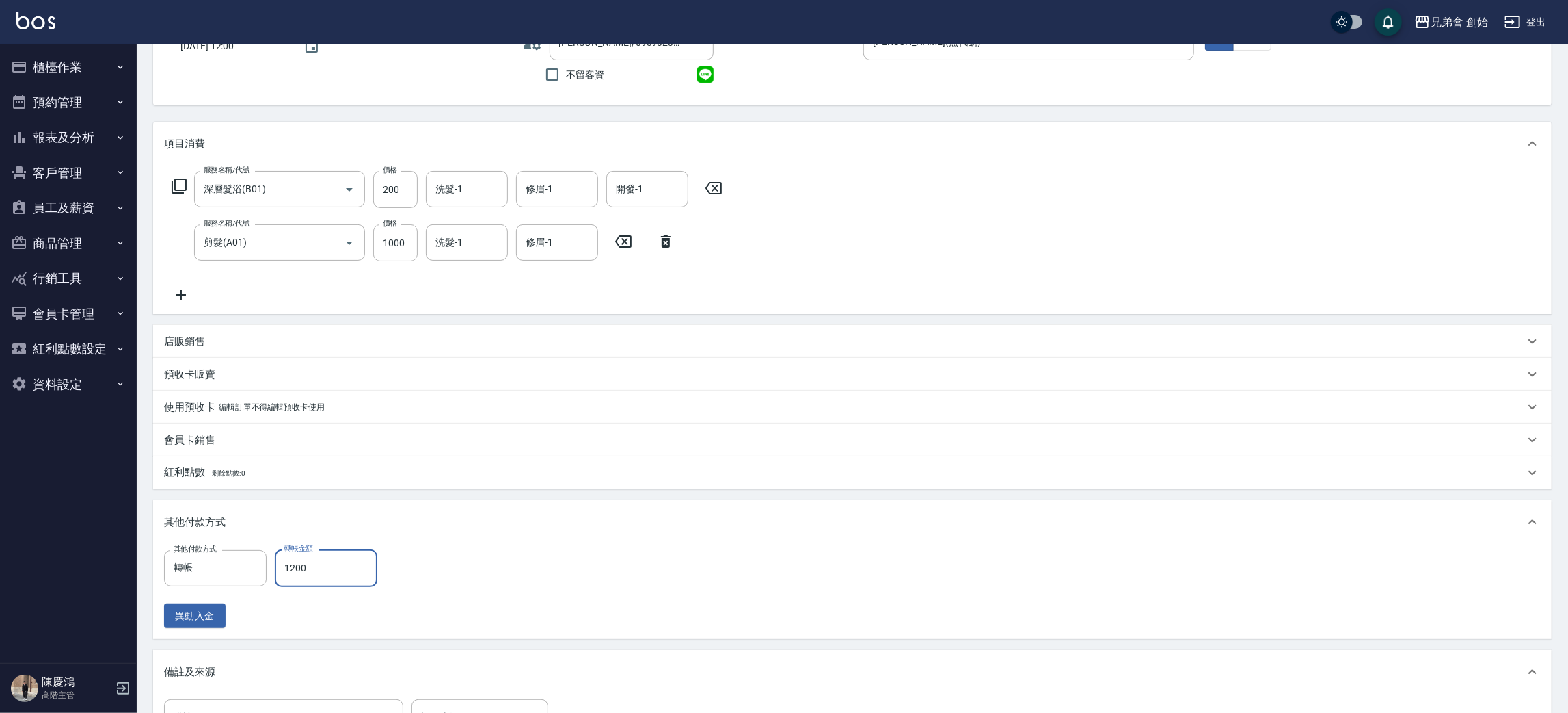
click at [792, 593] on div "其他付款方式 轉帳 其他付款方式 轉帳金額 1200 轉帳金額 異動入金" at bounding box center [852, 588] width 1376 height 79
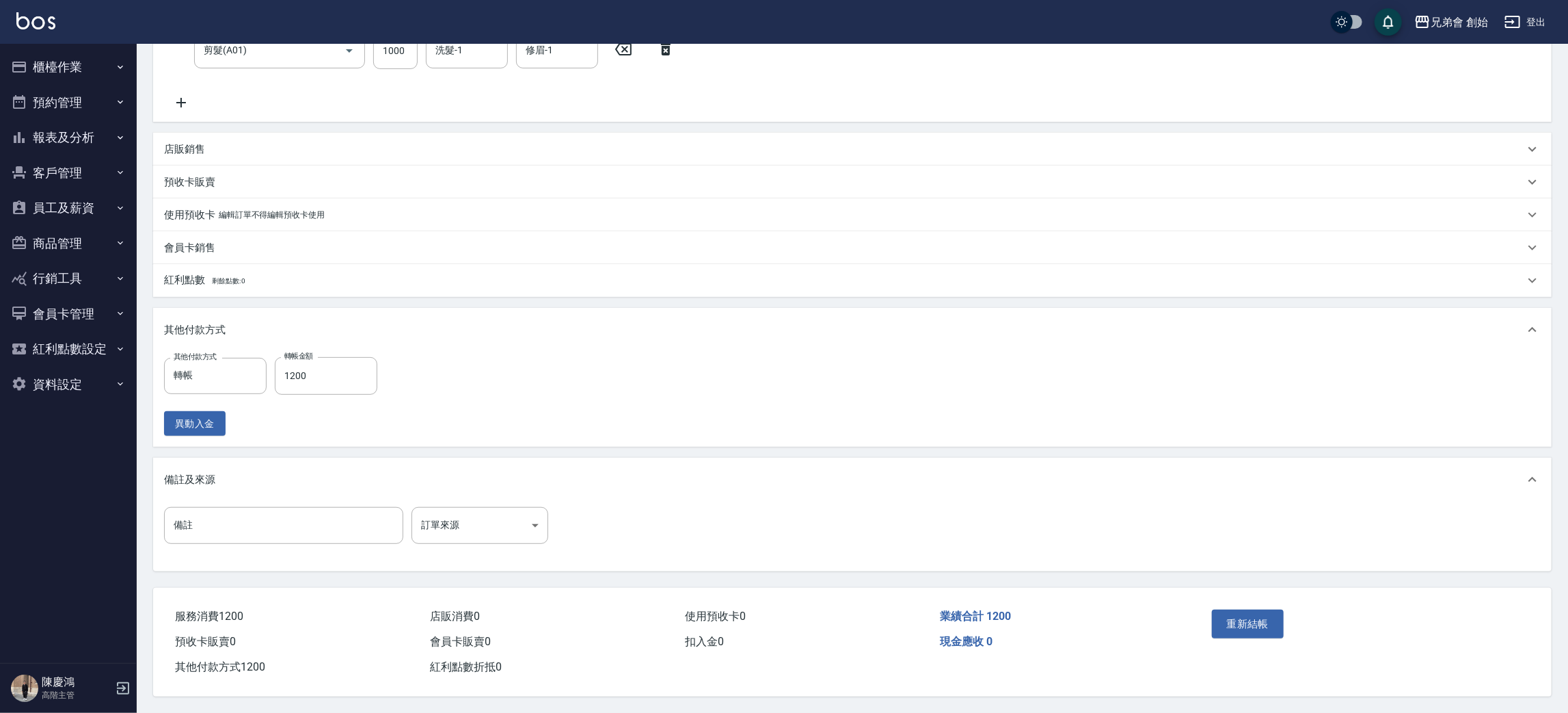
click at [1240, 605] on div "重新結帳" at bounding box center [1284, 634] width 156 height 59
click at [1242, 615] on button "重新結帳" at bounding box center [1248, 623] width 73 height 29
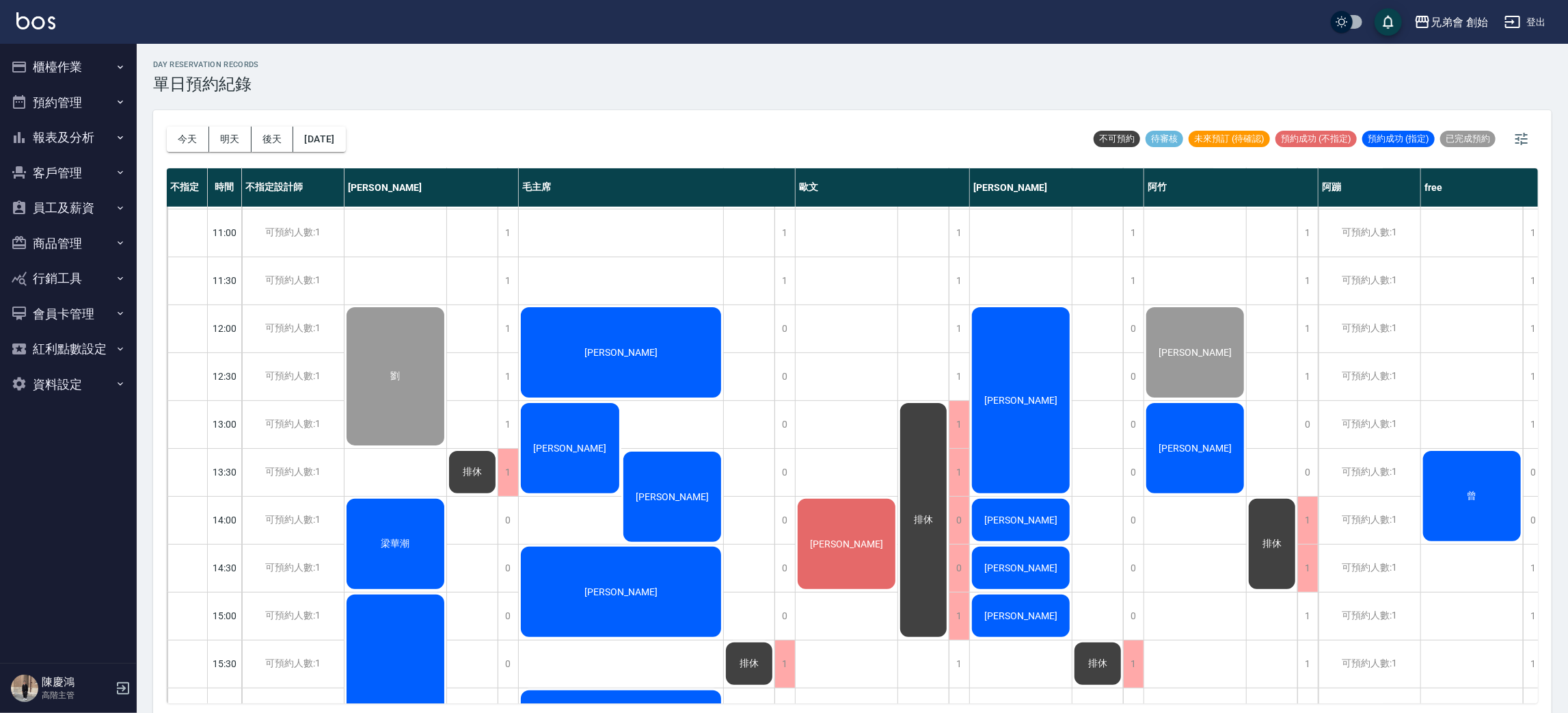
scroll to position [87, 0]
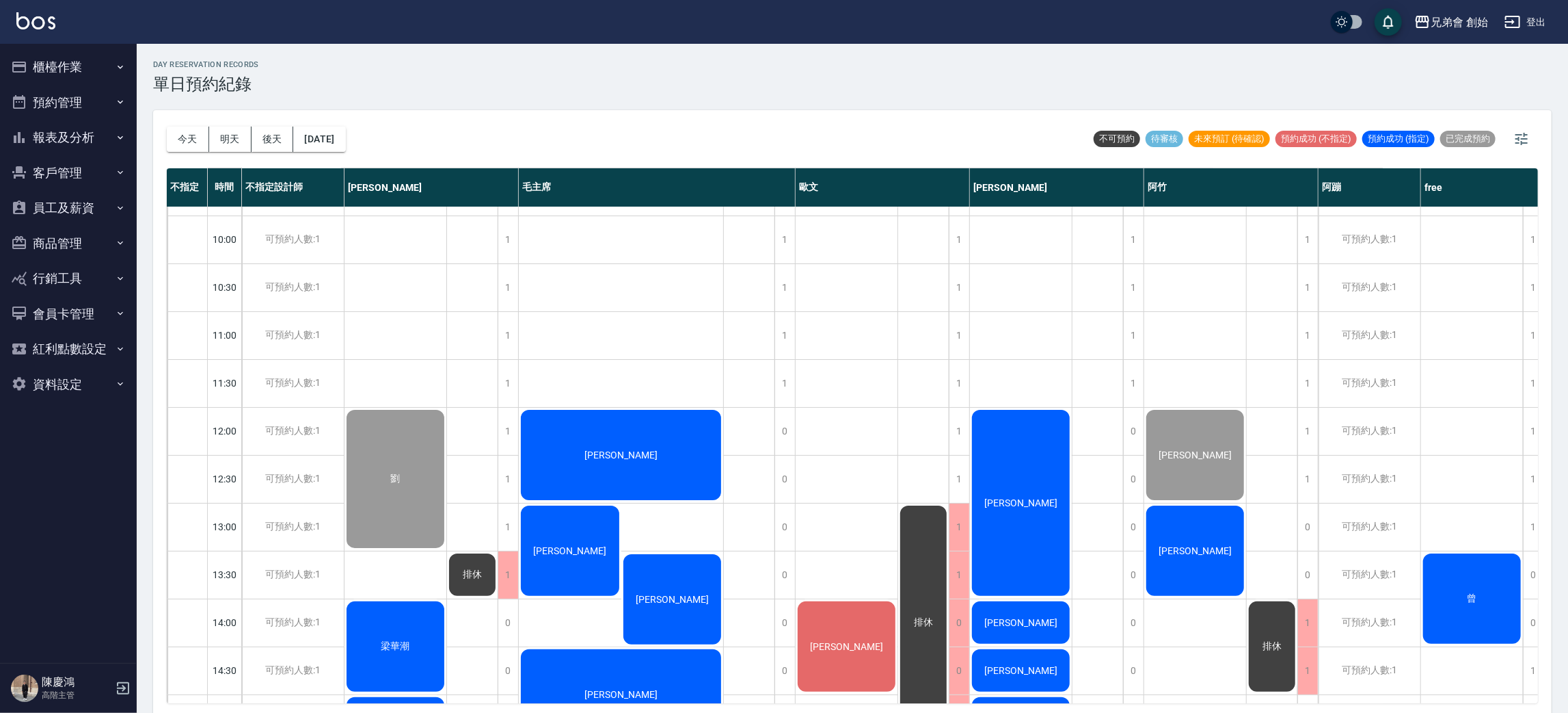
click at [399, 550] on div "梁華潮" at bounding box center [395, 478] width 102 height 142
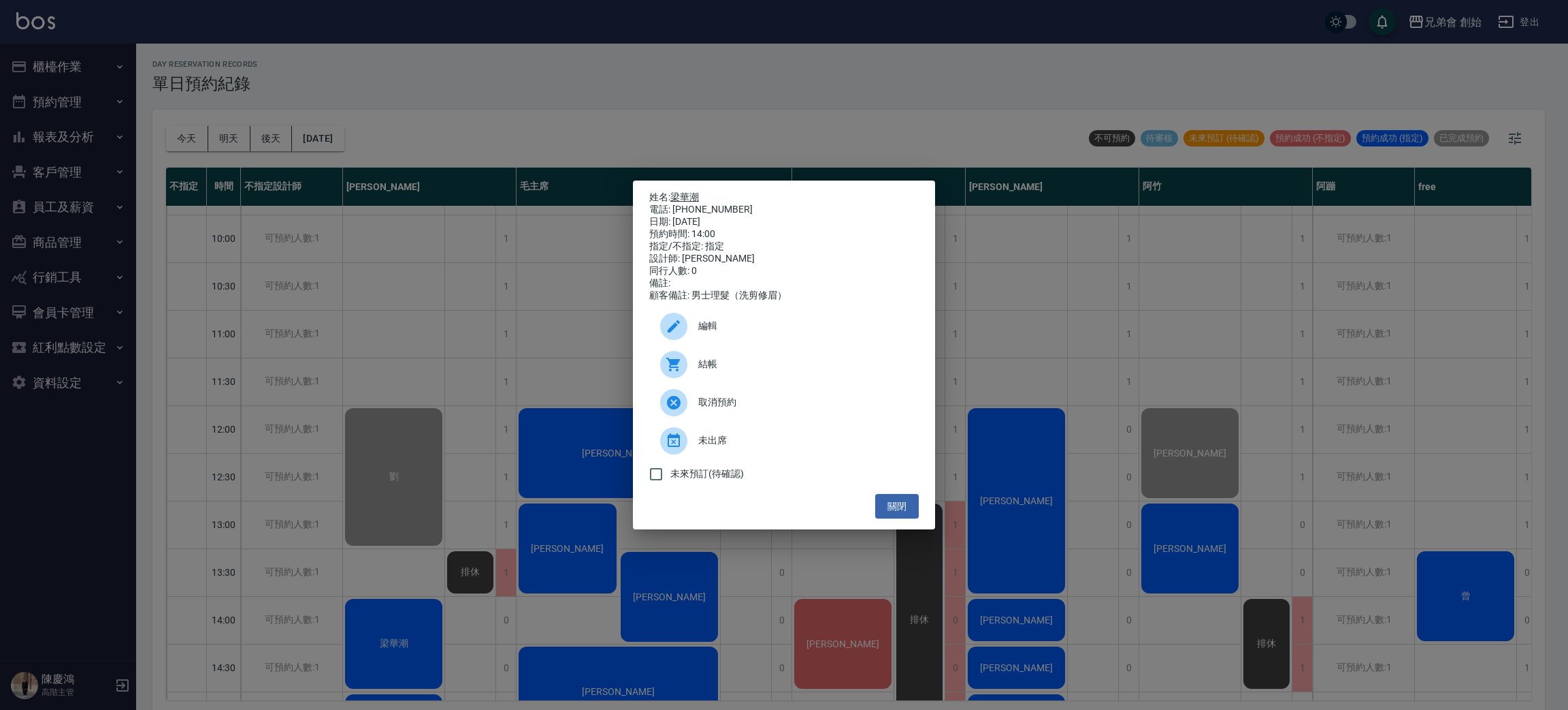
click at [684, 191] on link "梁華潮" at bounding box center [684, 196] width 29 height 11
click at [509, 105] on div "姓名: 梁華潮 電話: [PHONE_NUMBER] 日期: [DATE] 預約時間: 14:00 指定/不指定: 指定 設計師: [PERSON_NAME]…" at bounding box center [784, 355] width 1568 height 710
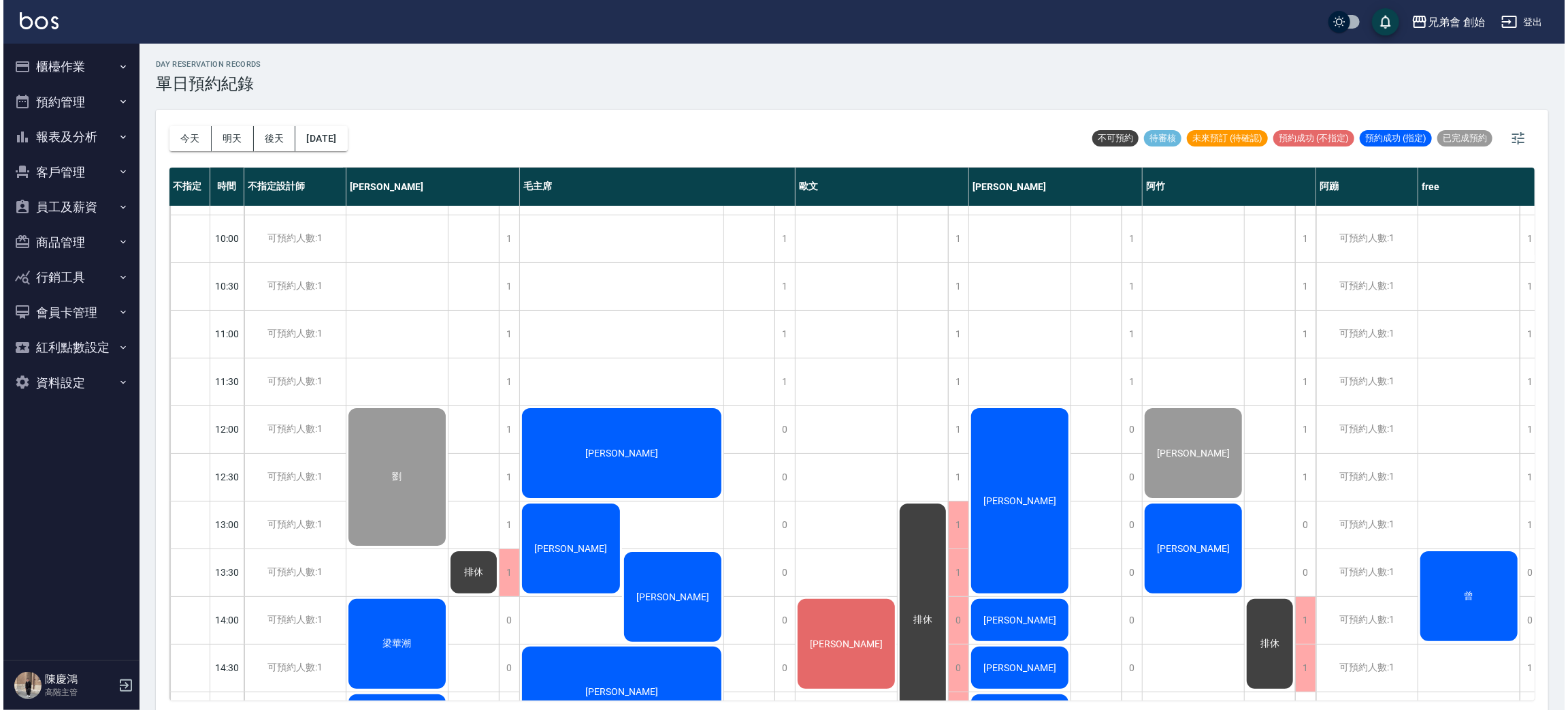
scroll to position [291, 0]
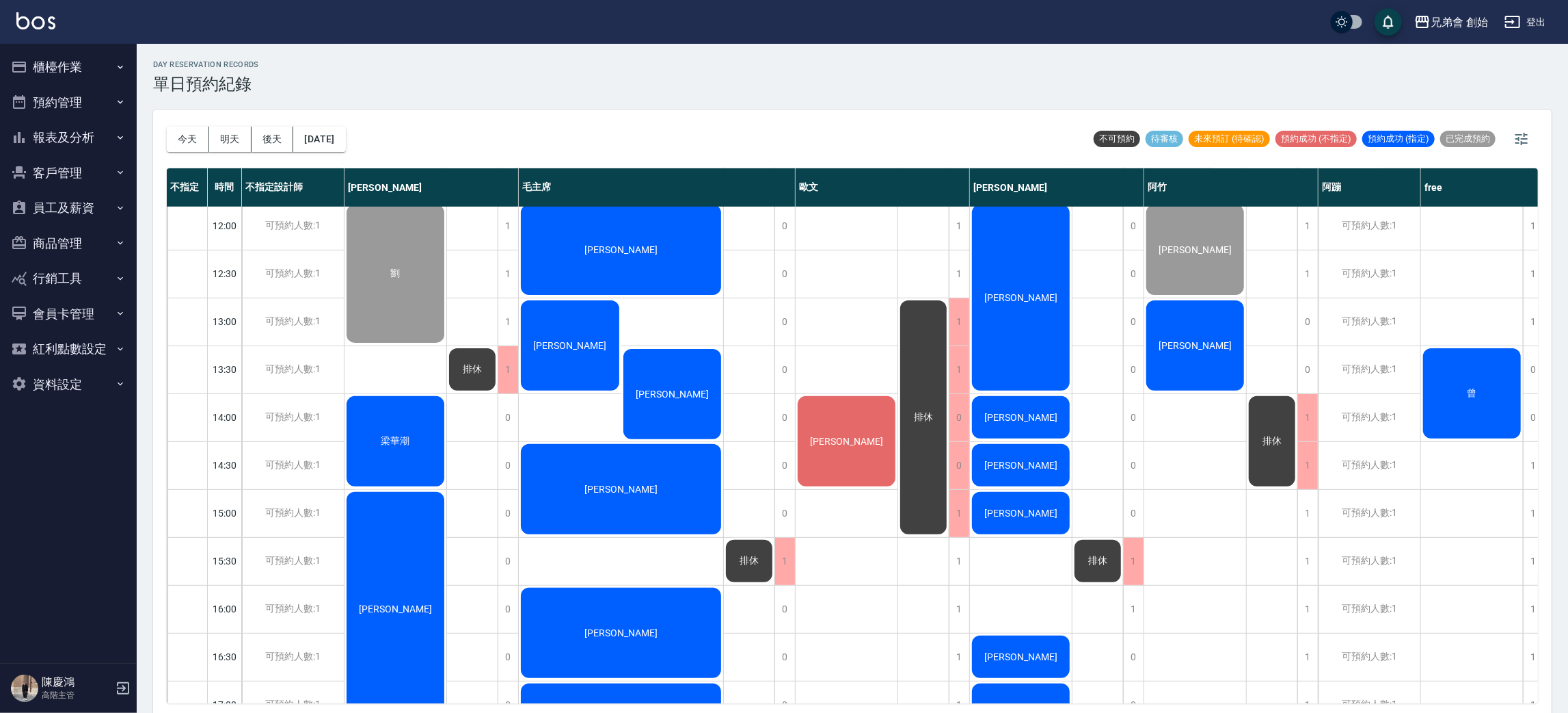
click at [374, 358] on div "[PERSON_NAME] [PERSON_NAME]" at bounding box center [395, 608] width 102 height 1388
click at [102, 59] on button "櫃檯作業" at bounding box center [68, 67] width 126 height 35
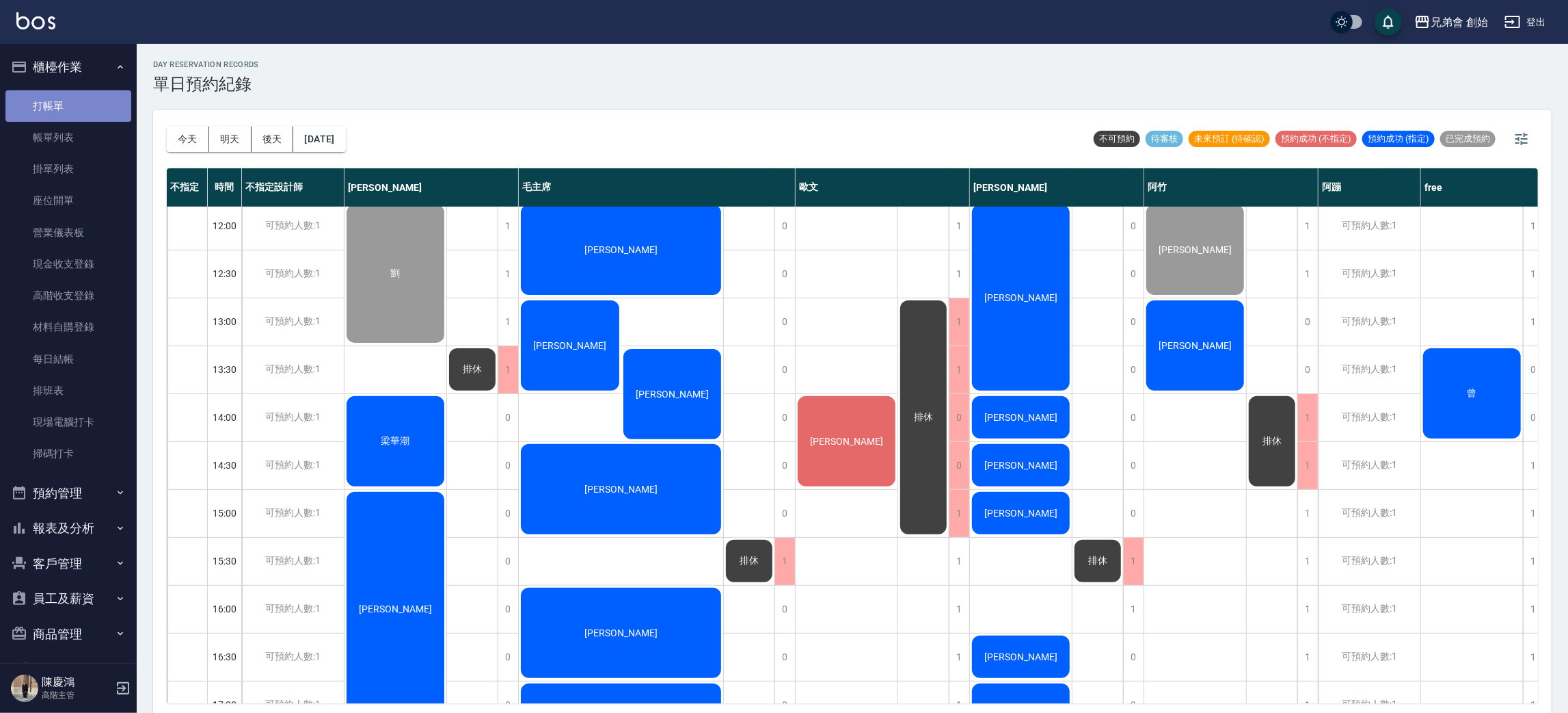
click at [92, 101] on link "打帳單" at bounding box center [68, 106] width 126 height 31
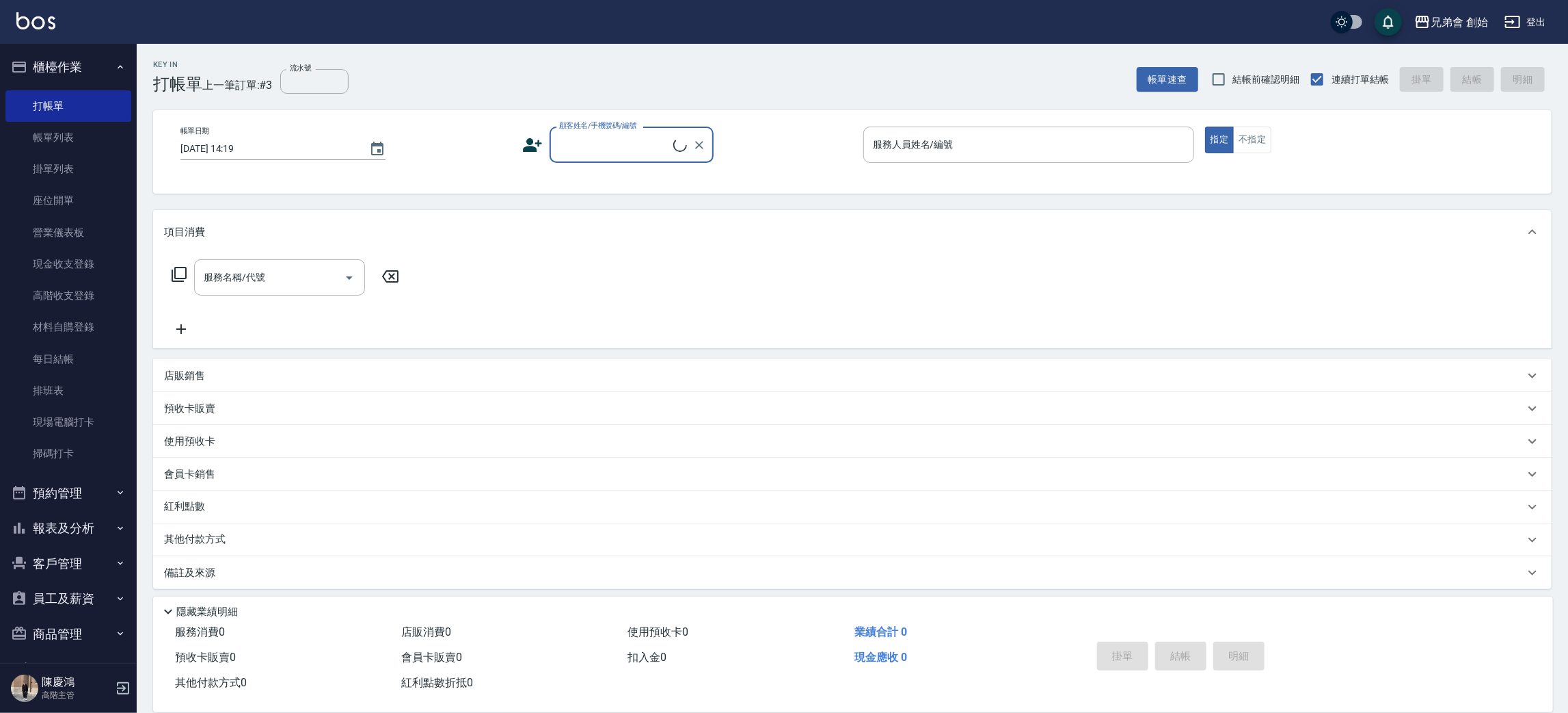
click at [609, 142] on input "顧客姓名/手機號碼/編號" at bounding box center [614, 144] width 117 height 24
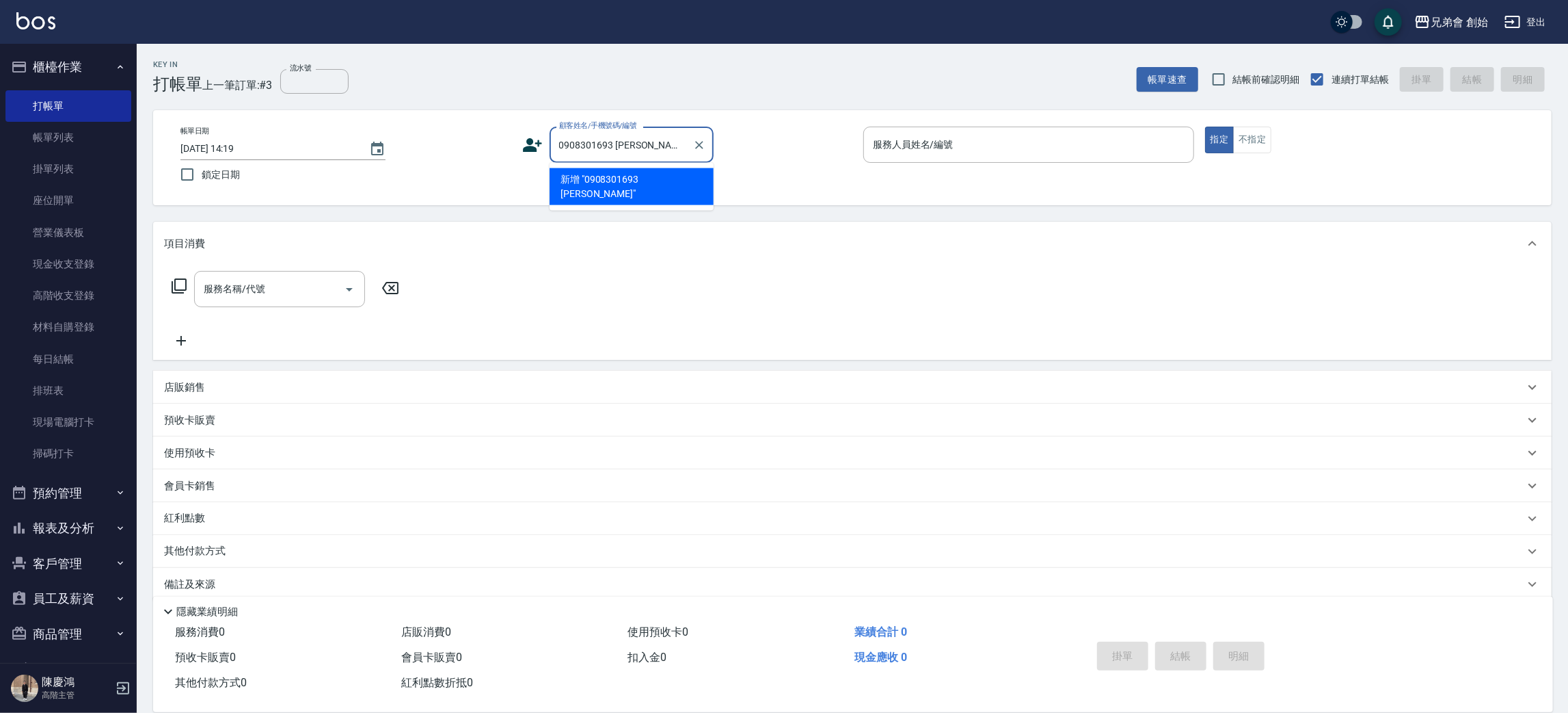
click at [614, 172] on li "新增 "0908301693 徐誠國"" at bounding box center [632, 187] width 164 height 37
type input "0908301693 [PERSON_NAME]"
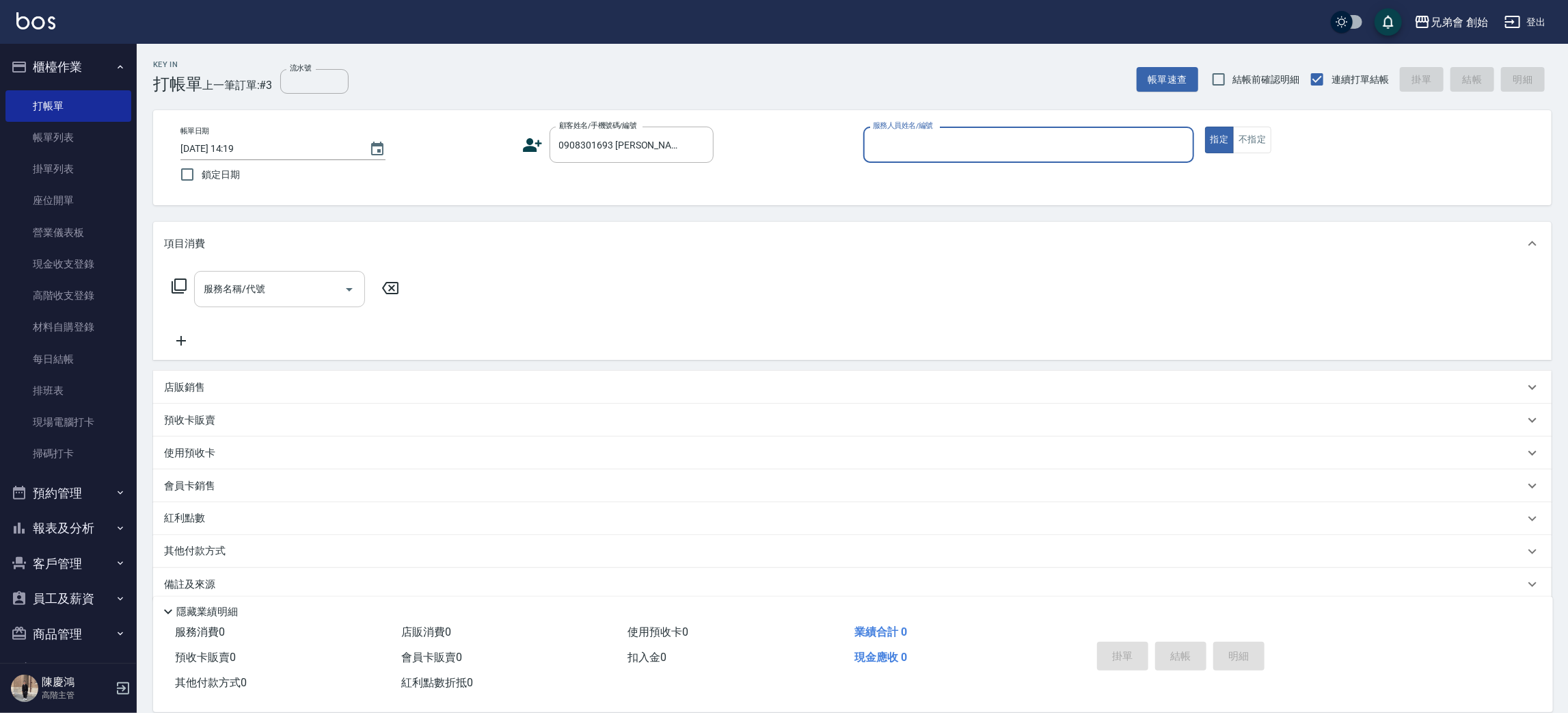
click at [297, 301] on div "服務名稱/代號" at bounding box center [279, 289] width 171 height 36
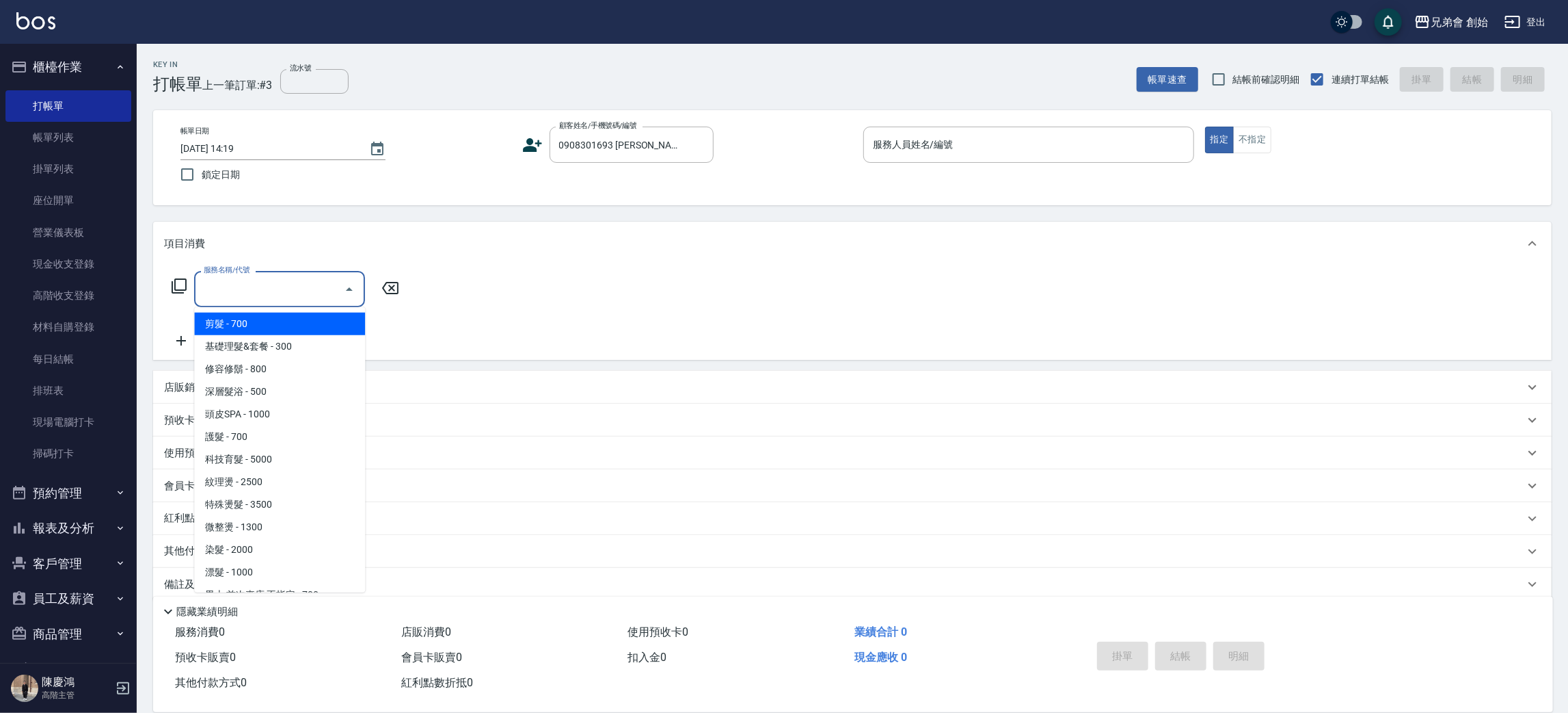
click at [298, 328] on span "剪髮 - 700" at bounding box center [279, 324] width 171 height 23
type input "剪髮(A01)"
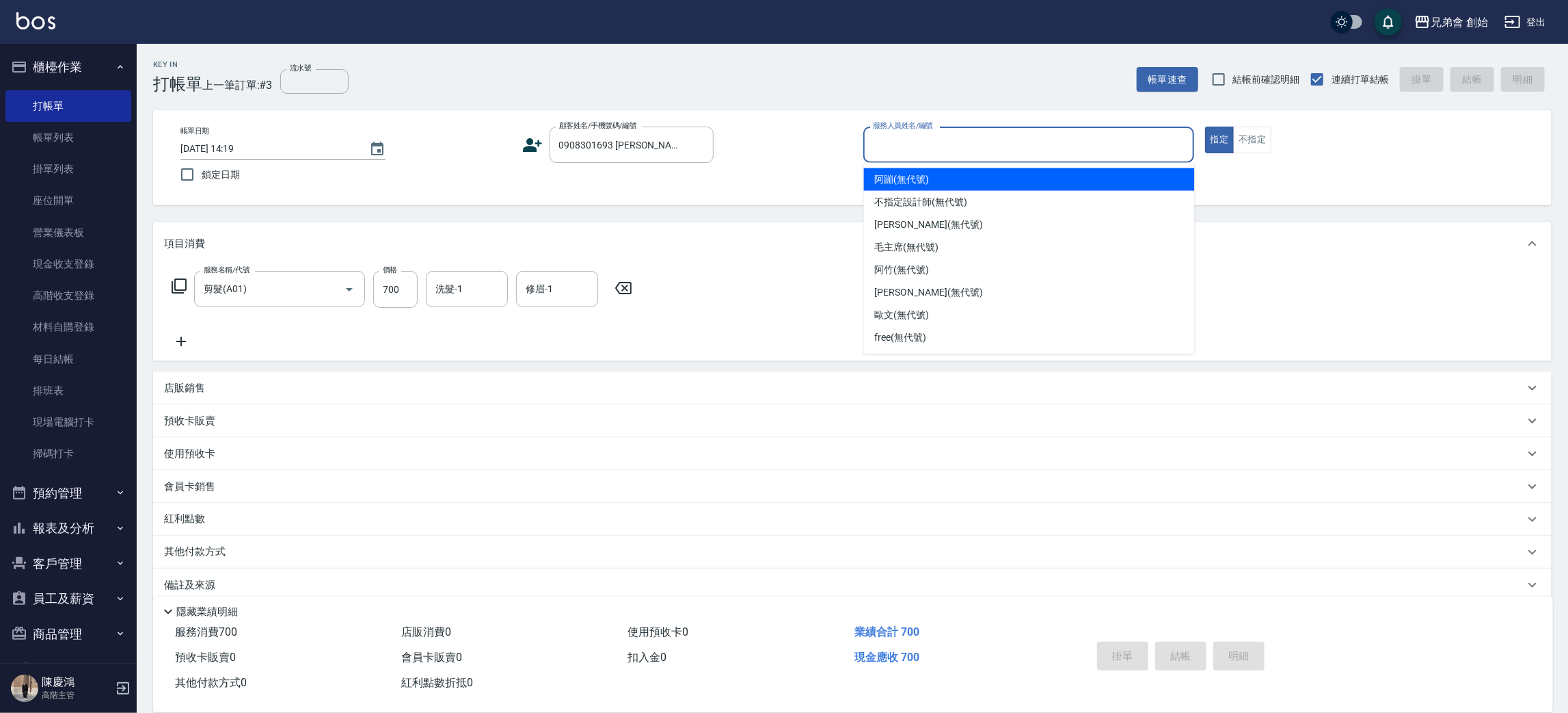
click at [960, 139] on input "服務人員姓名/編號" at bounding box center [1028, 144] width 318 height 24
click at [970, 179] on div "阿蹦 (無代號)" at bounding box center [1029, 179] width 331 height 23
type input "阿蹦(無代號)"
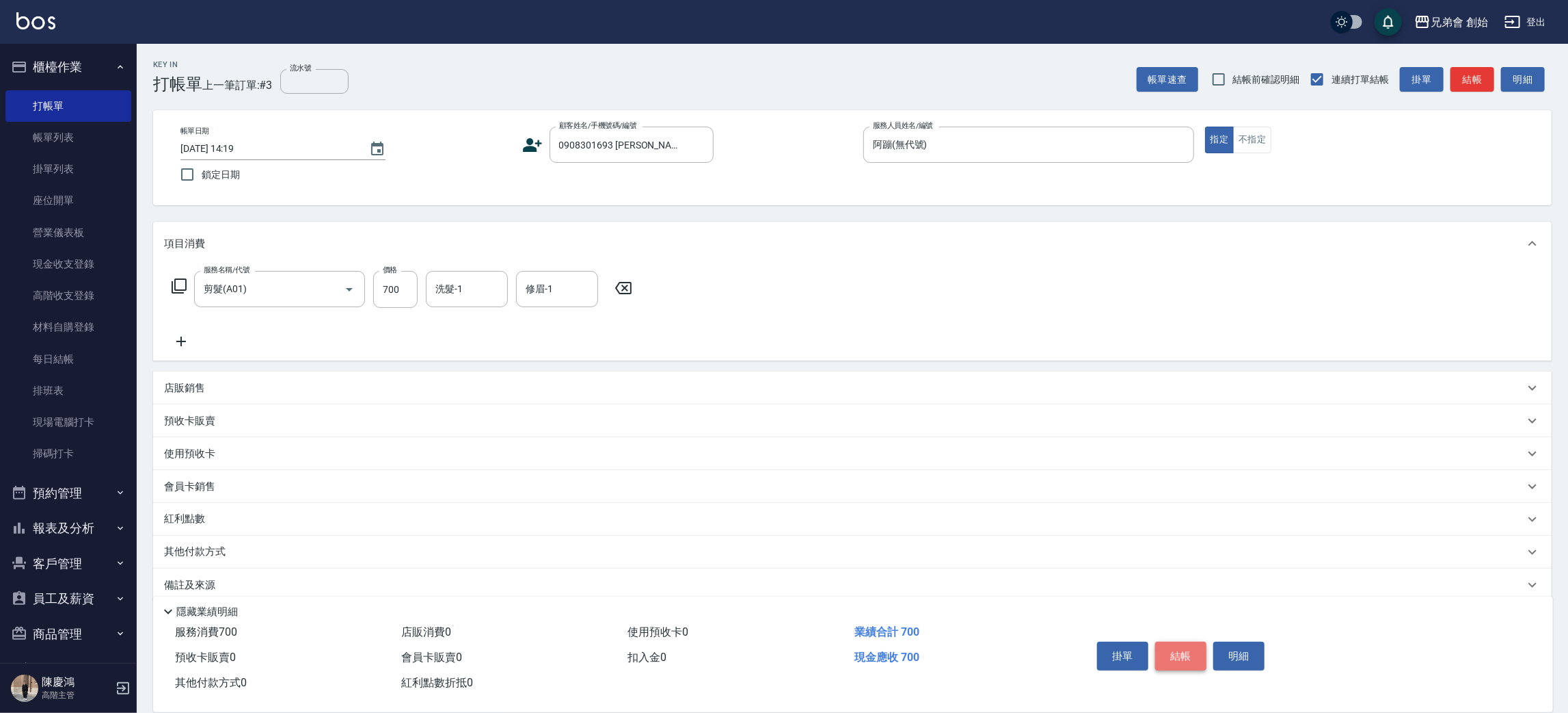
click at [1183, 656] on button "結帳" at bounding box center [1180, 656] width 52 height 29
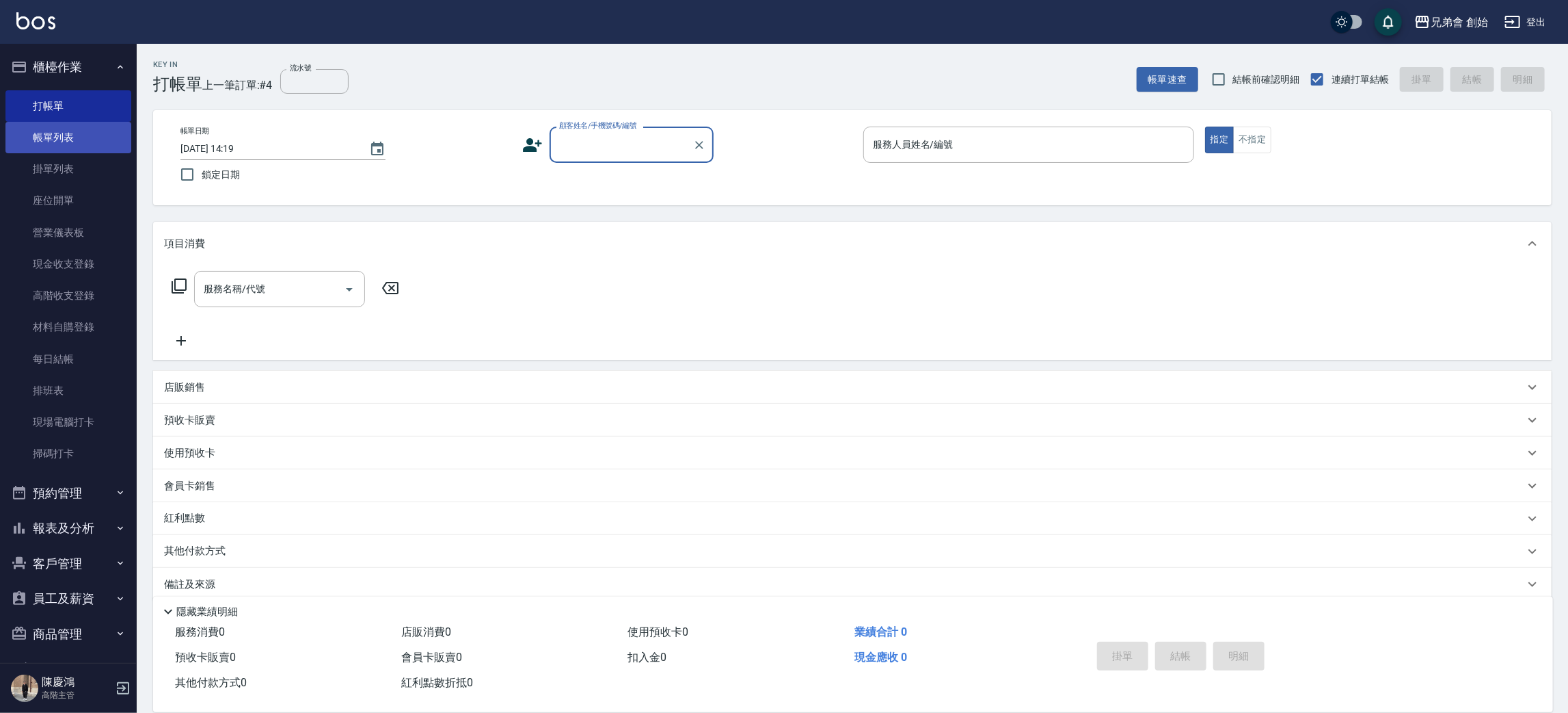
drag, startPoint x: 62, startPoint y: 138, endPoint x: 79, endPoint y: 143, distance: 17.7
click at [62, 138] on link "帳單列表" at bounding box center [68, 137] width 126 height 31
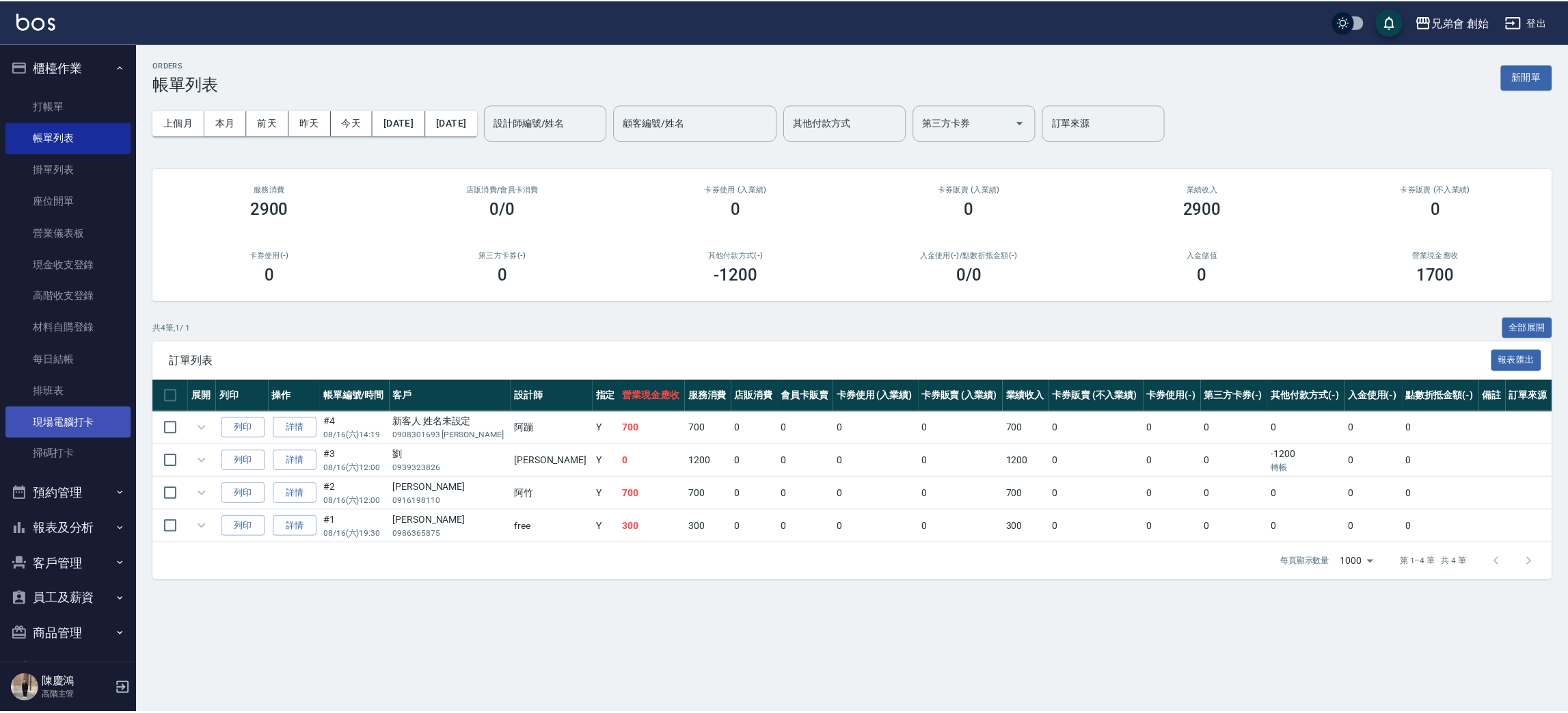
scroll to position [144, 0]
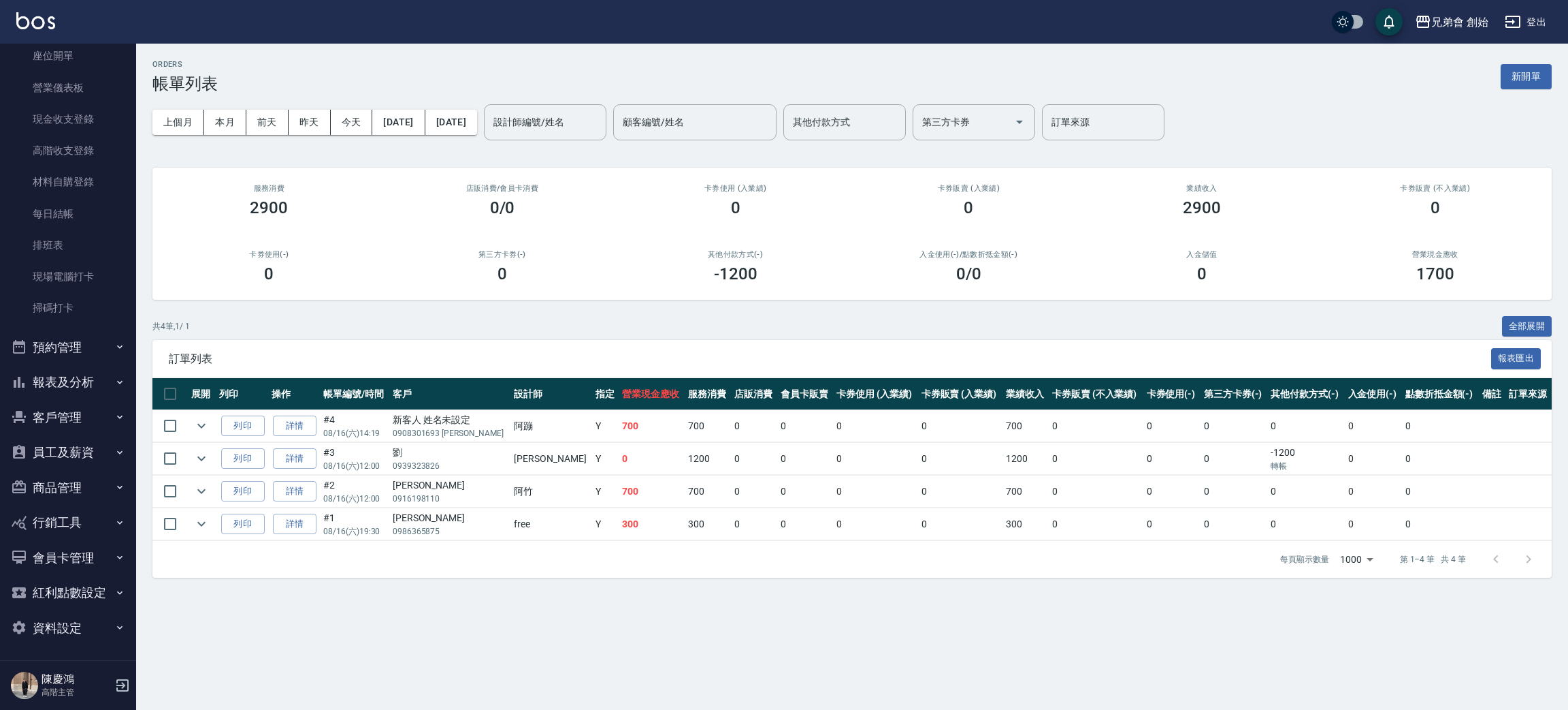
click at [60, 341] on button "預約管理" at bounding box center [67, 347] width 125 height 35
click at [68, 395] on link "預約管理" at bounding box center [67, 385] width 125 height 31
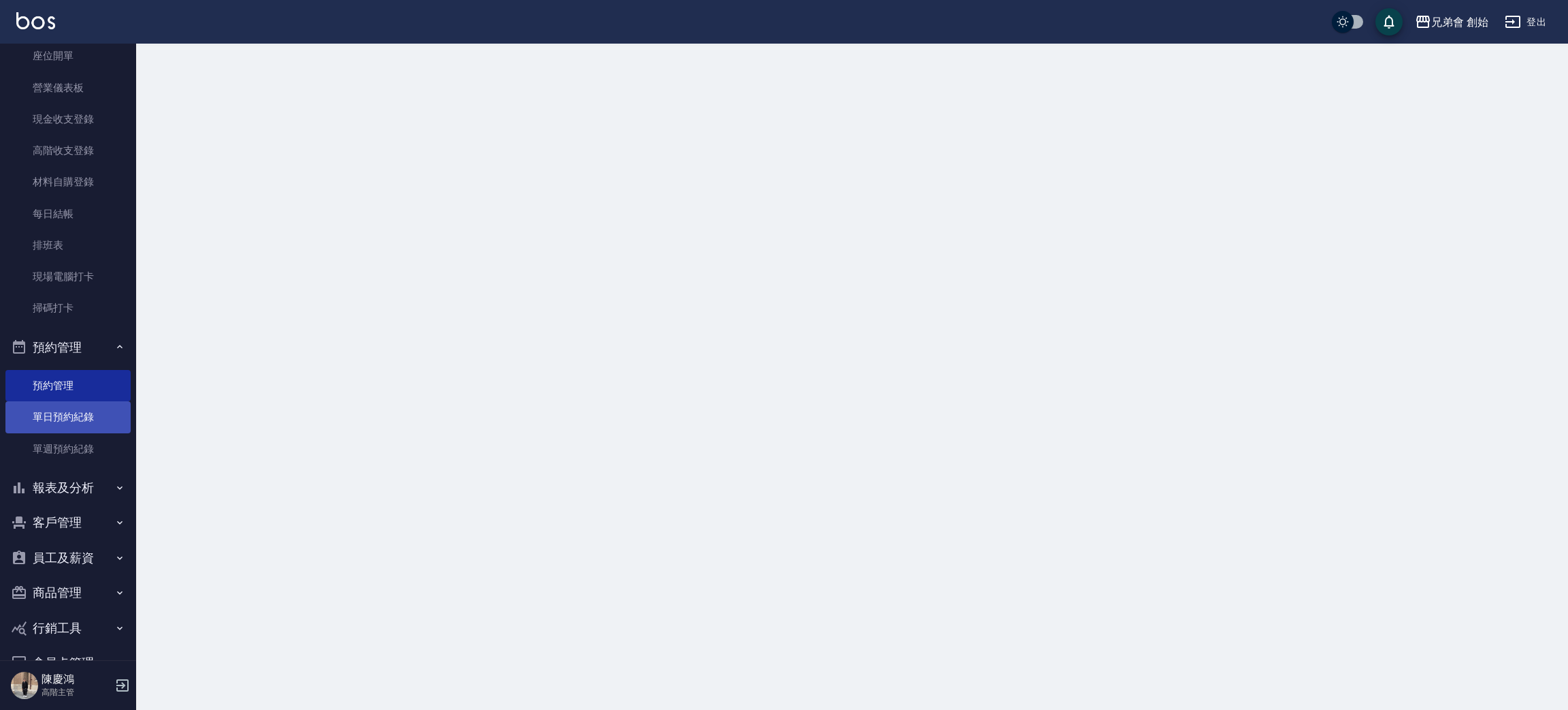
click at [77, 419] on link "單日預約紀錄" at bounding box center [67, 416] width 125 height 31
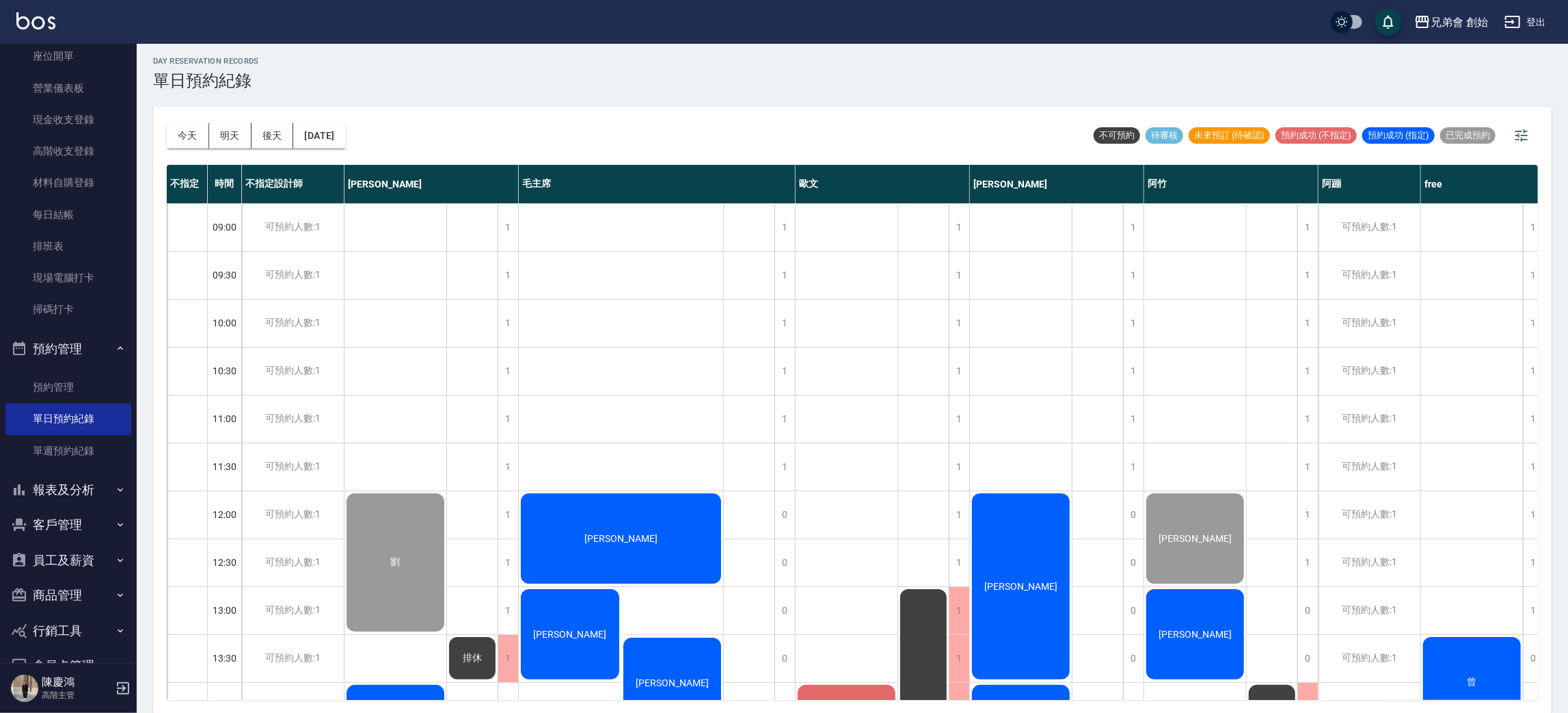
scroll to position [205, 0]
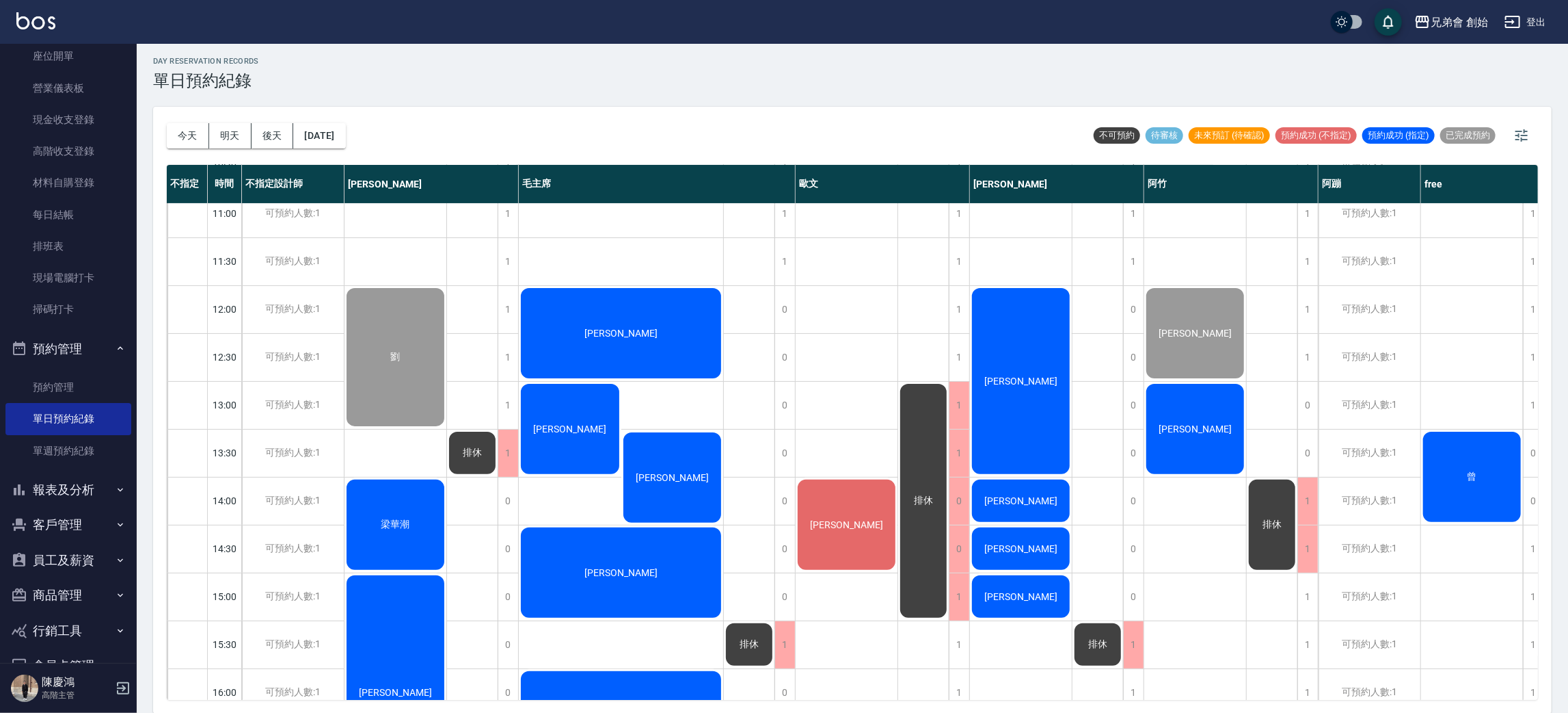
click at [447, 428] on div "陳至軒" at bounding box center [395, 356] width 102 height 142
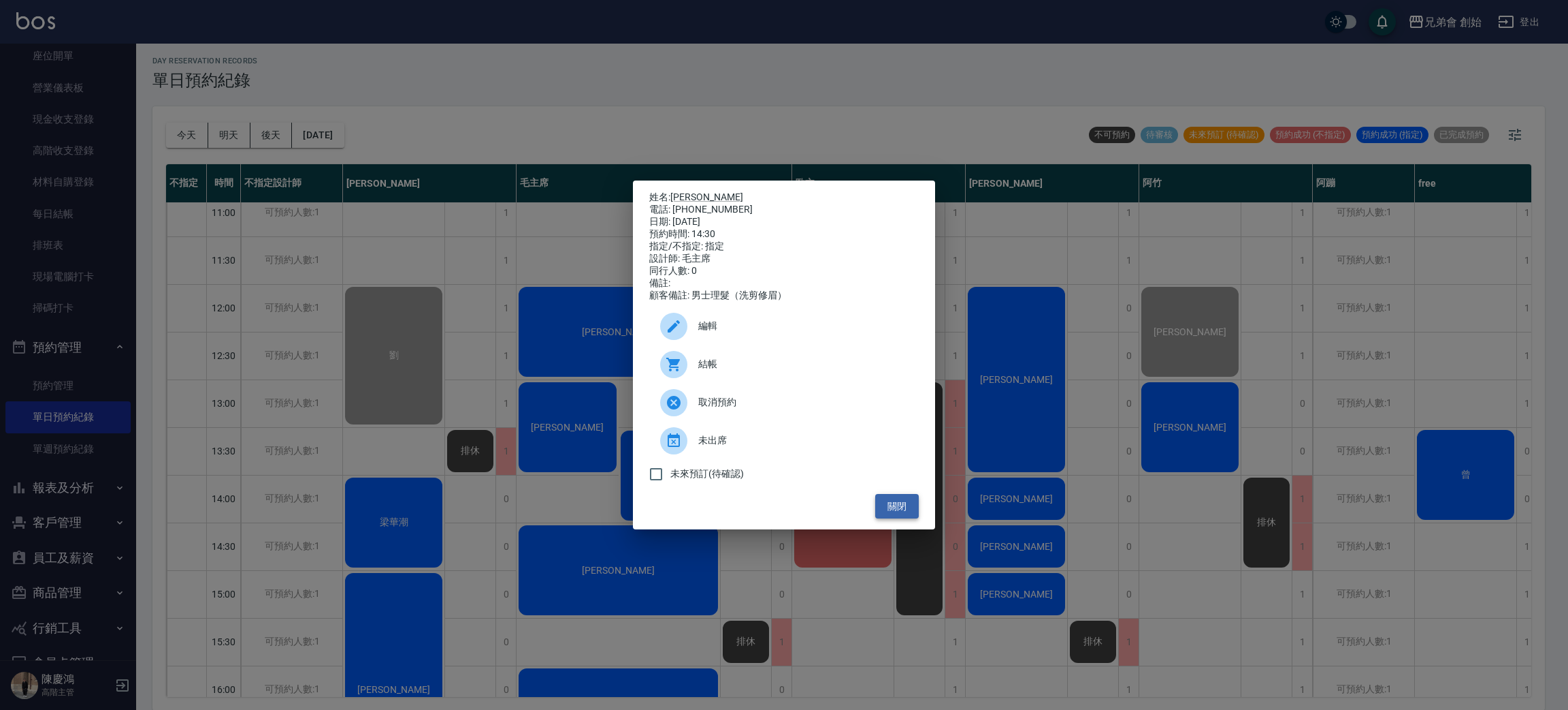
click at [902, 511] on button "關閉" at bounding box center [897, 506] width 44 height 25
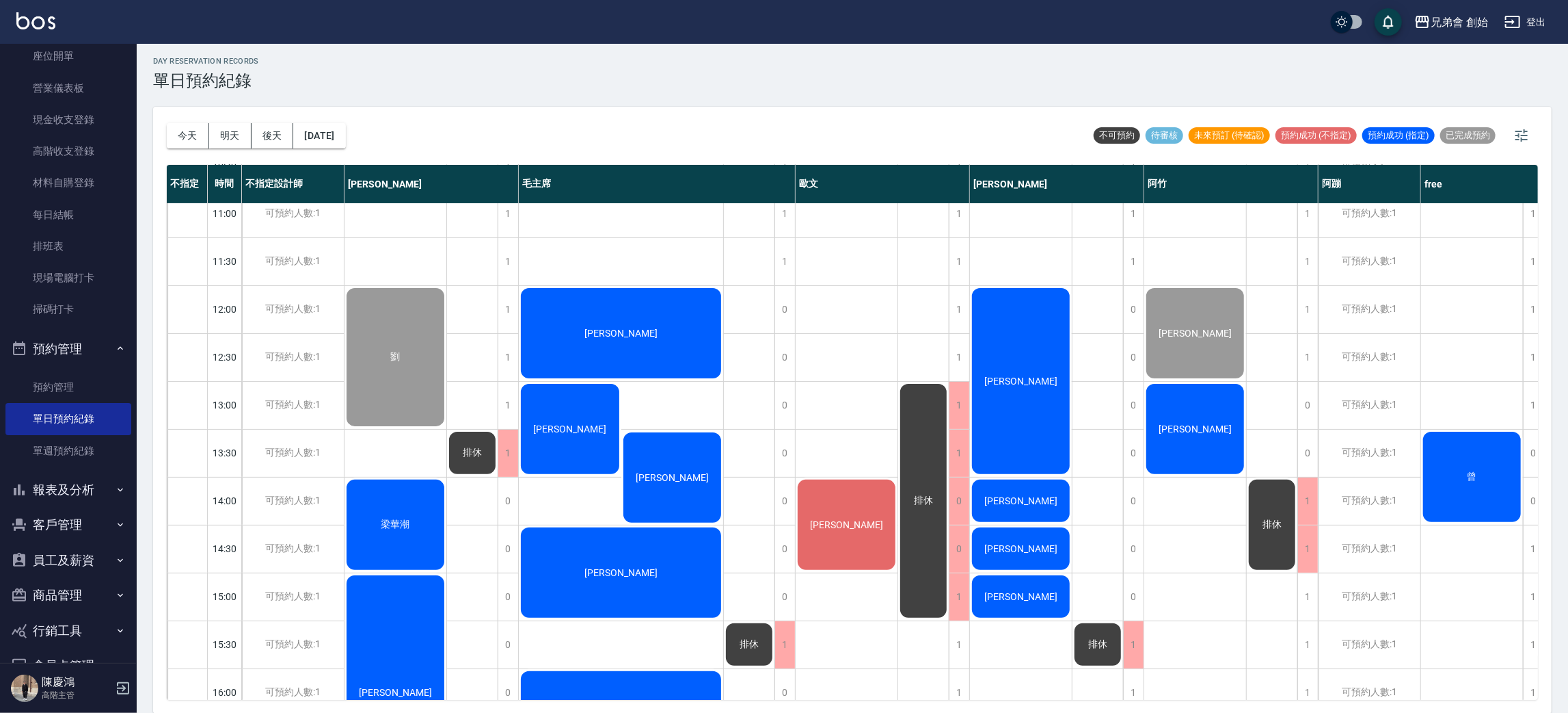
click at [387, 457] on div "劉 梁華潮 彭成瑞 詹德桾" at bounding box center [395, 692] width 102 height 1388
click at [388, 363] on span "梁華潮" at bounding box center [396, 356] width 15 height 13
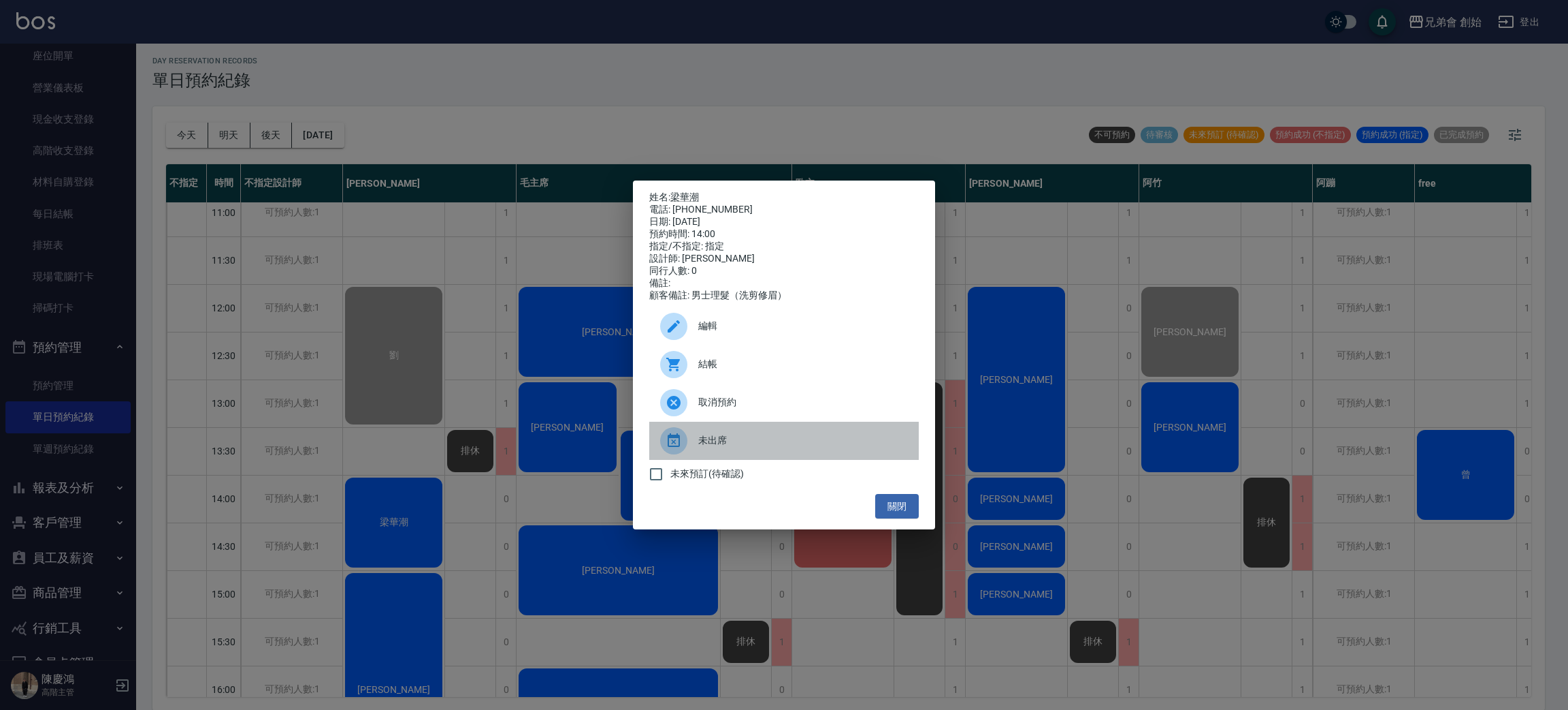
click at [731, 448] on span "未出席" at bounding box center [803, 440] width 209 height 14
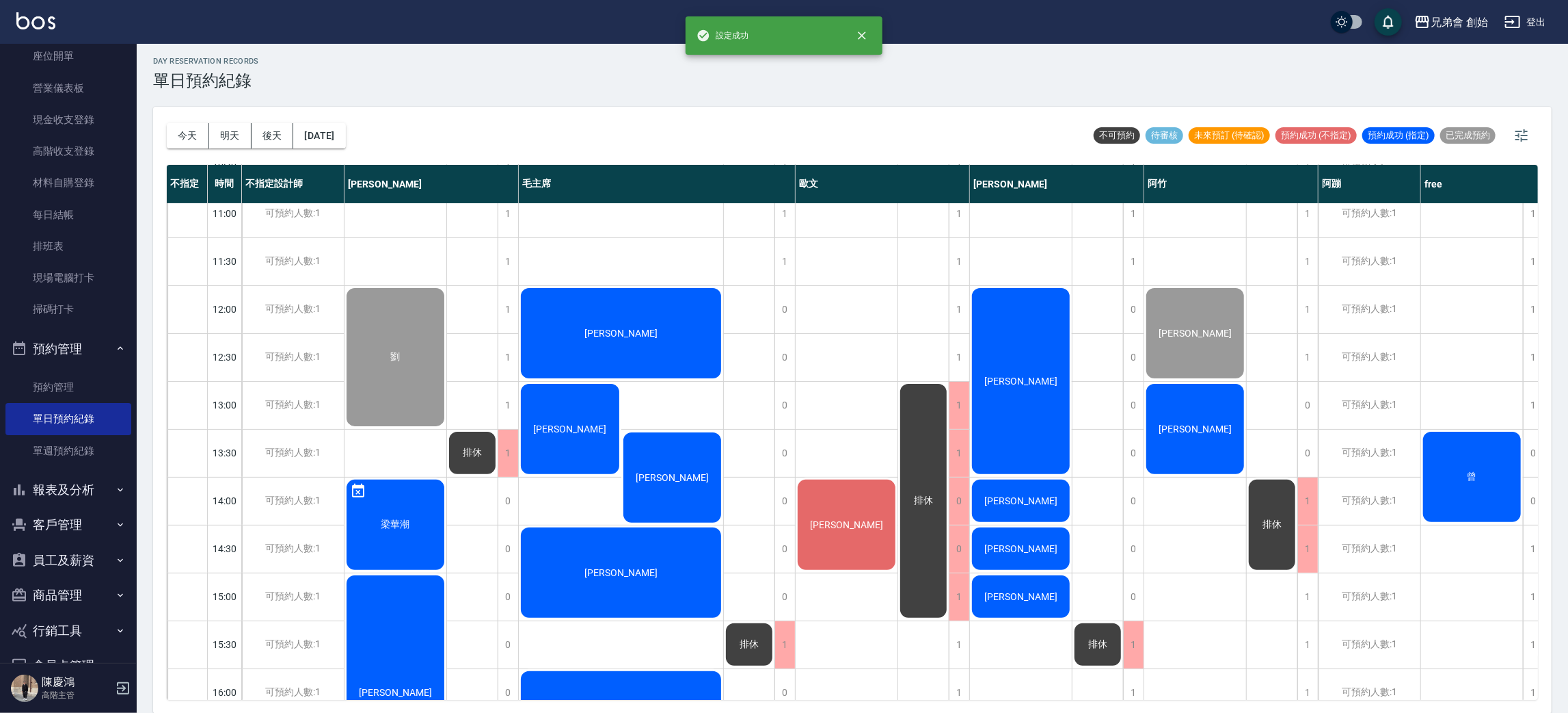
click at [383, 454] on div "劉 梁華潮 彭成瑞 詹德桾" at bounding box center [395, 692] width 102 height 1388
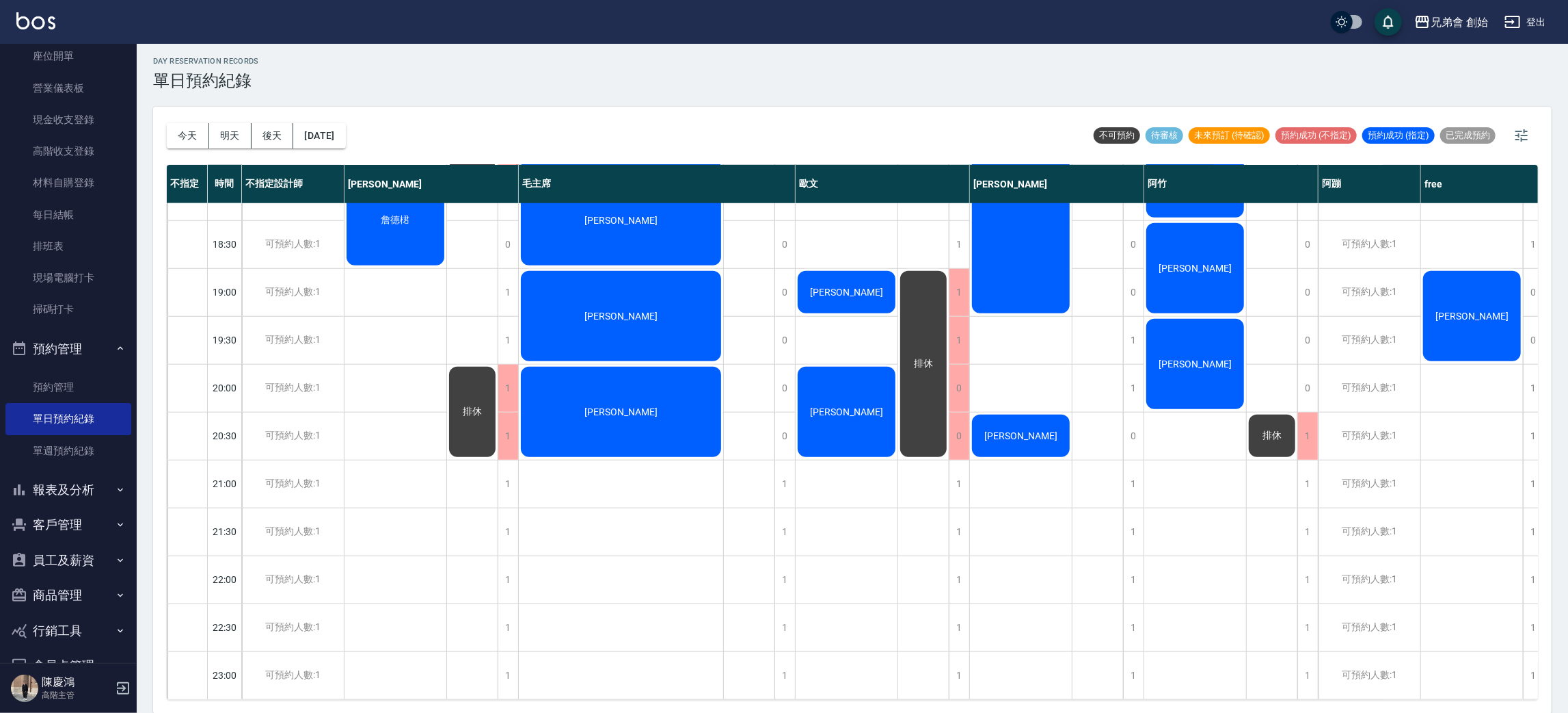
scroll to position [702, 0]
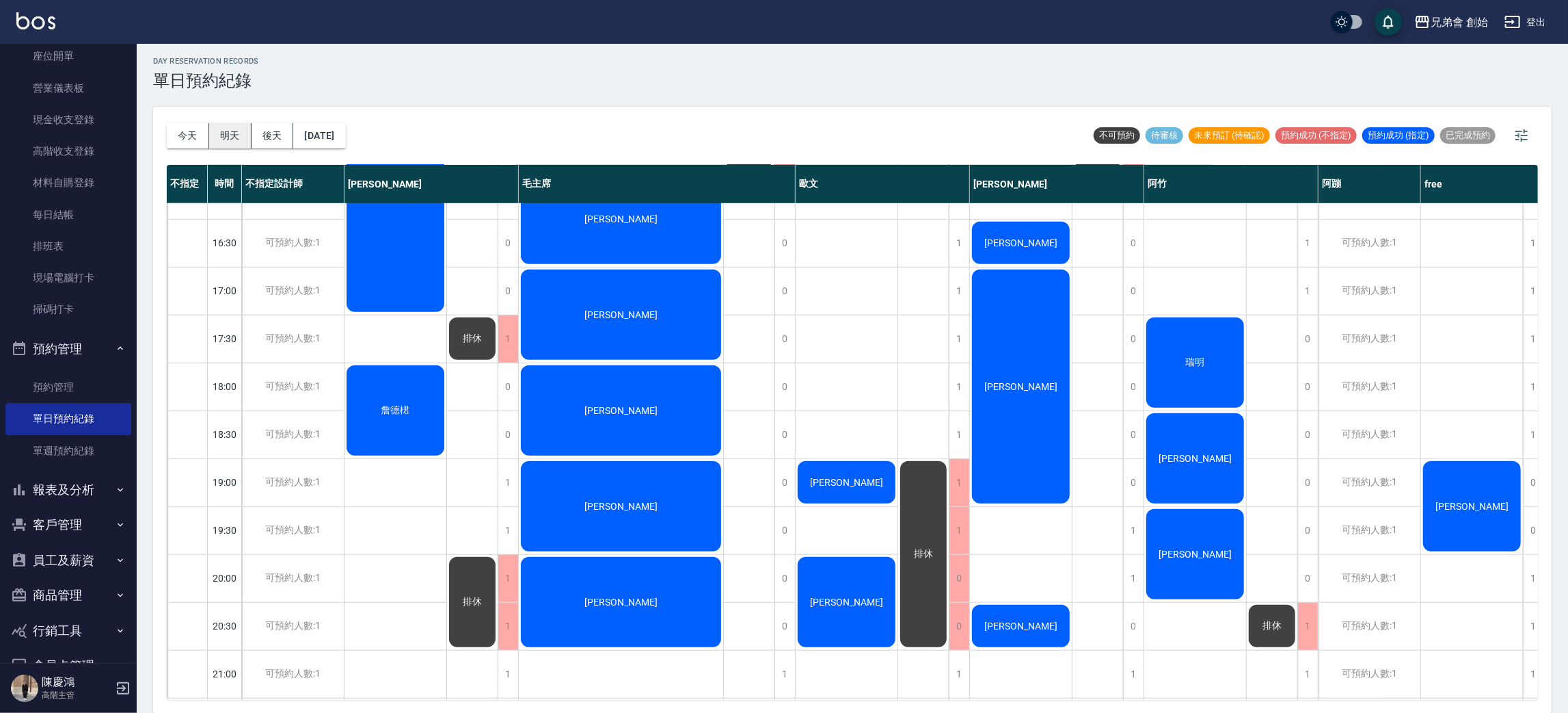
click at [220, 134] on button "明天" at bounding box center [231, 136] width 42 height 25
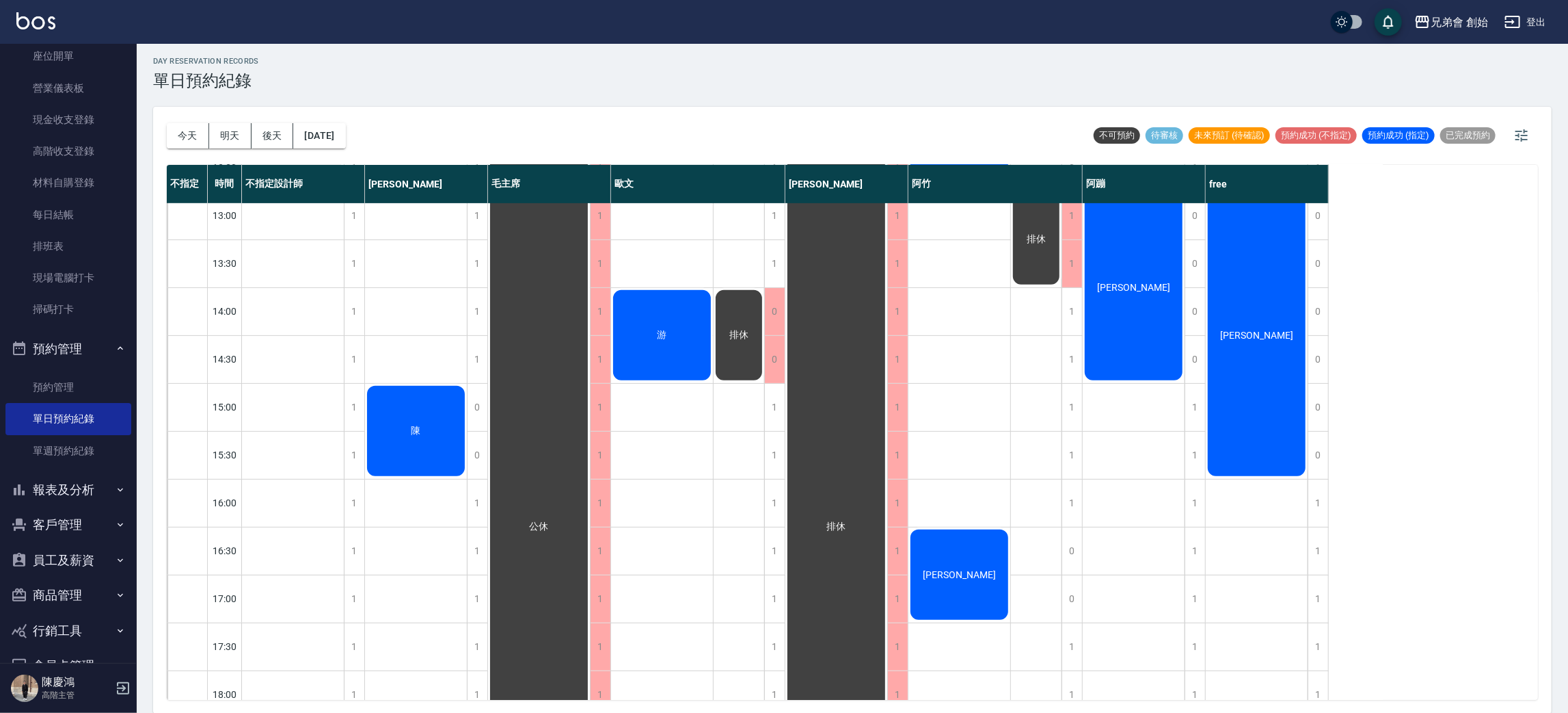
scroll to position [600, 0]
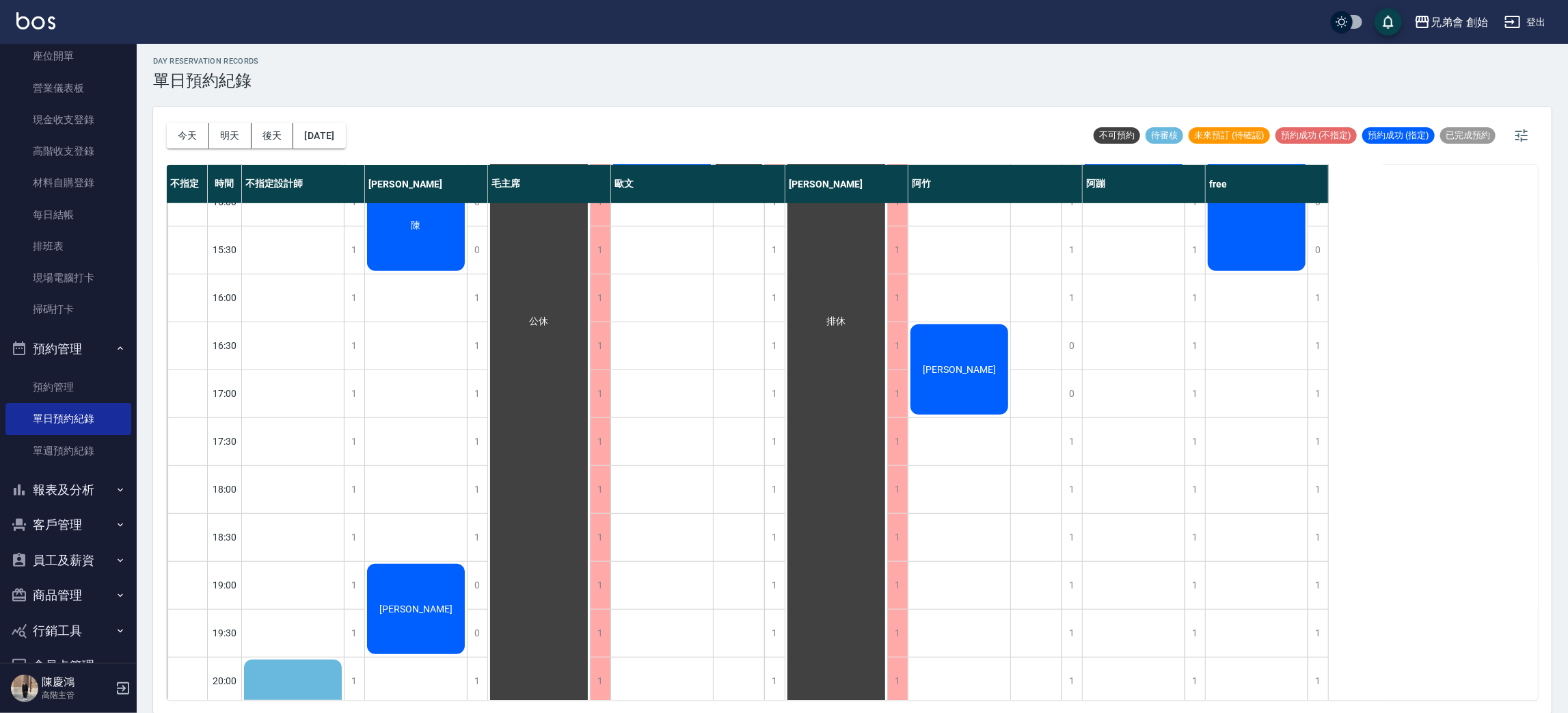
click at [432, 536] on div "陳 陳昶翰" at bounding box center [415, 297] width 102 height 1388
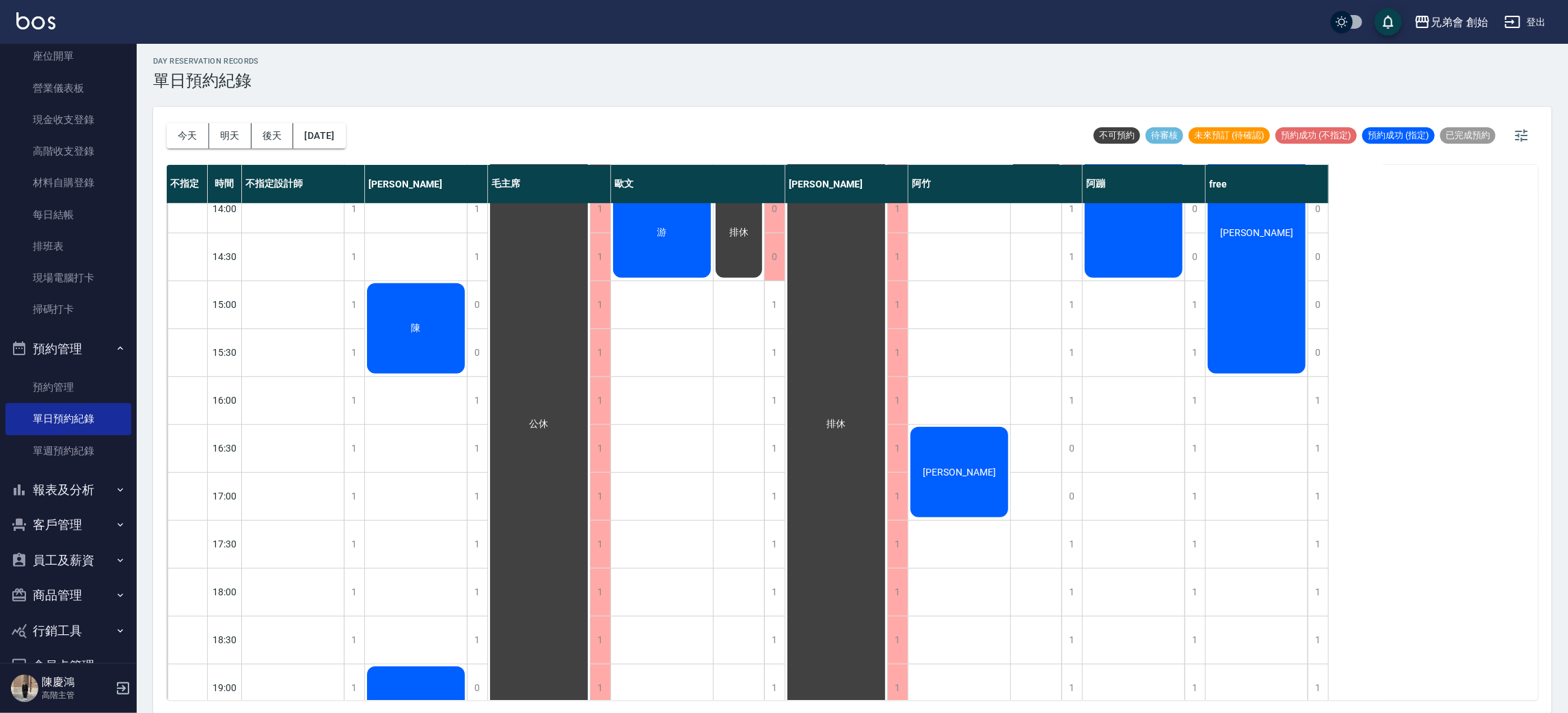
scroll to position [805, 0]
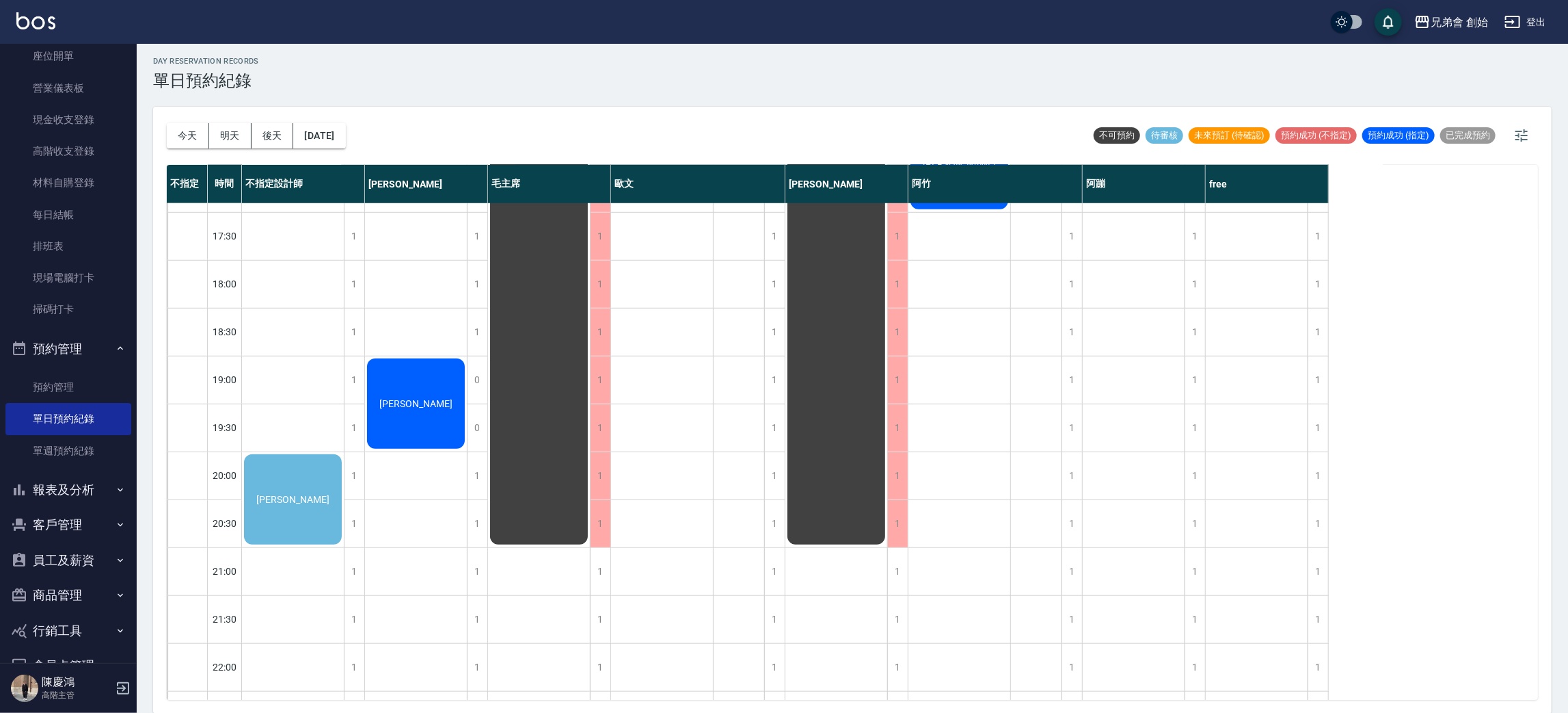
click at [410, 335] on div "陳 陳昶翰" at bounding box center [415, 92] width 102 height 1388
click at [419, 327] on div "陳 陳昶翰" at bounding box center [415, 92] width 102 height 1388
click at [332, 493] on span "陳昶翰" at bounding box center [292, 498] width 79 height 11
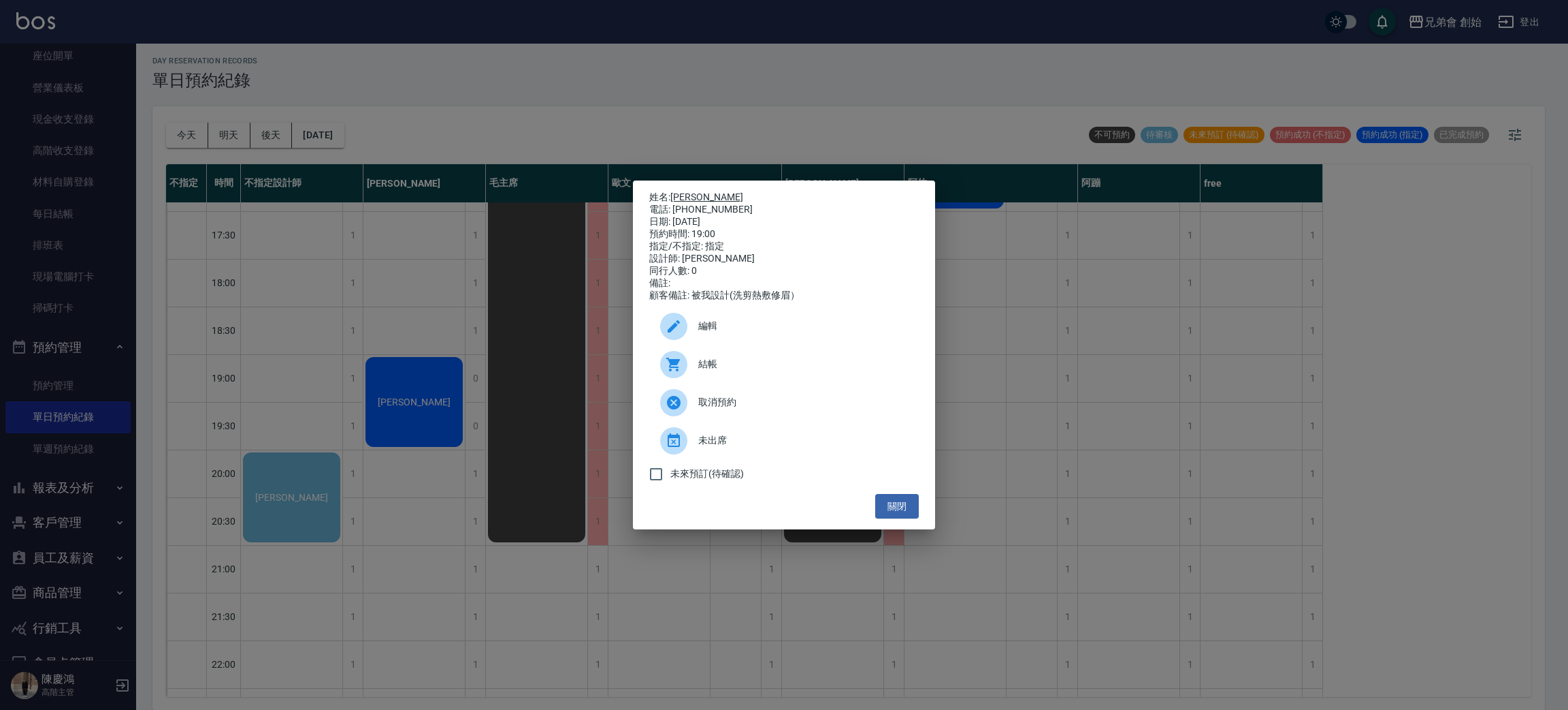
click at [695, 191] on link "陳昶翰" at bounding box center [706, 196] width 73 height 11
drag, startPoint x: 325, startPoint y: 124, endPoint x: 288, endPoint y: 14, distance: 116.1
click at [325, 109] on div "姓名: 陳昶翰 電話: 0908295959 日期: 2025/08/17 預約時間: 19:00 指定/不指定: 指定 設計師: 威利 同行人數: 0 備註…" at bounding box center [784, 355] width 1568 height 710
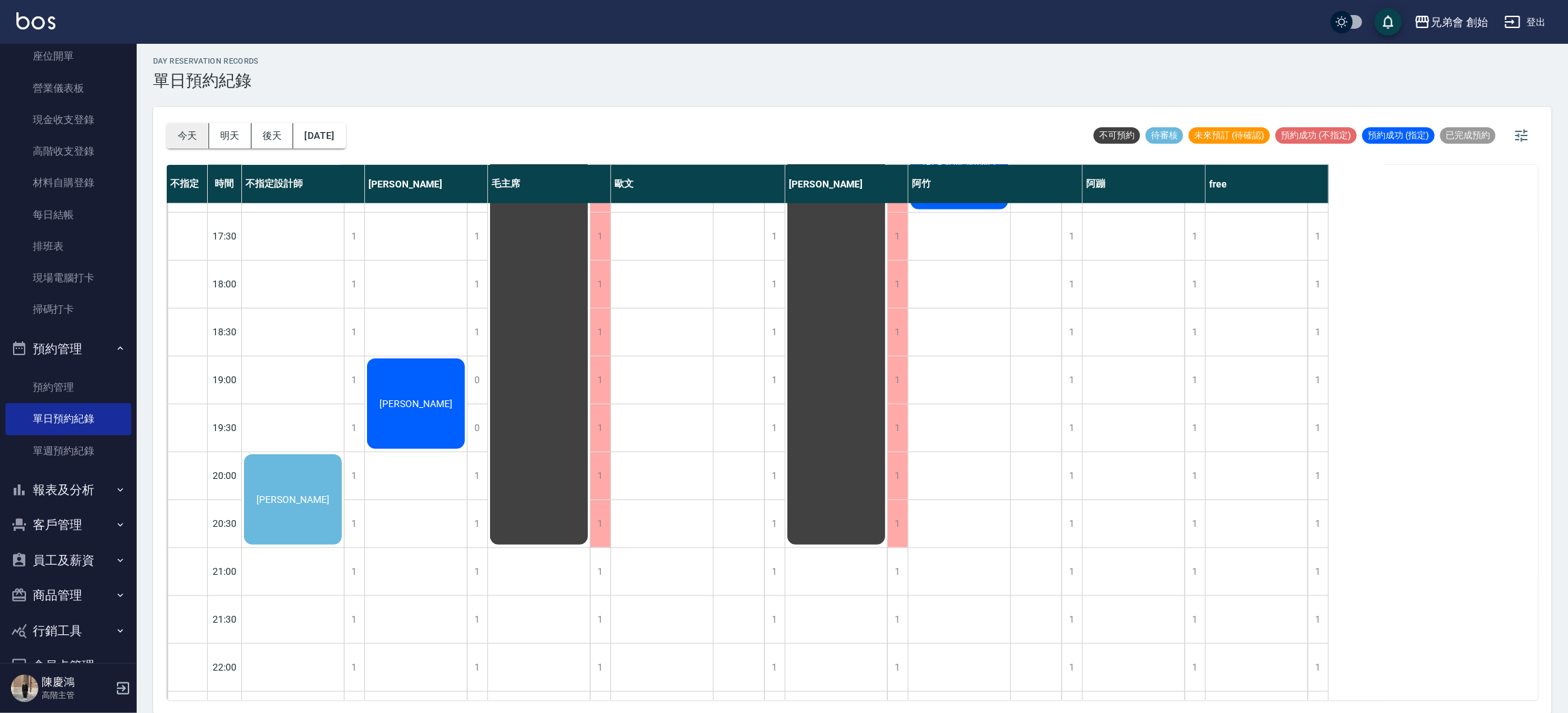
click at [203, 123] on button "今天" at bounding box center [188, 136] width 42 height 25
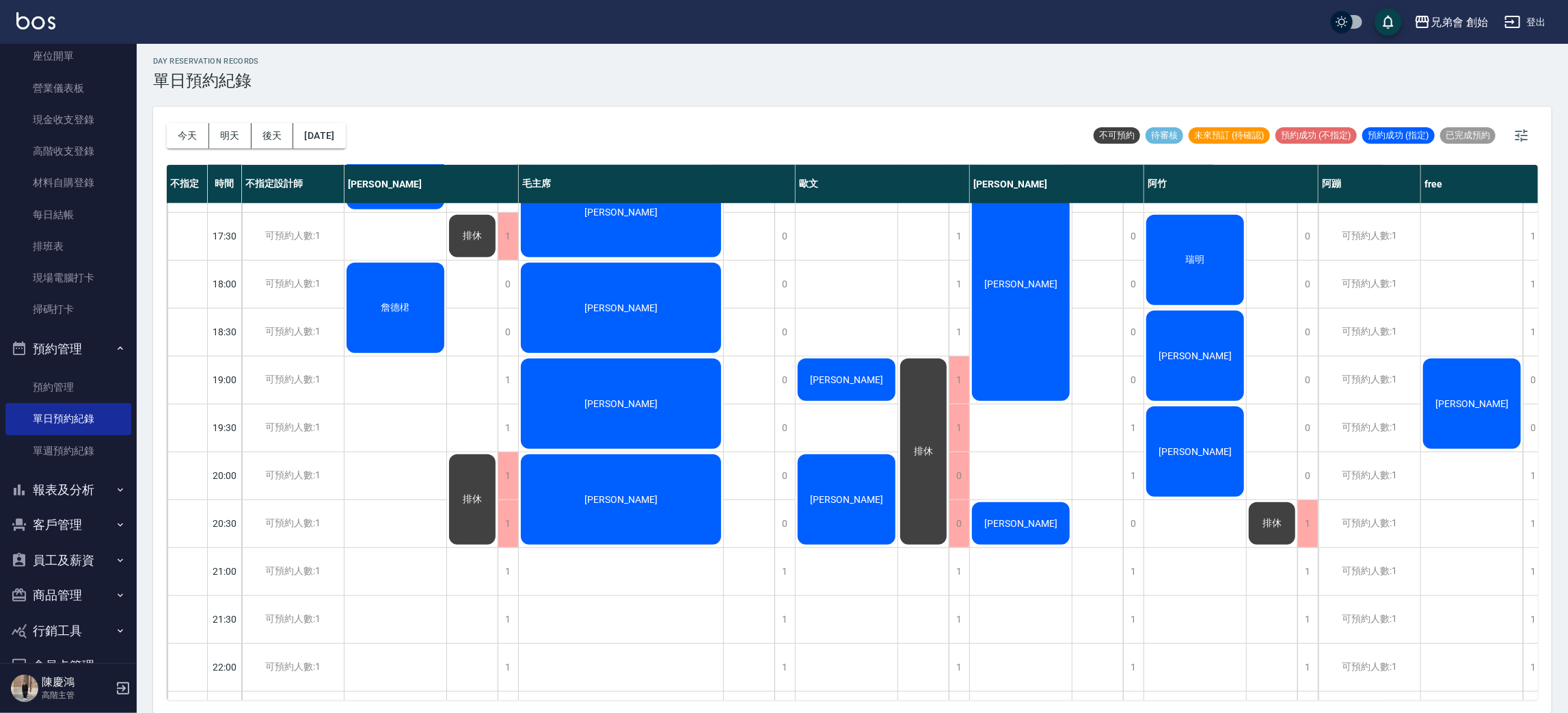
click at [397, 384] on div "劉 梁華潮 彭成瑞 詹德桾" at bounding box center [395, 92] width 102 height 1388
click at [407, 378] on div "劉 梁華潮 彭成瑞 詹德桾" at bounding box center [395, 92] width 102 height 1388
click at [236, 133] on button "明天" at bounding box center [231, 136] width 42 height 25
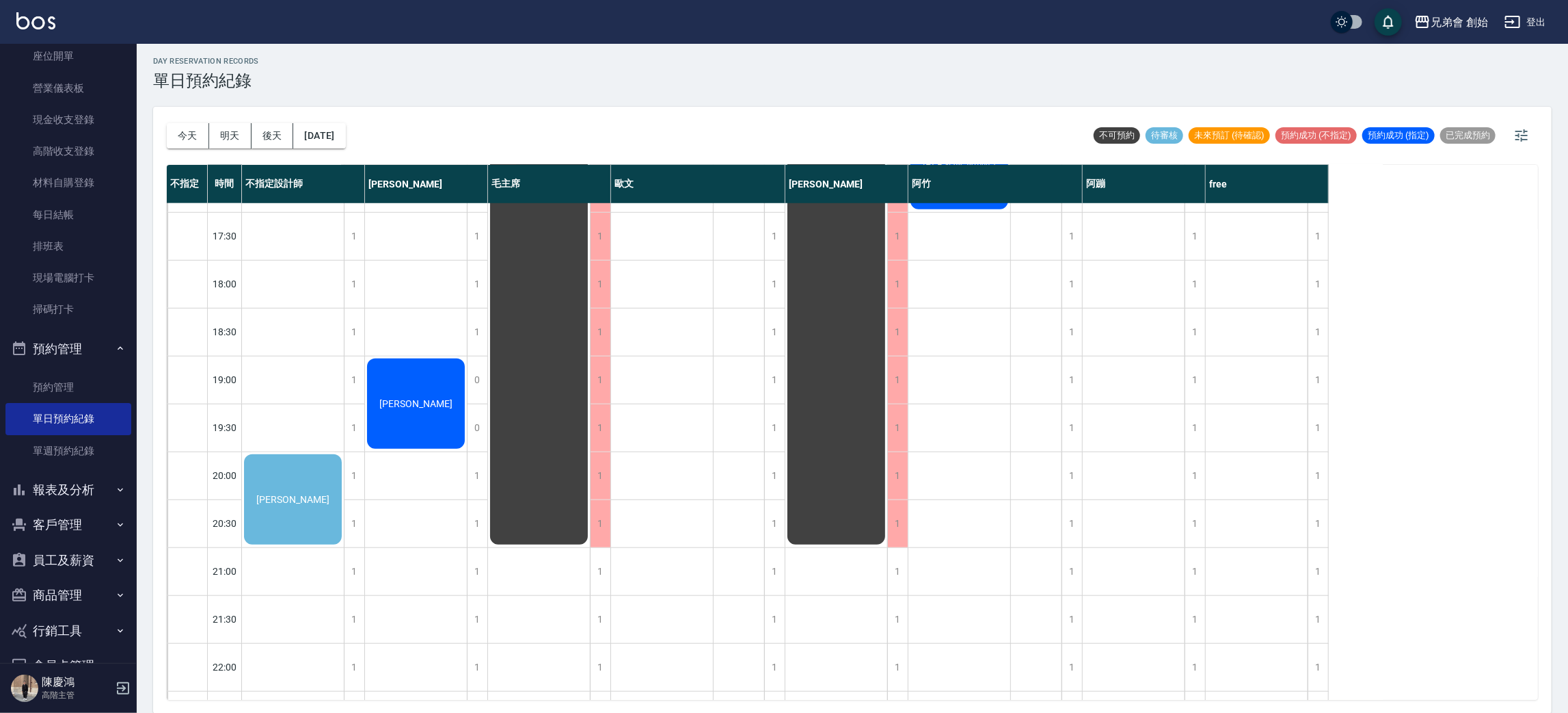
click at [344, 452] on div "陳昶翰" at bounding box center [293, 499] width 102 height 95
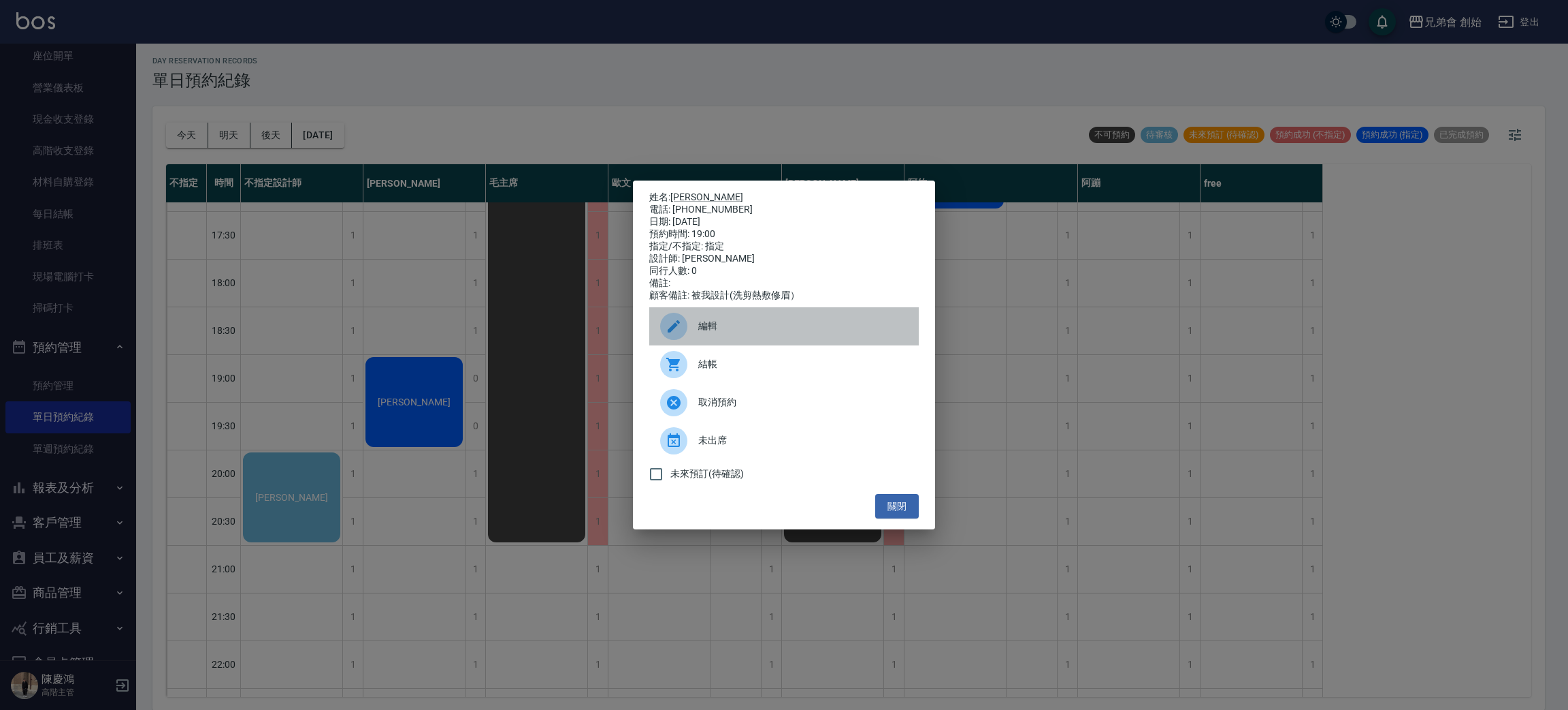
click at [718, 331] on span "編輯" at bounding box center [803, 326] width 209 height 14
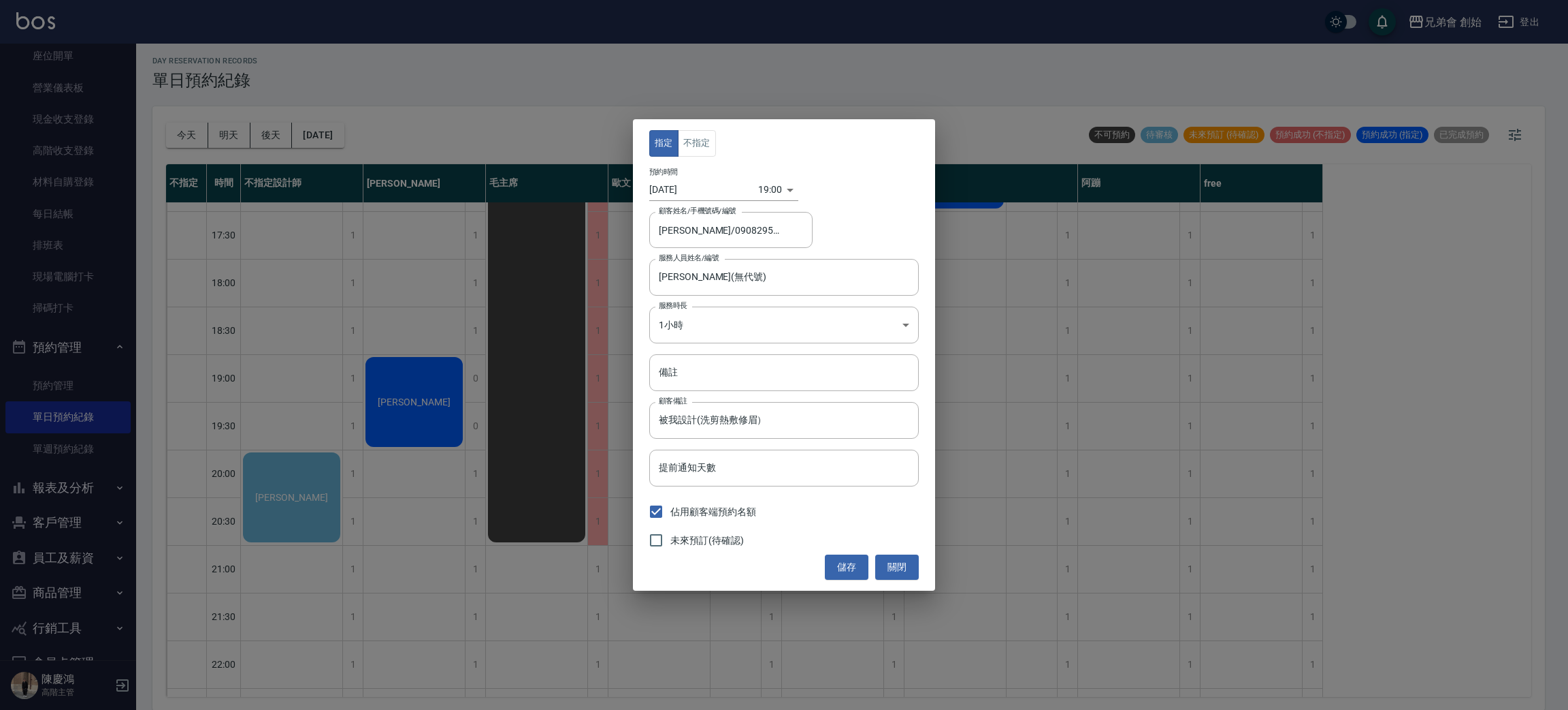
click at [681, 185] on input "2025/08/17" at bounding box center [704, 189] width 109 height 23
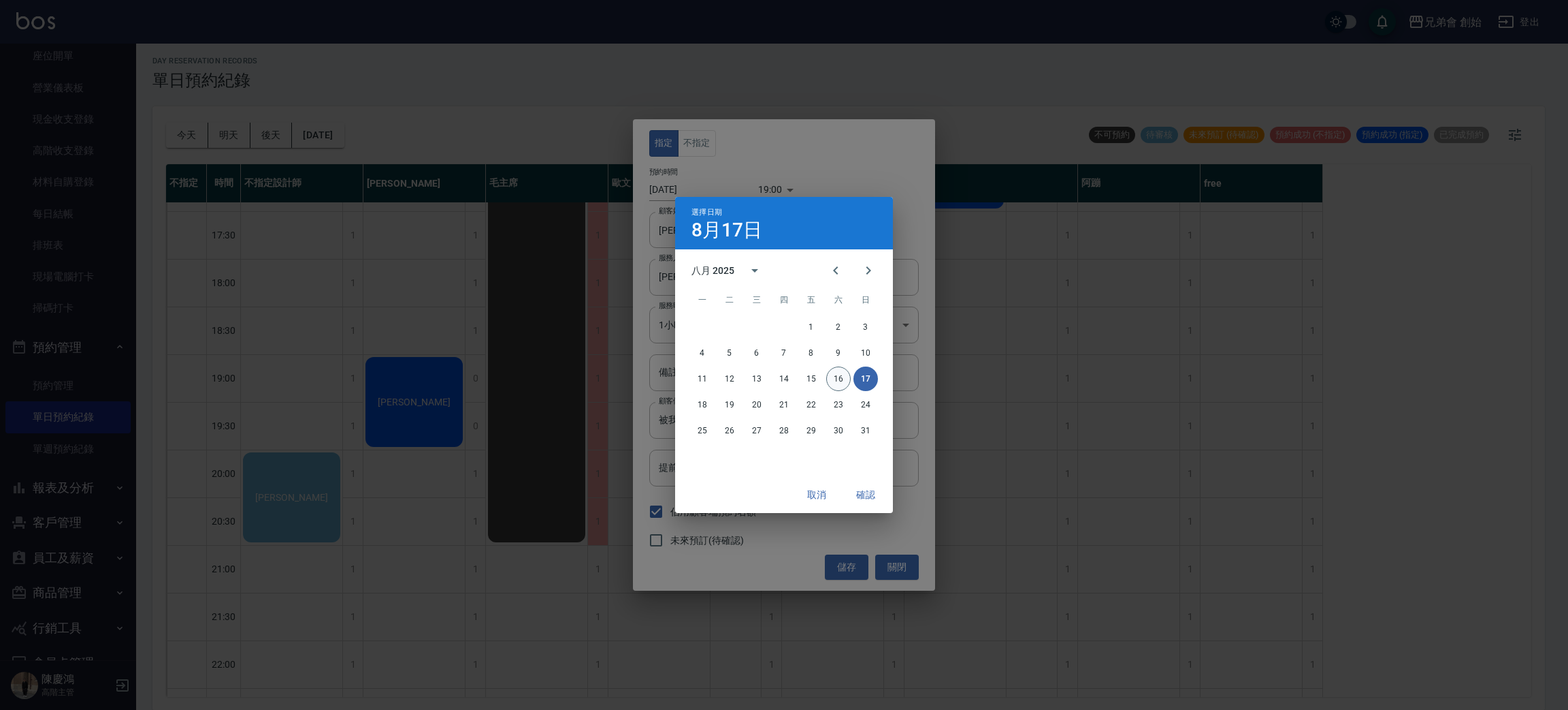
click at [836, 379] on button "16" at bounding box center [838, 379] width 24 height 24
type input "[DATE]"
type input "1755342000000"
click at [863, 495] on button "確認" at bounding box center [866, 495] width 44 height 25
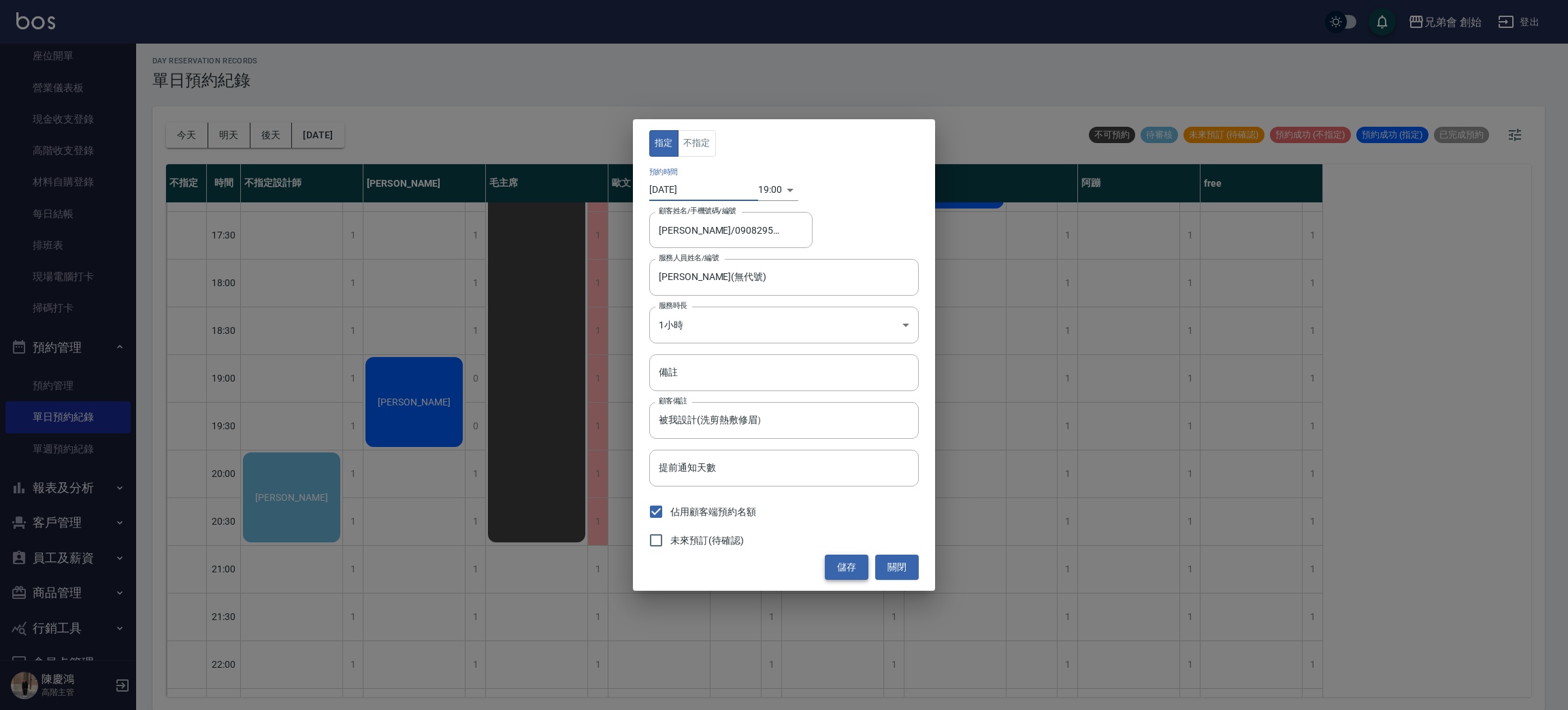
click at [842, 561] on button "儲存" at bounding box center [847, 567] width 44 height 25
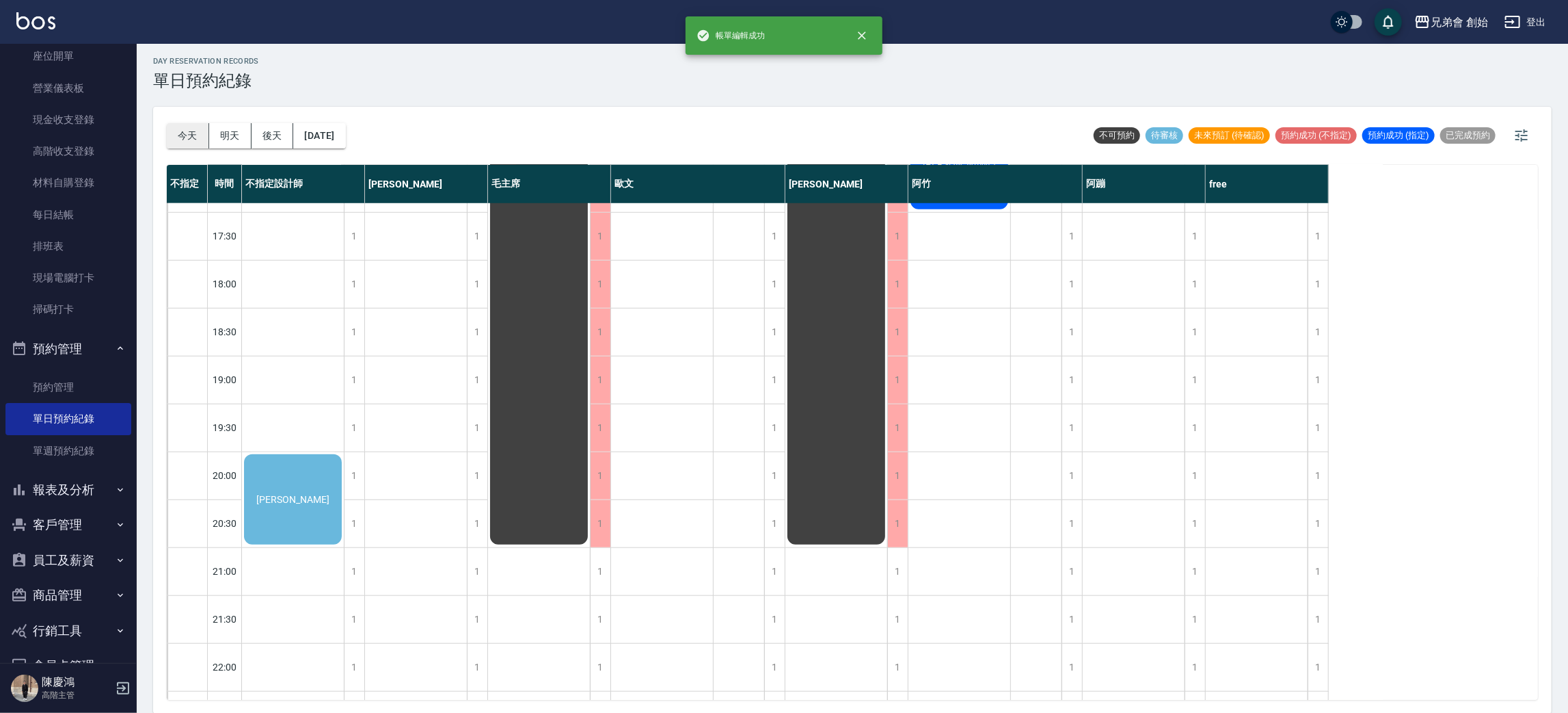
click at [177, 124] on button "今天" at bounding box center [188, 136] width 42 height 25
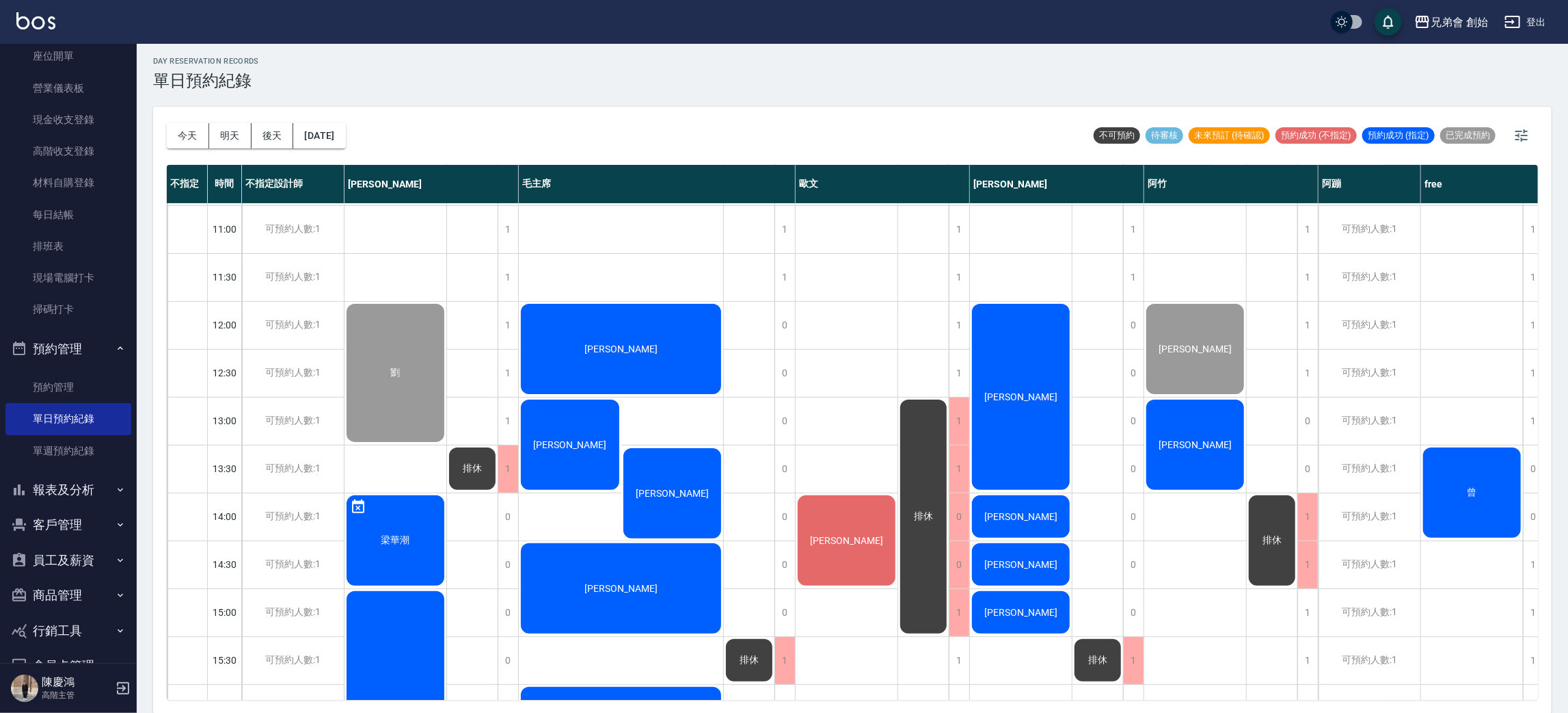
scroll to position [702, 0]
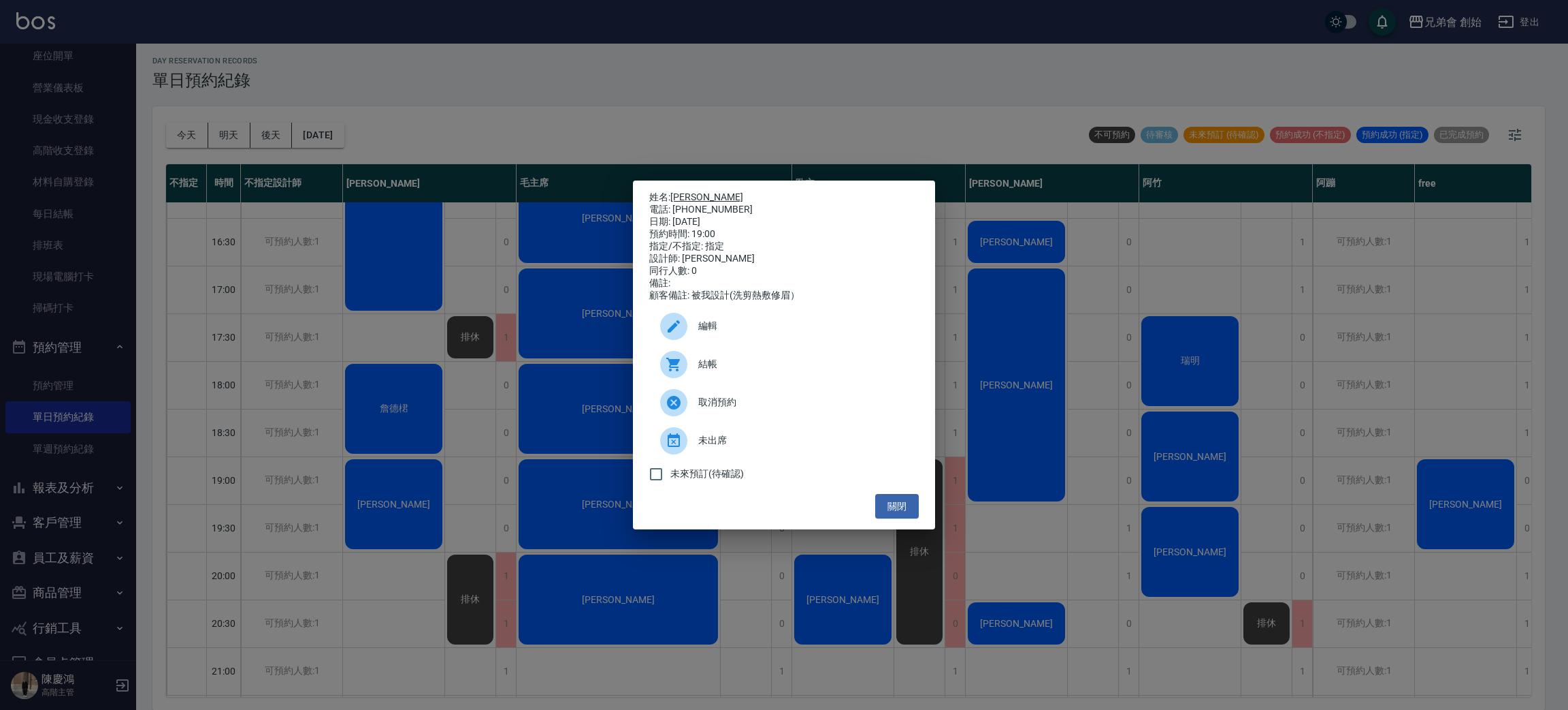
click at [702, 191] on link "陳昶翰" at bounding box center [706, 196] width 73 height 11
click at [484, 72] on div "姓名: 陳昶翰 電話: 0908295959 日期: 2025/08/16 預約時間: 19:00 指定/不指定: 指定 設計師: 威利 同行人數: 0 備註…" at bounding box center [784, 355] width 1568 height 710
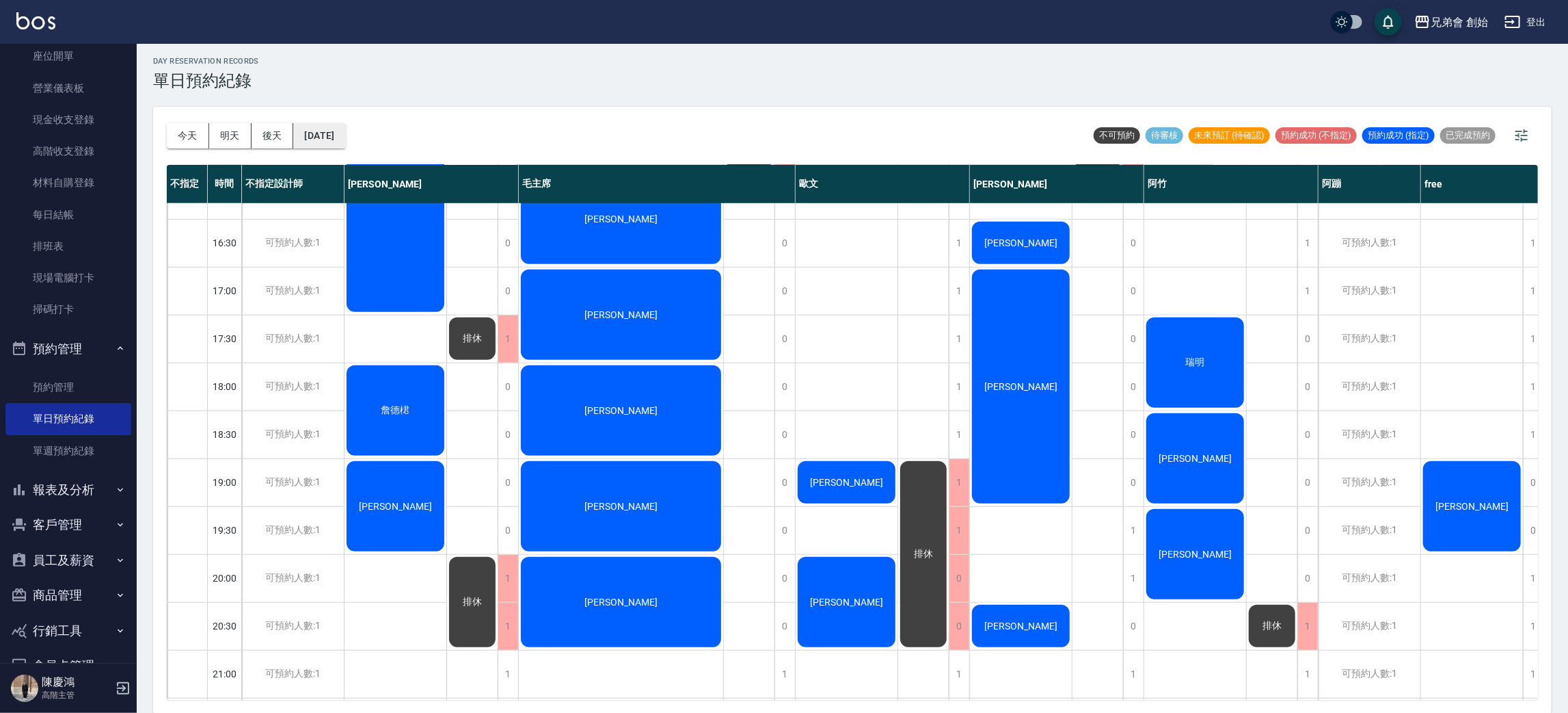
click at [345, 139] on button "[DATE]" at bounding box center [319, 136] width 52 height 25
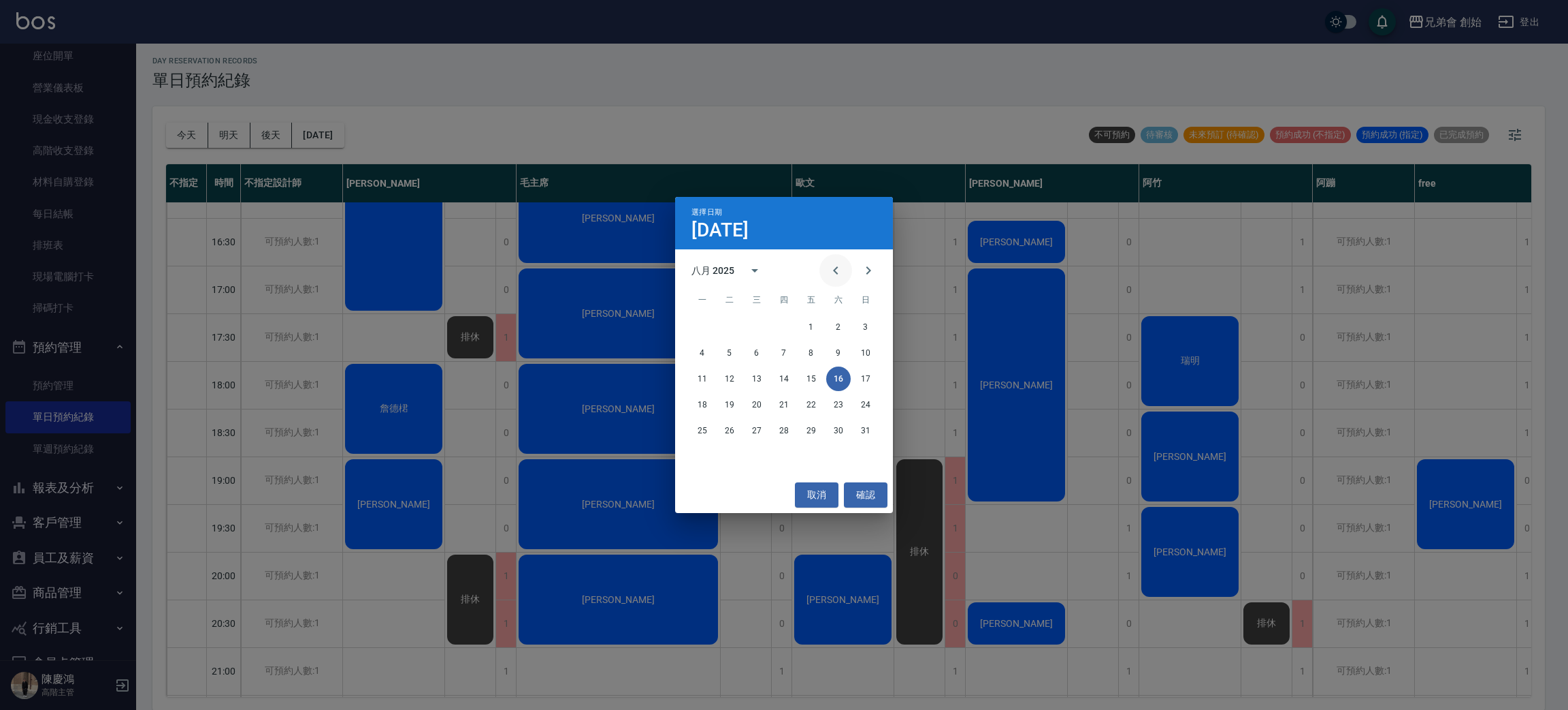
click at [832, 278] on button "Previous month" at bounding box center [836, 270] width 33 height 33
click at [816, 375] on button "18" at bounding box center [810, 379] width 24 height 24
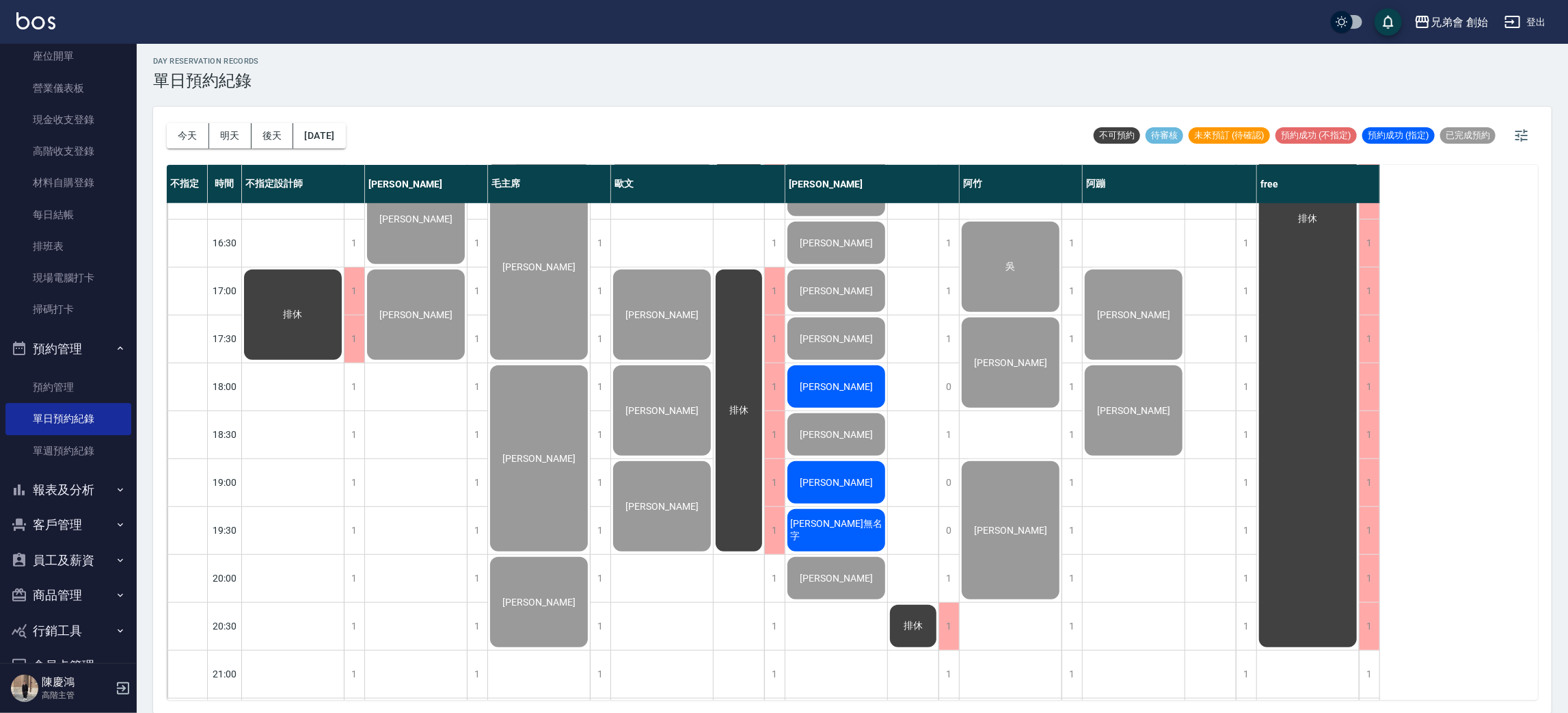
scroll to position [395, 0]
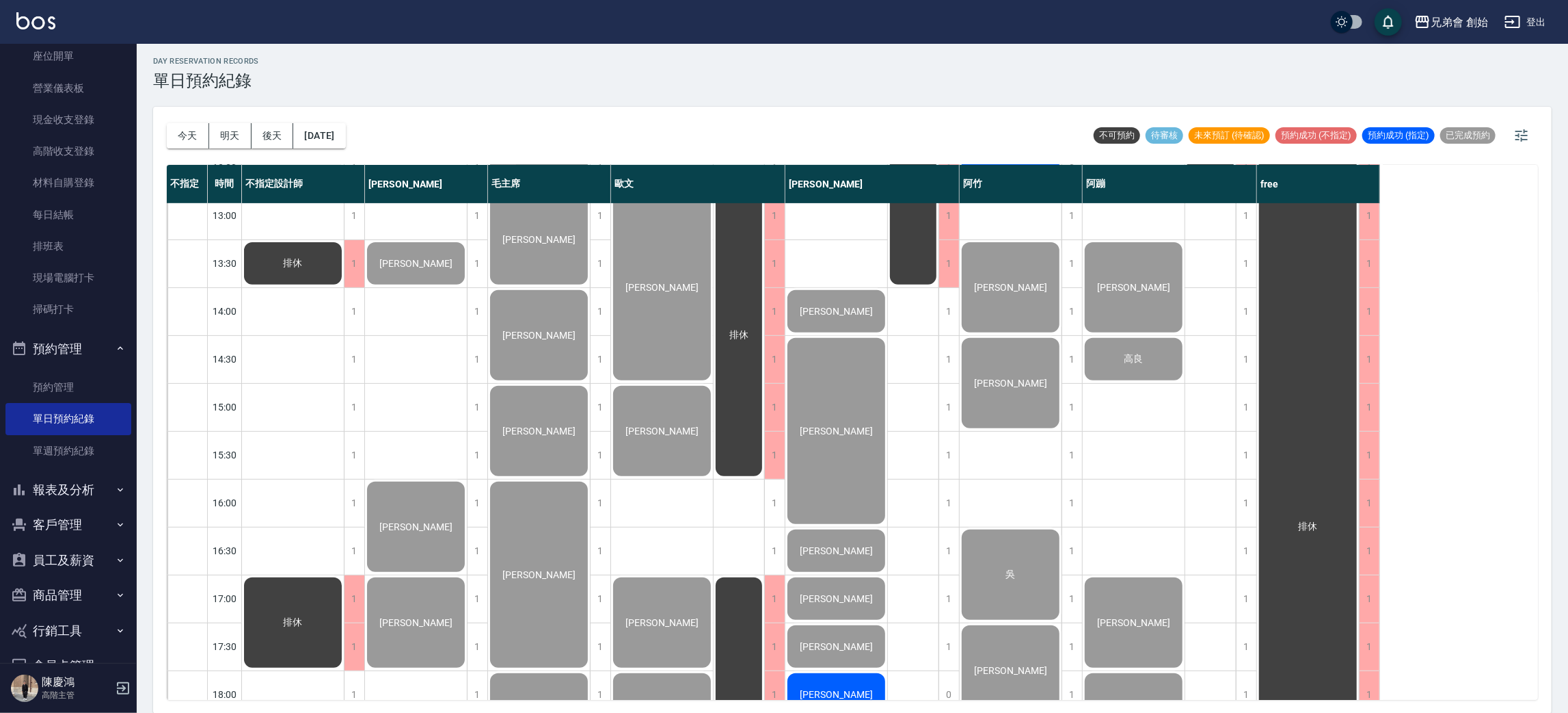
click at [433, 413] on div "陳梓齊 張禹桐 陳昶翰" at bounding box center [415, 502] width 102 height 1388
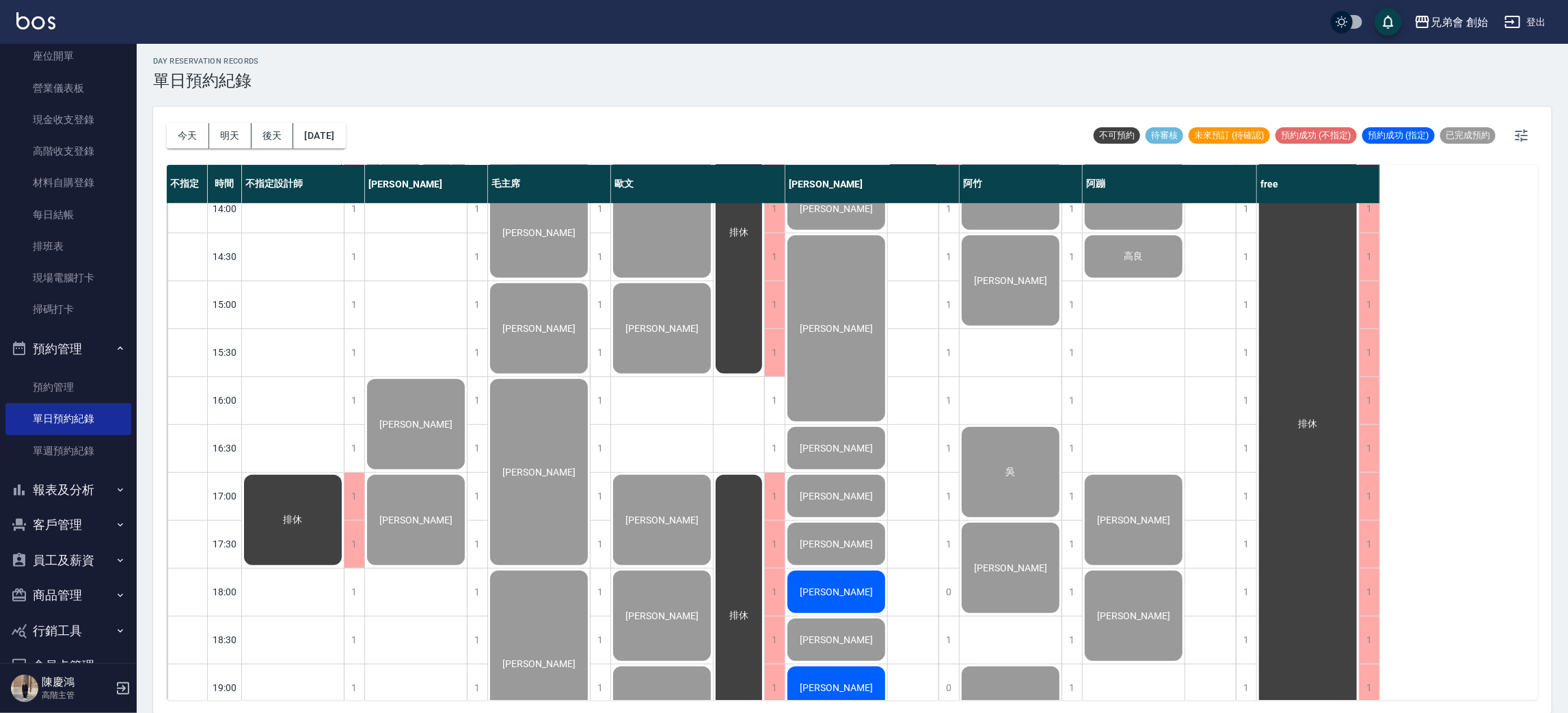
click at [415, 345] on div "陳梓齊 張禹桐 陳昶翰" at bounding box center [415, 400] width 102 height 1388
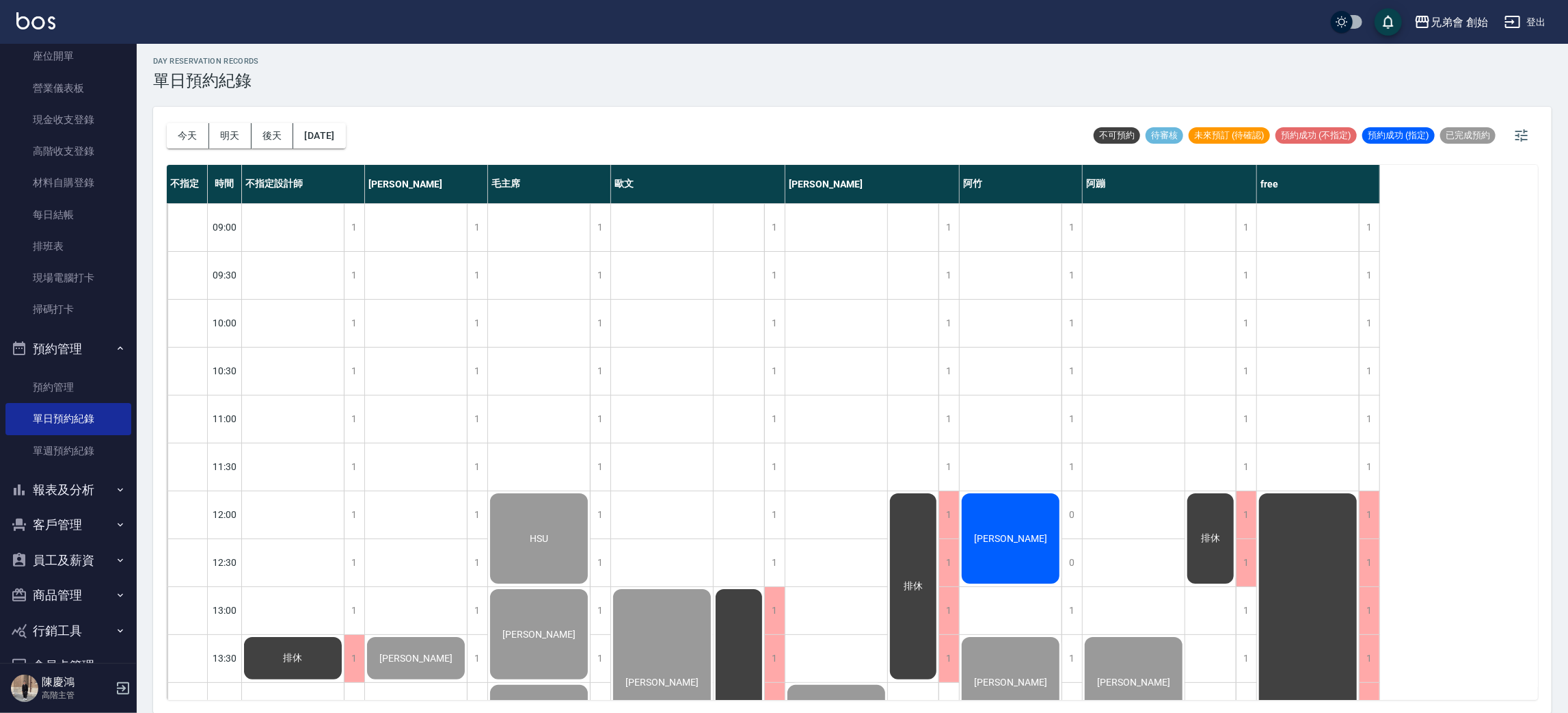
scroll to position [615, 0]
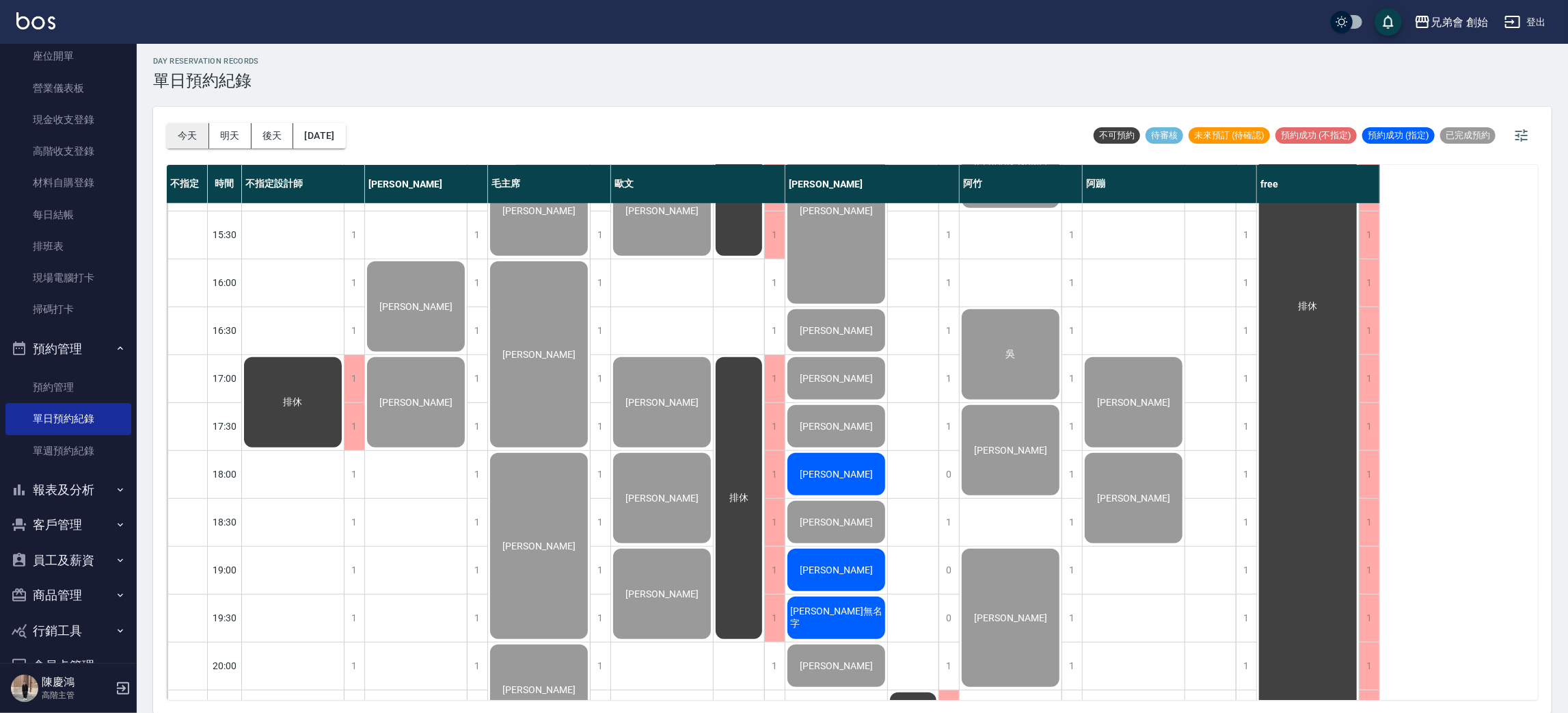
click at [188, 126] on button "今天" at bounding box center [188, 136] width 42 height 25
click at [621, 90] on div at bounding box center [784, 356] width 1568 height 713
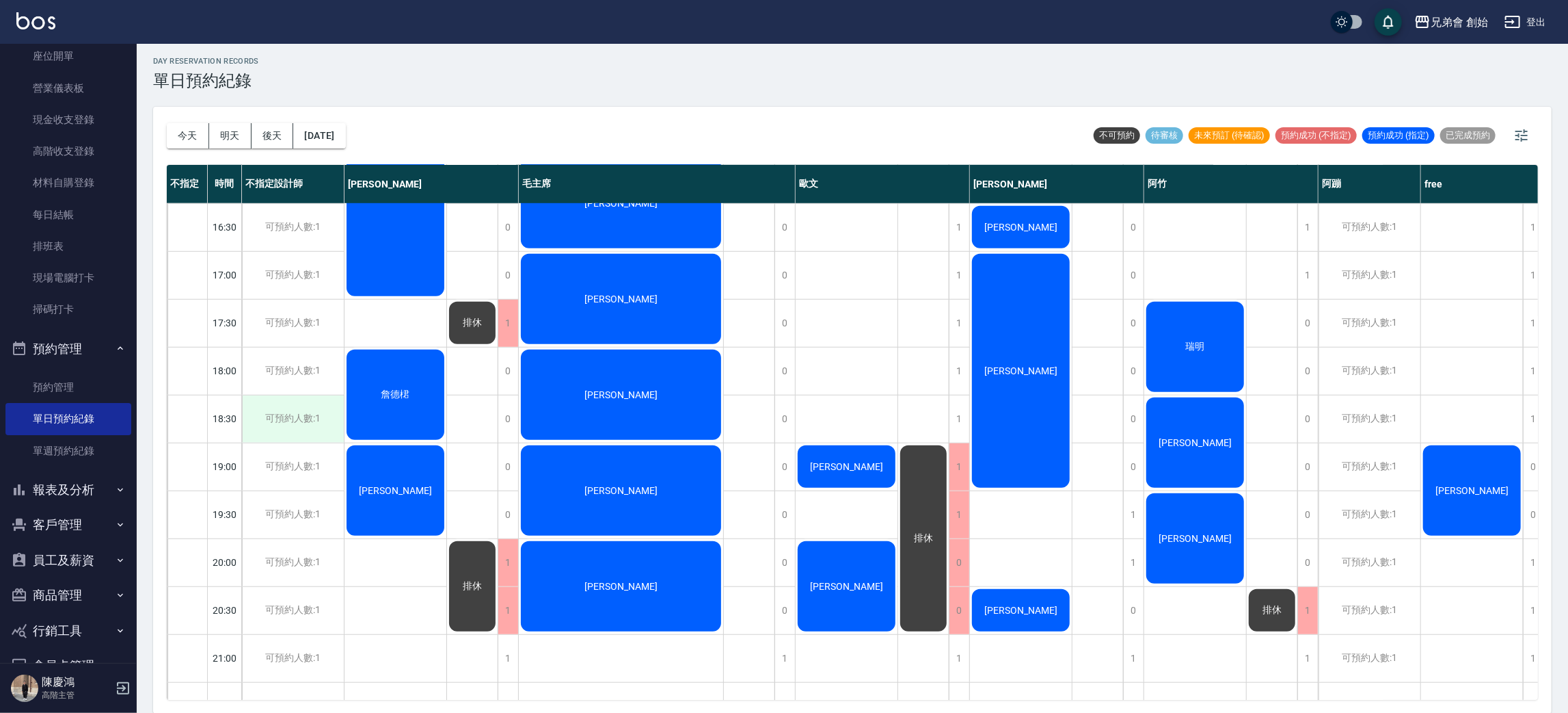
scroll to position [820, 0]
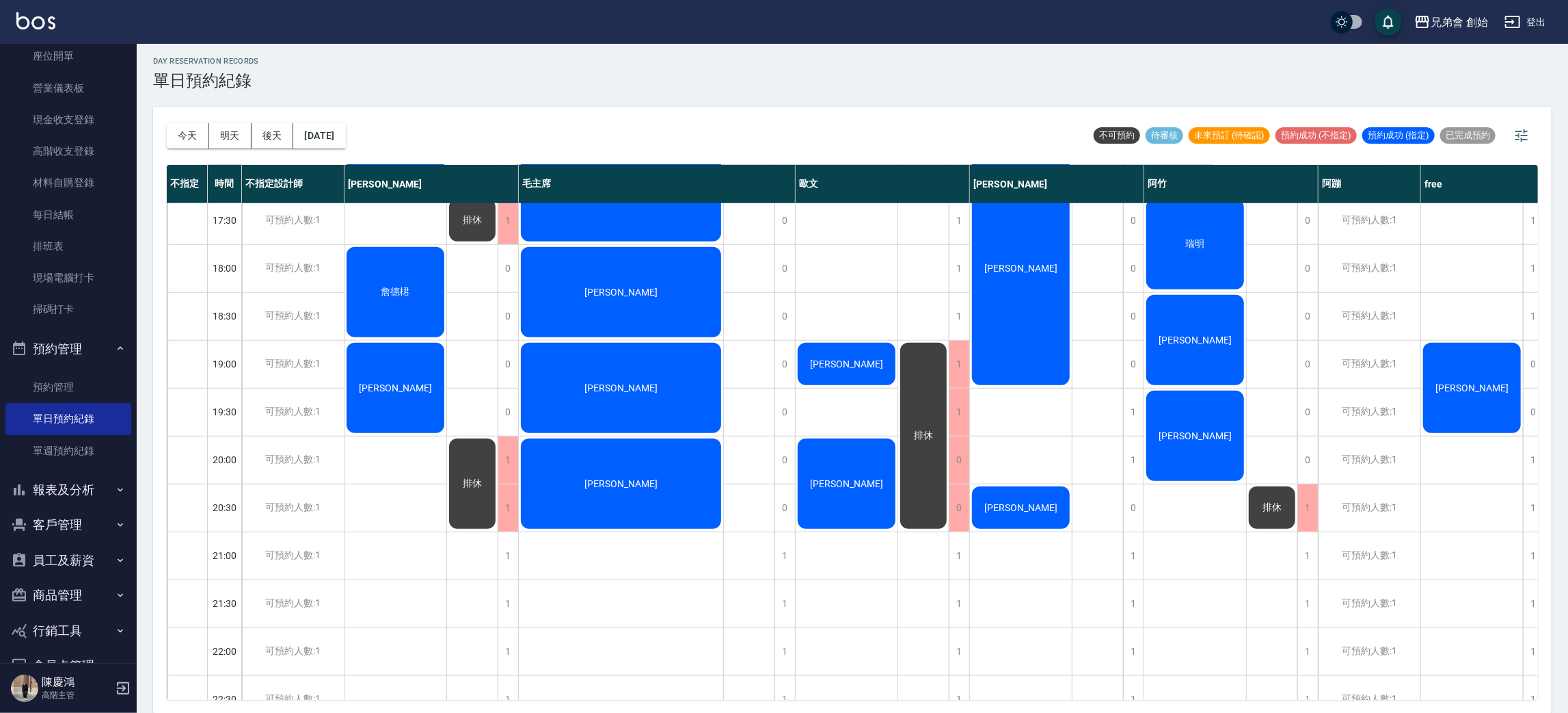
click at [429, 457] on div "劉 梁華潮 彭成瑞 詹德桾 陳昶翰" at bounding box center [395, 76] width 102 height 1388
drag, startPoint x: 421, startPoint y: 491, endPoint x: 399, endPoint y: 475, distance: 27.2
click at [421, 493] on div "劉 梁華潮 彭成瑞 詹德桾 陳昶翰" at bounding box center [395, 76] width 102 height 1388
click at [186, 133] on button "今天" at bounding box center [188, 136] width 42 height 25
click at [241, 128] on button "明天" at bounding box center [231, 136] width 42 height 25
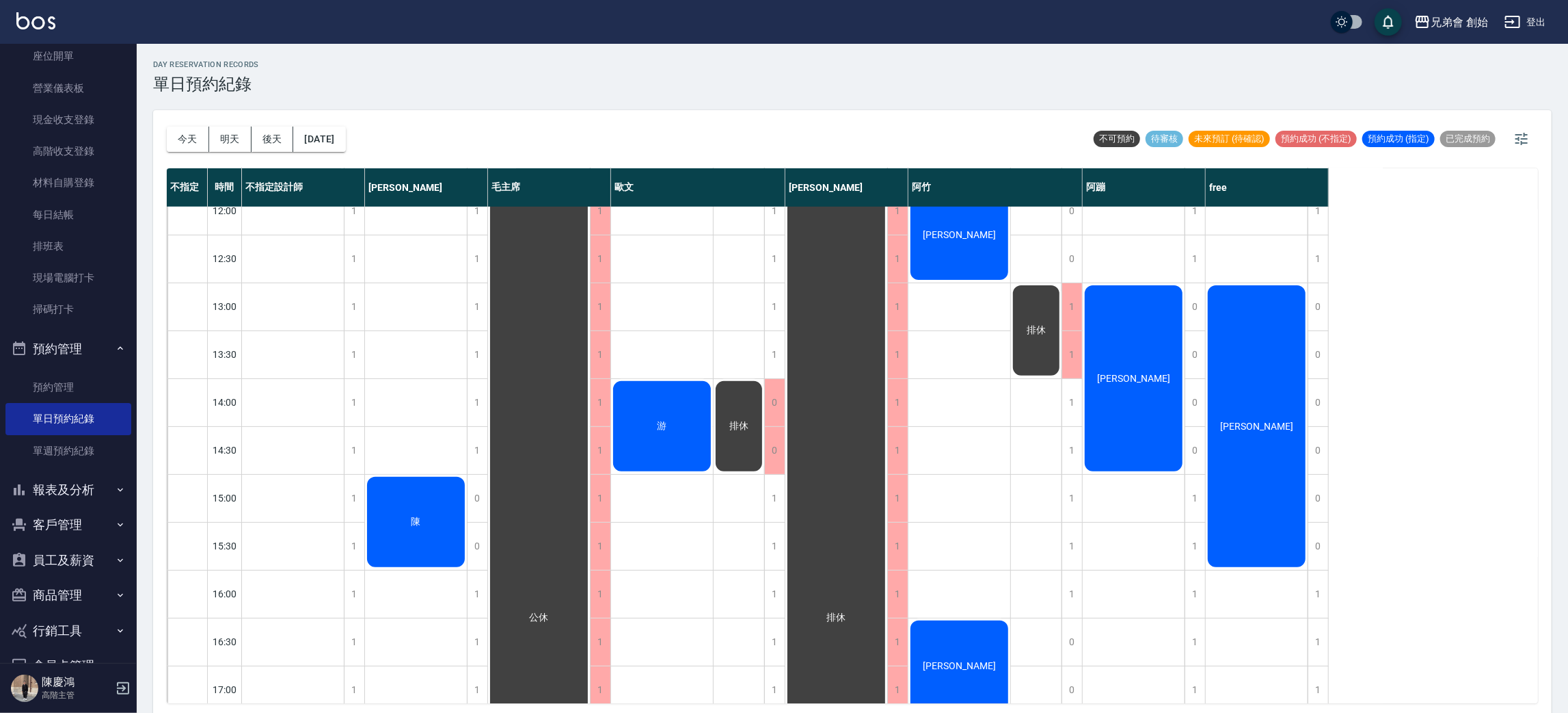
scroll to position [907, 0]
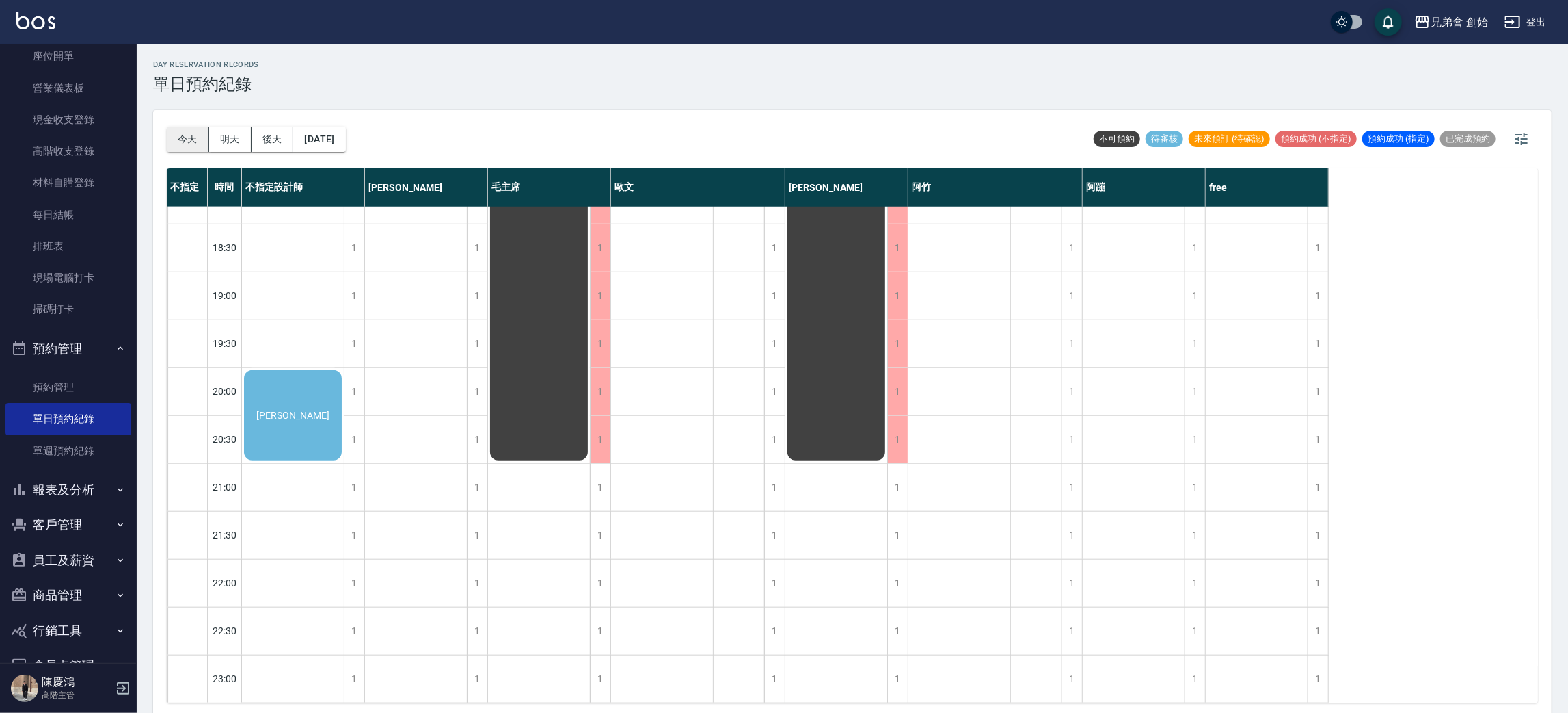
click at [198, 139] on button "今天" at bounding box center [188, 139] width 42 height 25
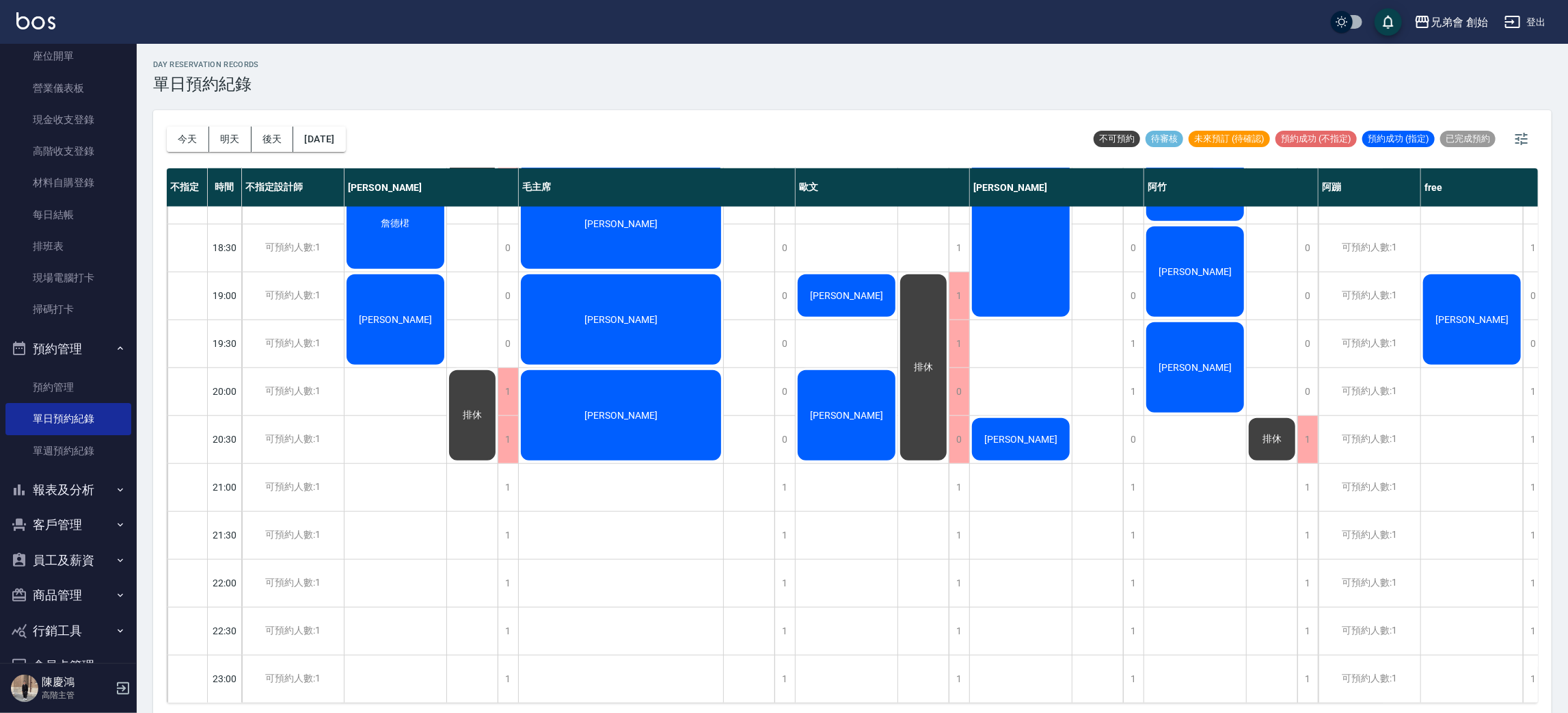
scroll to position [805, 0]
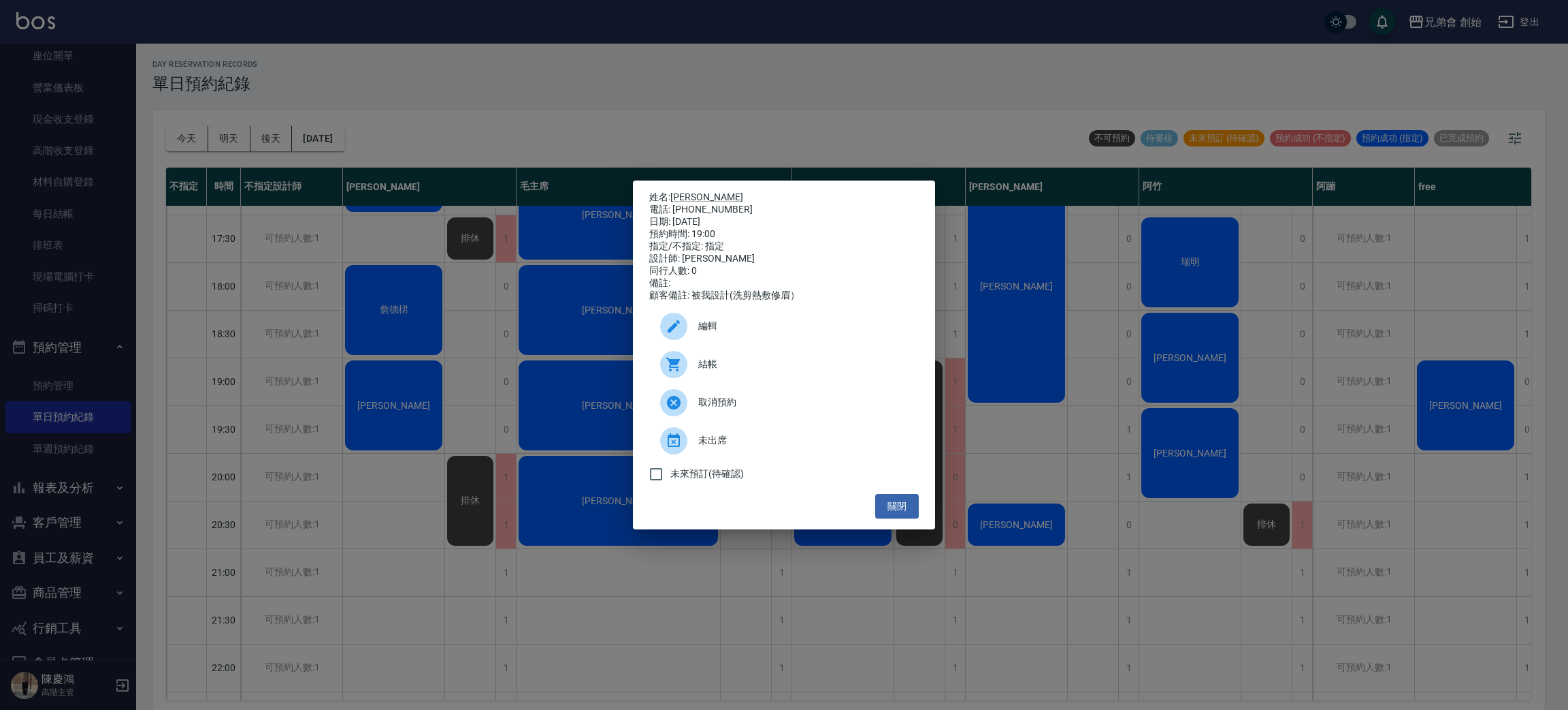
click at [746, 333] on span "編輯" at bounding box center [803, 326] width 209 height 14
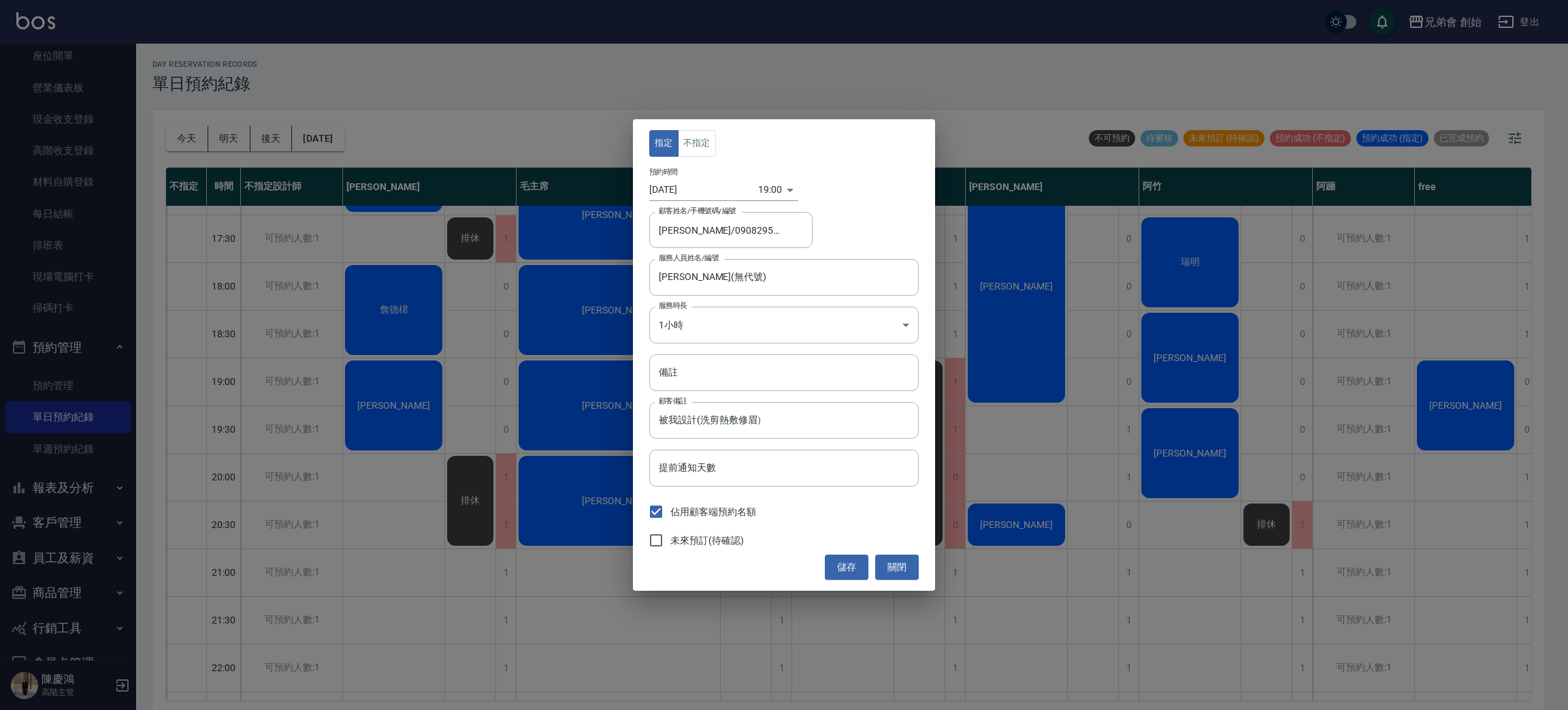
click at [704, 192] on input "[DATE]" at bounding box center [704, 189] width 109 height 23
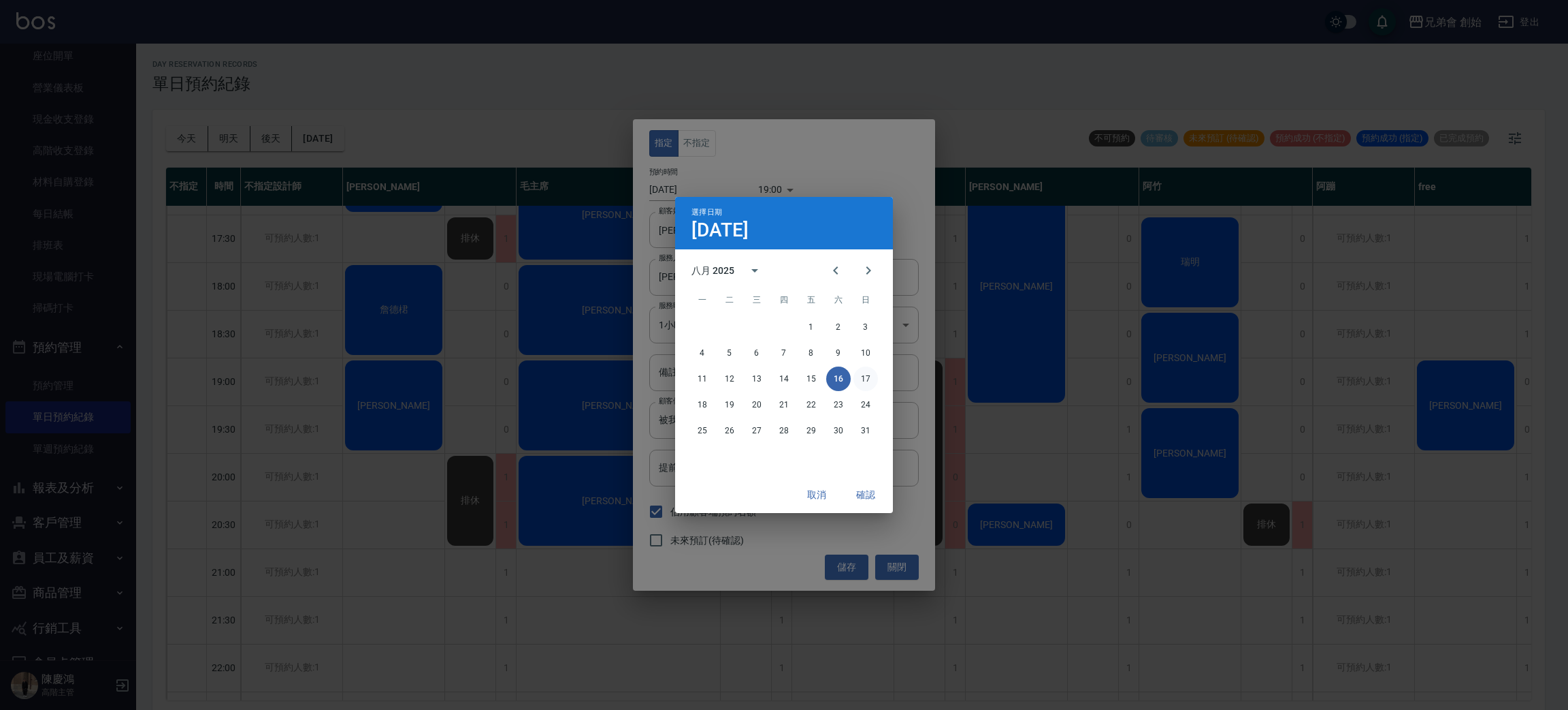
click at [865, 377] on button "17" at bounding box center [865, 379] width 24 height 24
type input "2025/08/17"
type input "1755428400000"
click at [863, 488] on button "確認" at bounding box center [866, 495] width 44 height 25
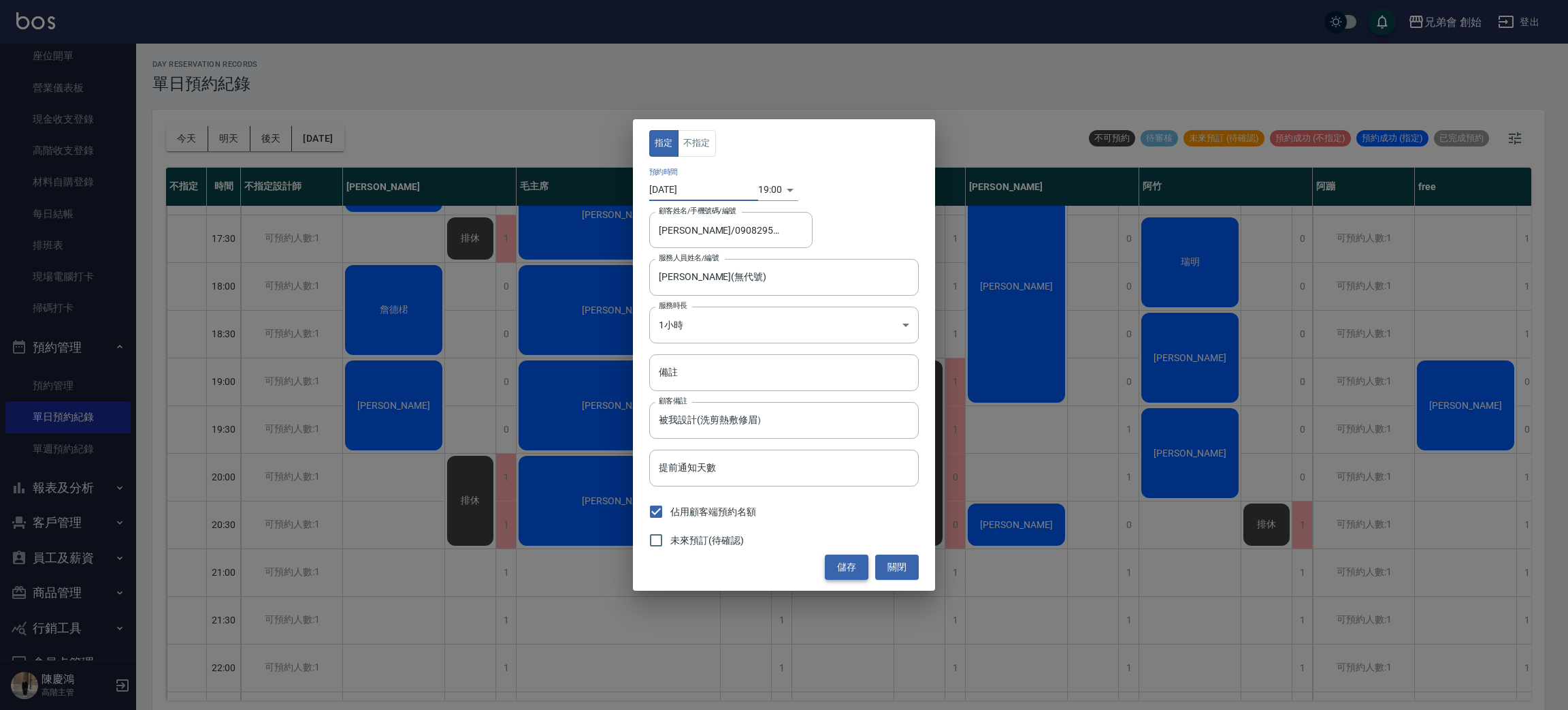
click at [848, 566] on button "儲存" at bounding box center [847, 567] width 44 height 25
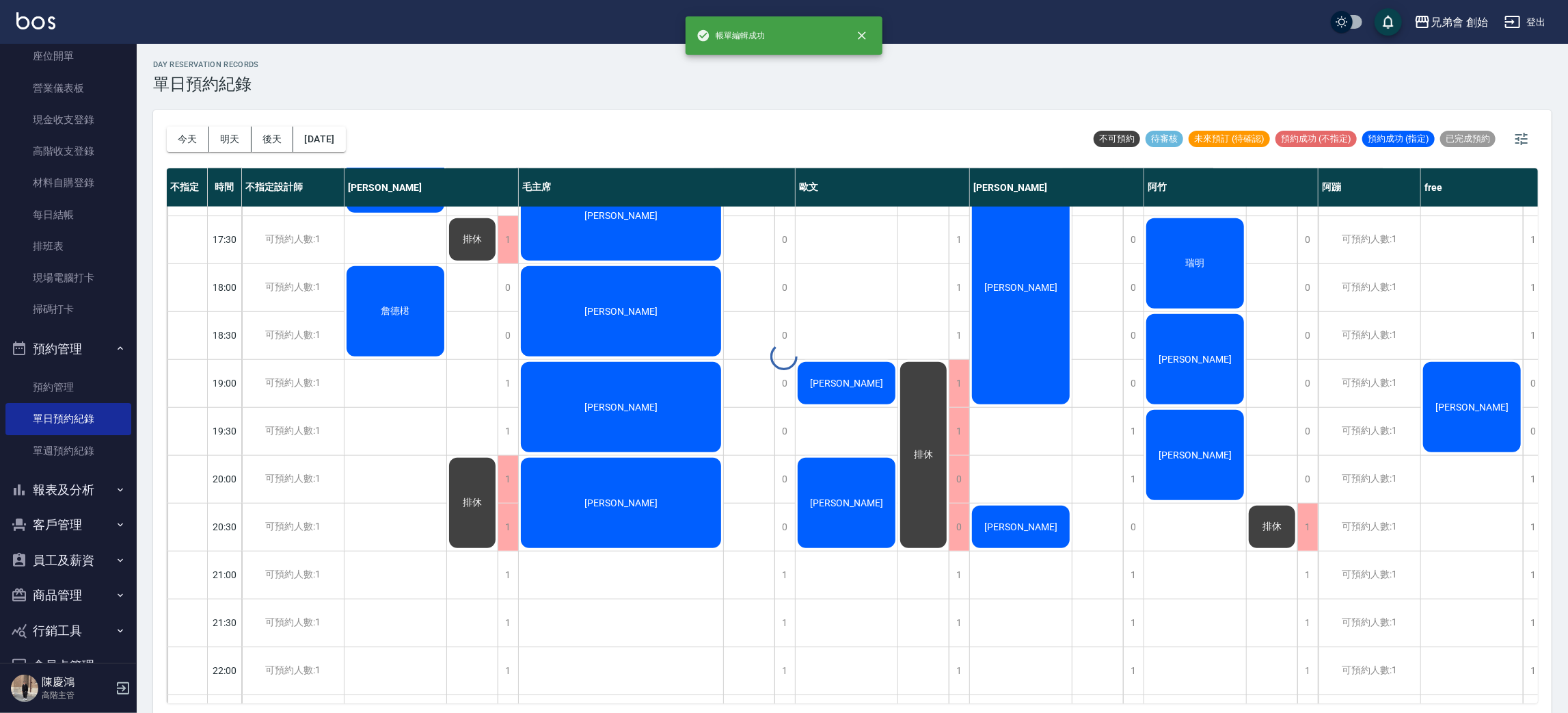
click at [235, 141] on button "明天" at bounding box center [231, 139] width 42 height 25
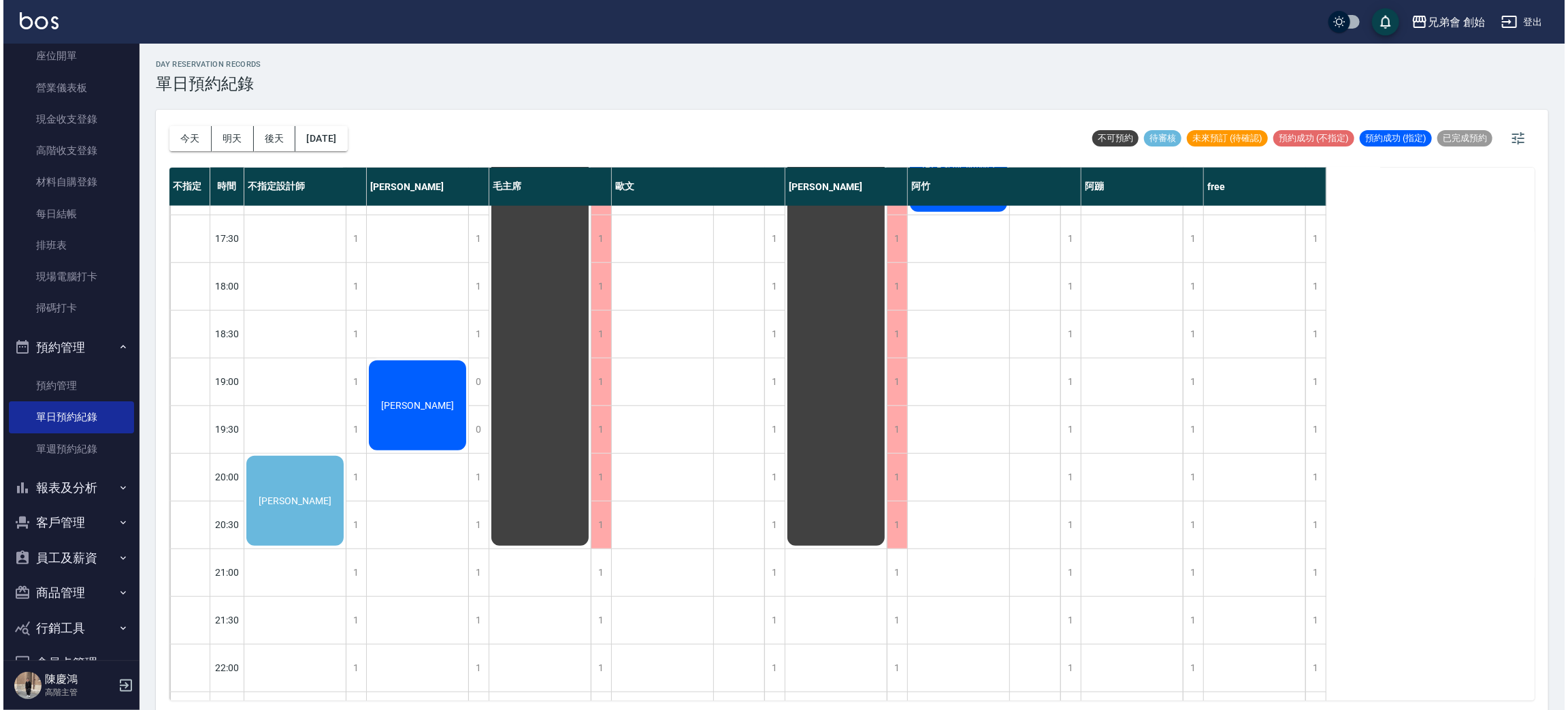
scroll to position [393, 0]
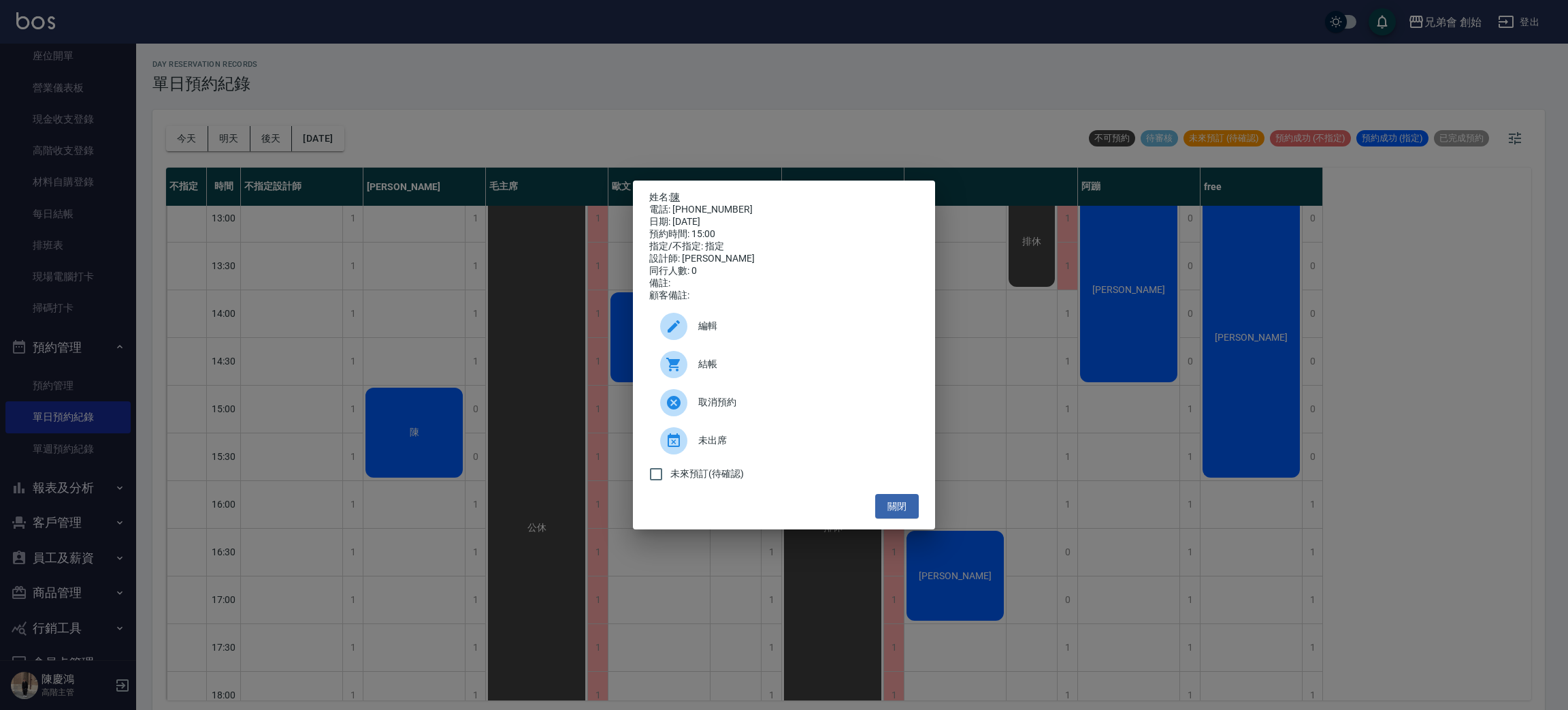
click at [677, 191] on link "陳" at bounding box center [674, 196] width 9 height 11
click at [716, 331] on span "編輯" at bounding box center [803, 326] width 209 height 14
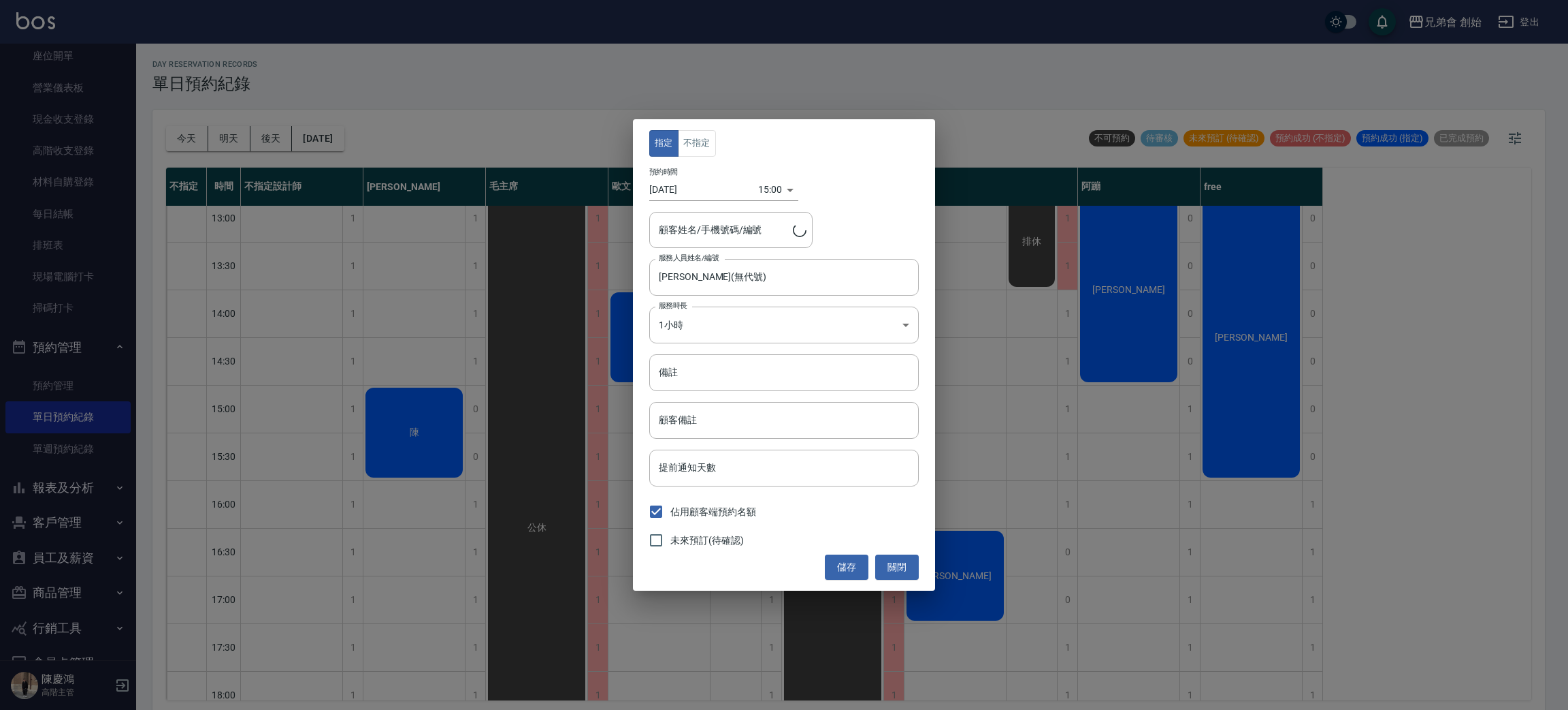
type input "陳/0935318656"
click at [688, 194] on input "2025/08/17" at bounding box center [704, 189] width 109 height 23
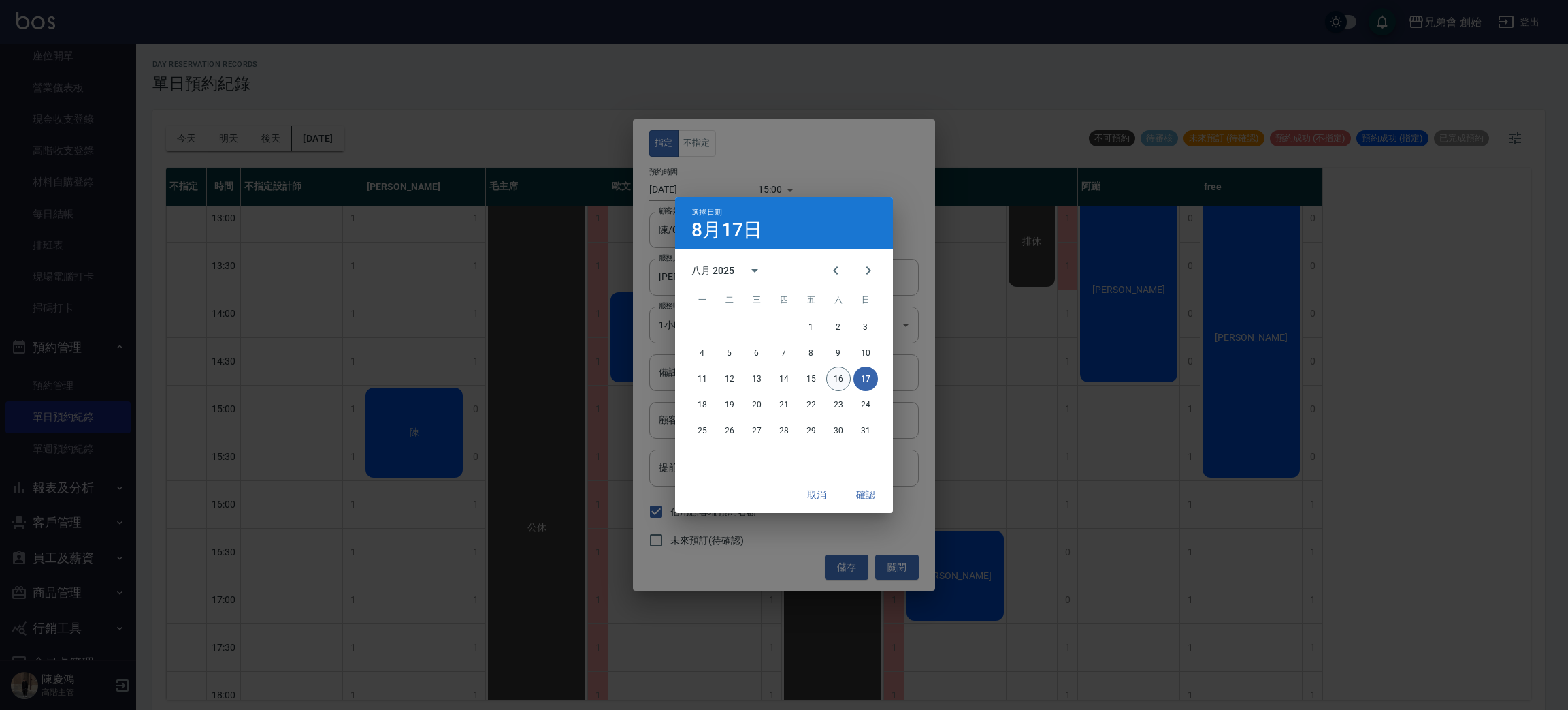
click at [837, 380] on button "16" at bounding box center [838, 379] width 24 height 24
type input "[DATE]"
click at [853, 500] on button "確認" at bounding box center [866, 495] width 44 height 25
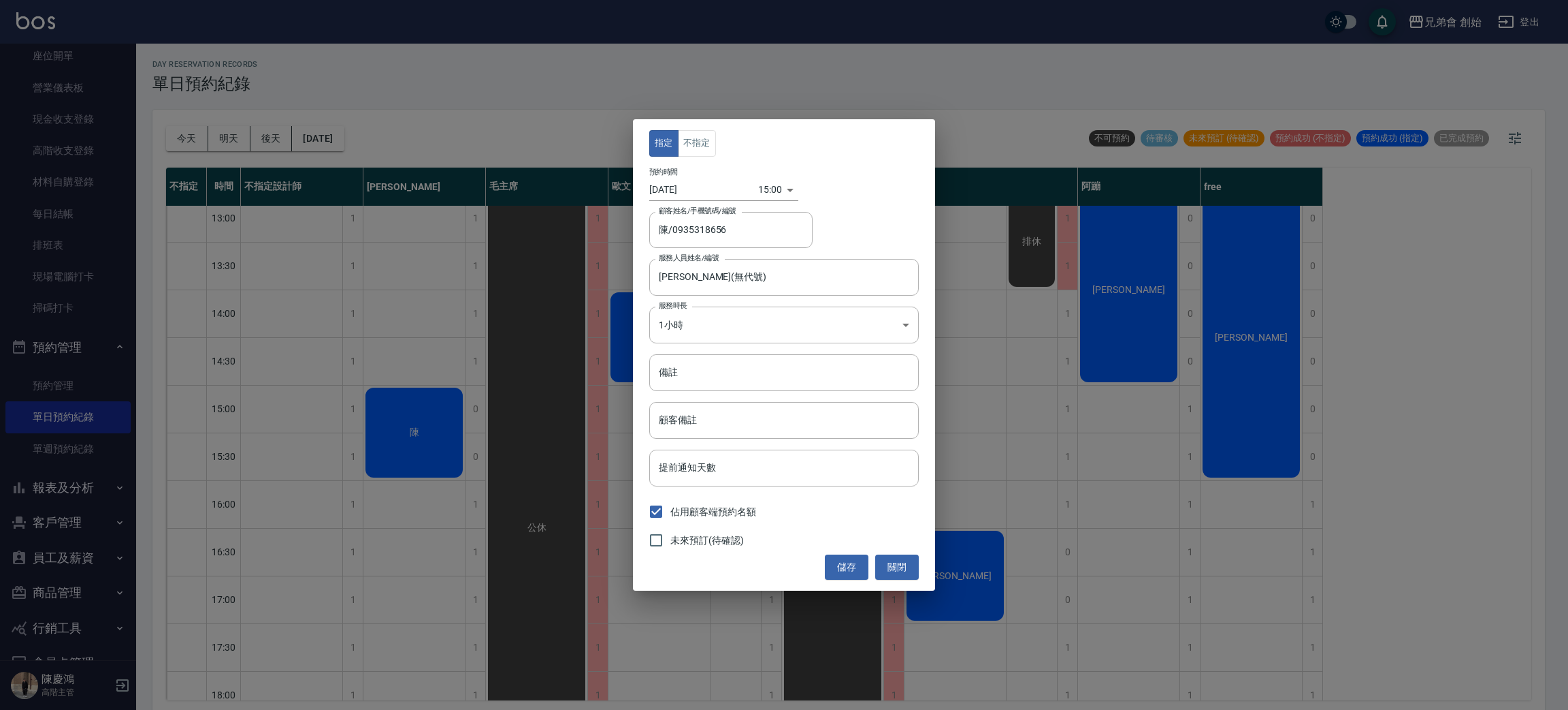
click at [781, 188] on div "15:00 1755327600000" at bounding box center [779, 189] width 40 height 23
click at [791, 193] on div "15:00 1755327600000" at bounding box center [779, 189] width 40 height 23
click at [788, 188] on div "15:00 1755327600000" at bounding box center [779, 189] width 40 height 23
click at [760, 189] on body "兄弟會 創始 登出 櫃檯作業 打帳單 帳單列表 掛單列表 座位開單 營業儀表板 現金收支登錄 高階收支登錄 材料自購登錄 每日結帳 排班表 現場電腦打卡 掃碼…" at bounding box center [784, 357] width 1568 height 713
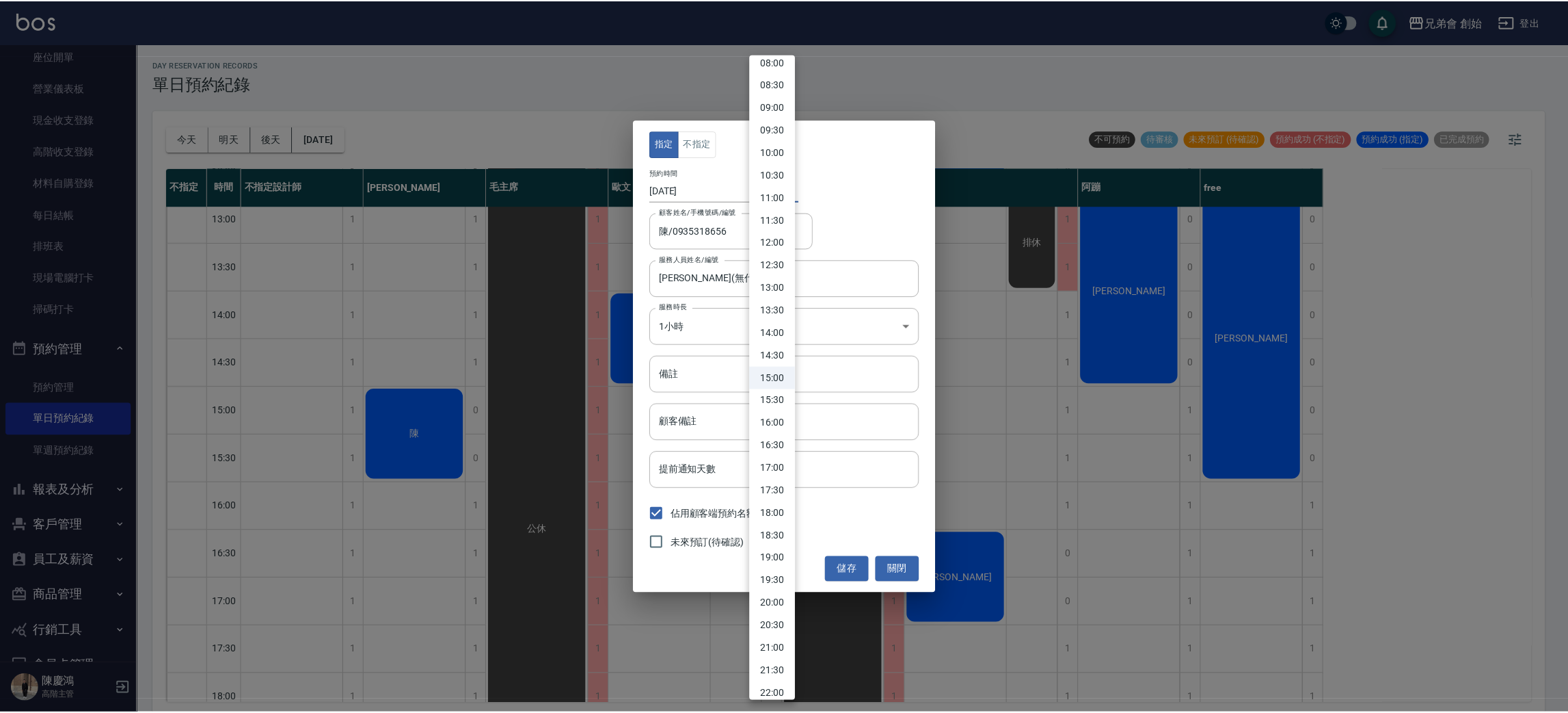
scroll to position [446, 0]
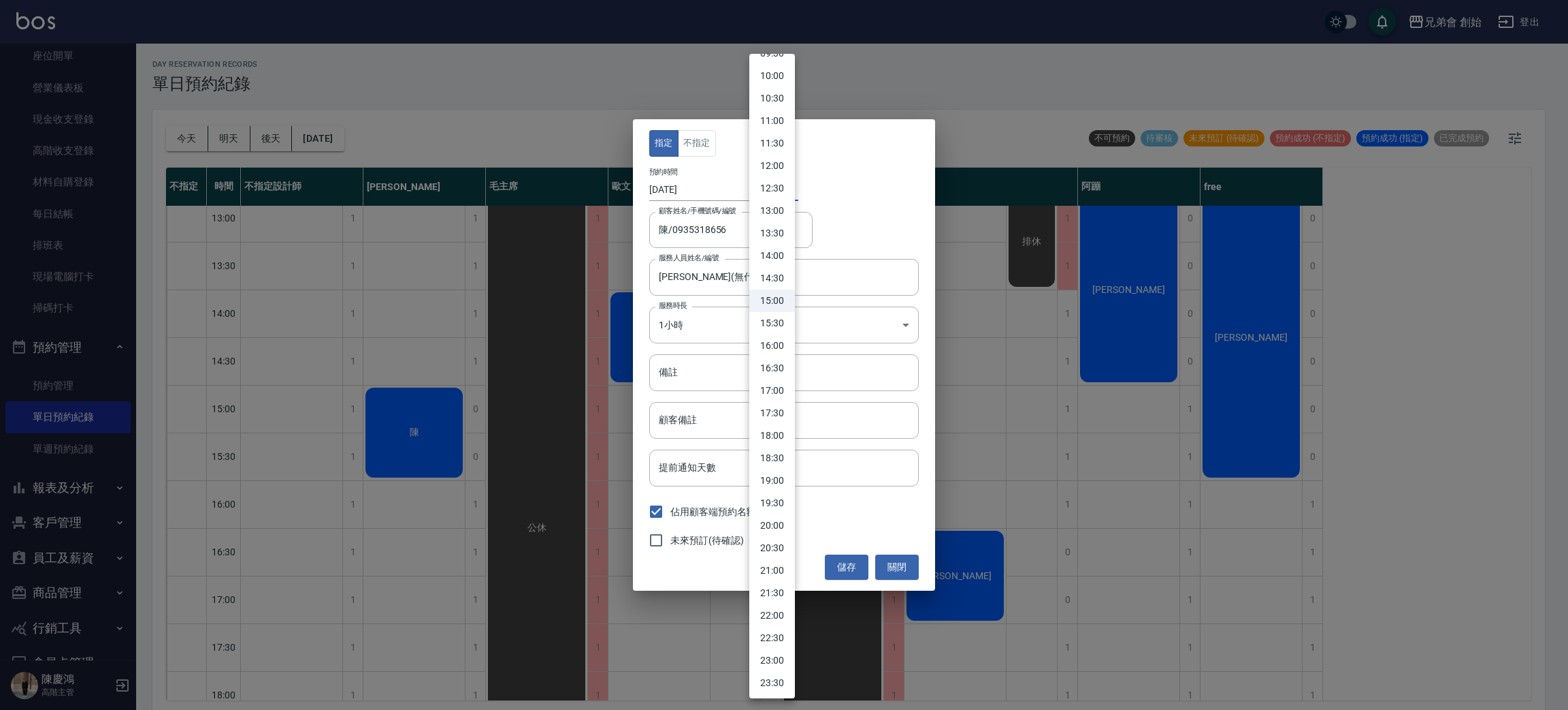
click at [775, 477] on li "19:00" at bounding box center [772, 480] width 45 height 23
type input "1755342000000"
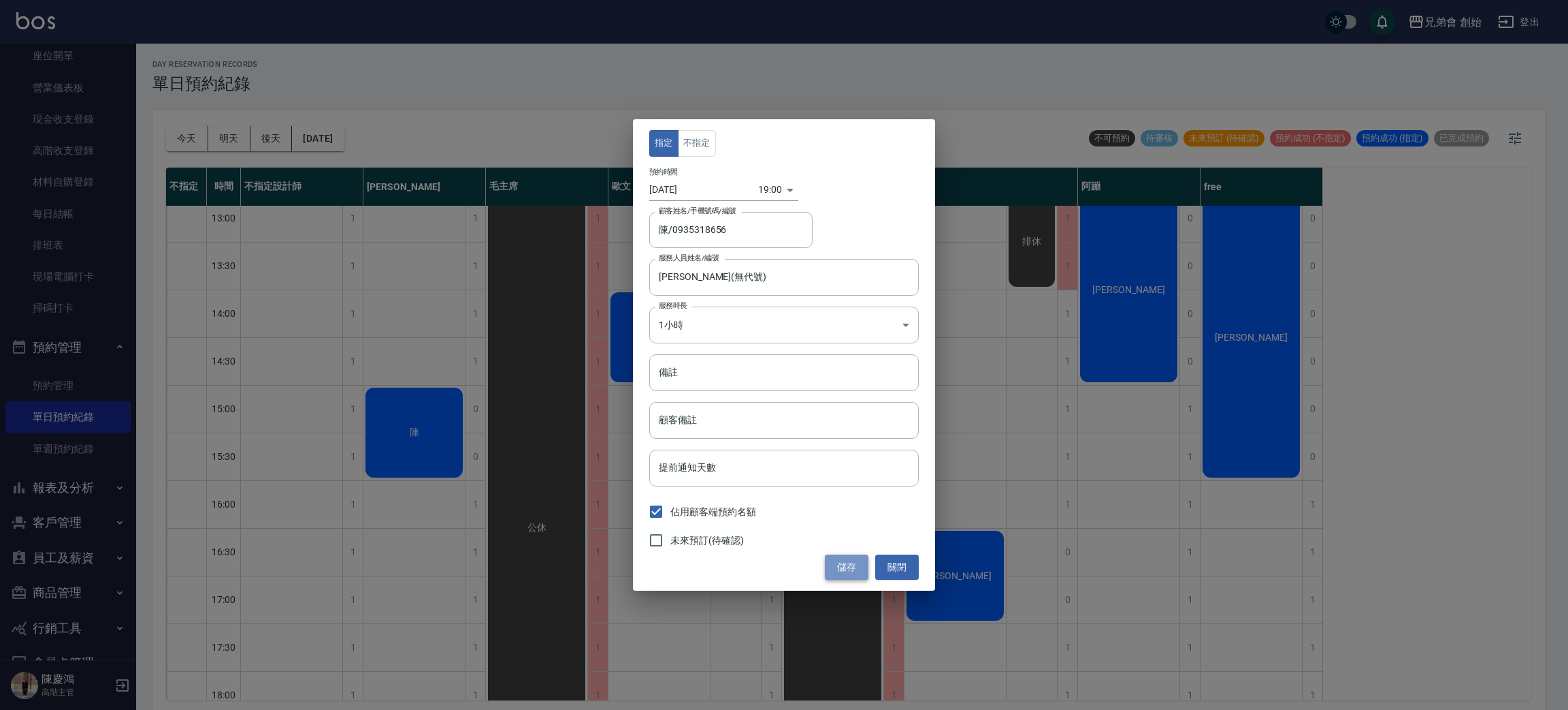
click at [847, 571] on button "儲存" at bounding box center [847, 567] width 44 height 25
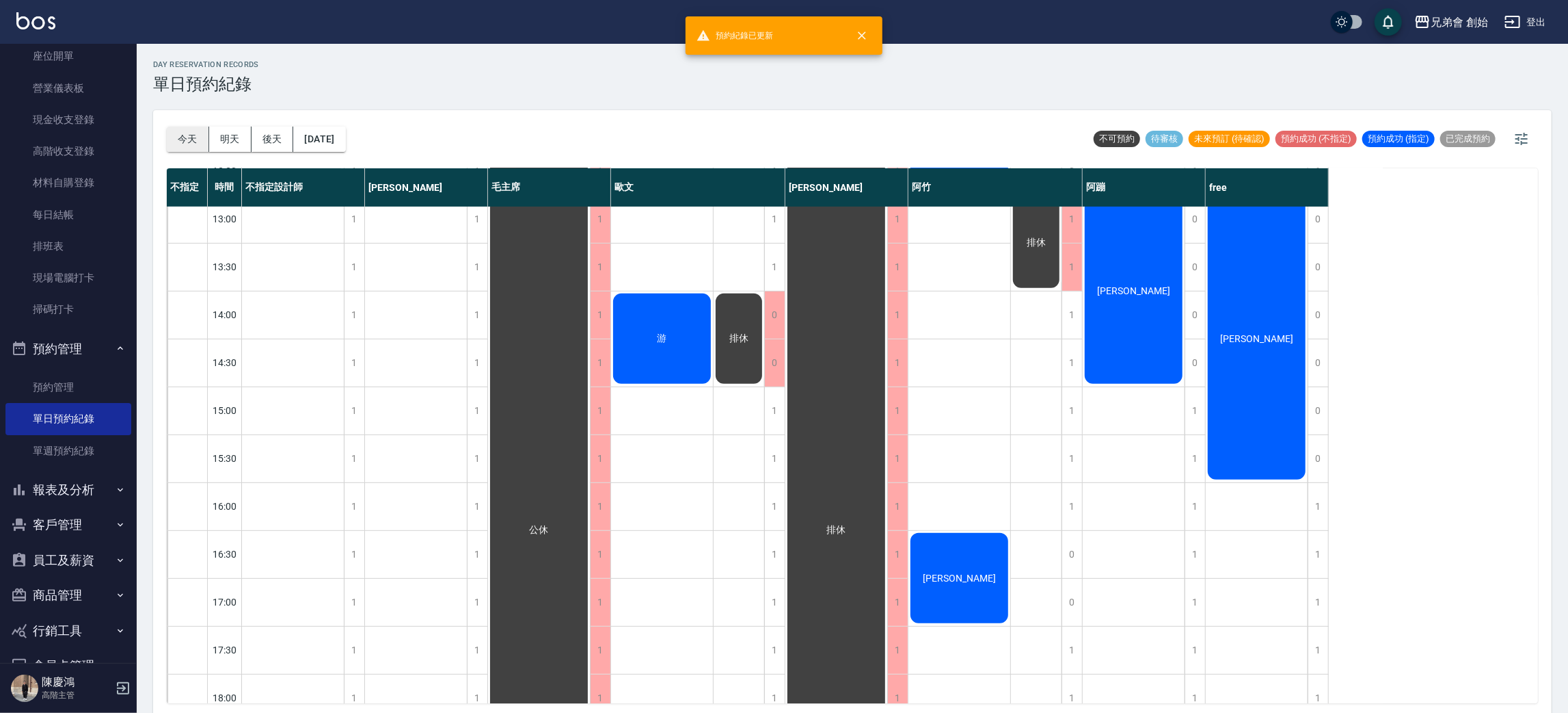
click at [198, 142] on button "今天" at bounding box center [188, 139] width 42 height 25
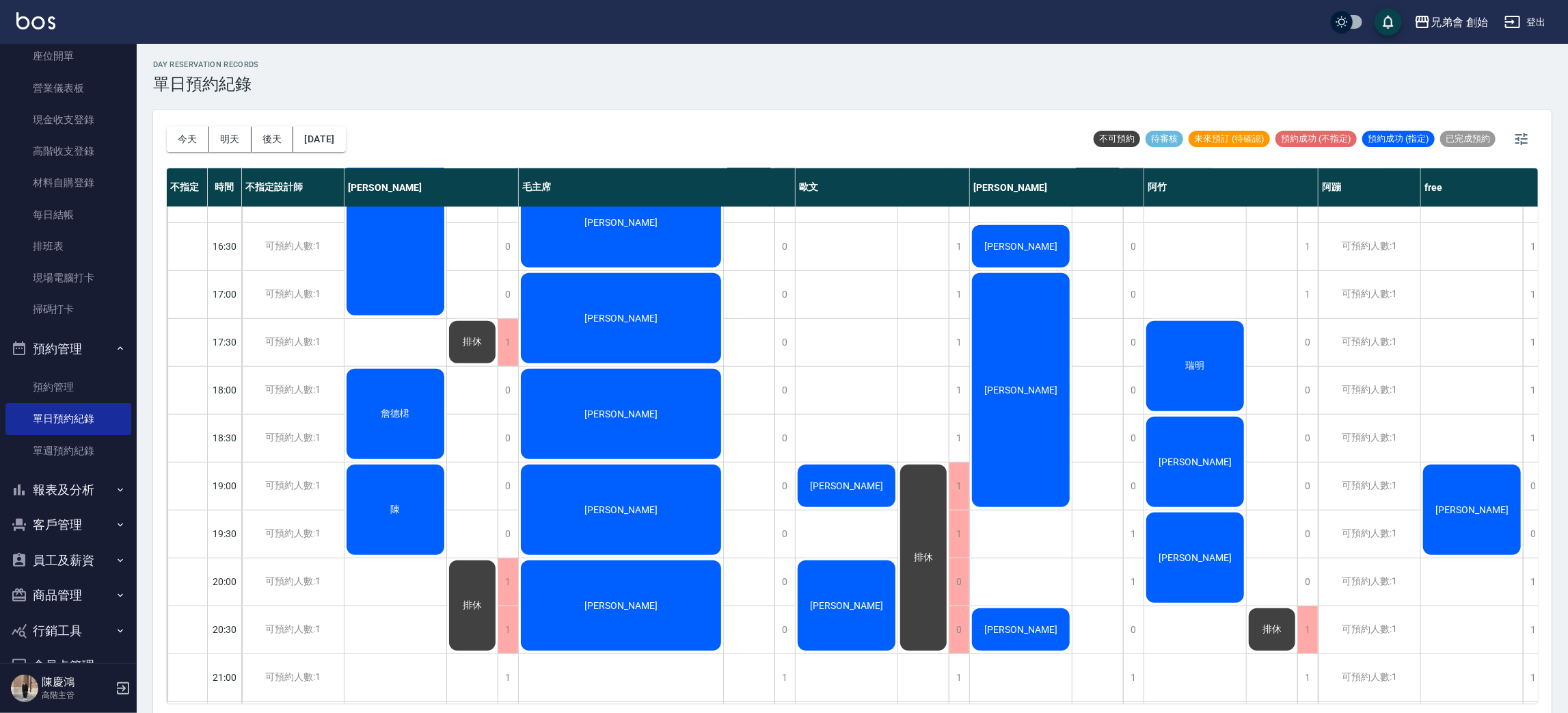
scroll to position [805, 0]
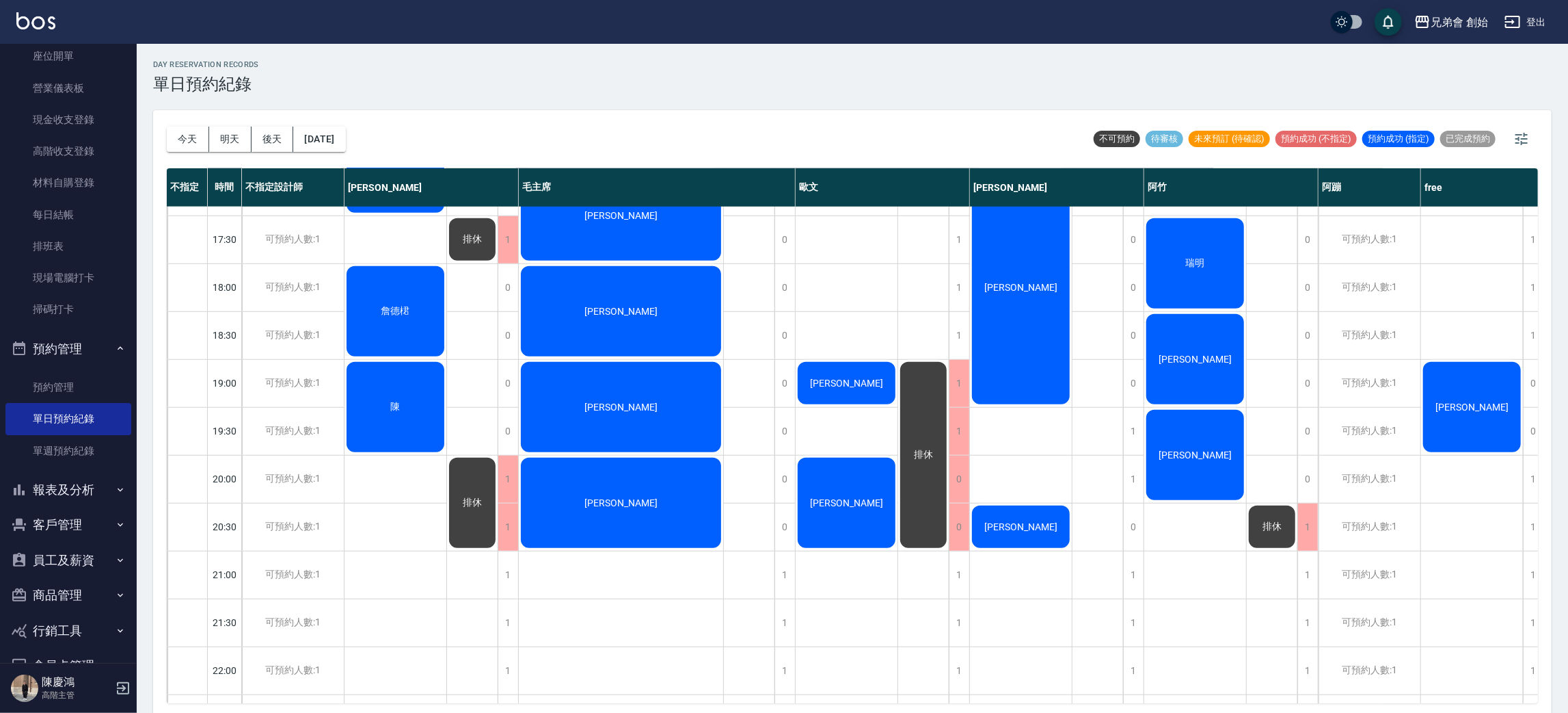
click at [466, 375] on div "排休 排休 排休" at bounding box center [472, 95] width 52 height 1388
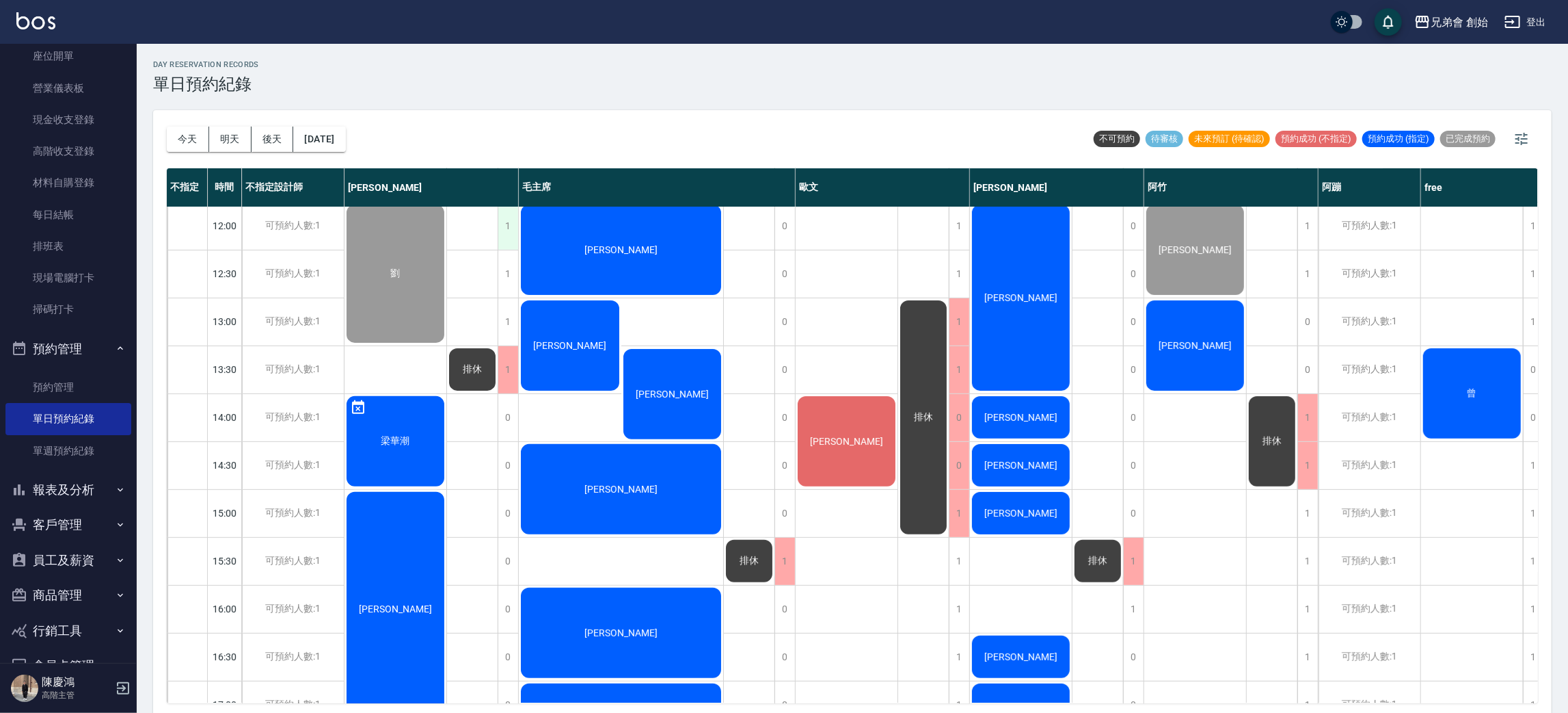
scroll to position [87, 0]
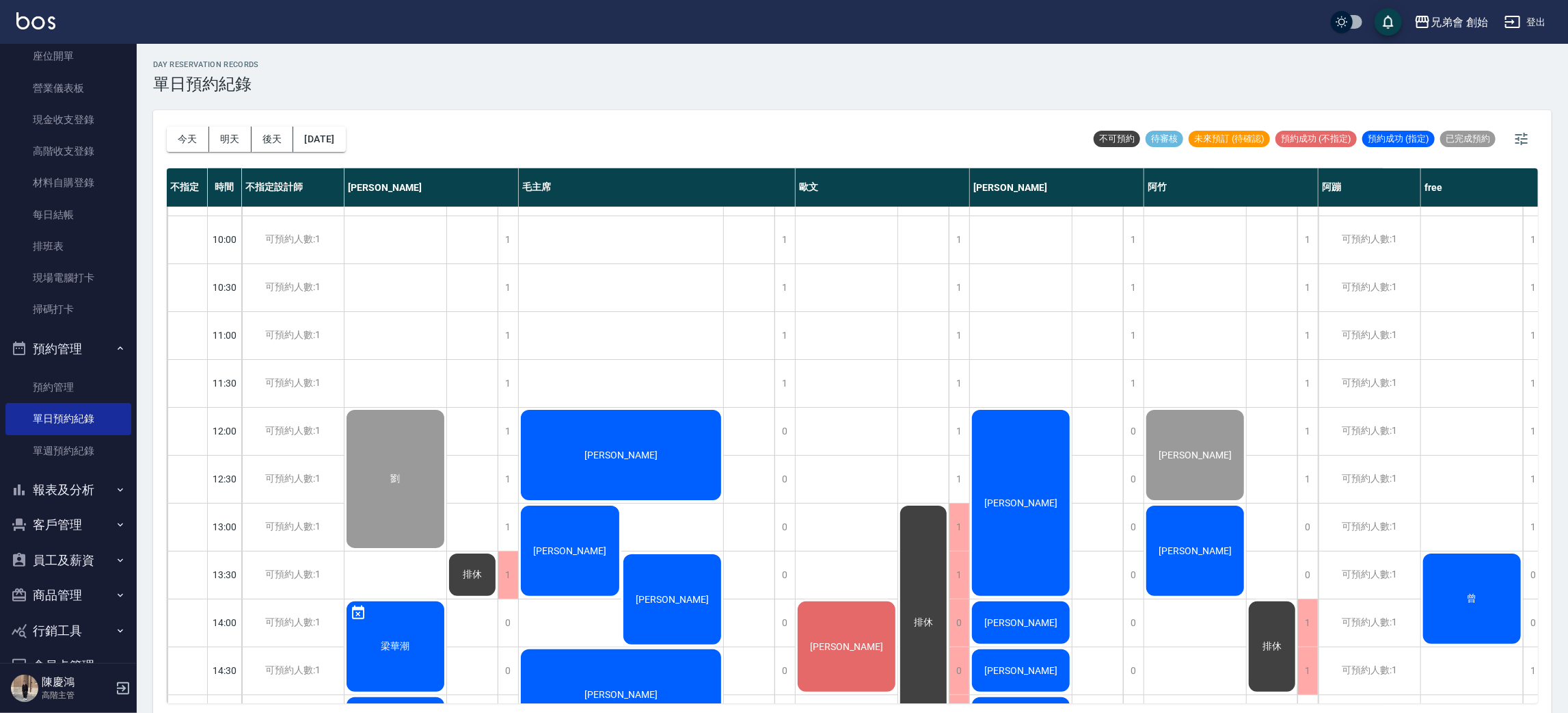
click at [680, 519] on div "林威任 李桀輝" at bounding box center [621, 574] width 204 height 143
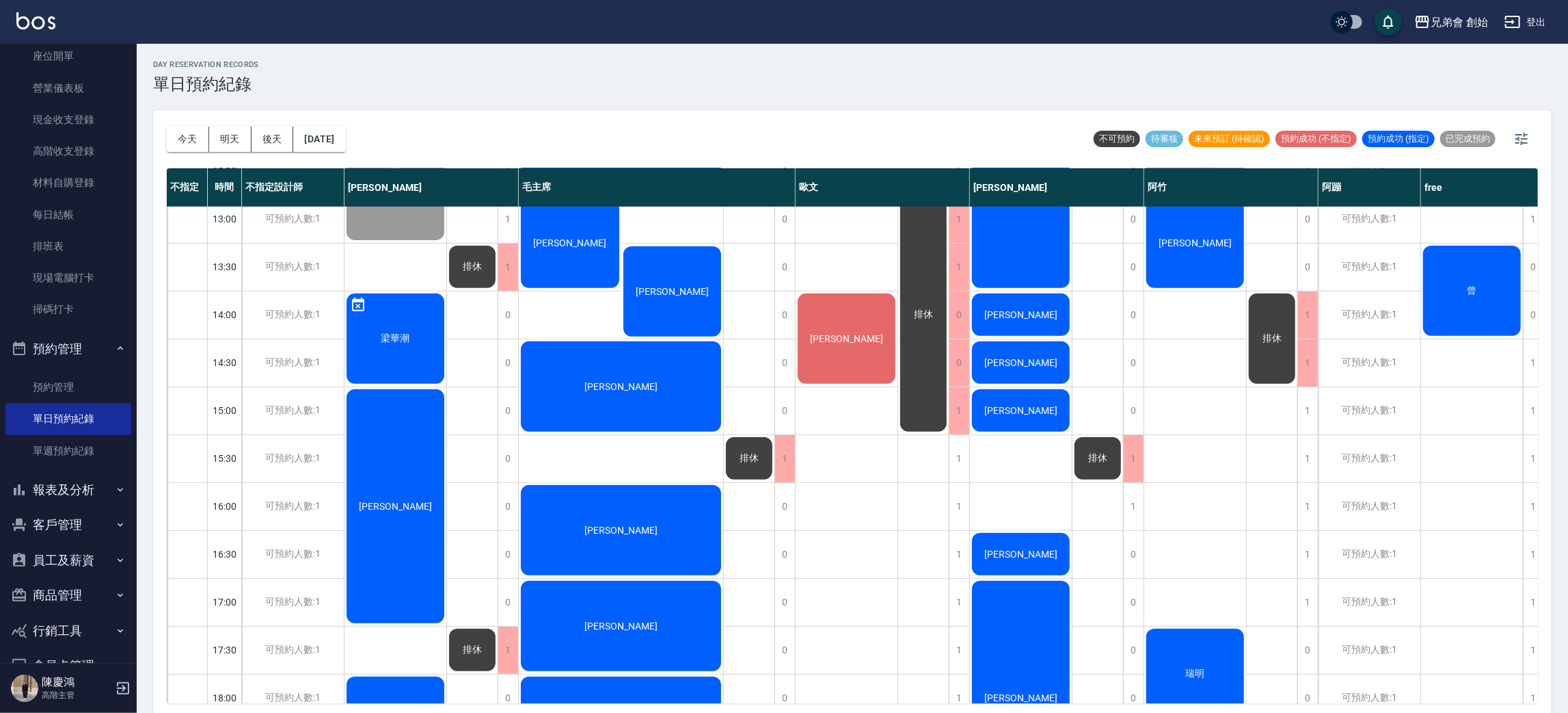
click at [735, 360] on div "排休" at bounding box center [749, 505] width 52 height 1388
click at [750, 383] on div "排休" at bounding box center [749, 505] width 52 height 1388
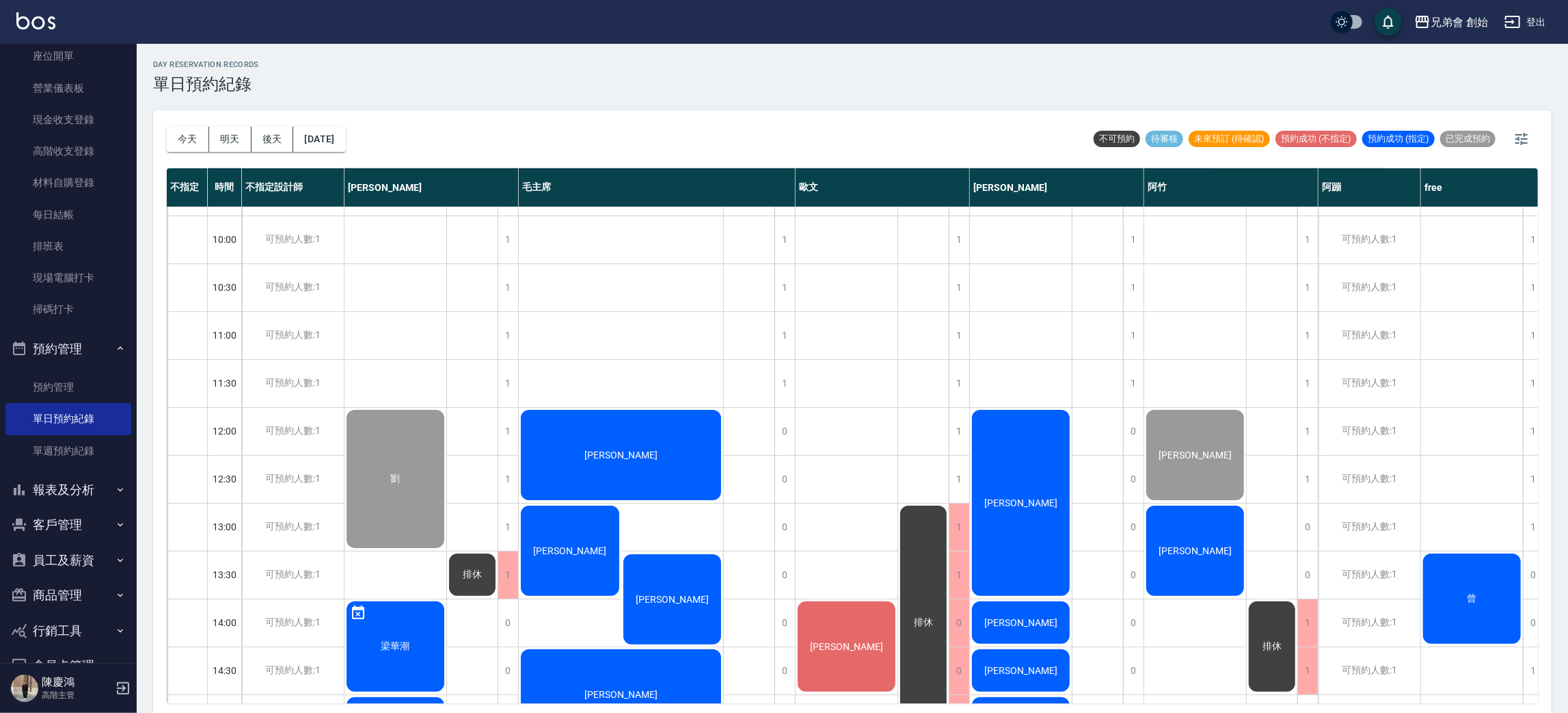
scroll to position [189, 0]
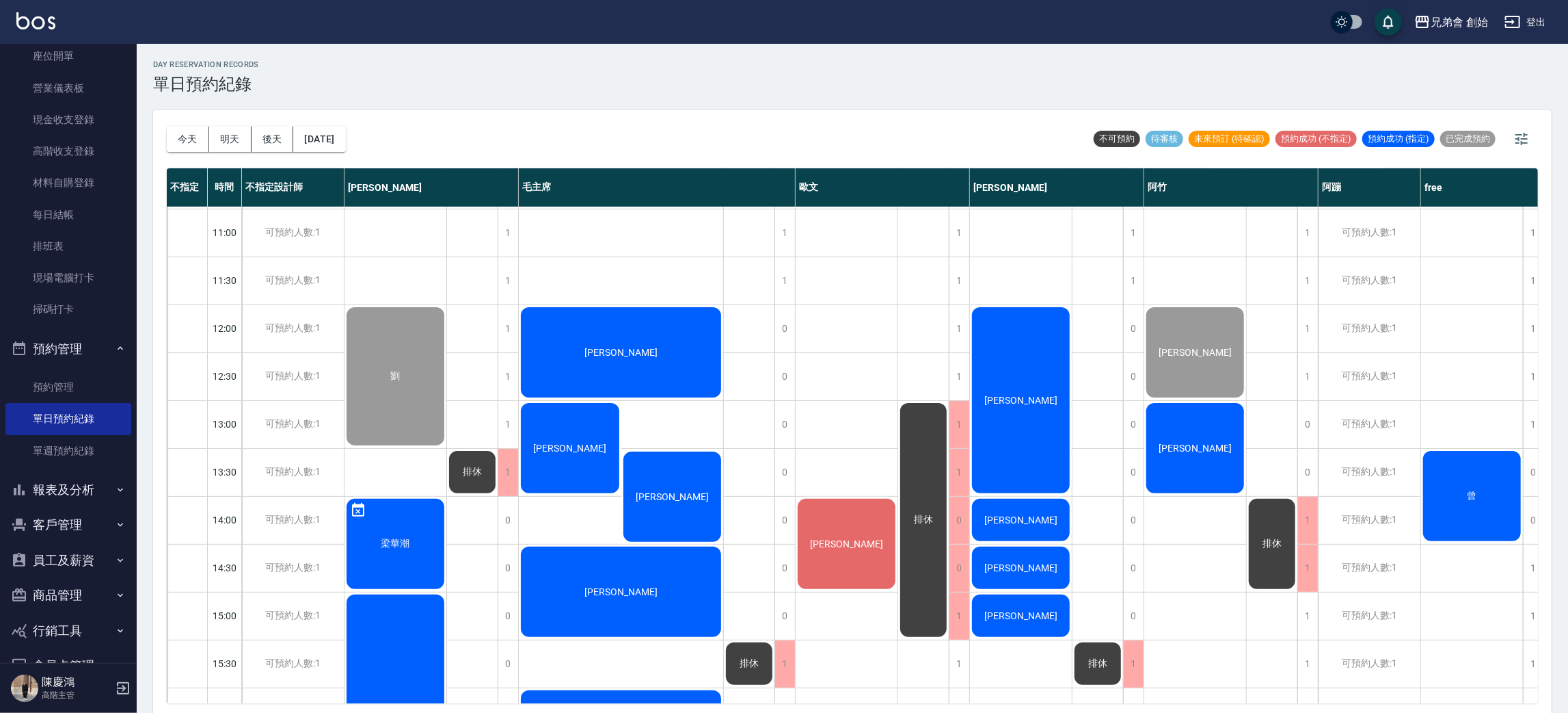
click at [447, 440] on div "[PERSON_NAME]" at bounding box center [395, 376] width 102 height 142
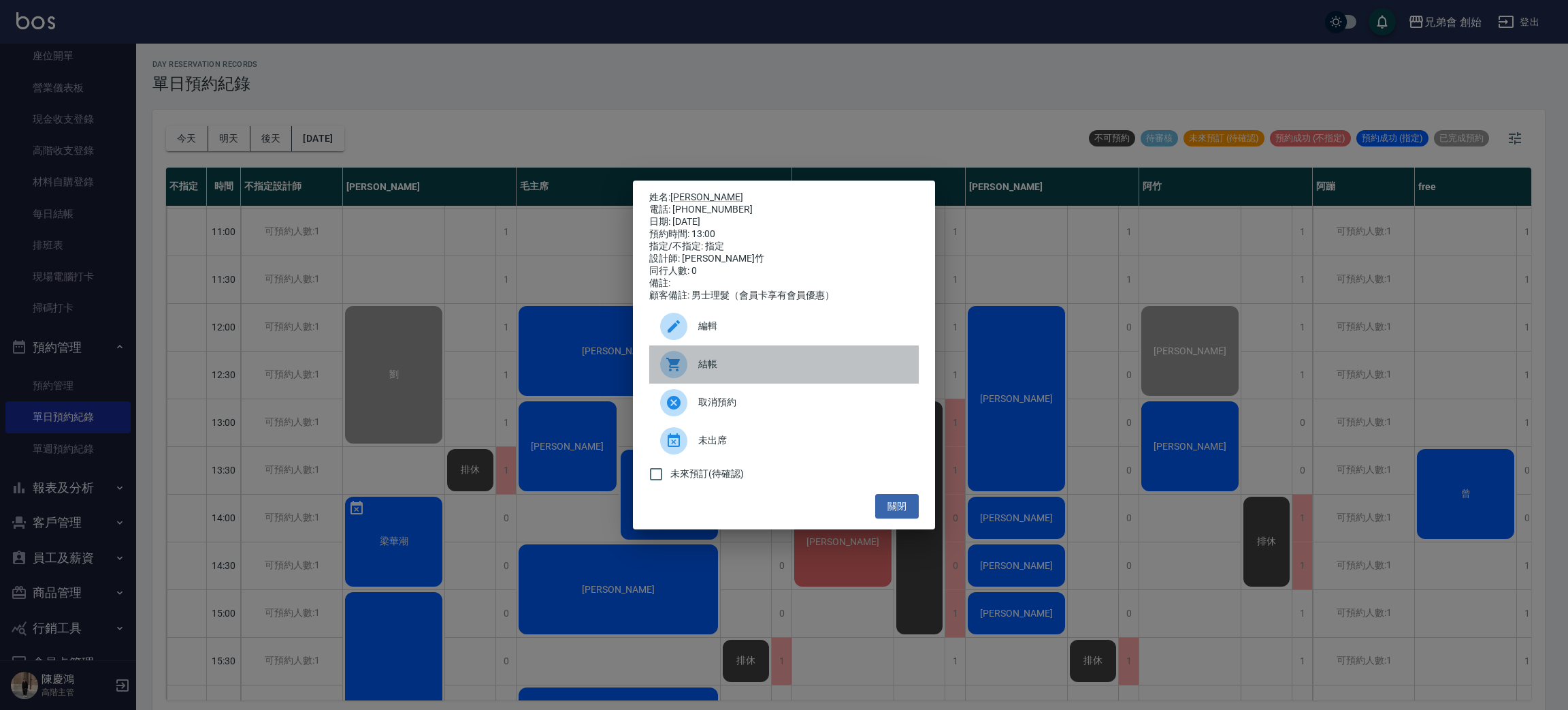
click at [807, 369] on span "結帳" at bounding box center [803, 363] width 209 height 14
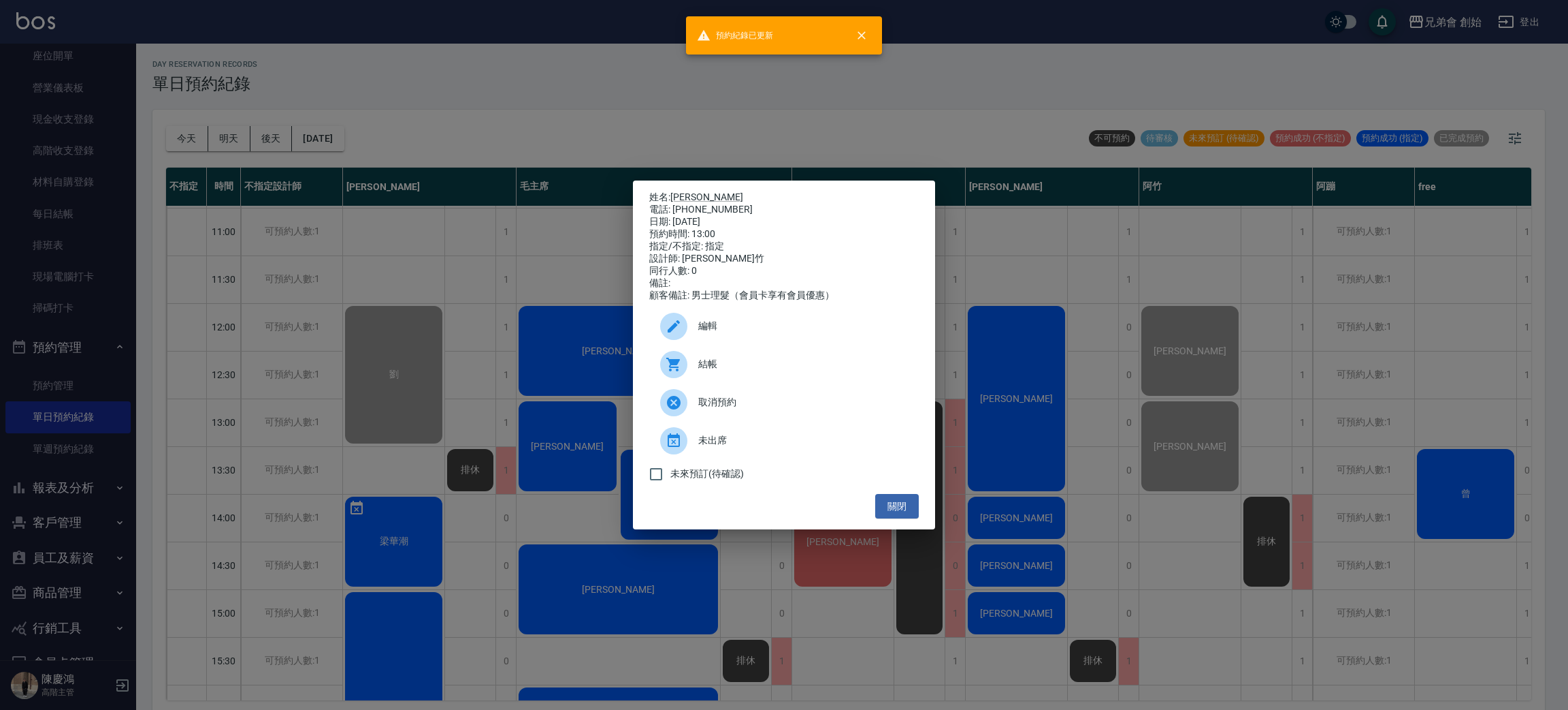
click at [399, 128] on div "姓名: 吳孝恩 電話: 0934267316 日期: 2025/08/16 預約時間: 13:00 指定/不指定: 指定 設計師: 阿竹 同行人數: 0 備註…" at bounding box center [784, 355] width 1568 height 710
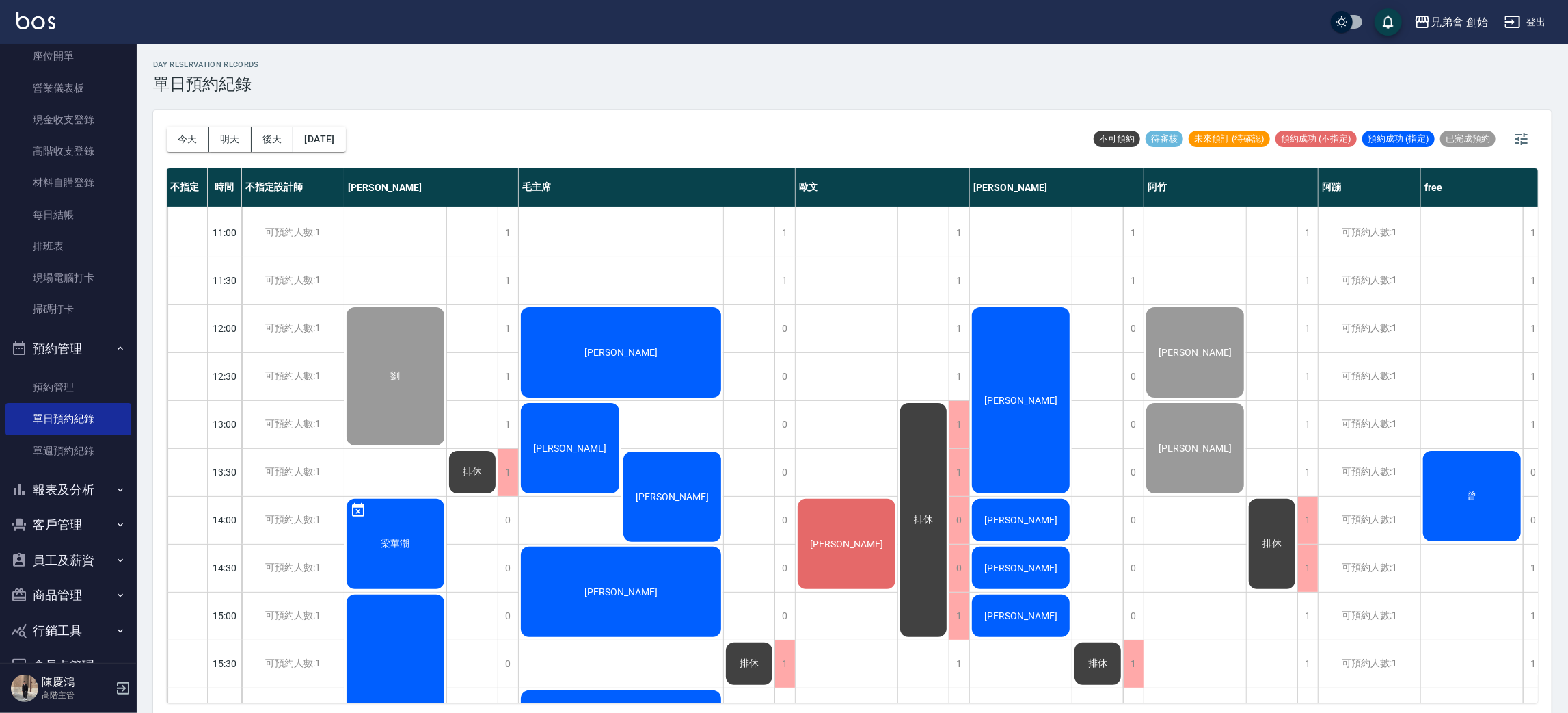
scroll to position [292, 0]
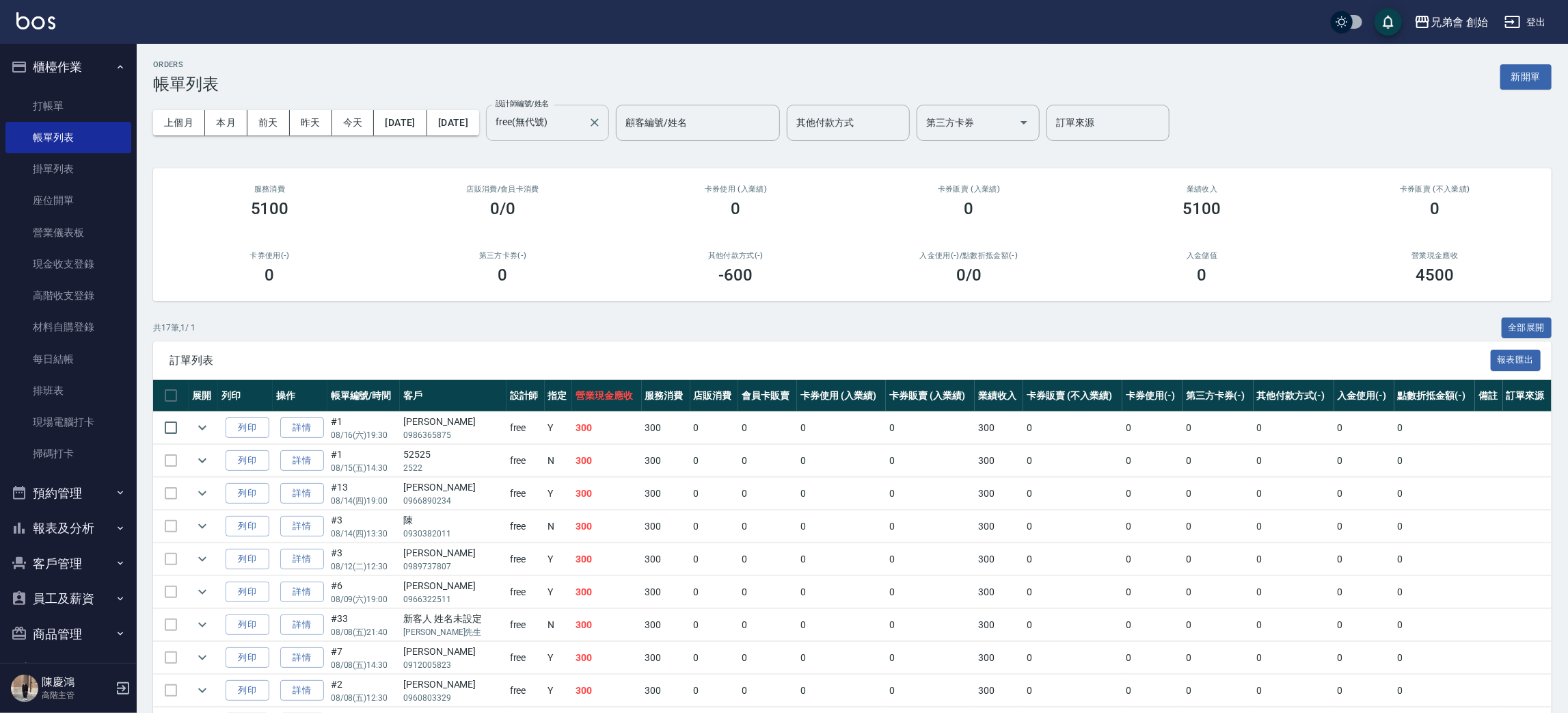
click at [605, 122] on button "Clear" at bounding box center [594, 122] width 19 height 19
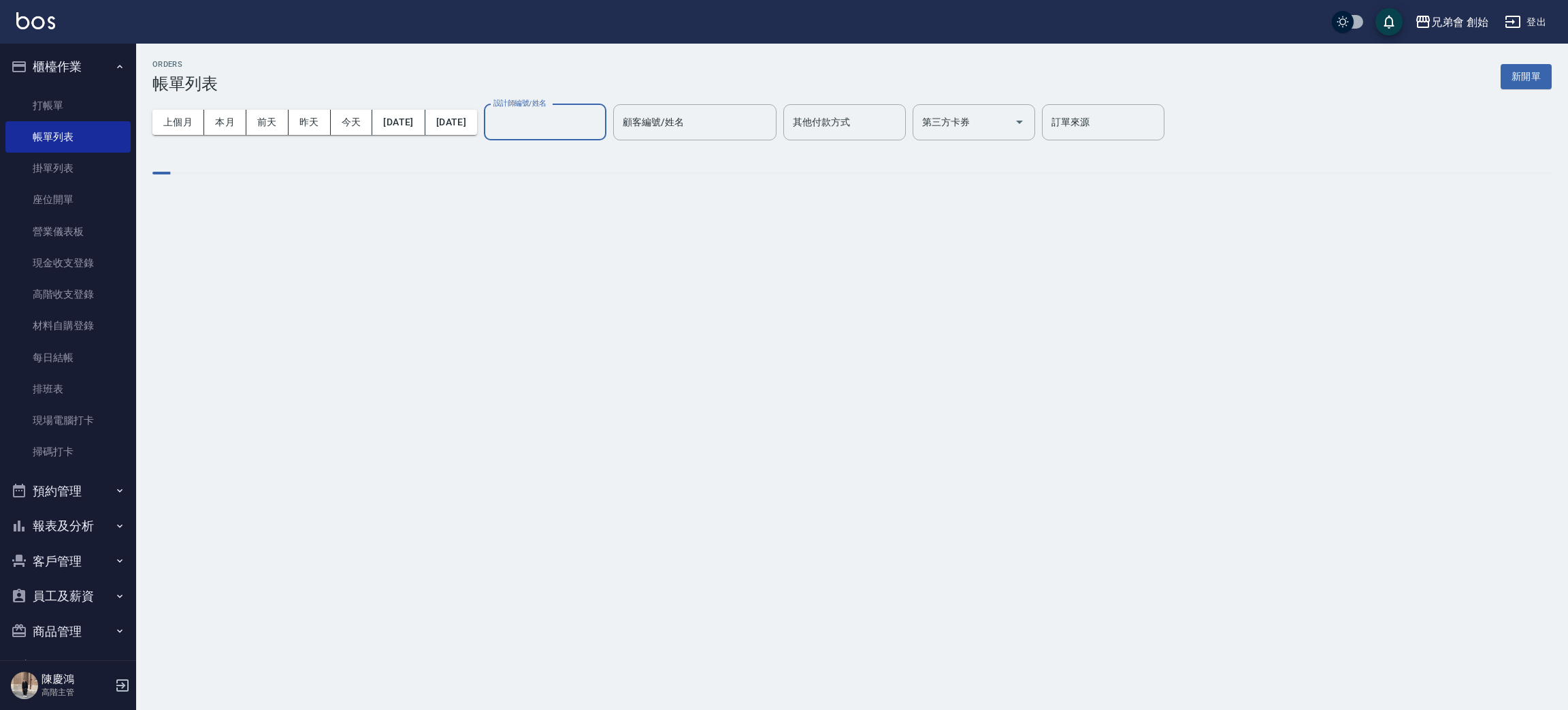
click at [573, 137] on div "設計師編號/姓名" at bounding box center [546, 122] width 123 height 36
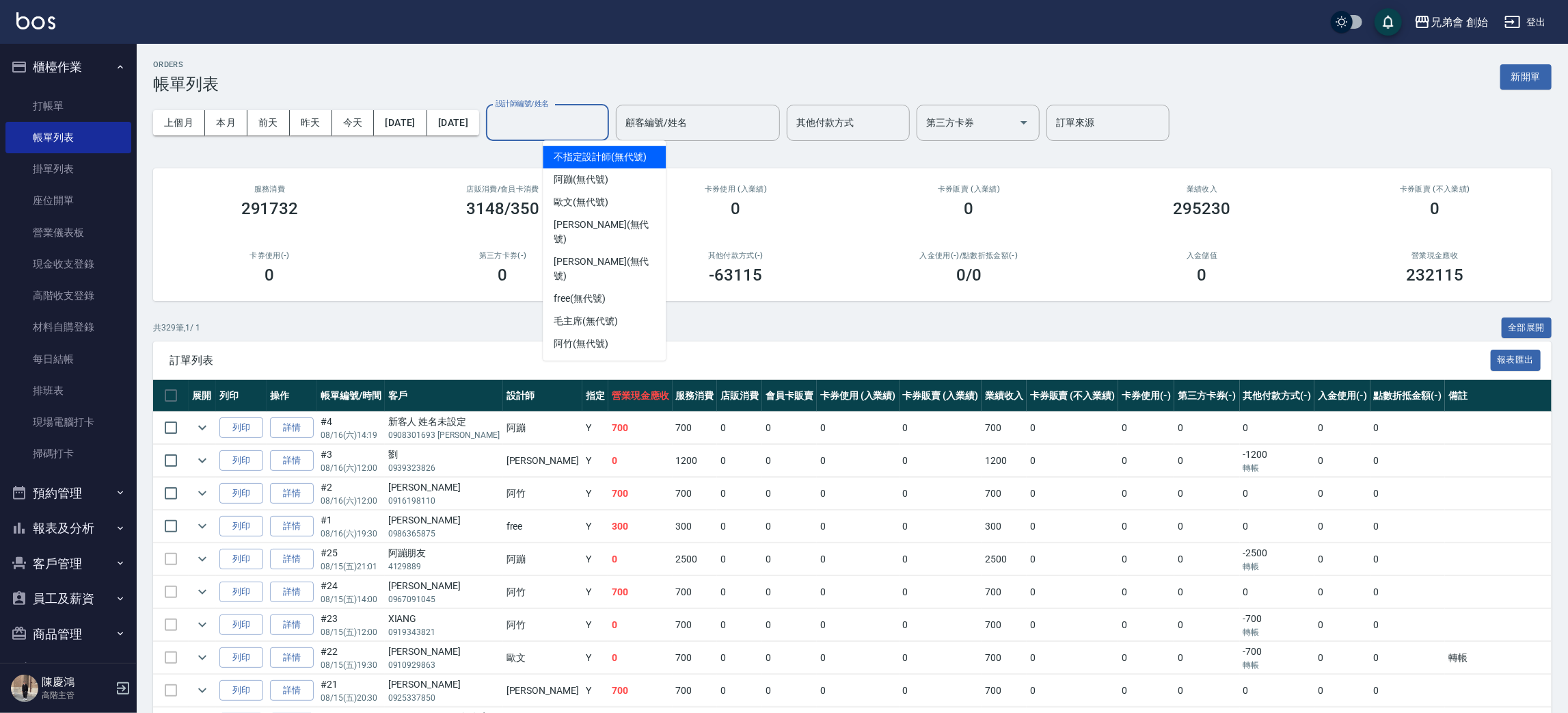
click at [595, 182] on div "阿蹦 (無代號)" at bounding box center [605, 179] width 123 height 23
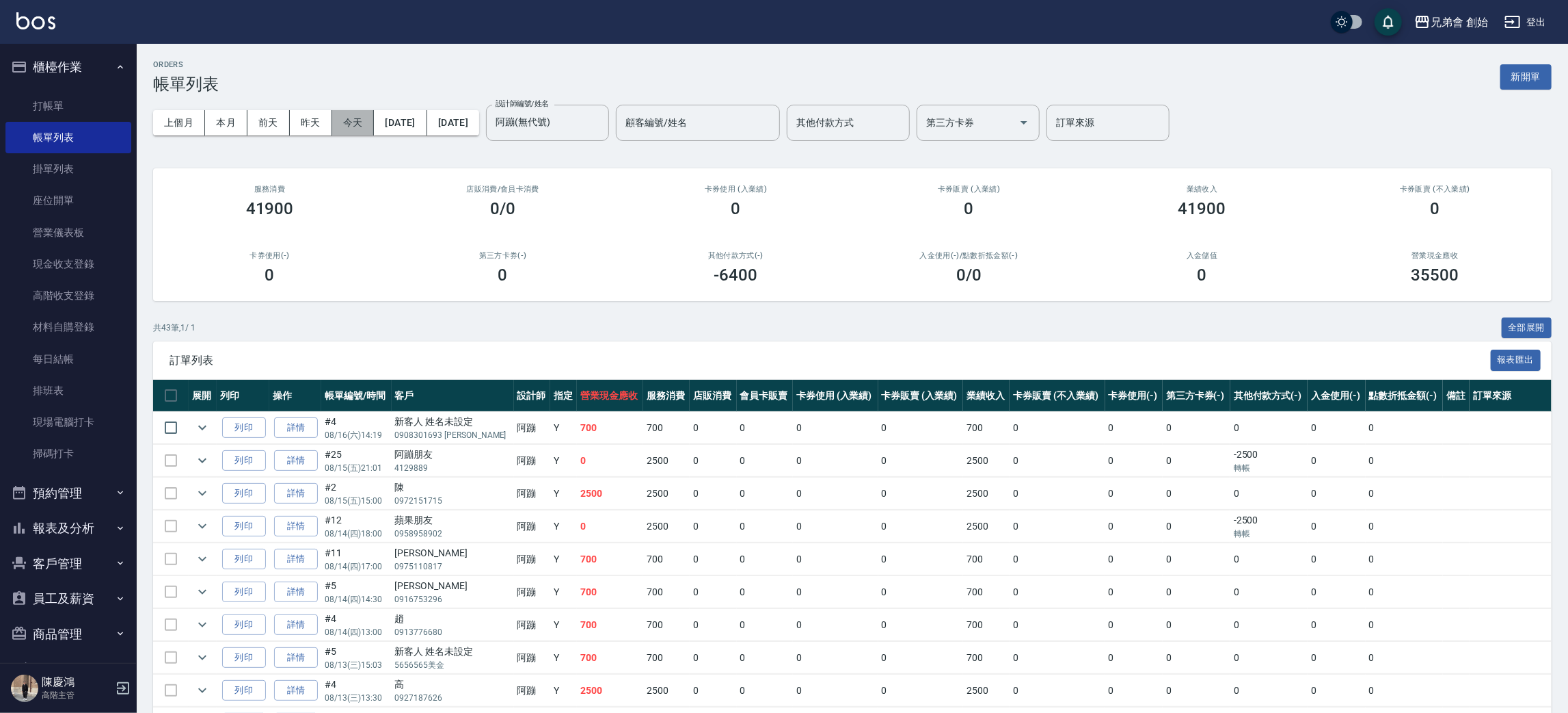
click at [351, 126] on button "今天" at bounding box center [353, 122] width 42 height 25
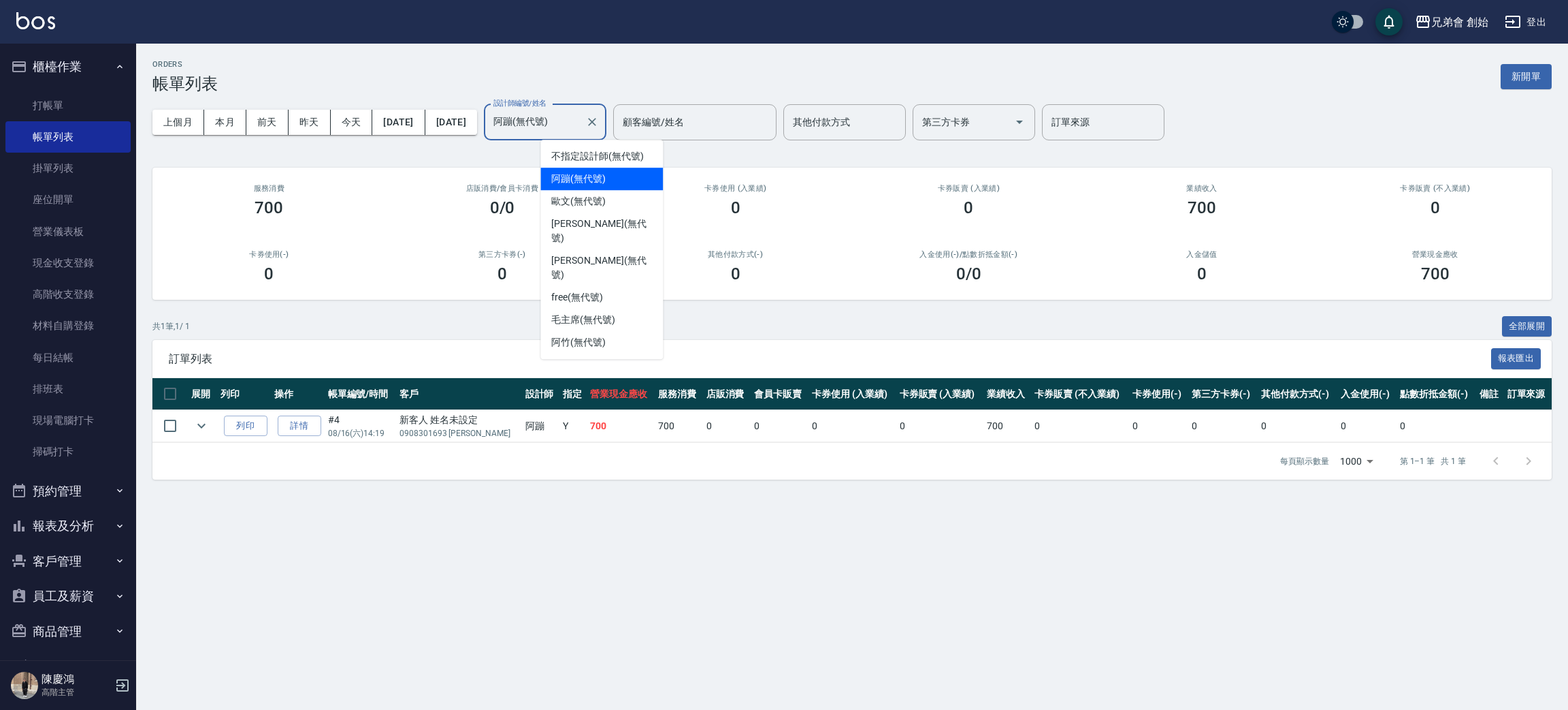
click at [580, 126] on input "阿蹦(無代號)" at bounding box center [535, 122] width 90 height 24
click at [610, 249] on div "威利 (無代號)" at bounding box center [602, 268] width 123 height 37
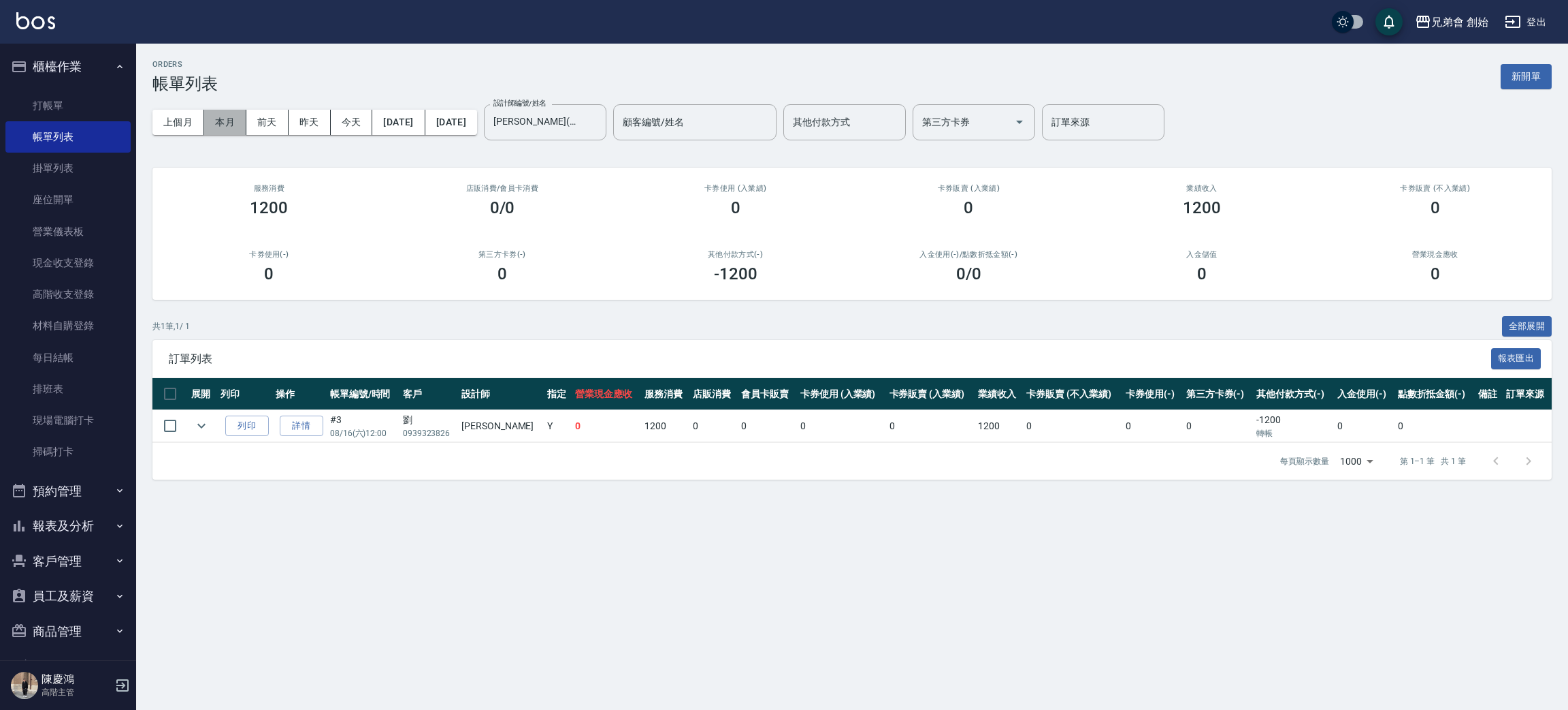
click at [227, 110] on button "本月" at bounding box center [225, 122] width 42 height 25
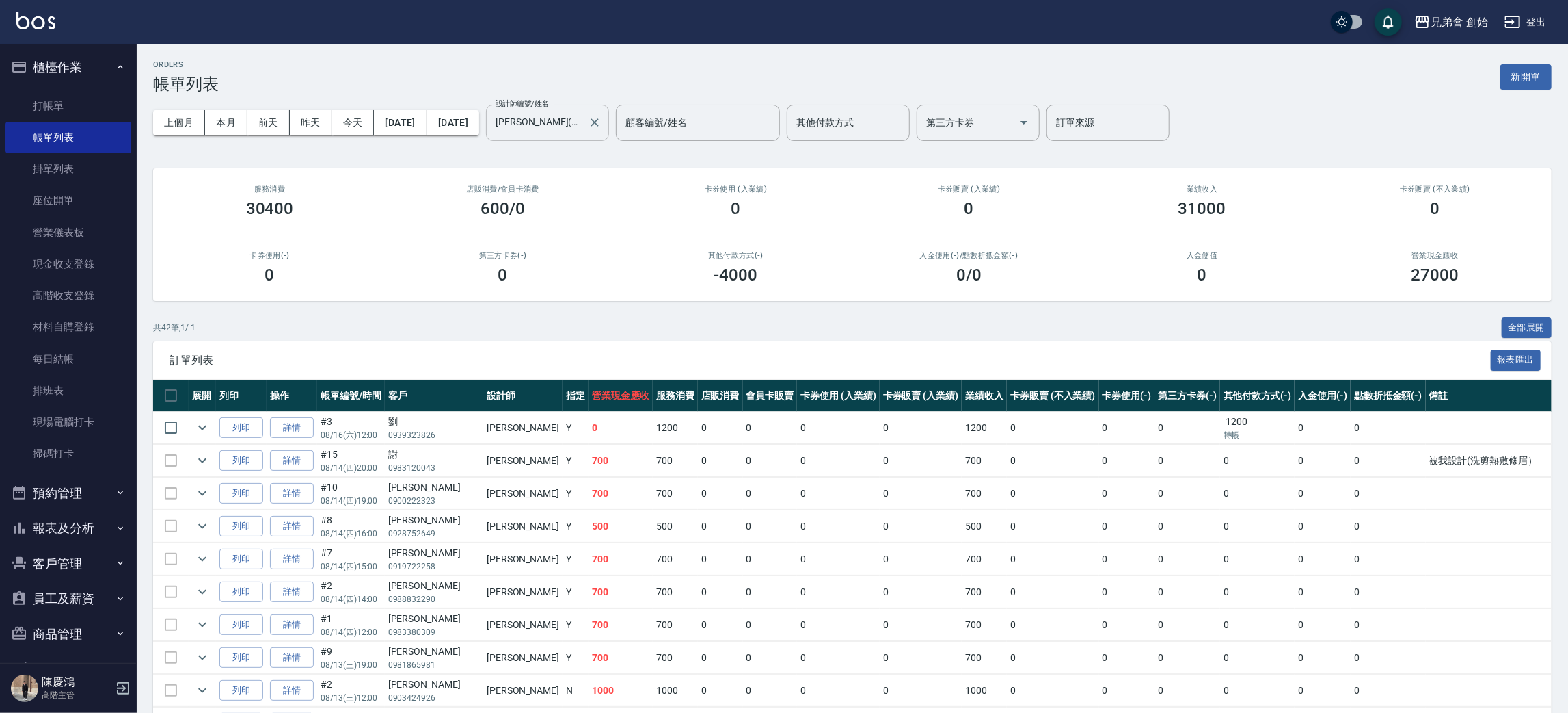
click at [583, 118] on input "威利(無代號)" at bounding box center [537, 122] width 90 height 24
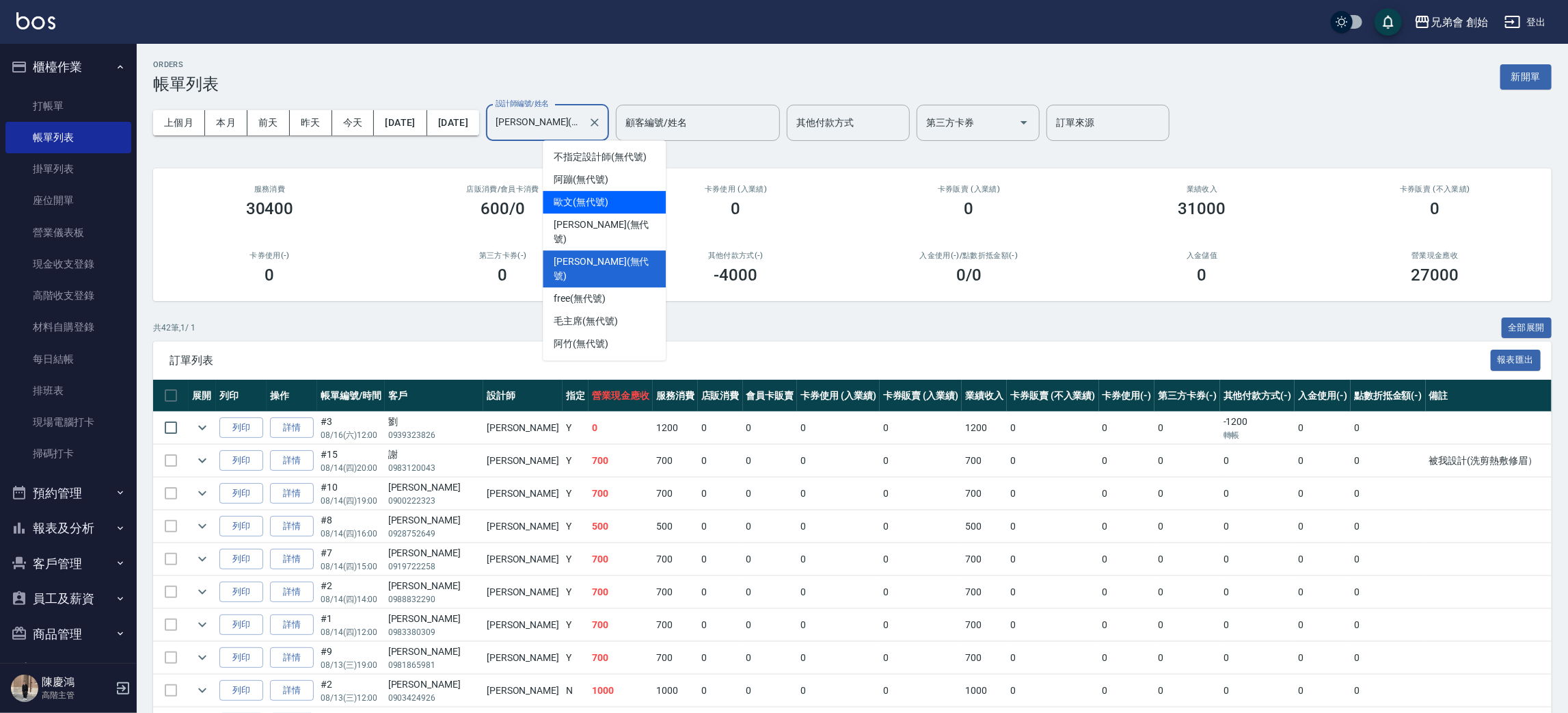
click at [625, 199] on div "歐文 (無代號)" at bounding box center [605, 202] width 123 height 23
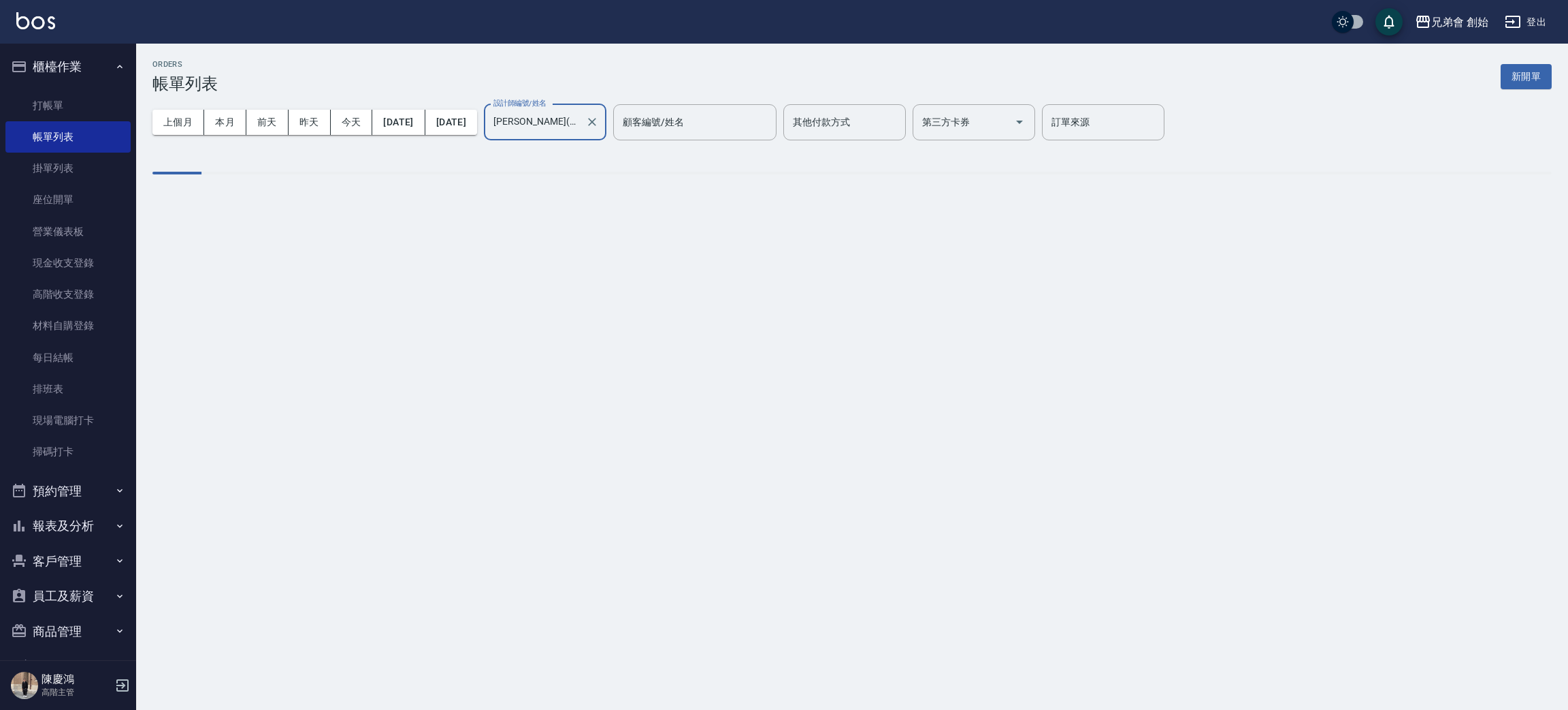
click at [580, 118] on input "歐文(無代號)" at bounding box center [535, 122] width 90 height 24
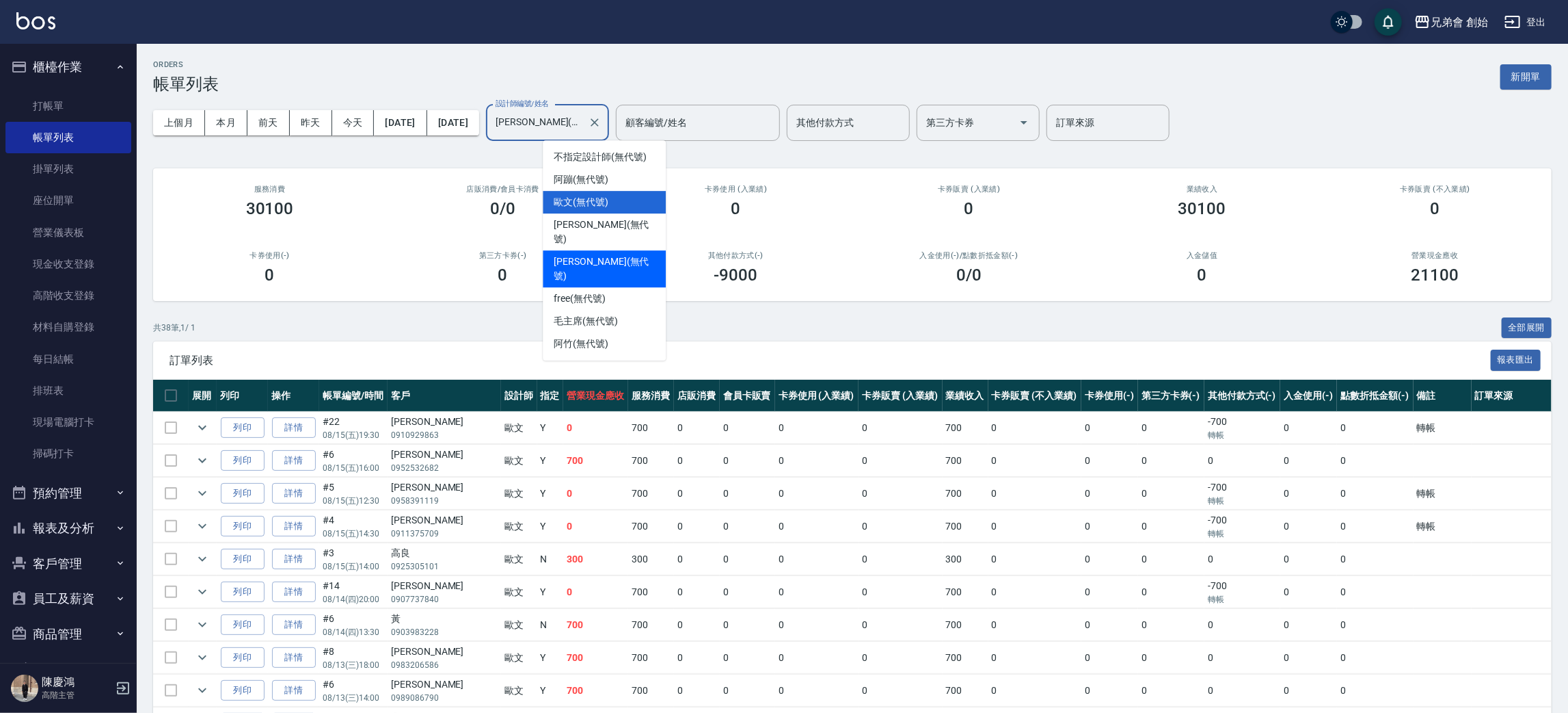
click at [616, 250] on div "威利 (無代號)" at bounding box center [605, 269] width 123 height 37
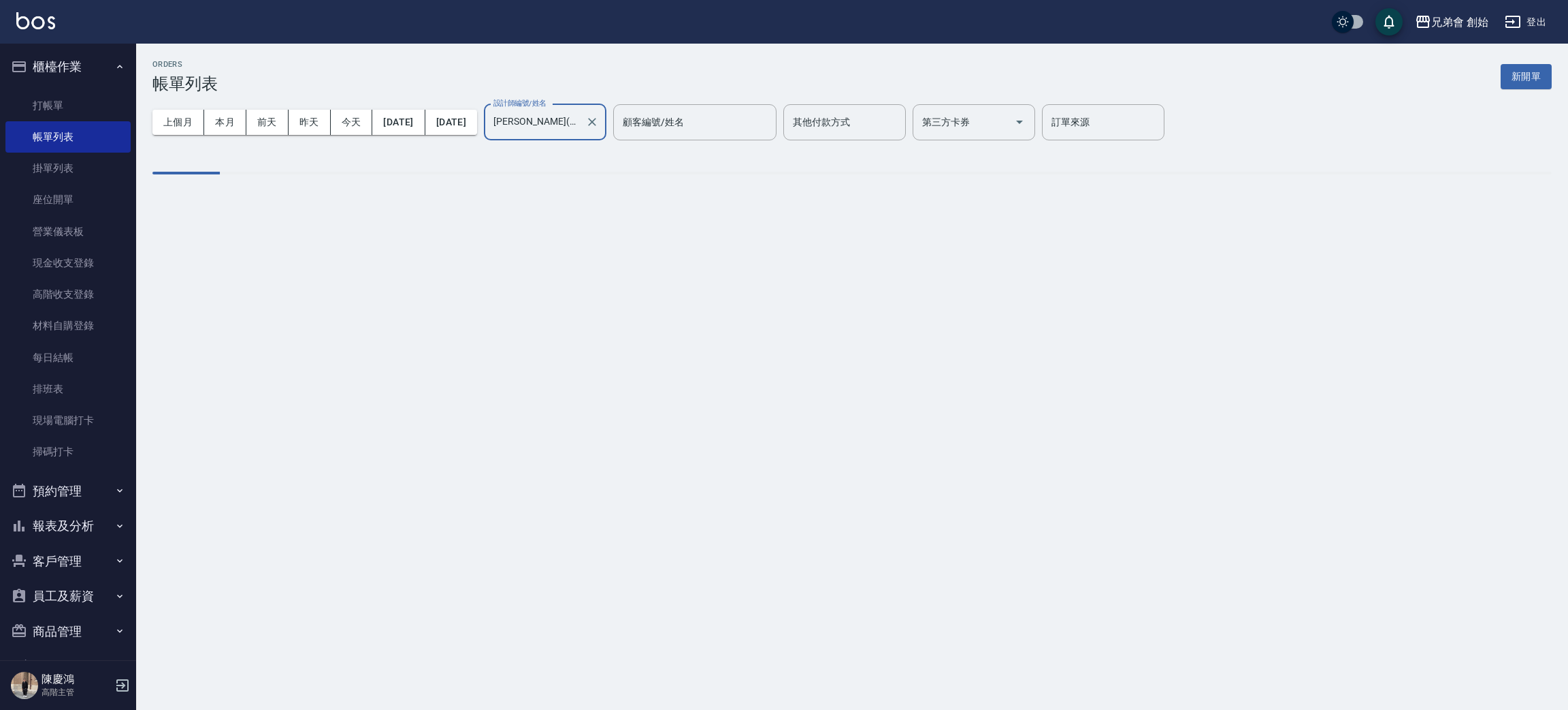
click at [580, 128] on input "威利(無代號)" at bounding box center [535, 122] width 90 height 24
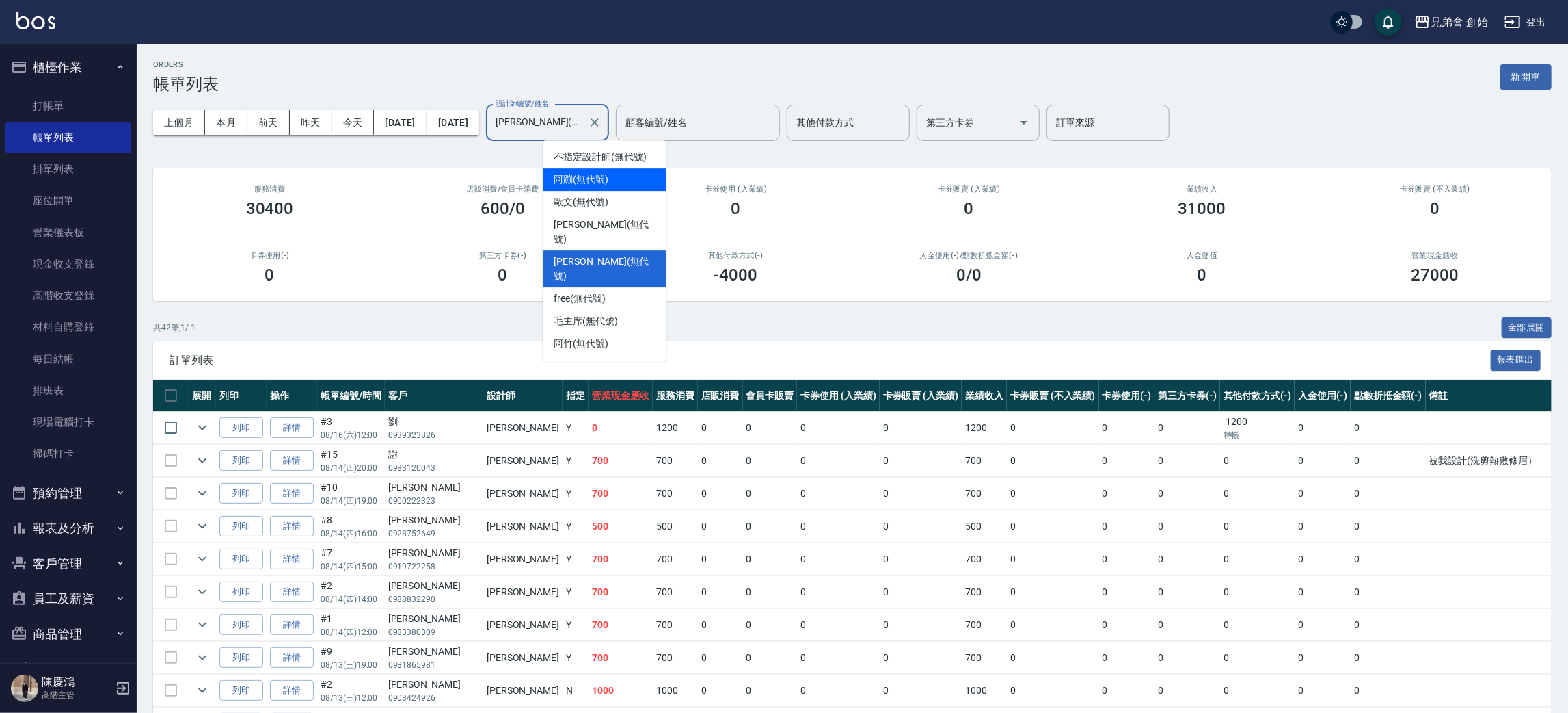
click at [605, 182] on span "阿蹦 (無代號)" at bounding box center [581, 179] width 55 height 14
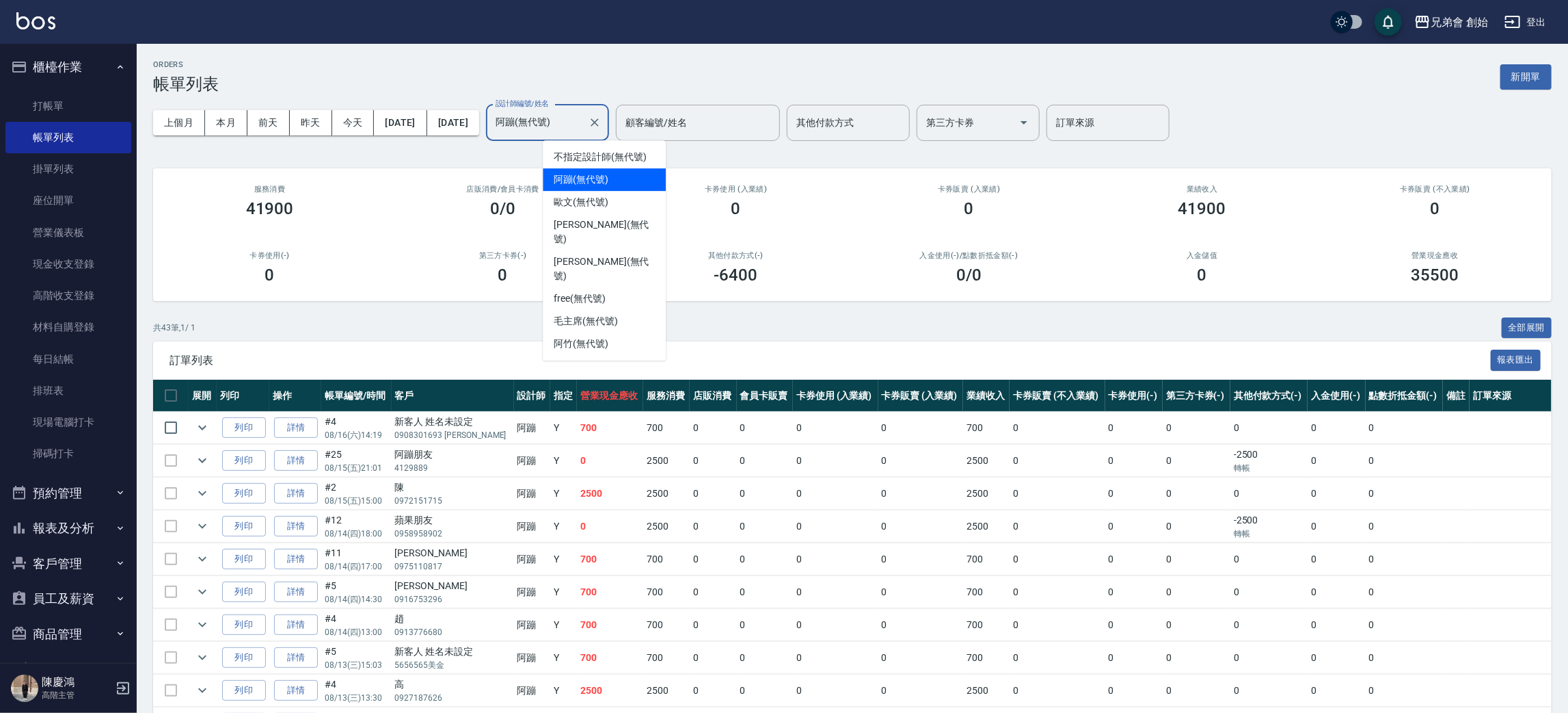
click at [583, 123] on input "阿蹦(無代號)" at bounding box center [537, 122] width 90 height 24
click at [625, 250] on div "威利 (無代號)" at bounding box center [605, 269] width 123 height 37
type input "威利(無代號)"
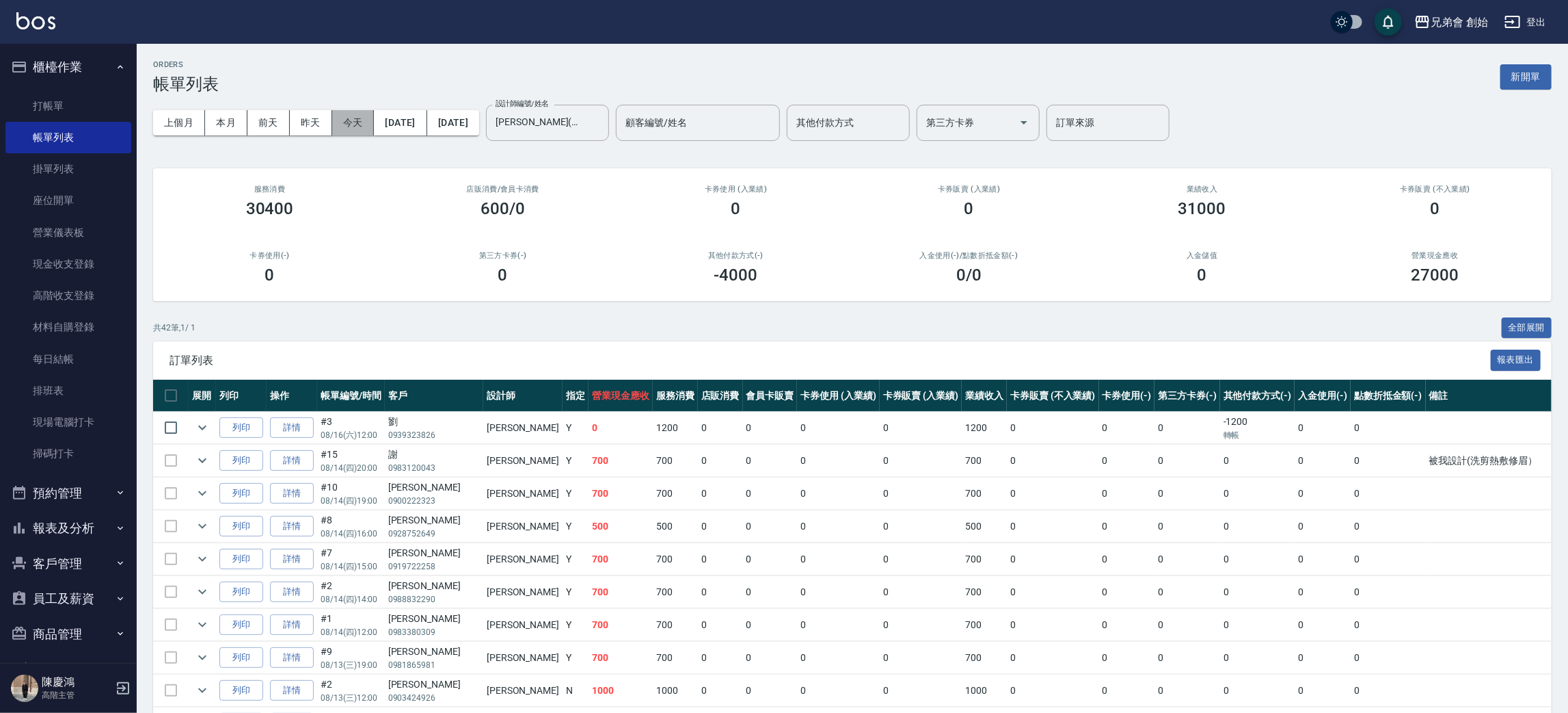
click at [350, 122] on button "今天" at bounding box center [353, 122] width 42 height 25
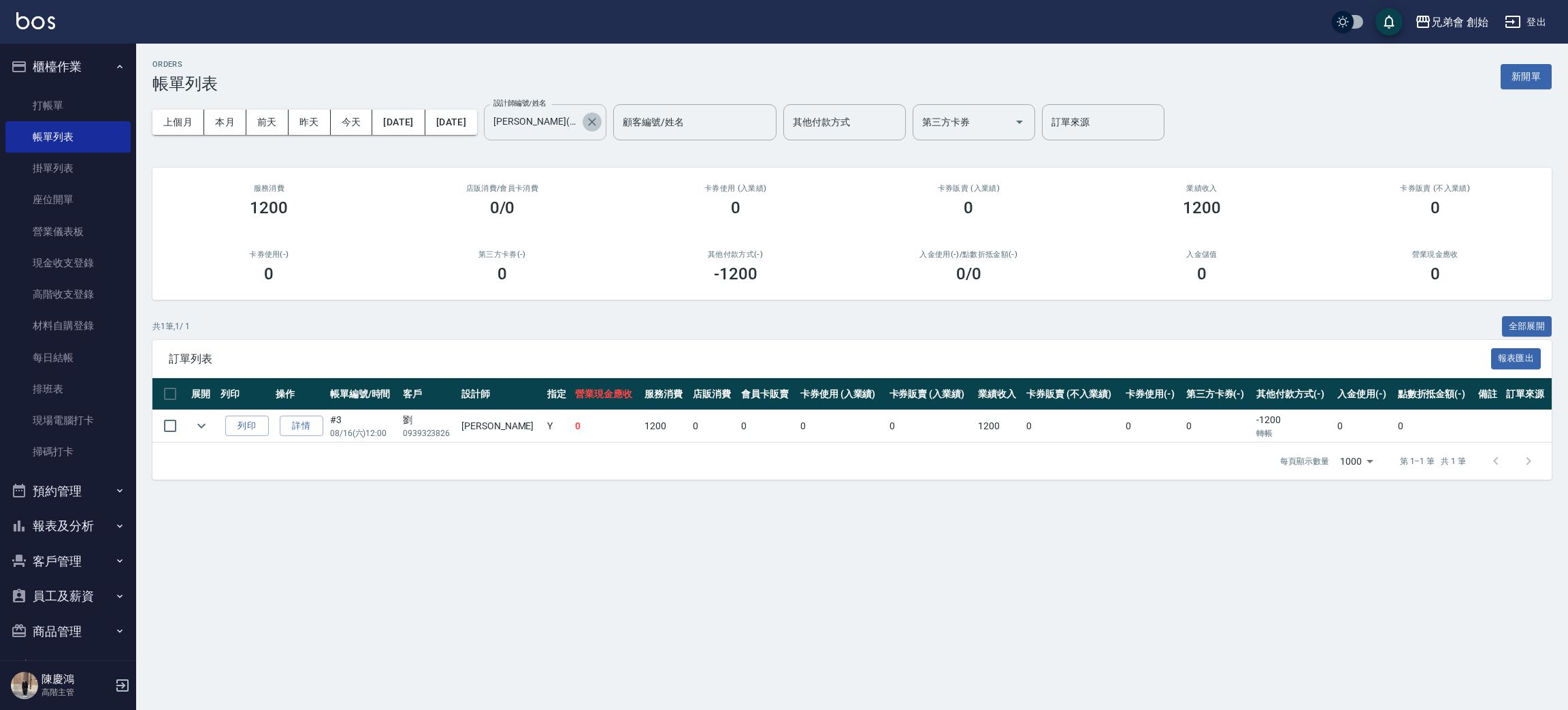
click at [596, 121] on icon "Clear" at bounding box center [592, 122] width 8 height 8
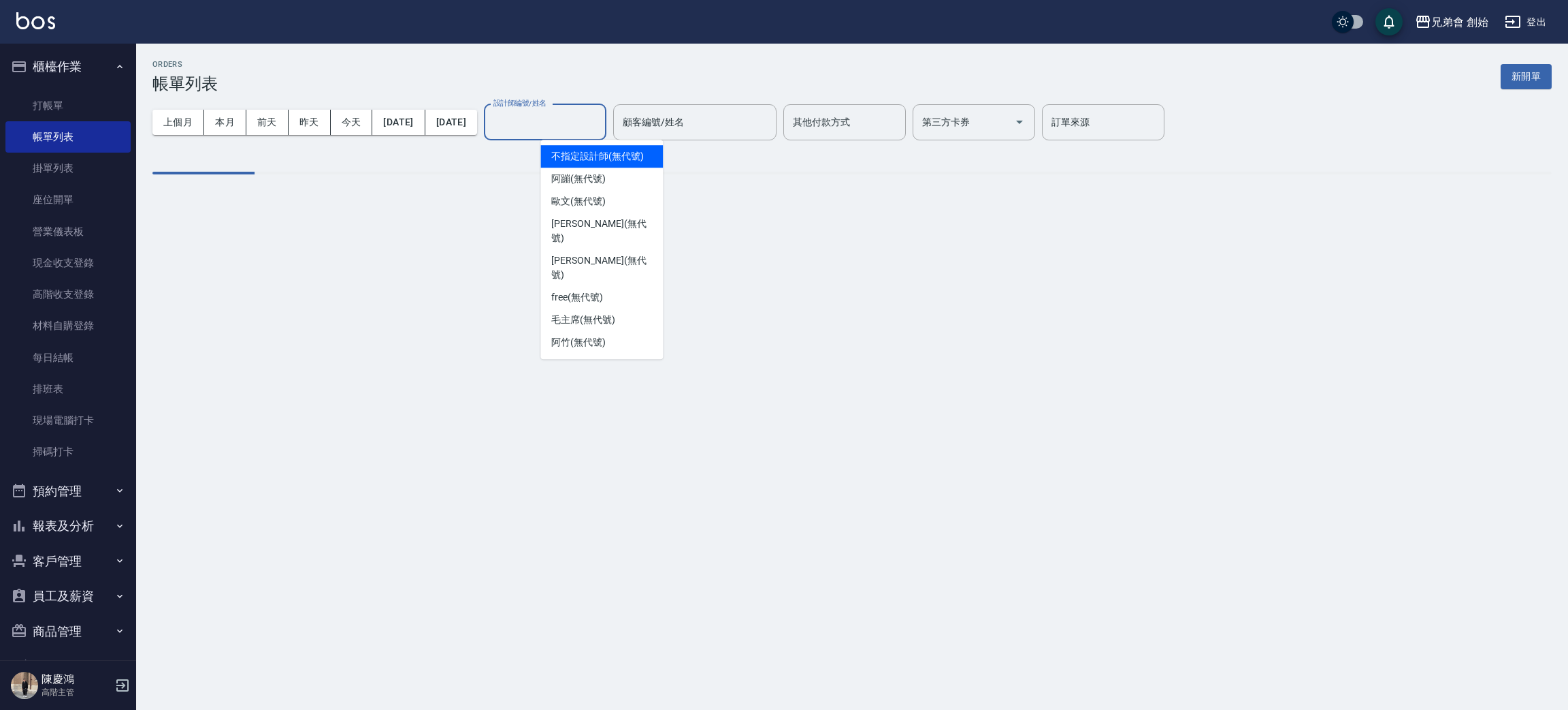
click at [600, 121] on input "設計師編號/姓名" at bounding box center [545, 122] width 110 height 24
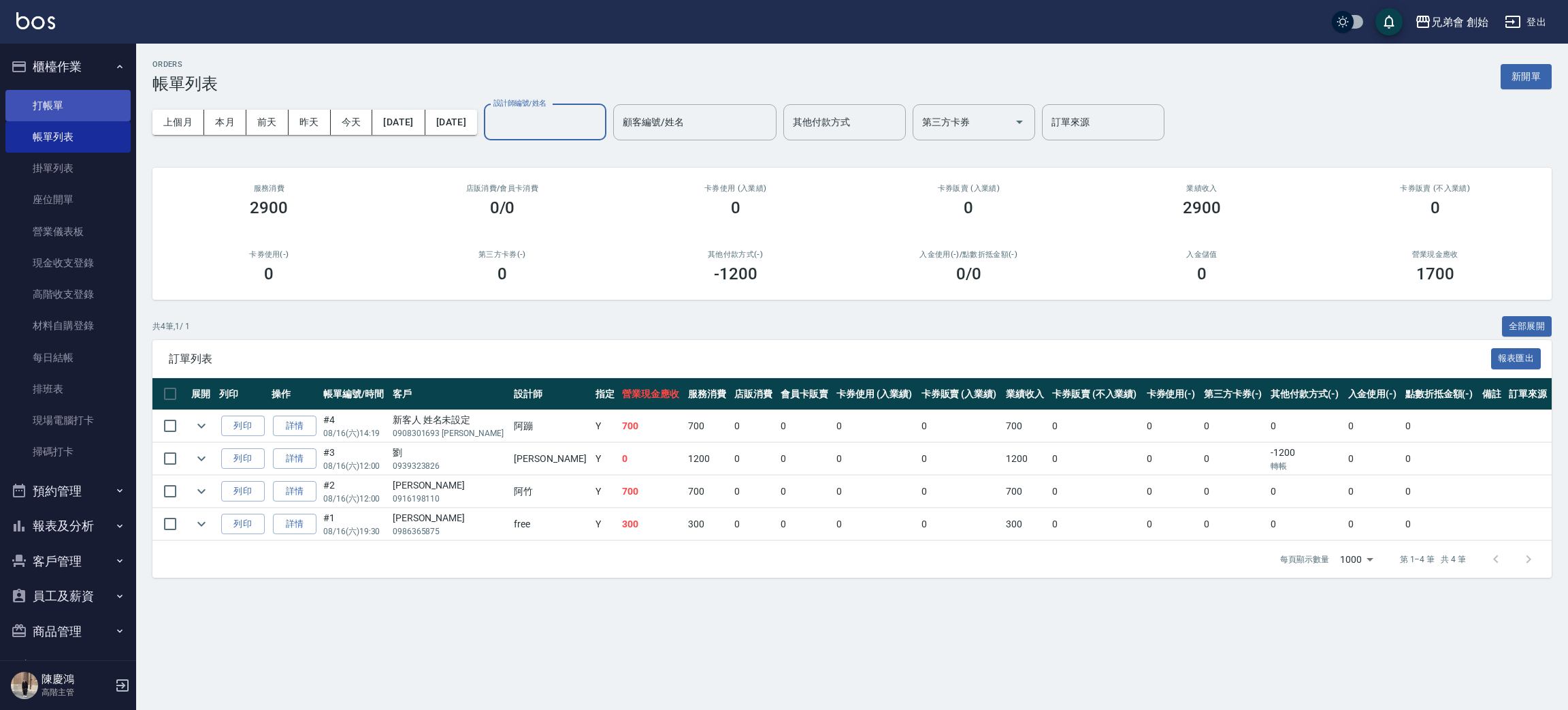
drag, startPoint x: 31, startPoint y: 121, endPoint x: 35, endPoint y: 114, distance: 8.1
click at [31, 121] on link "帳單列表" at bounding box center [67, 136] width 125 height 31
click at [51, 94] on link "打帳單" at bounding box center [67, 105] width 125 height 31
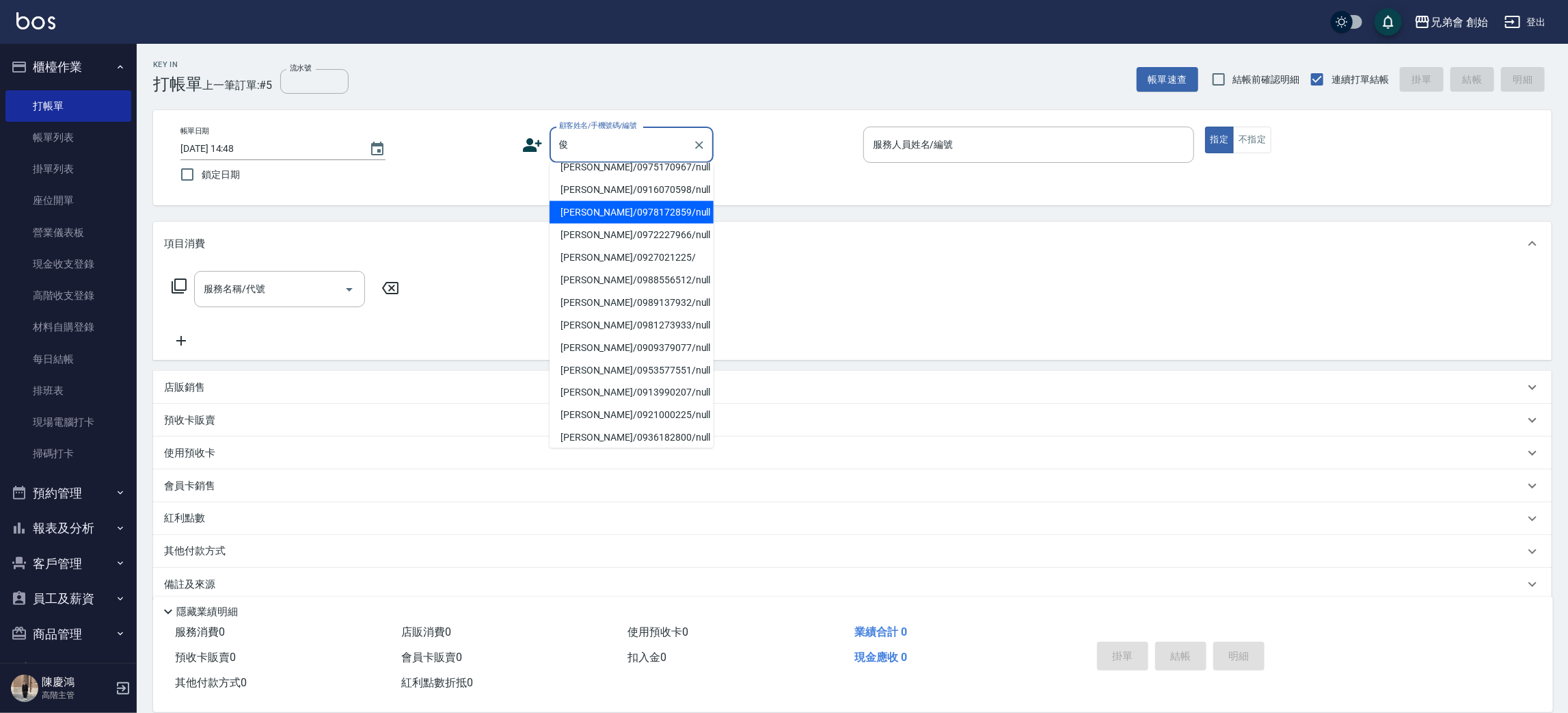
scroll to position [199, 0]
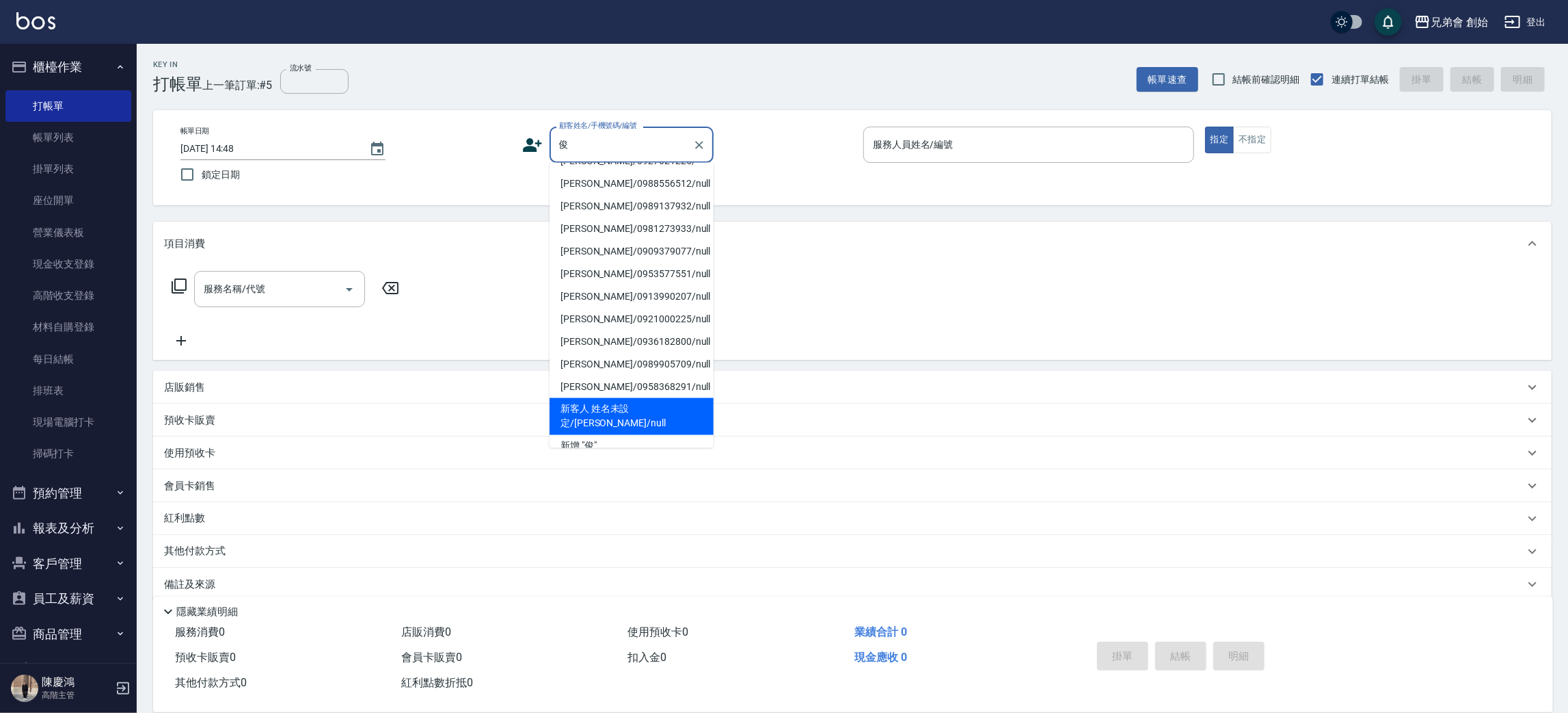
drag, startPoint x: 644, startPoint y: 416, endPoint x: 774, endPoint y: 348, distance: 146.7
click at [643, 416] on li "新客人 姓名未設定/邱俊浩/null" at bounding box center [632, 416] width 164 height 37
type input "新客人 姓名未設定/邱俊浩/null"
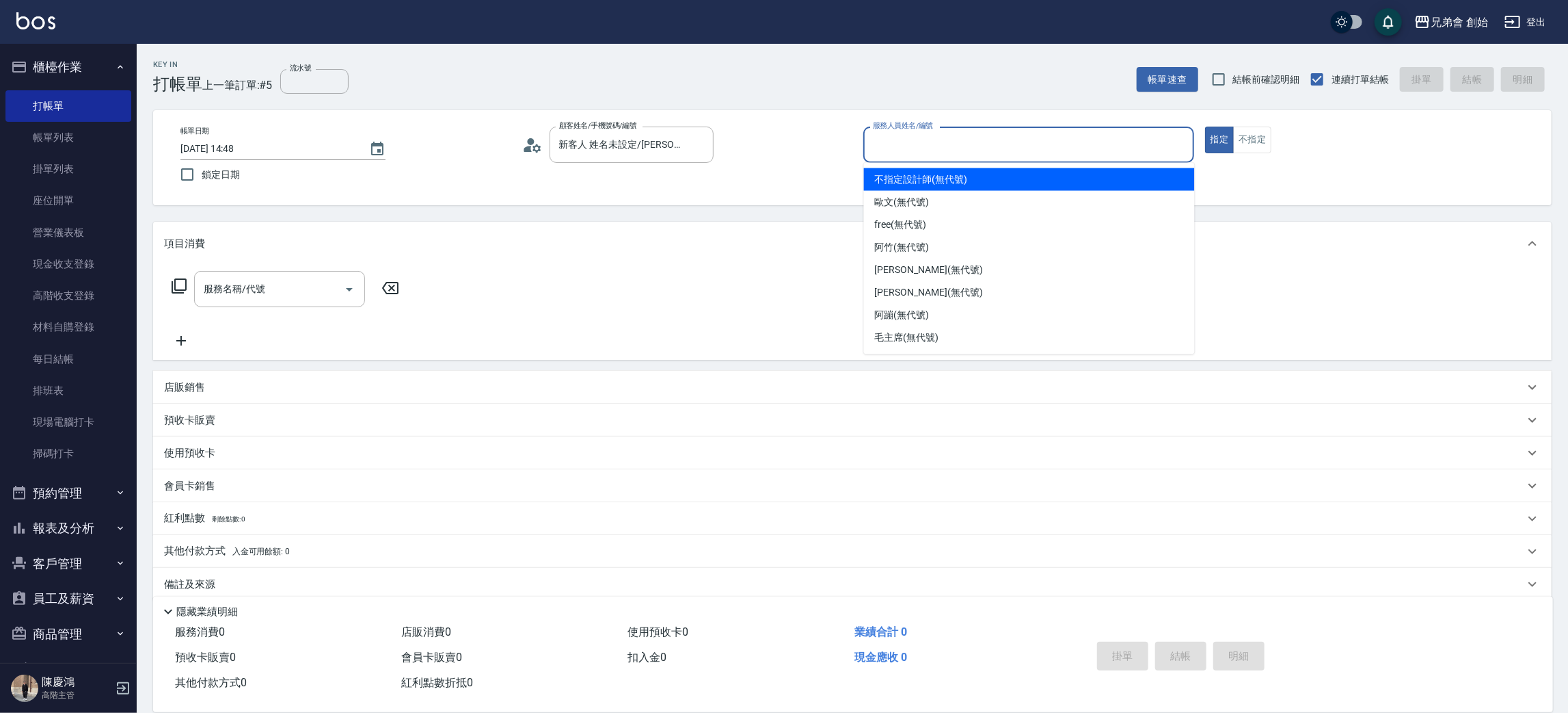
click at [1050, 139] on input "服務人員姓名/編號" at bounding box center [1028, 144] width 318 height 24
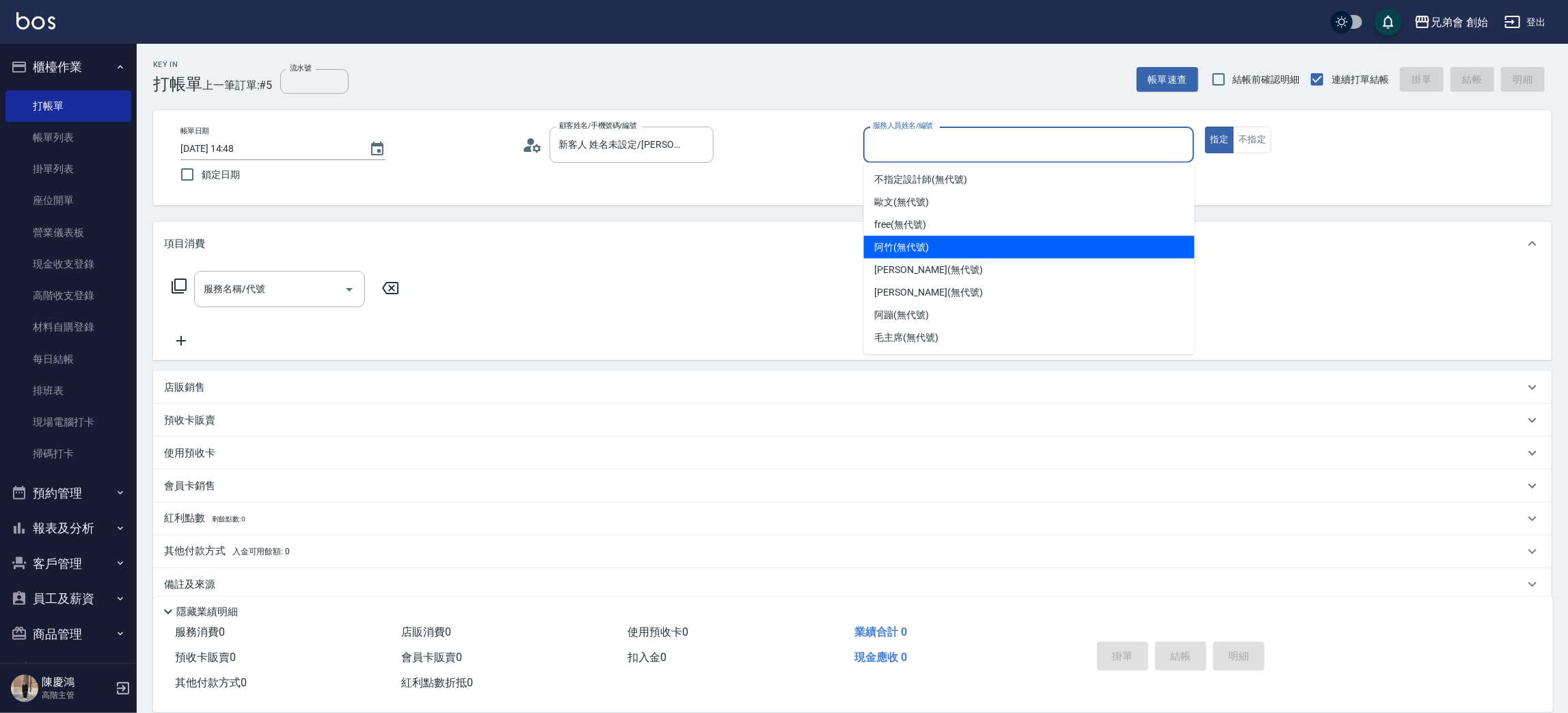
click at [1033, 256] on div "阿竹 (無代號)" at bounding box center [1029, 247] width 331 height 23
type input "阿竹 (無代號)"
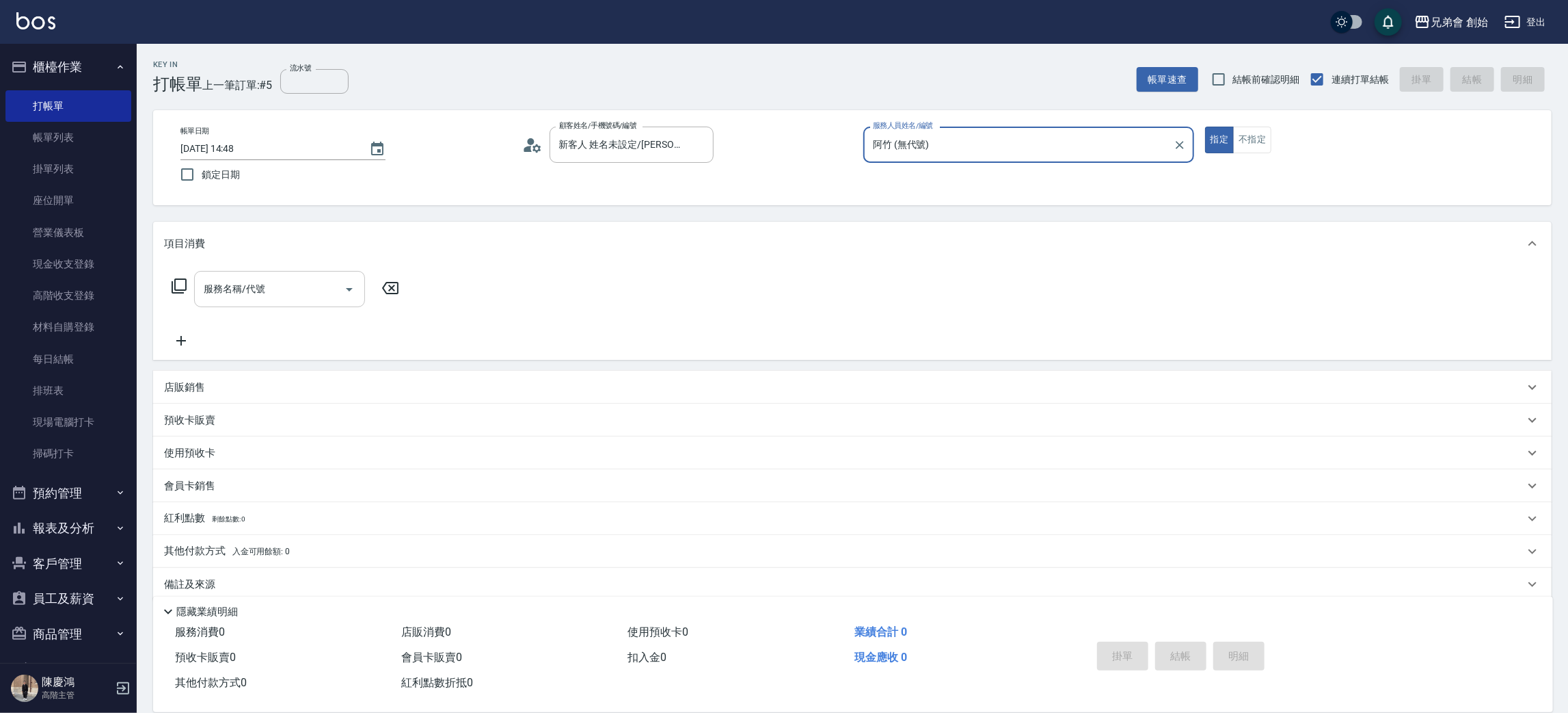
click at [292, 286] on input "服務名稱/代號" at bounding box center [269, 289] width 138 height 24
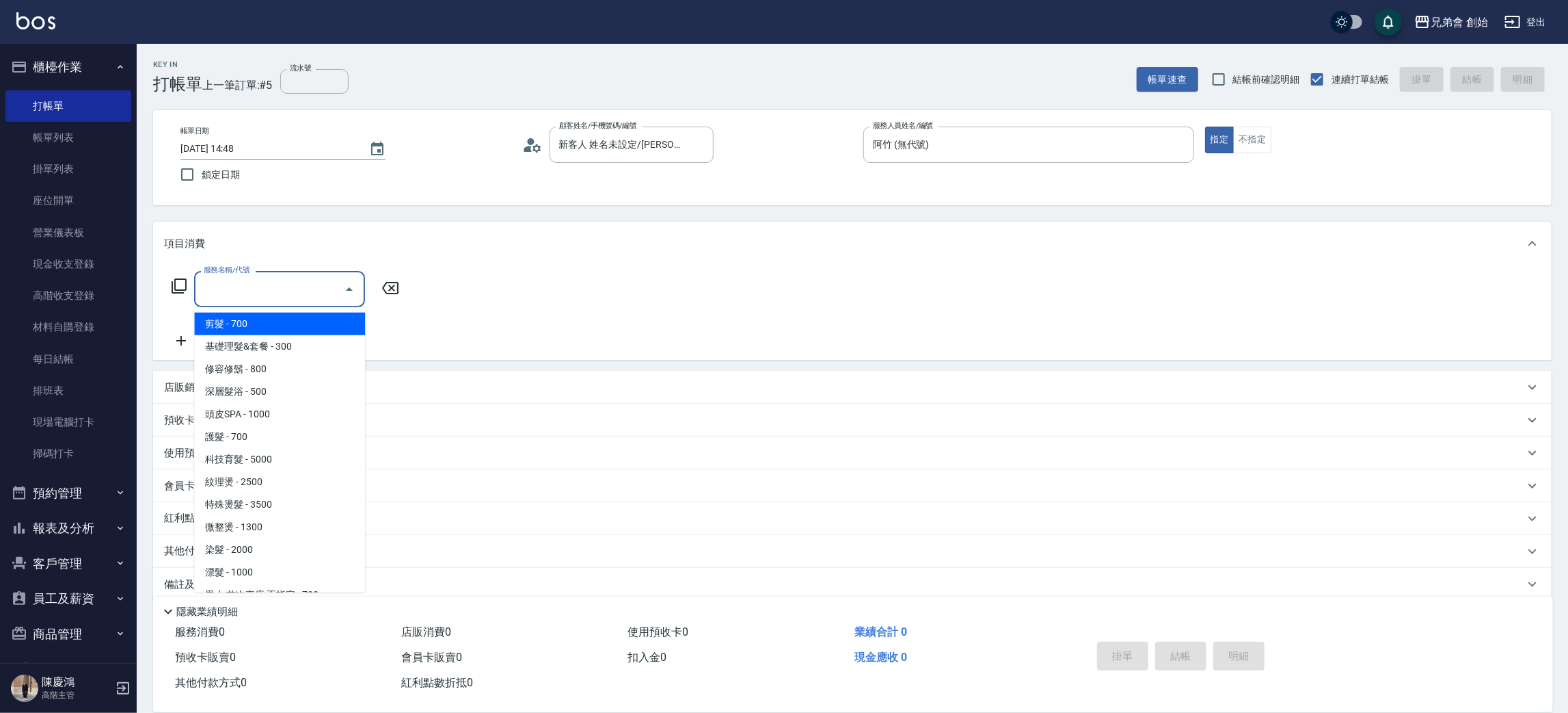
click at [294, 323] on span "剪髮 - 700" at bounding box center [279, 324] width 171 height 23
type input "剪髮(A01)"
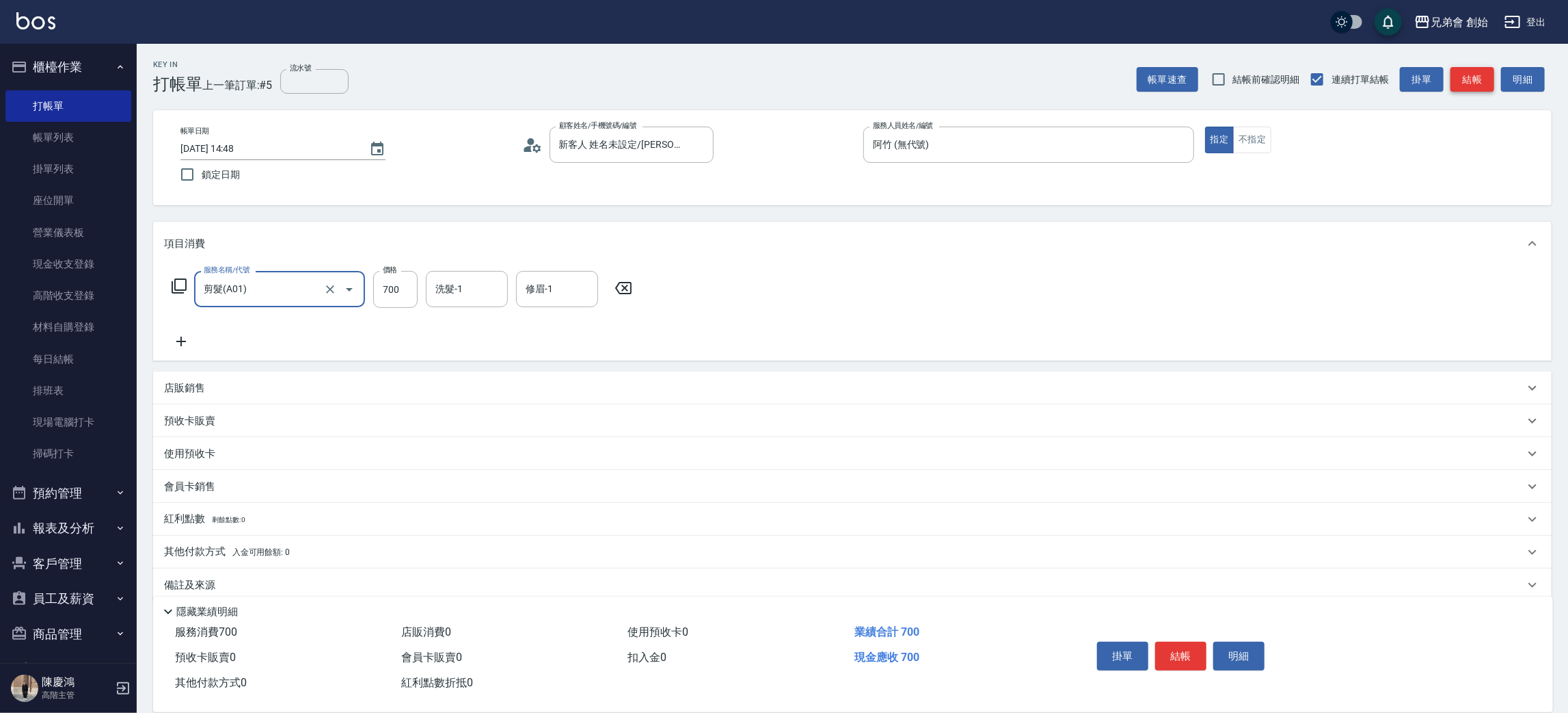
click at [1470, 81] on button "結帳" at bounding box center [1473, 79] width 44 height 25
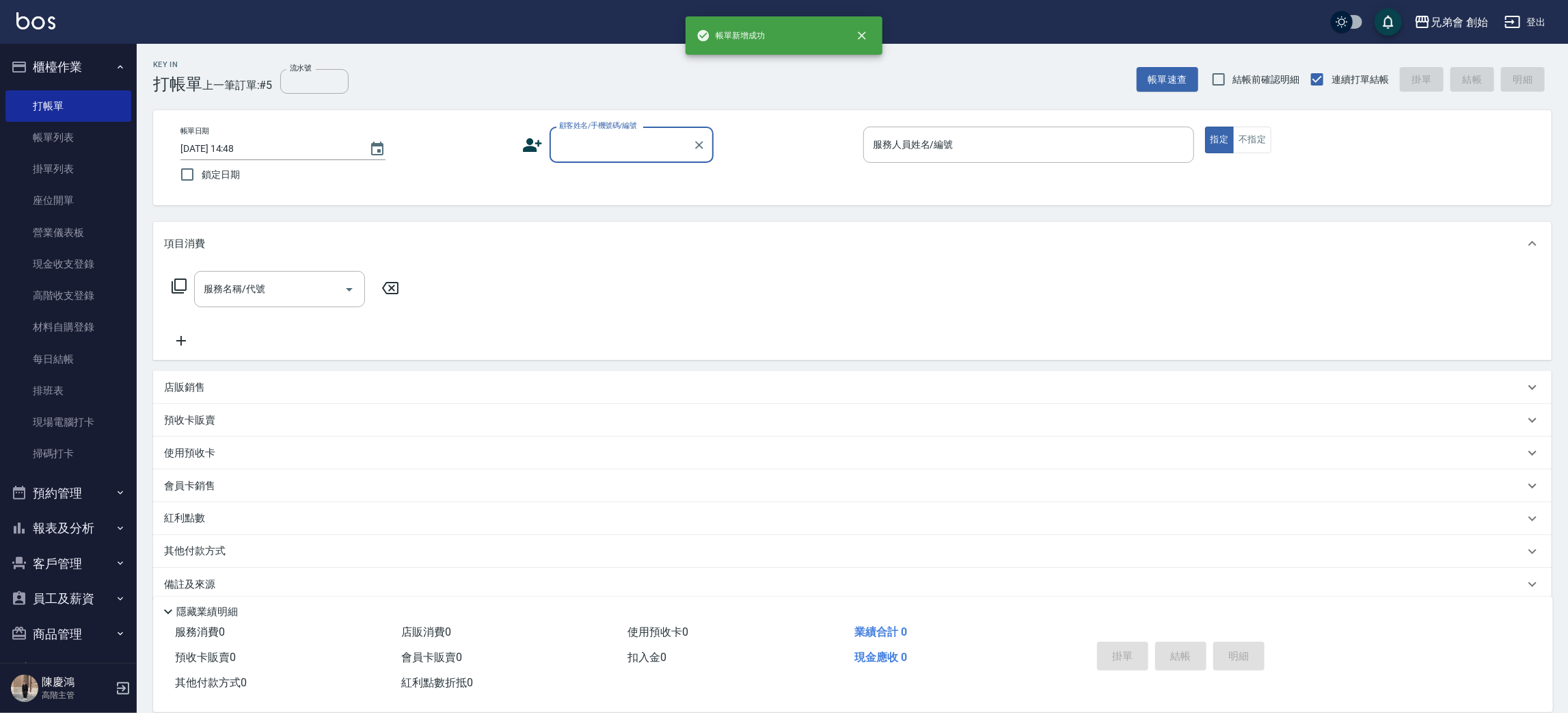
scroll to position [0, 0]
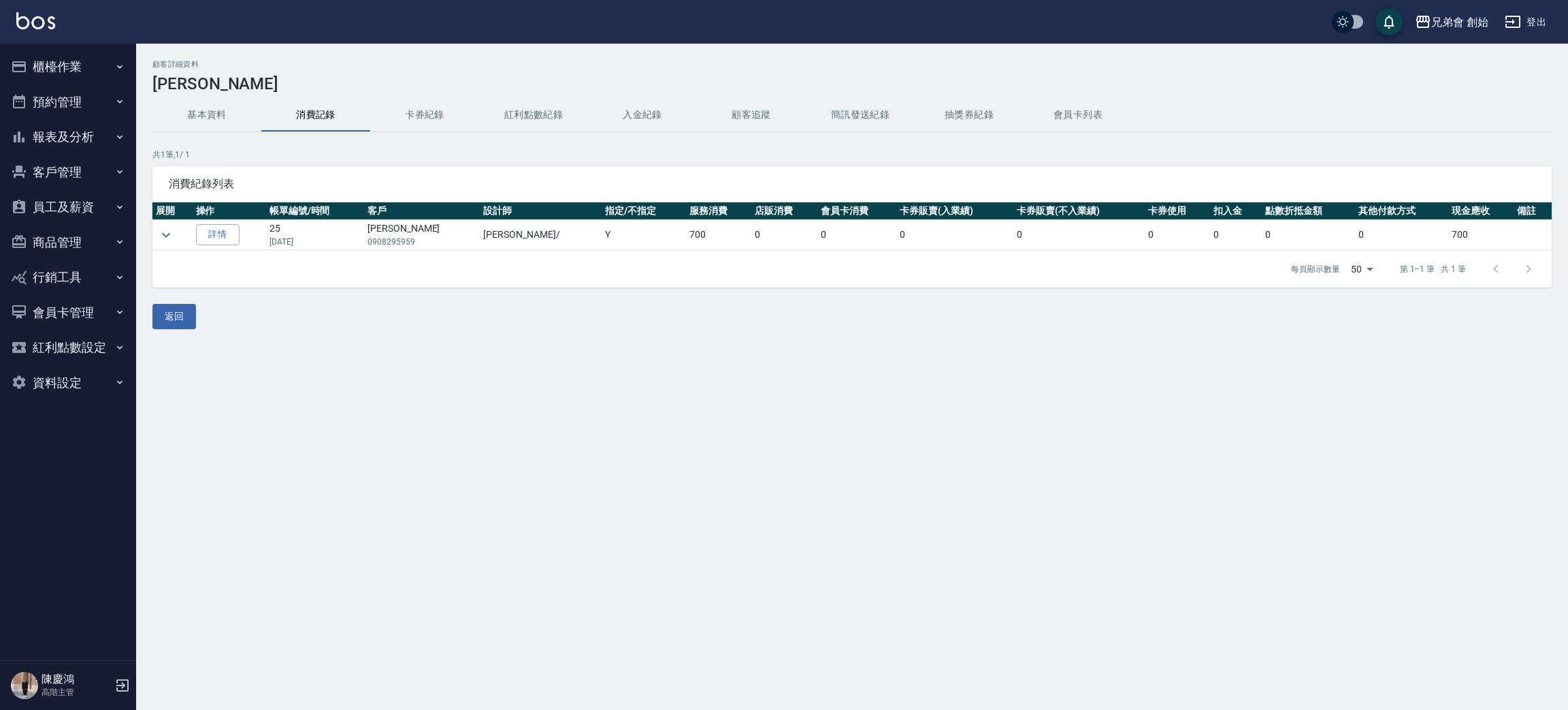
click at [198, 125] on button "基本資料" at bounding box center [207, 114] width 109 height 33
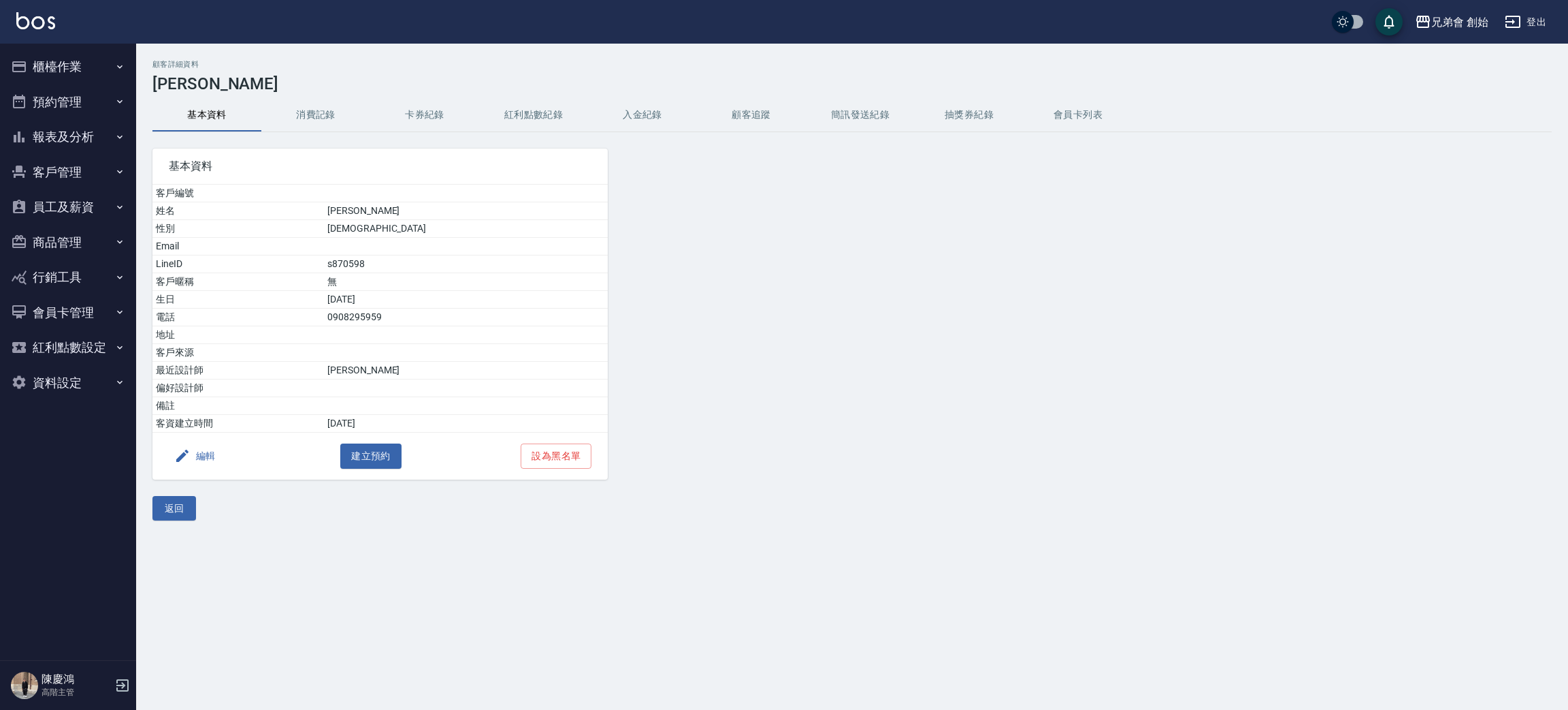
click at [309, 112] on button "消費記錄" at bounding box center [316, 114] width 109 height 33
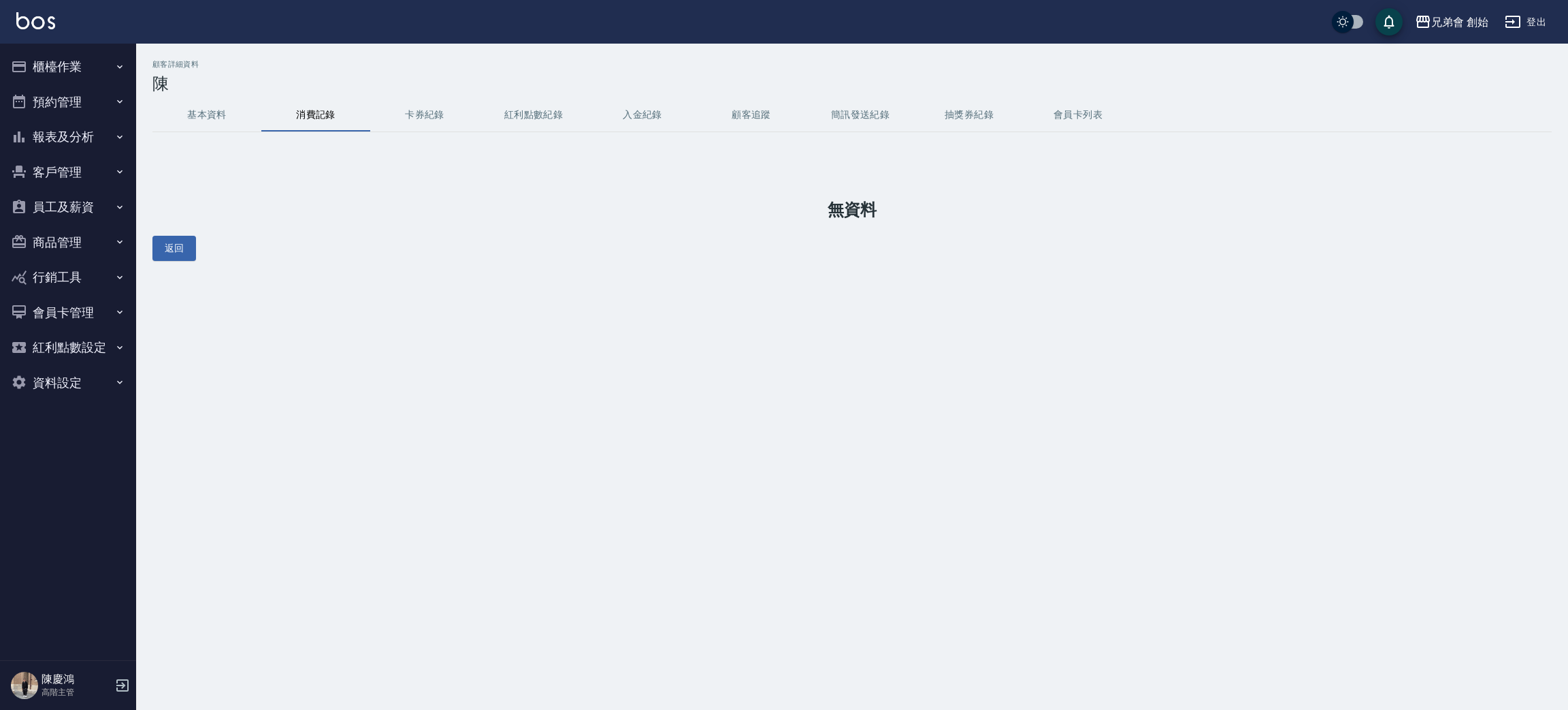
click at [202, 116] on button "基本資料" at bounding box center [207, 114] width 109 height 33
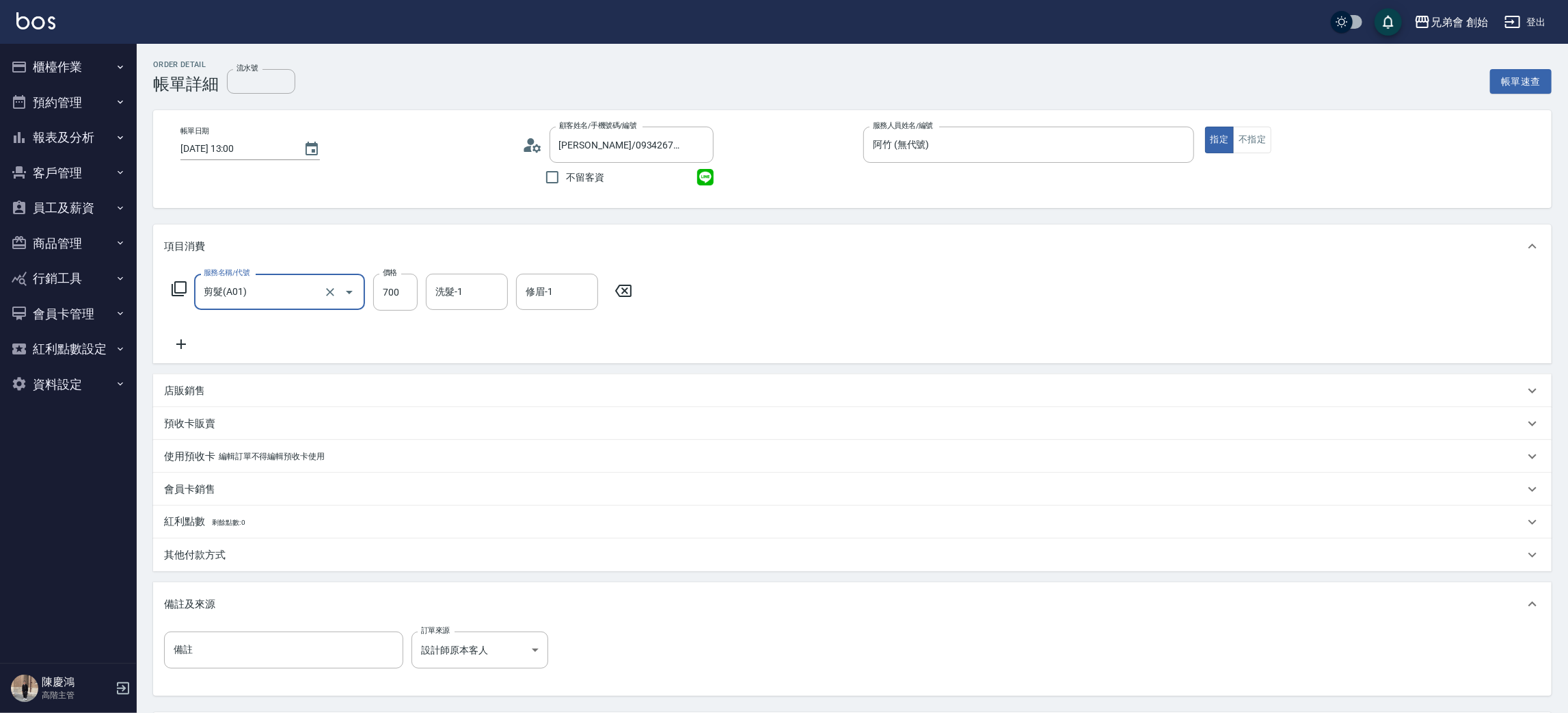
scroll to position [128, 0]
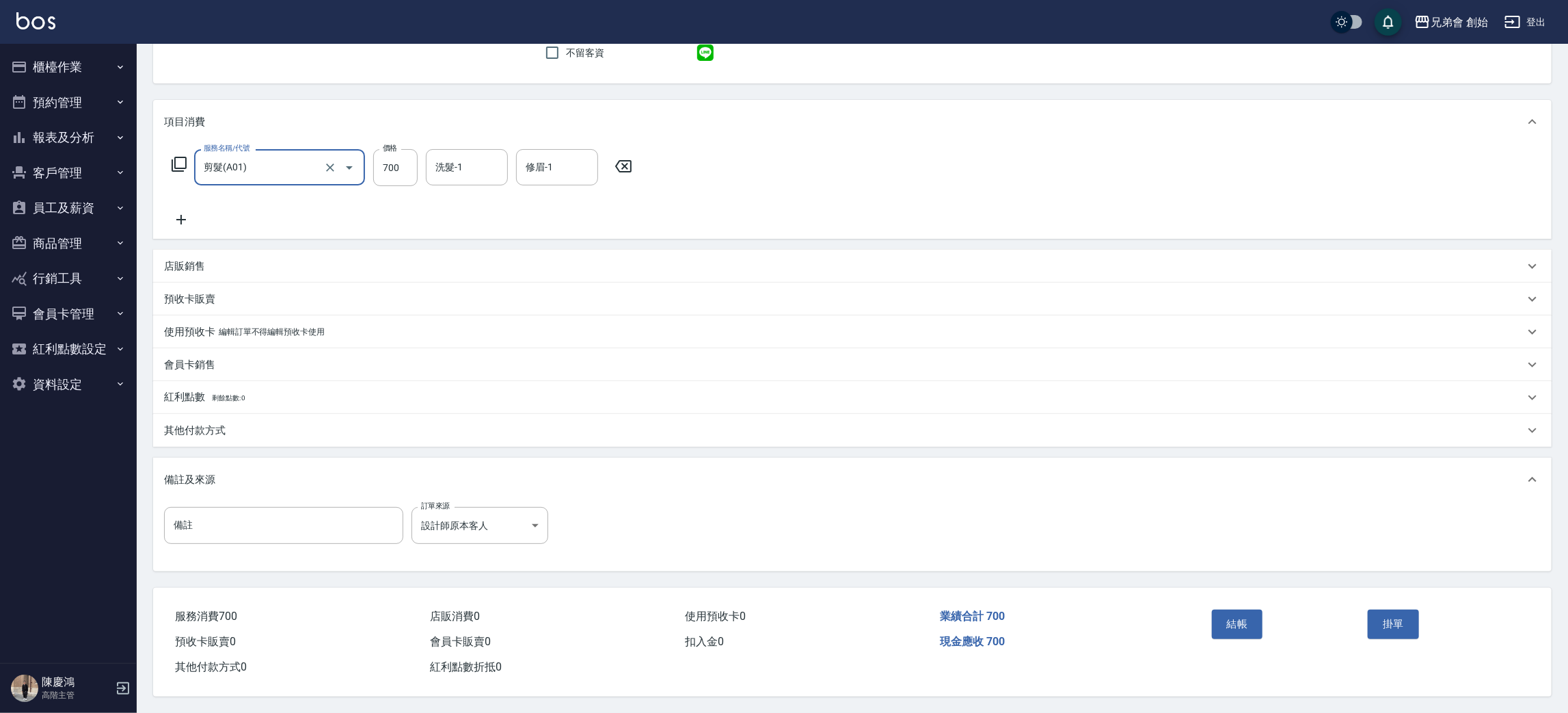
click at [1240, 625] on button "結帳" at bounding box center [1237, 623] width 52 height 29
